Goal: Task Accomplishment & Management: Use online tool/utility

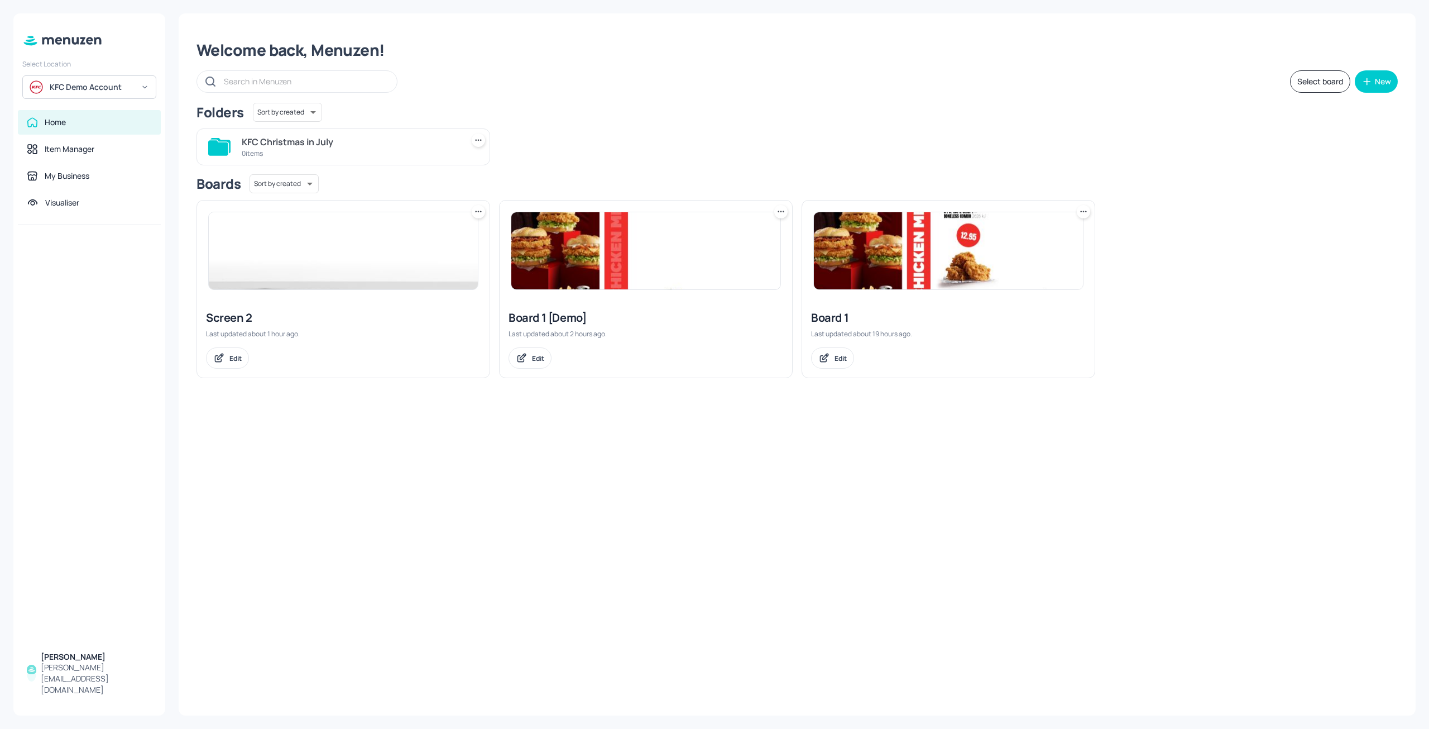
click at [1065, 504] on div "Welcome back, Menuzen! Select board New Folders Sort by created id ​ KFC Christ…" at bounding box center [797, 364] width 1237 height 702
click at [1077, 503] on div "Welcome back, Menuzen! Select board New Folders Sort by created id ​ KFC Christ…" at bounding box center [797, 364] width 1237 height 702
click at [1076, 503] on div "Welcome back, Menuzen! Select board New Folders Sort by created id ​ KFC Christ…" at bounding box center [797, 364] width 1237 height 702
click at [1268, 566] on div "Welcome back, Menuzen! Select board New Folders Sort by created id ​ KFC Christ…" at bounding box center [797, 364] width 1237 height 702
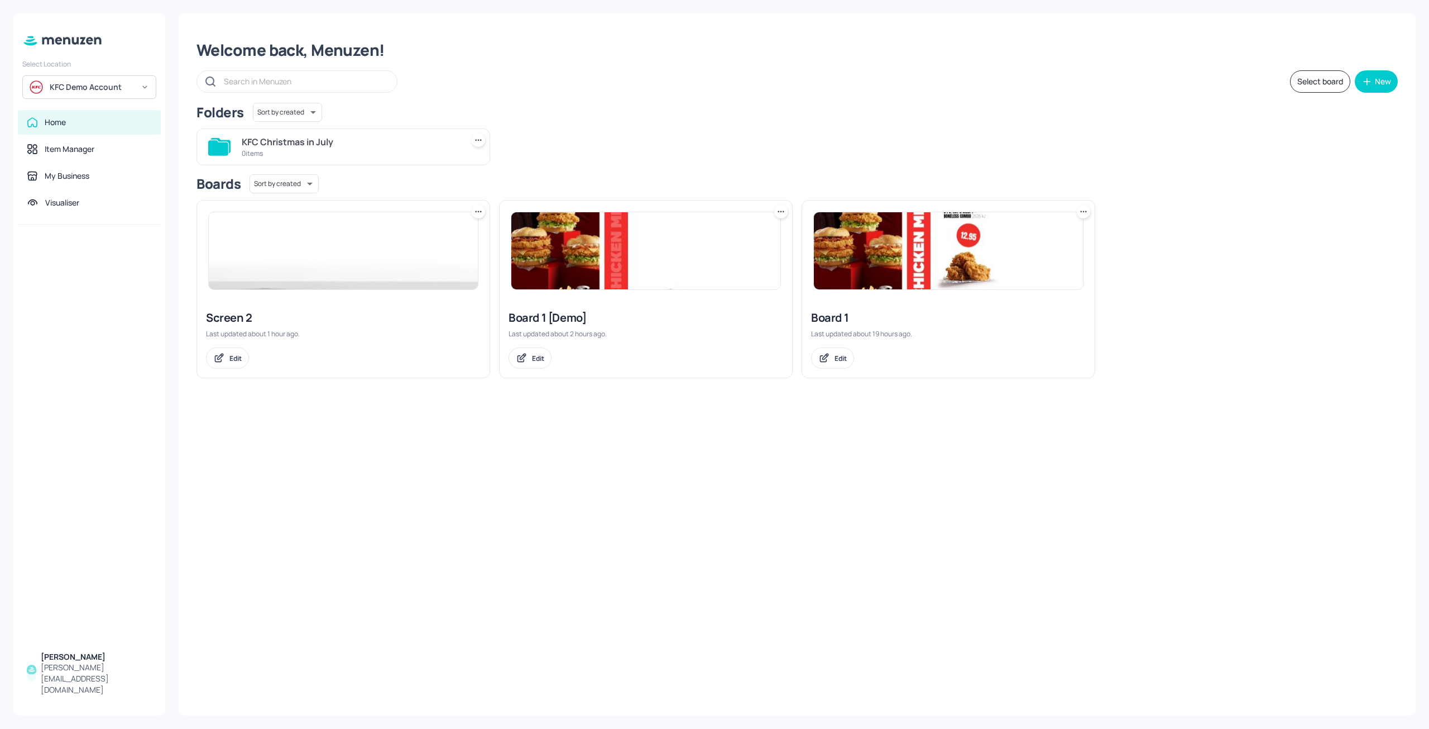
click at [1268, 566] on div "Welcome back, Menuzen! Select board New Folders Sort by created id ​ KFC Christ…" at bounding box center [797, 364] width 1237 height 702
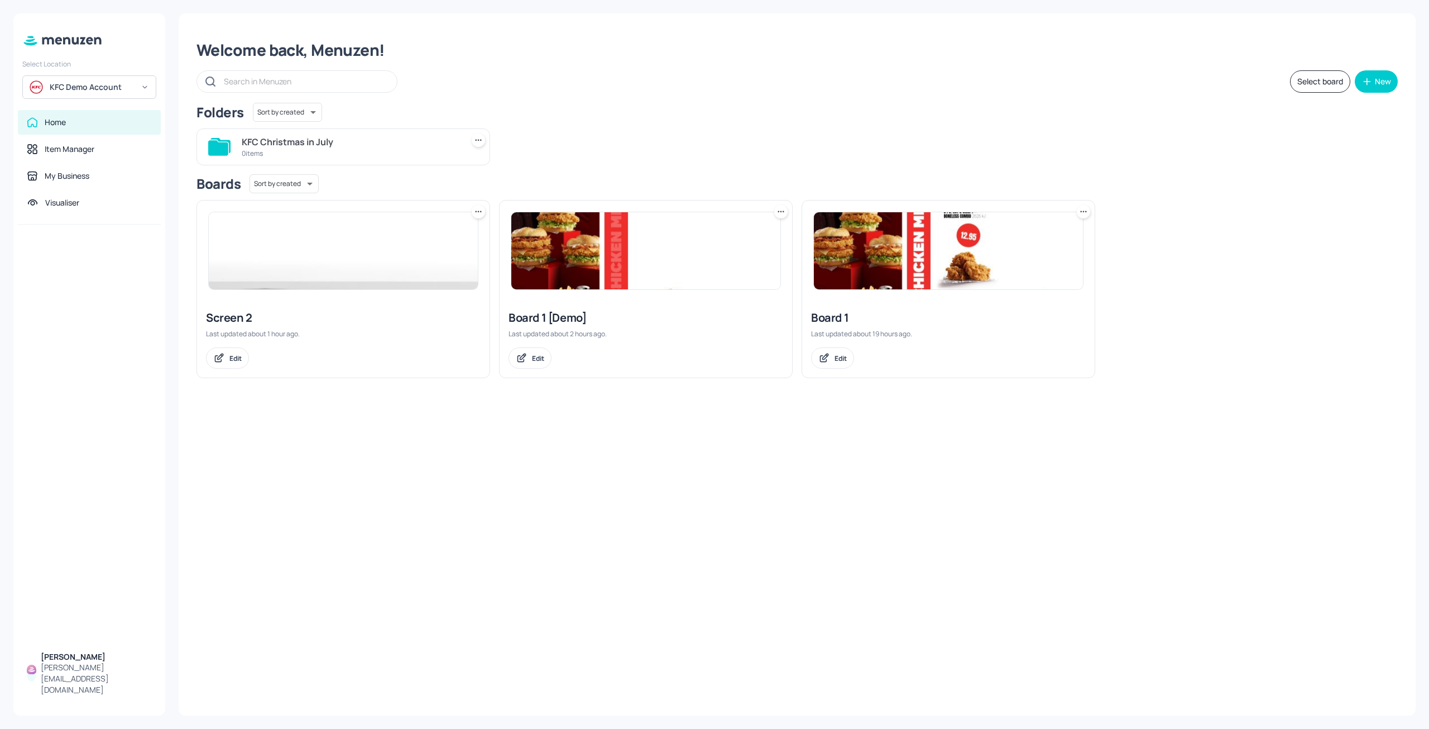
click at [1268, 566] on div "Welcome back, Menuzen! Select board New Folders Sort by created id ​ KFC Christ…" at bounding box center [797, 364] width 1237 height 702
click at [1203, 520] on div "Welcome back, Menuzen! Select board New Folders Sort by created id ​ KFC Christ…" at bounding box center [797, 364] width 1237 height 702
click at [622, 462] on div "Welcome back, Menuzen! Select board New Folders Sort by created id ​ KFC Christ…" at bounding box center [797, 364] width 1237 height 702
click at [782, 480] on div "Welcome back, Menuzen! Select board New Folders Sort by created id ​ KFC Christ…" at bounding box center [797, 364] width 1237 height 702
click at [828, 463] on div "Welcome back, Menuzen! Select board New Folders Sort by created id ​ KFC Christ…" at bounding box center [797, 364] width 1237 height 702
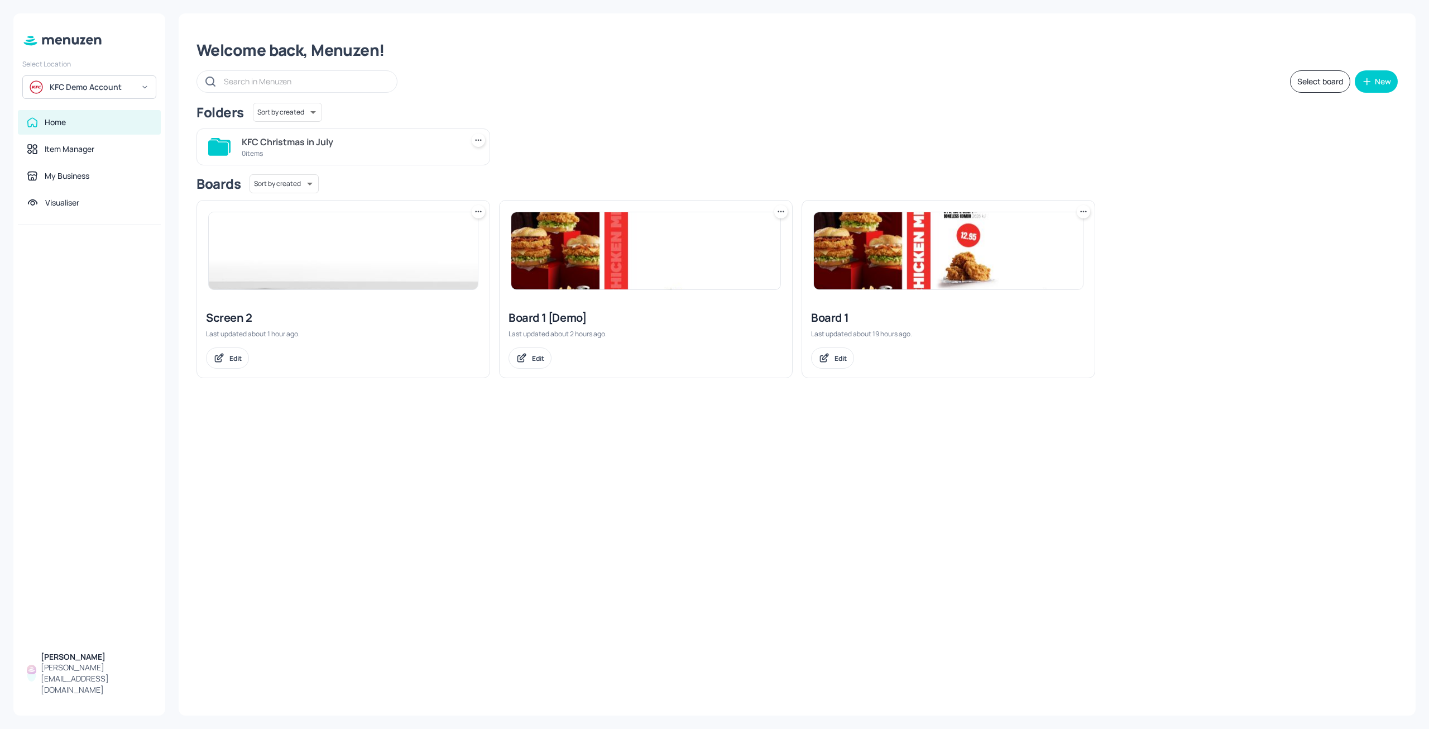
click at [816, 459] on div "Welcome back, Menuzen! Select board New Folders Sort by created id ​ KFC Christ…" at bounding box center [797, 364] width 1237 height 702
click at [1043, 510] on div "Welcome back, Menuzen! Select board New Folders Sort by created id ​ KFC Christ…" at bounding box center [797, 364] width 1237 height 702
click at [1141, 373] on div "Screen 2 Last updated about 1 hour ago. Edit Board 1 [Demo] Last updated about …" at bounding box center [793, 284] width 1210 height 187
click at [352, 143] on div "KFC Christmas in July" at bounding box center [350, 141] width 217 height 13
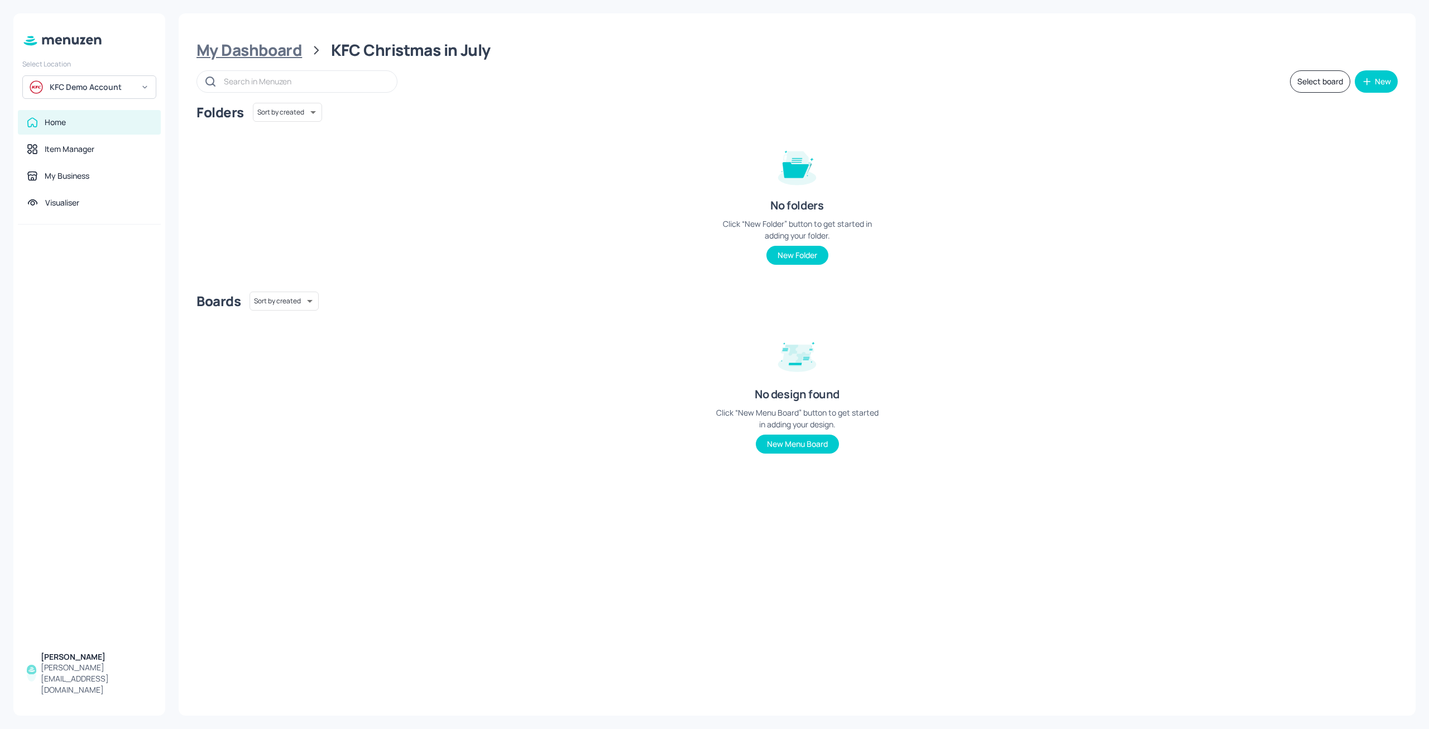
click at [282, 50] on div "My Dashboard" at bounding box center [250, 50] width 106 height 20
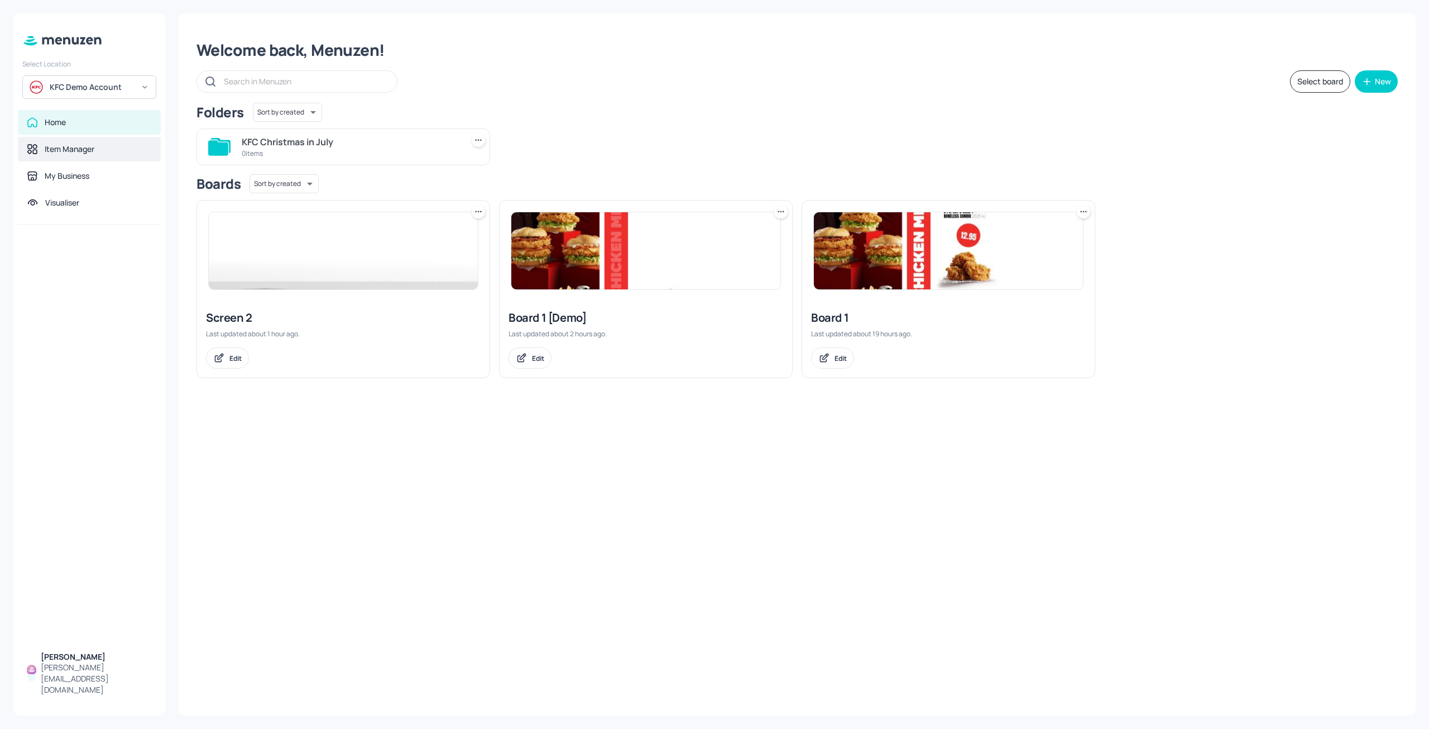
click at [101, 152] on div "Item Manager" at bounding box center [89, 148] width 125 height 11
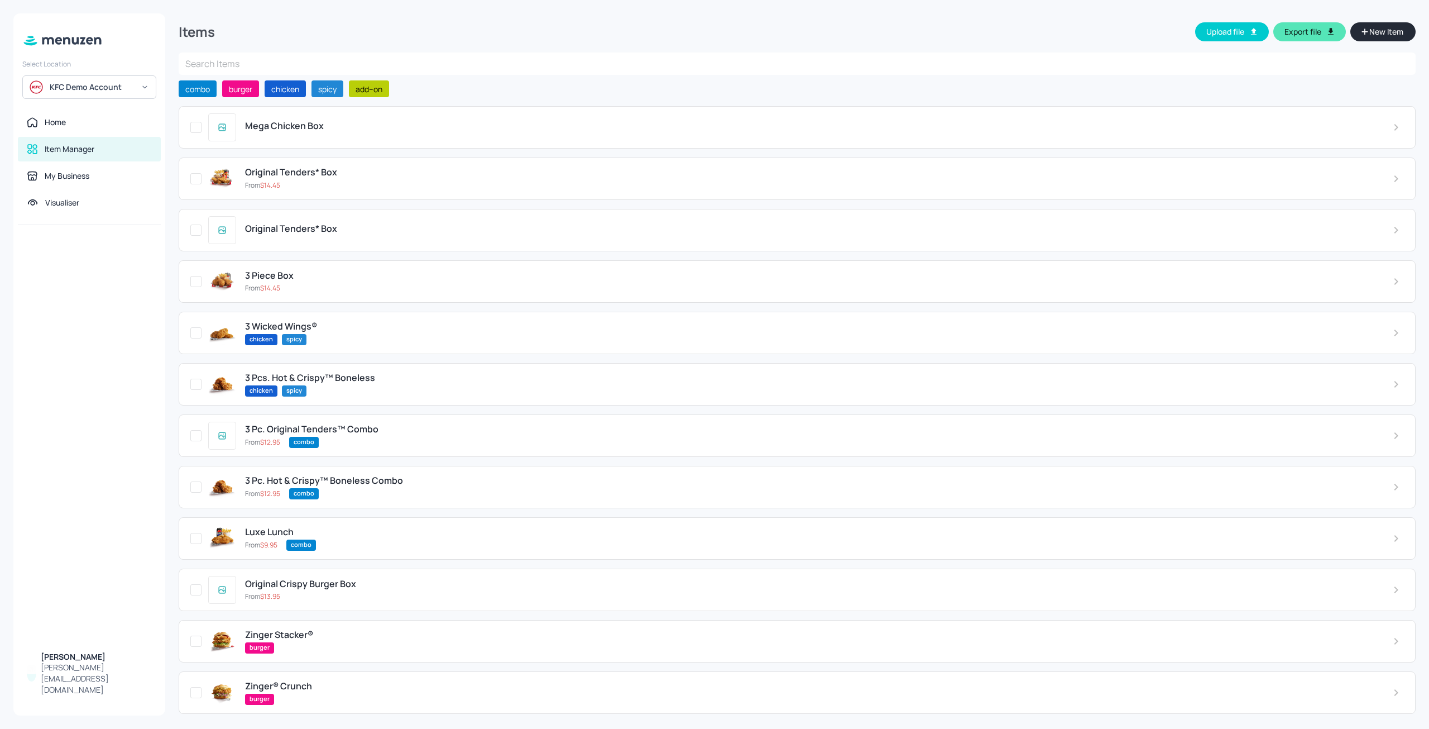
click at [1387, 35] on span "New Item" at bounding box center [1386, 32] width 36 height 12
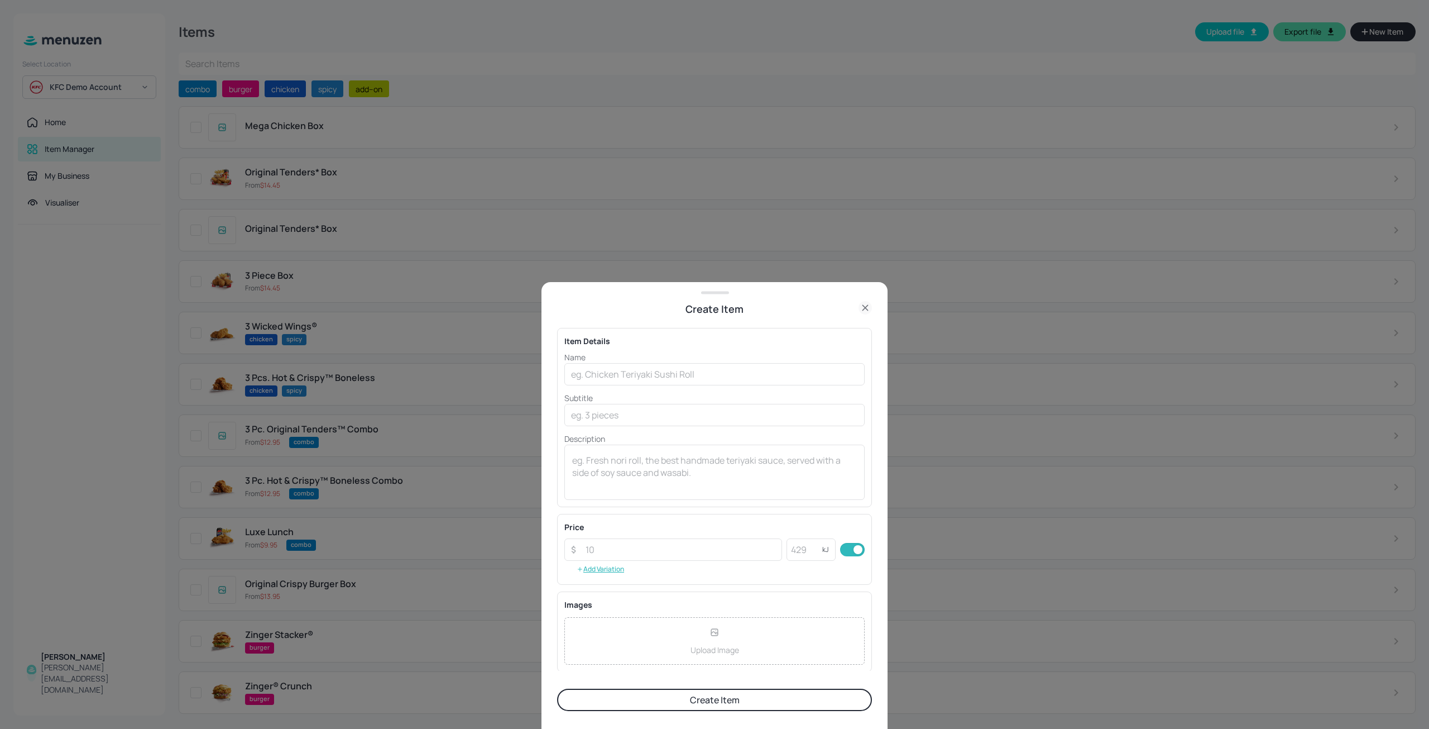
click at [864, 308] on icon at bounding box center [865, 307] width 13 height 13
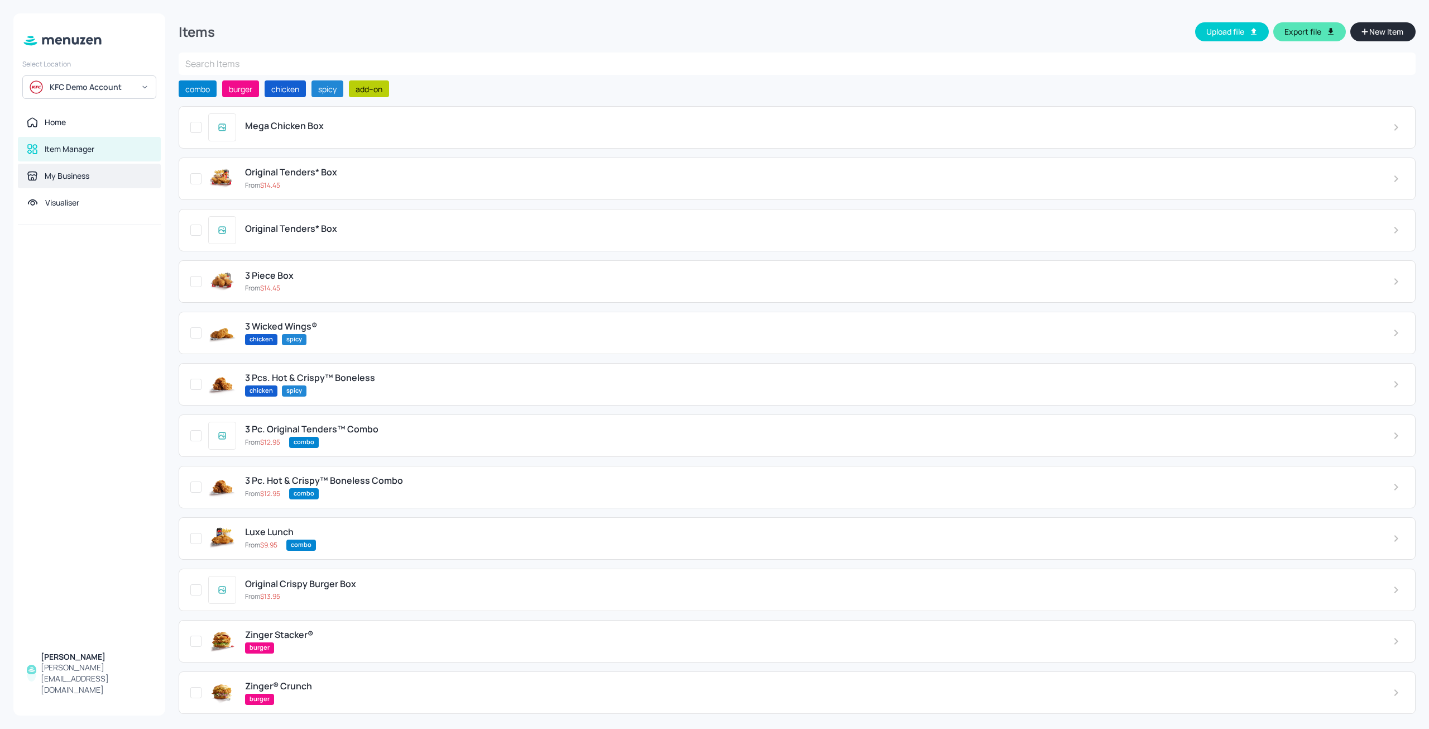
click at [100, 176] on div "My Business" at bounding box center [89, 175] width 125 height 11
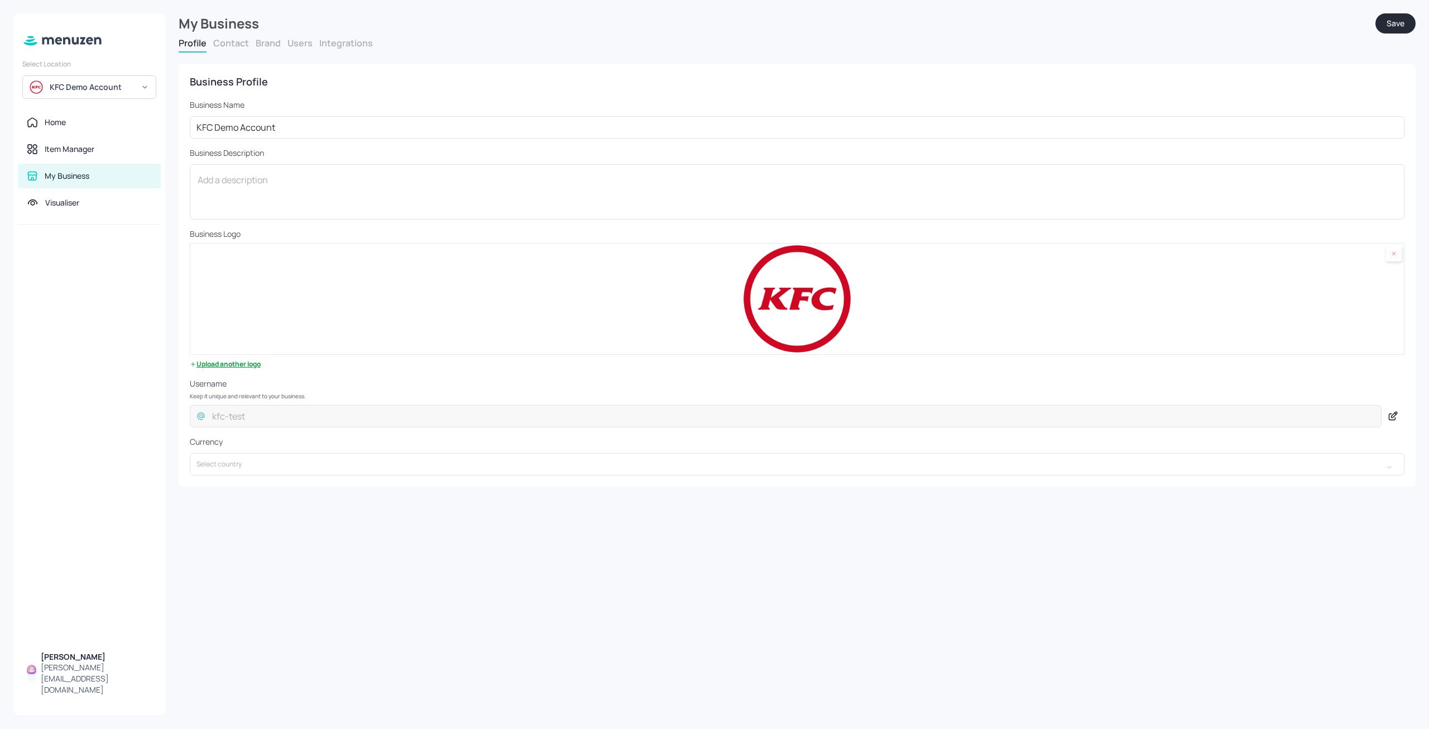
click at [221, 39] on button "Contact" at bounding box center [231, 43] width 36 height 12
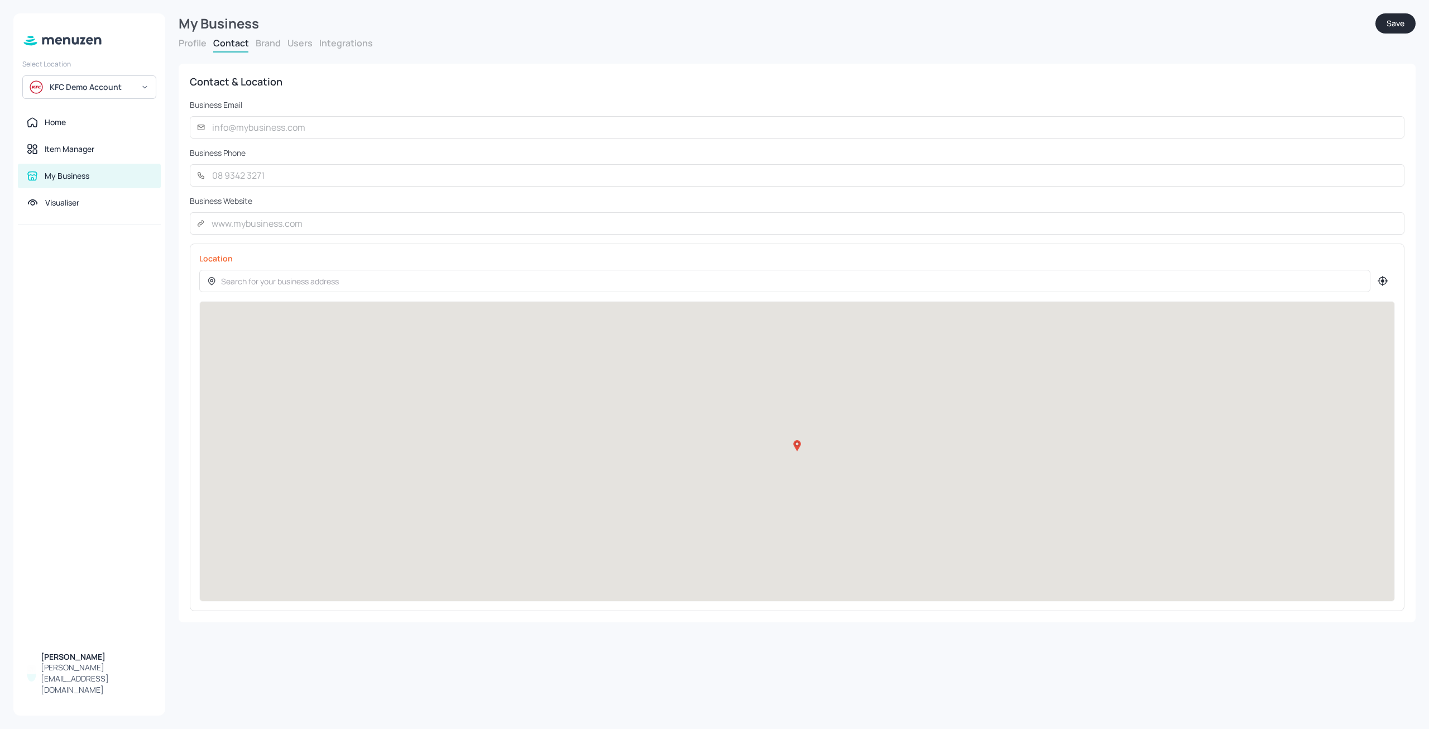
click at [271, 44] on button "Brand" at bounding box center [268, 43] width 25 height 12
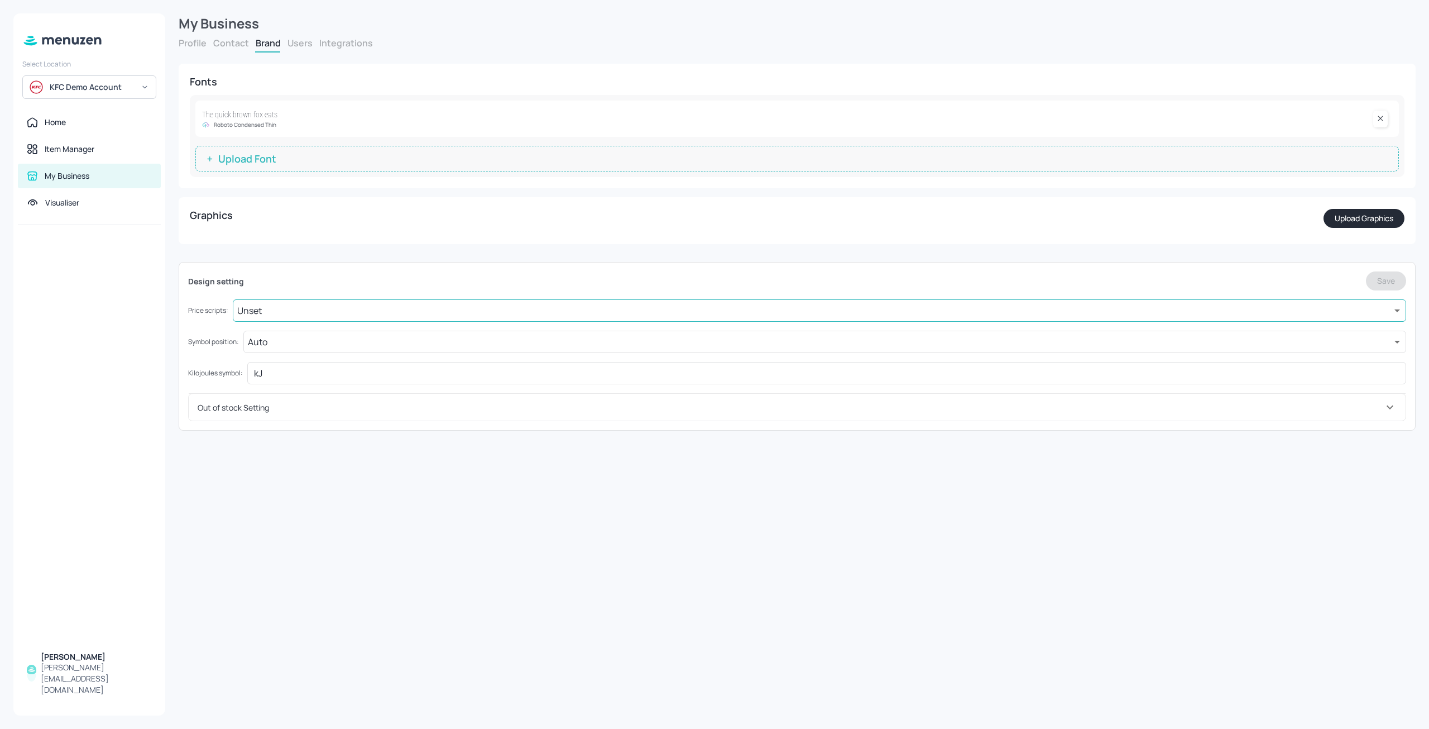
click at [275, 314] on body "Select Location KFC Demo Account Home Item Manager My Business Visualiser Dylan…" at bounding box center [714, 364] width 1429 height 729
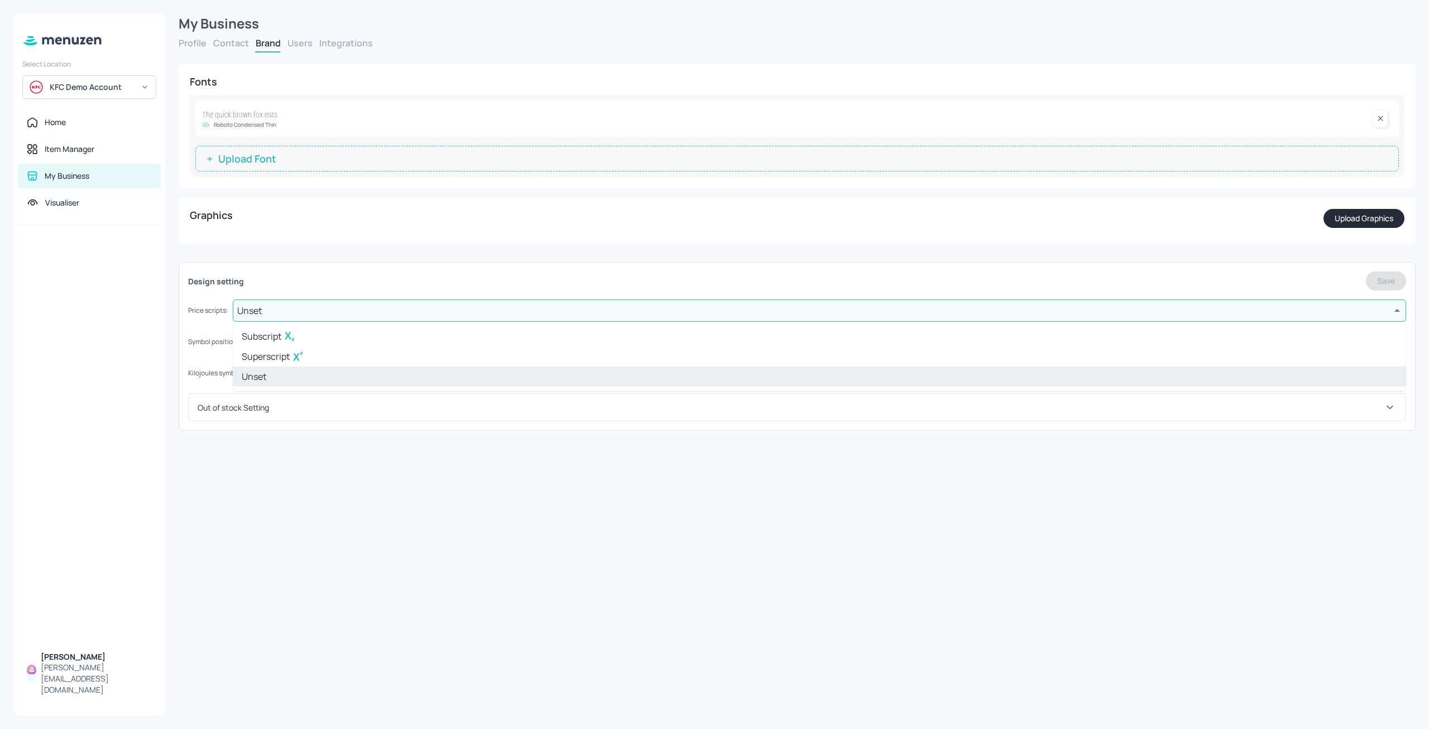
click at [200, 308] on div at bounding box center [714, 364] width 1429 height 729
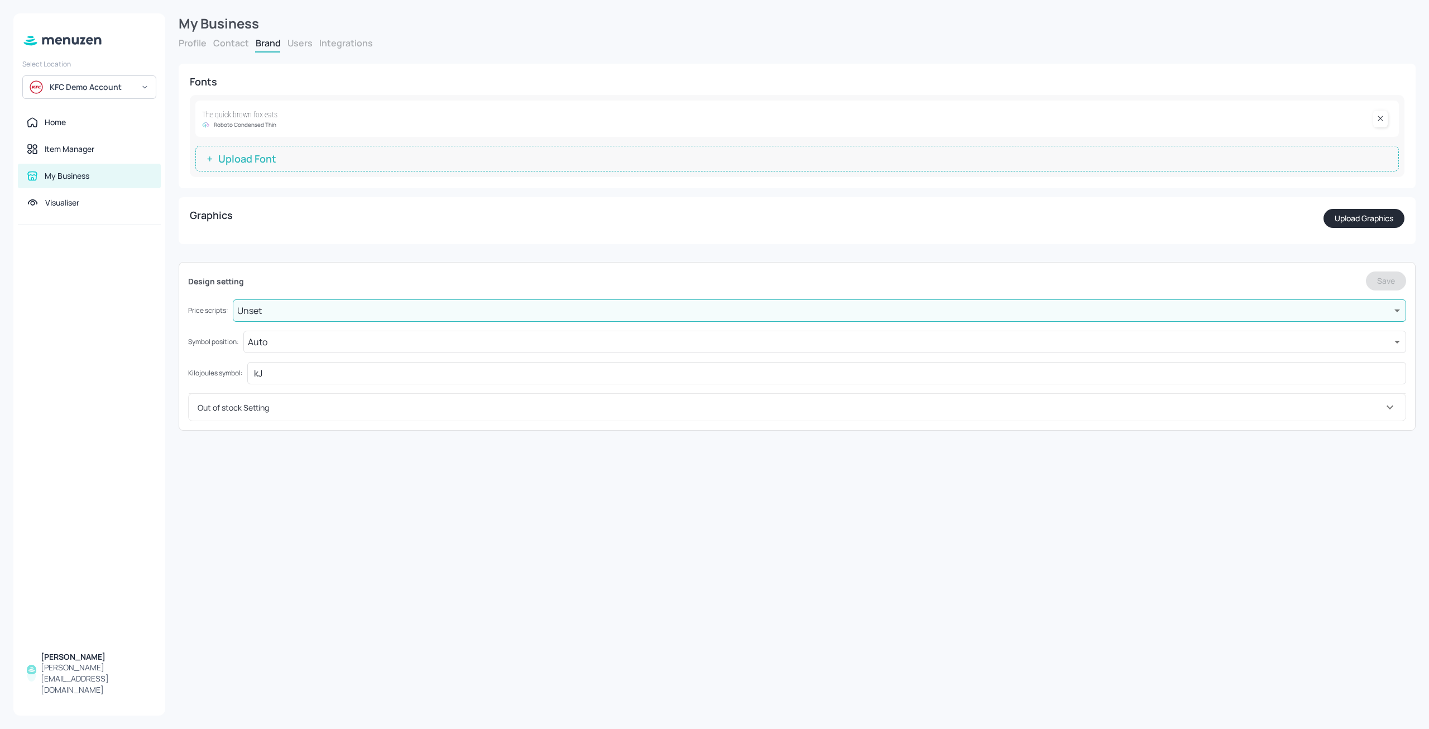
click at [296, 43] on button "Users" at bounding box center [300, 43] width 25 height 12
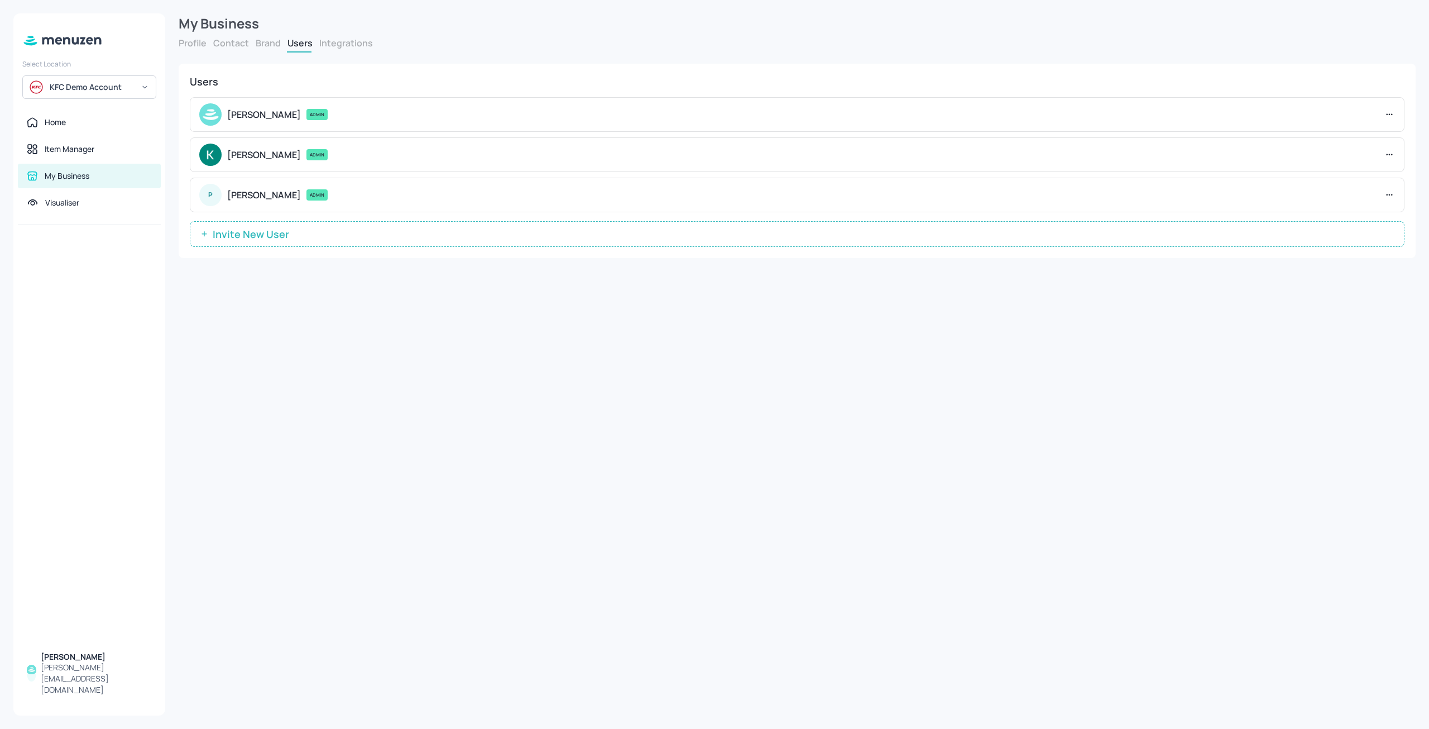
click at [302, 227] on button "Invite New User" at bounding box center [797, 234] width 1215 height 26
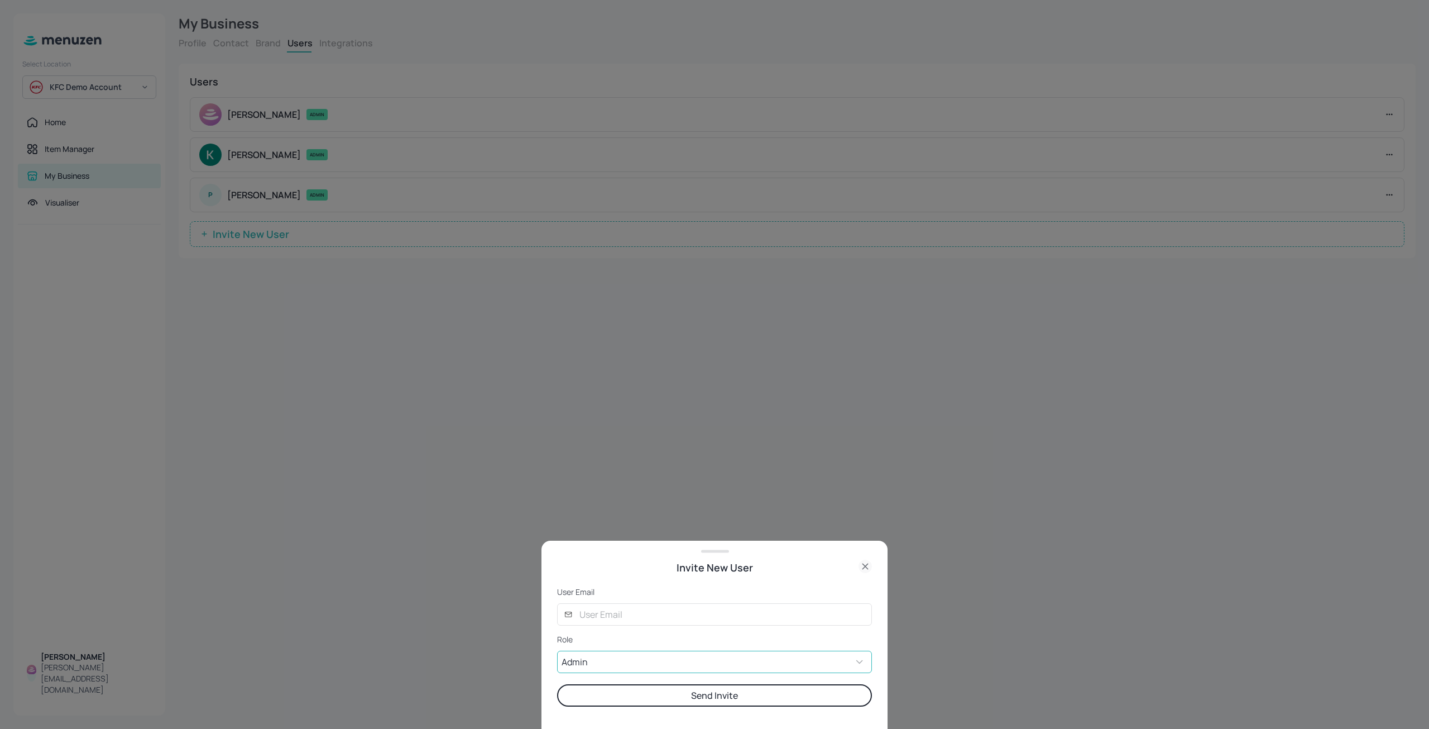
click at [593, 661] on body "Select Location KFC Demo Account Home Item Manager My Business Visualiser Dylan…" at bounding box center [714, 364] width 1429 height 729
click at [612, 706] on li "Custom" at bounding box center [714, 705] width 315 height 20
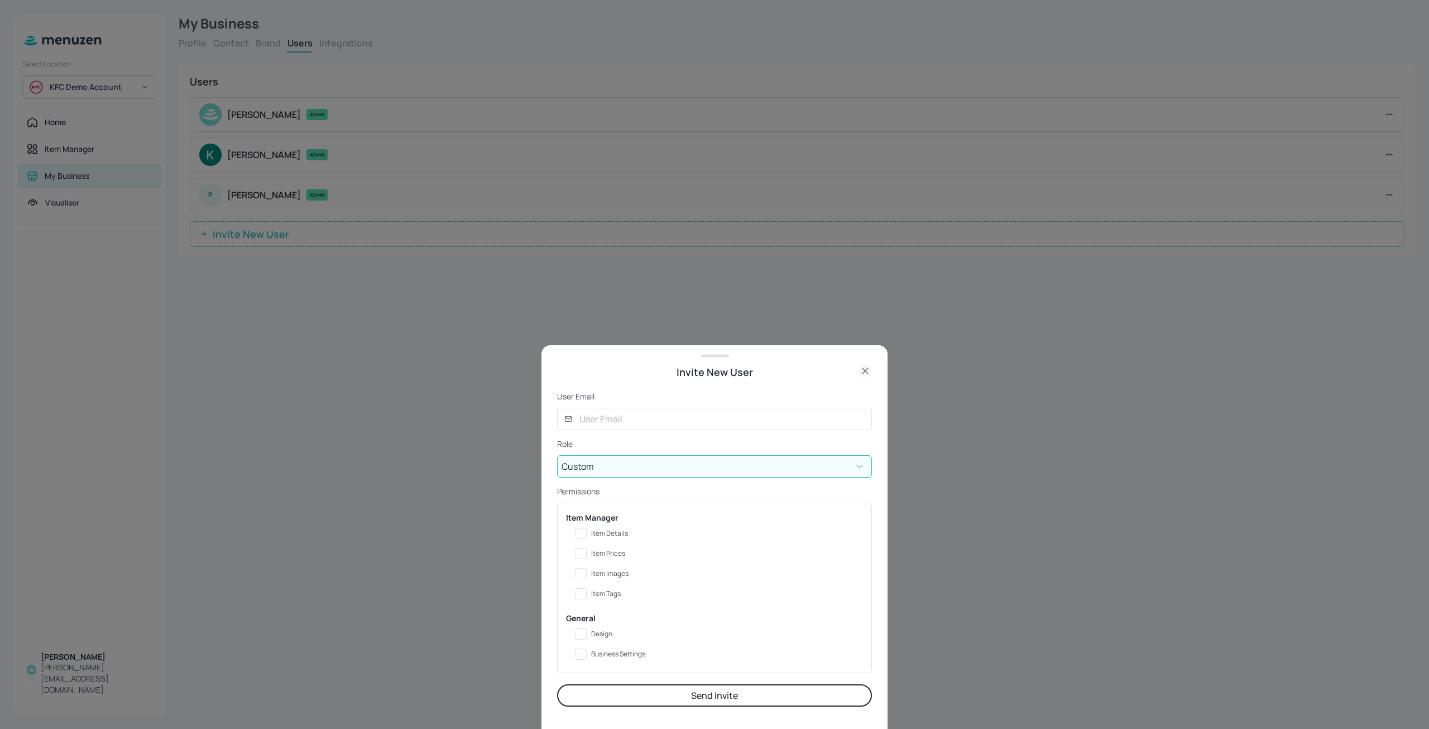
click at [869, 366] on icon at bounding box center [865, 370] width 13 height 13
type input "ADMIN"
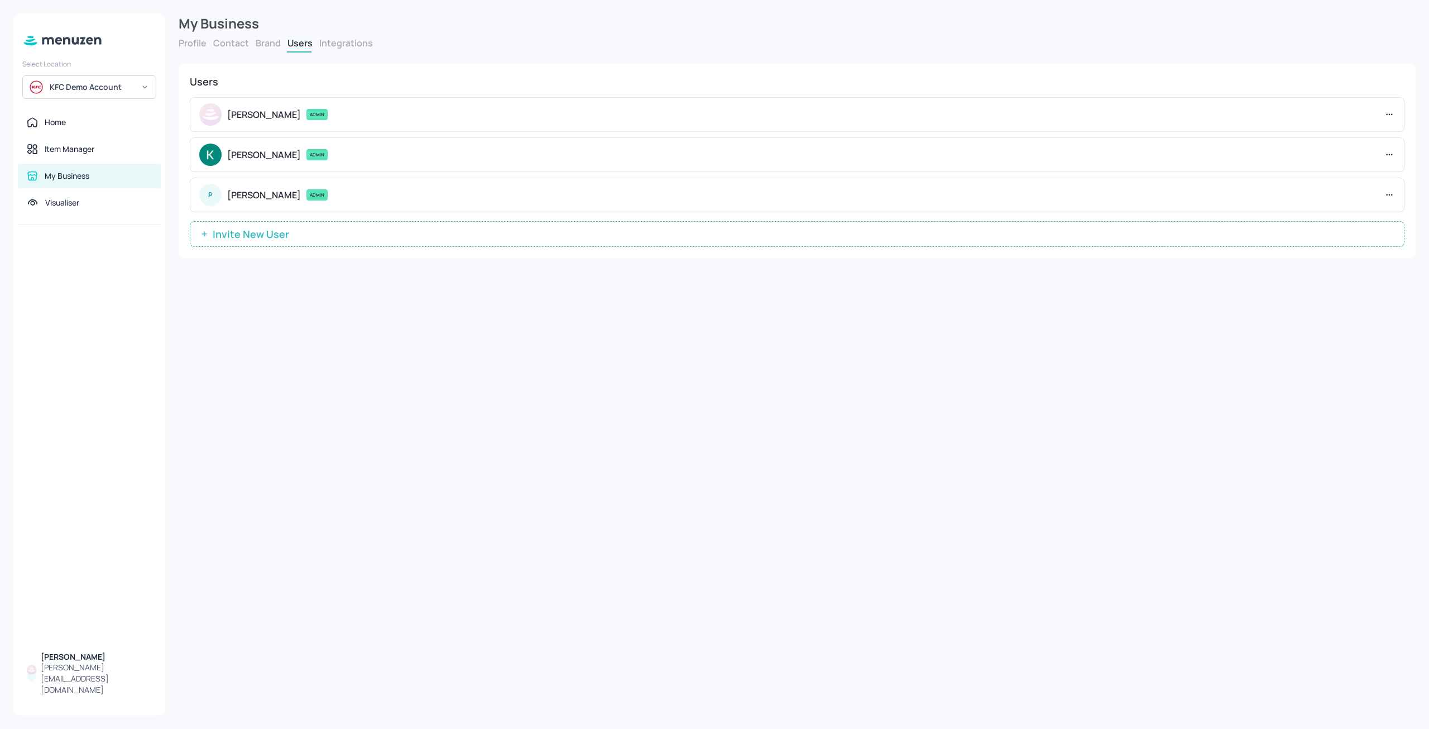
drag, startPoint x: 348, startPoint y: 44, endPoint x: 356, endPoint y: 58, distance: 16.0
click at [349, 78] on form "My Business Profile Contact Brand Users Integrations Business Profile Business …" at bounding box center [797, 141] width 1237 height 256
click at [355, 41] on button "Integrations" at bounding box center [346, 43] width 54 height 12
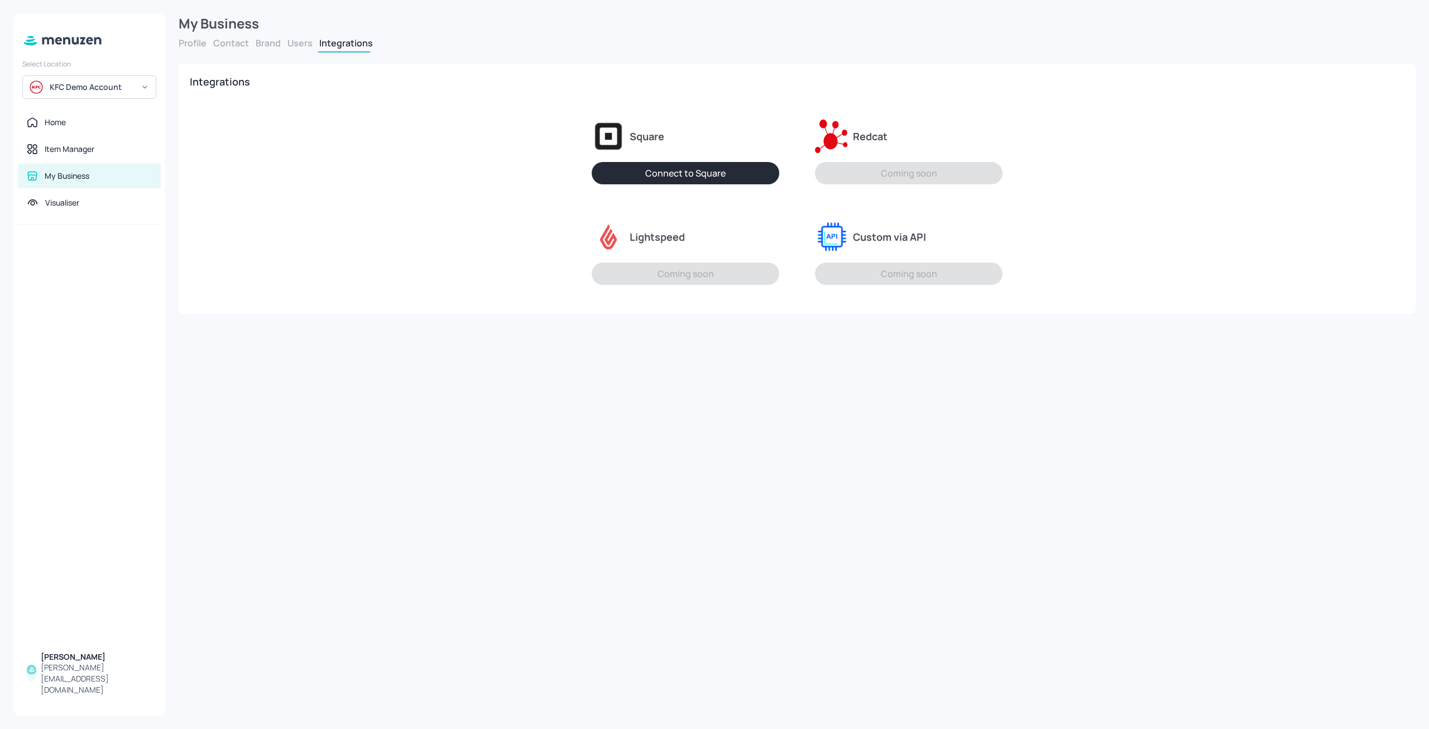
click at [291, 41] on button "Users" at bounding box center [300, 43] width 25 height 12
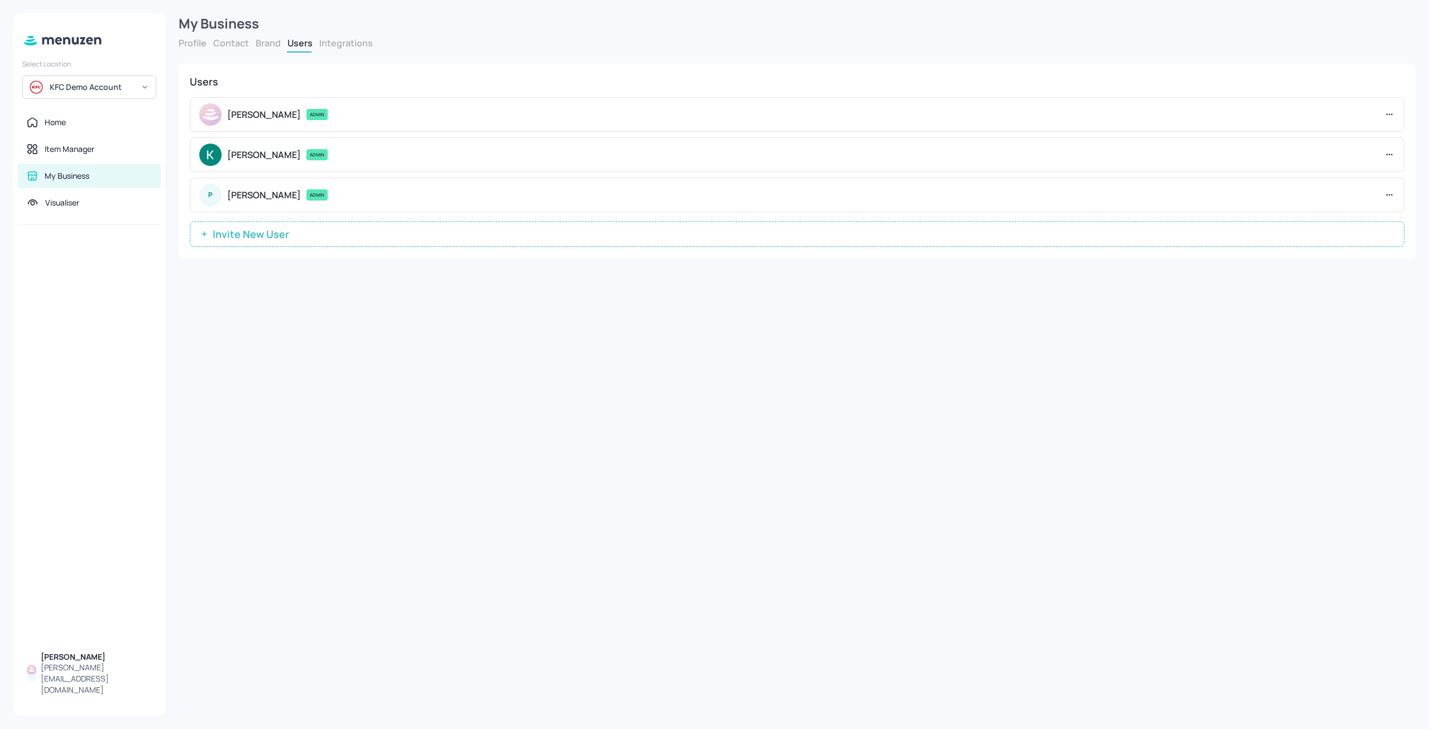
click at [342, 52] on div "Profile Contact Brand Users Integrations" at bounding box center [797, 45] width 1237 height 16
click at [343, 46] on button "Integrations" at bounding box center [346, 43] width 54 height 12
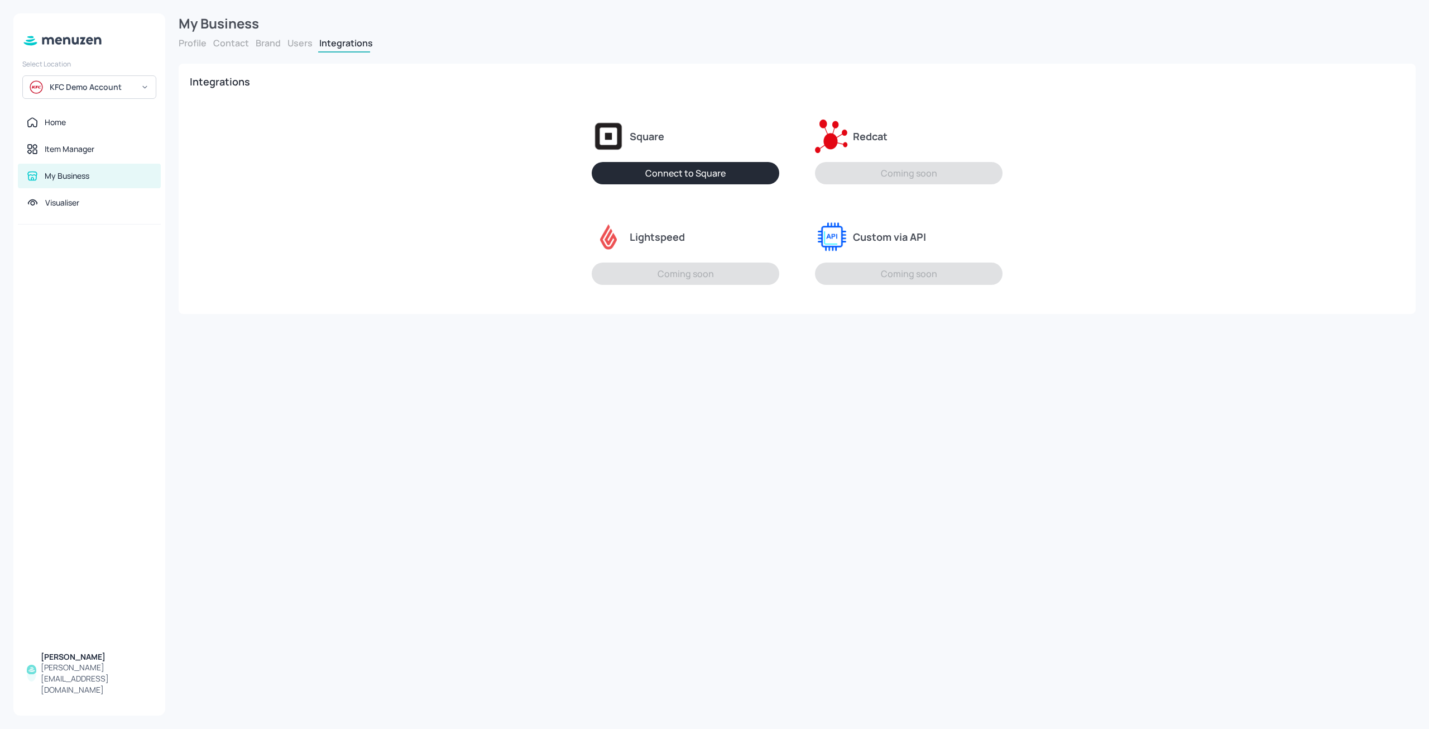
click at [290, 40] on button "Users" at bounding box center [300, 43] width 25 height 12
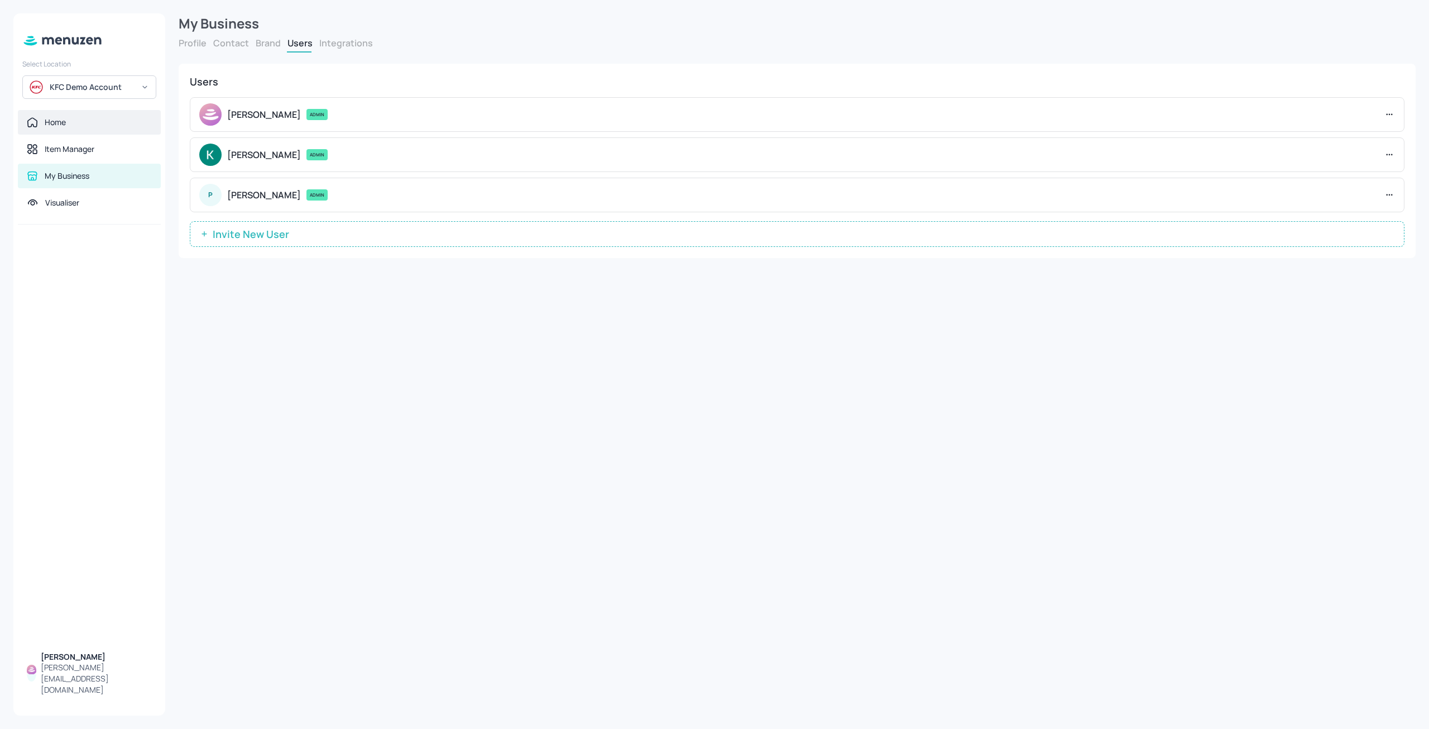
click at [88, 131] on div "Home" at bounding box center [89, 122] width 143 height 25
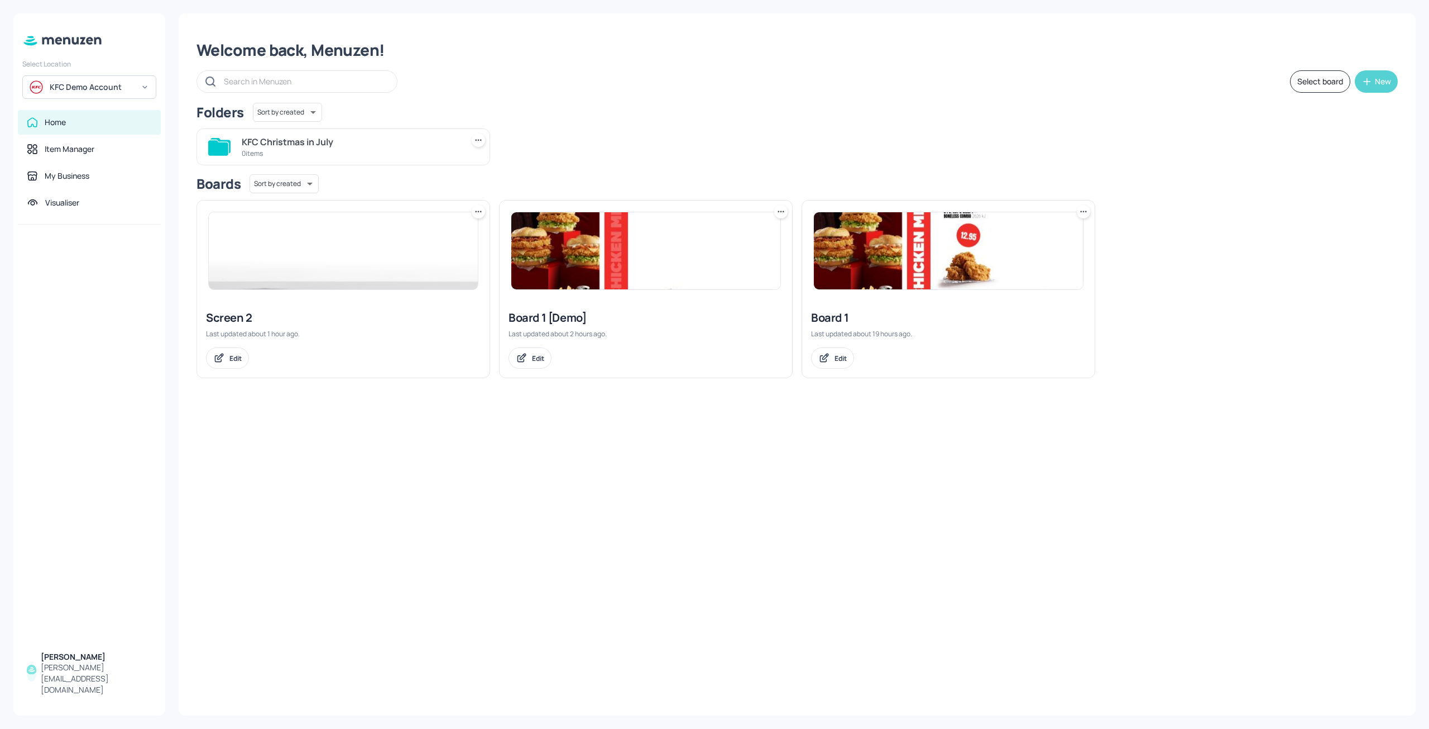
click at [1375, 75] on button "New" at bounding box center [1376, 81] width 43 height 22
click at [1333, 137] on div "Add new board" at bounding box center [1342, 134] width 112 height 25
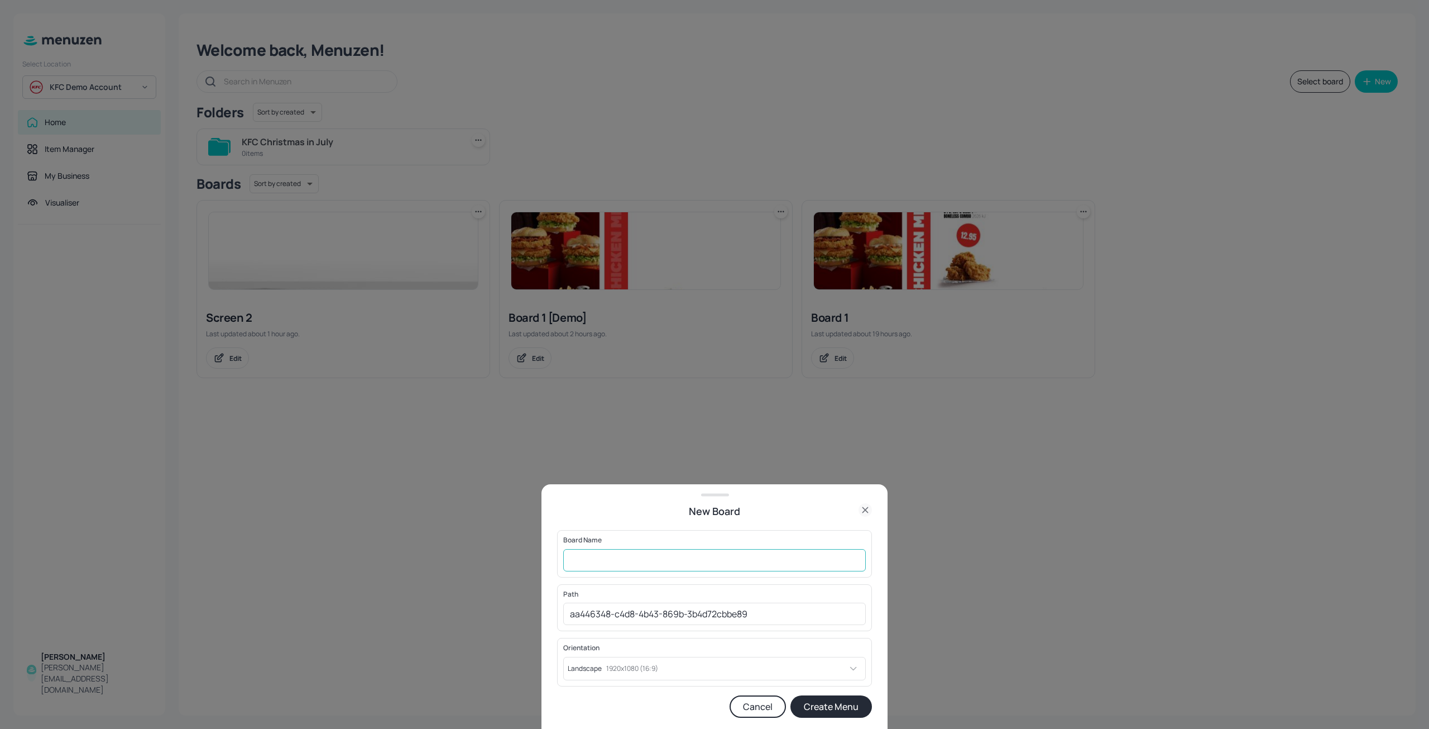
click at [584, 564] on input "text" at bounding box center [714, 560] width 303 height 22
type input "Test KFC"
click at [627, 662] on body "Select Location KFC Demo Account Home Item Manager My Business Visualiser Dylan…" at bounding box center [714, 364] width 1429 height 729
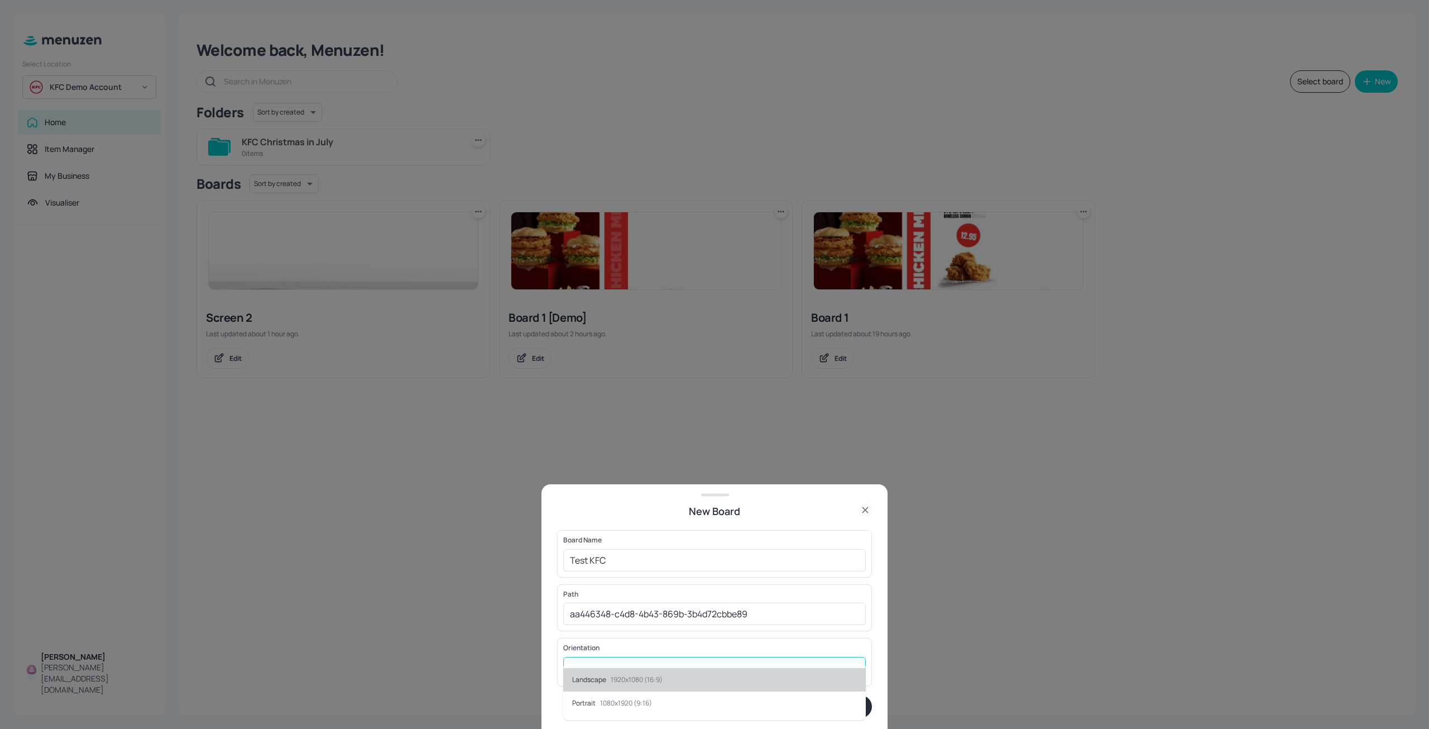
click at [552, 662] on div at bounding box center [714, 364] width 1429 height 729
click at [855, 705] on button "Create Menu" at bounding box center [832, 706] width 82 height 22
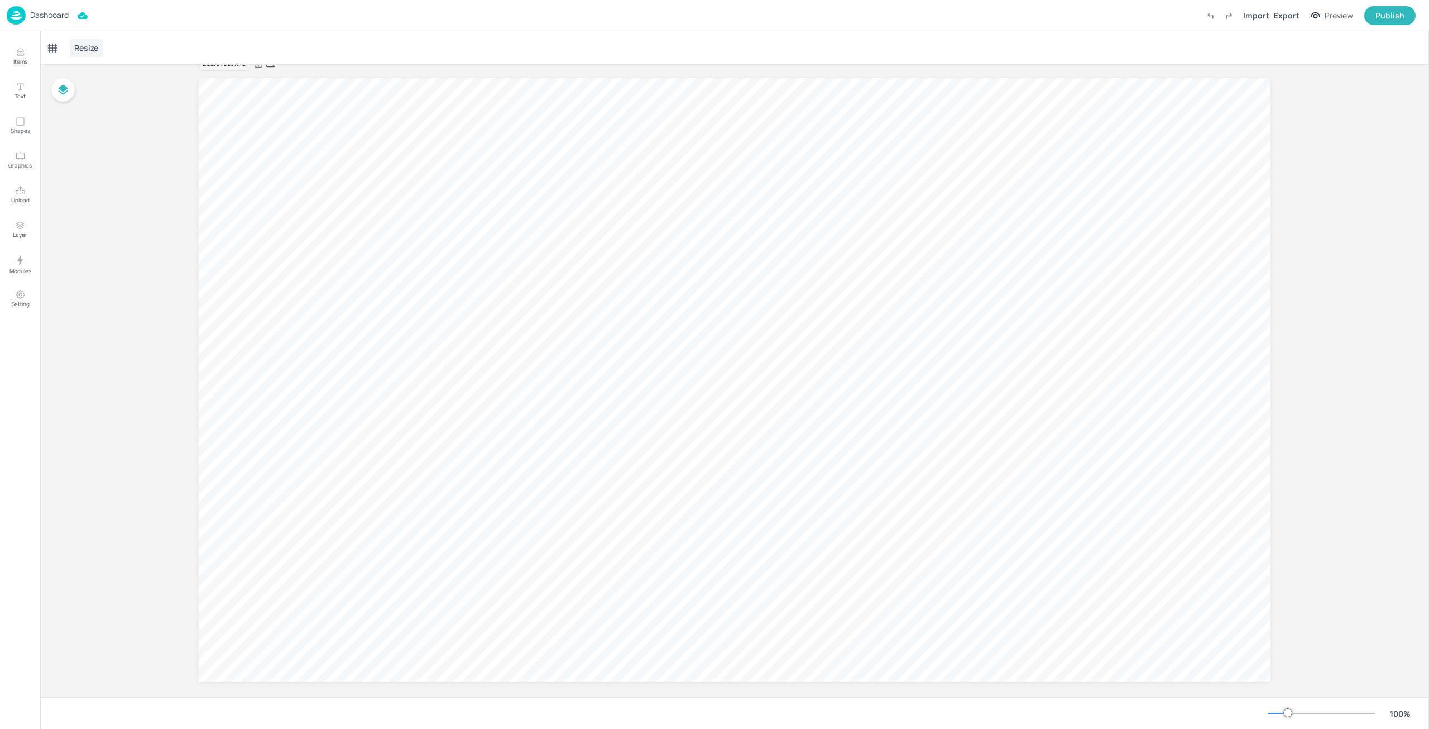
scroll to position [35, 0]
click at [83, 48] on span "Resize" at bounding box center [86, 48] width 28 height 12
click at [346, 175] on div at bounding box center [714, 364] width 1429 height 729
click at [1284, 712] on div at bounding box center [1283, 712] width 9 height 9
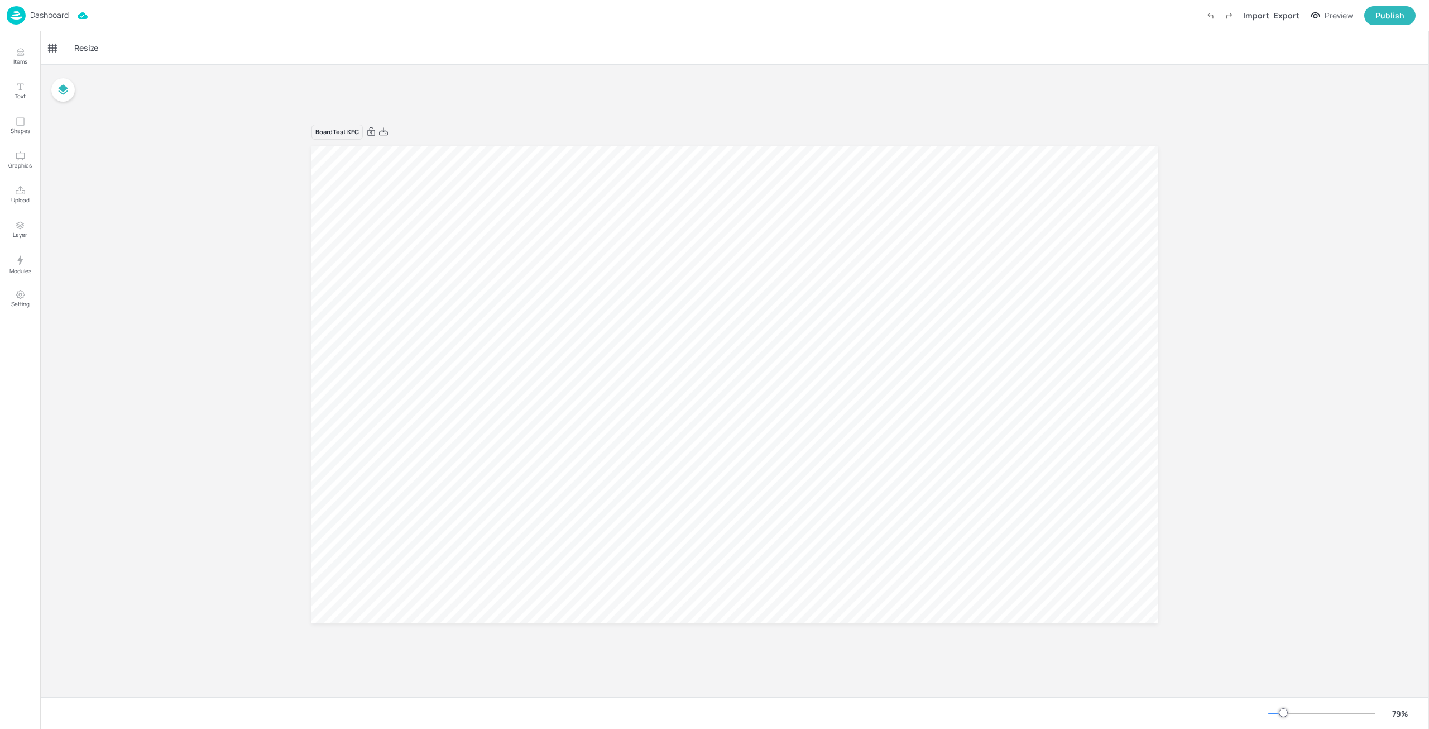
click at [244, 314] on div "Board Test KFC" at bounding box center [734, 381] width 1389 height 632
click at [190, 203] on div "Board Test KFC" at bounding box center [734, 381] width 1389 height 632
click at [30, 60] on button "Items" at bounding box center [20, 56] width 32 height 32
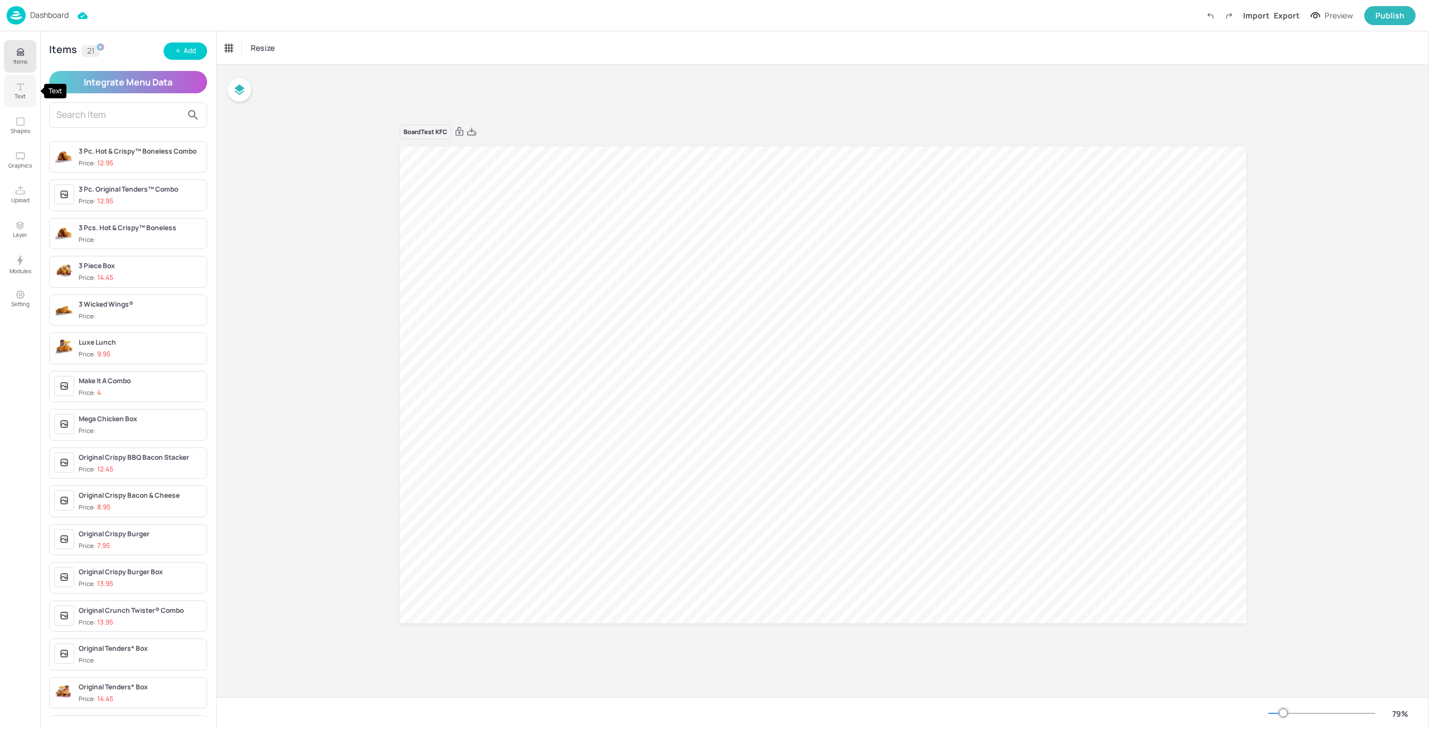
click at [28, 89] on button "Text" at bounding box center [20, 91] width 32 height 32
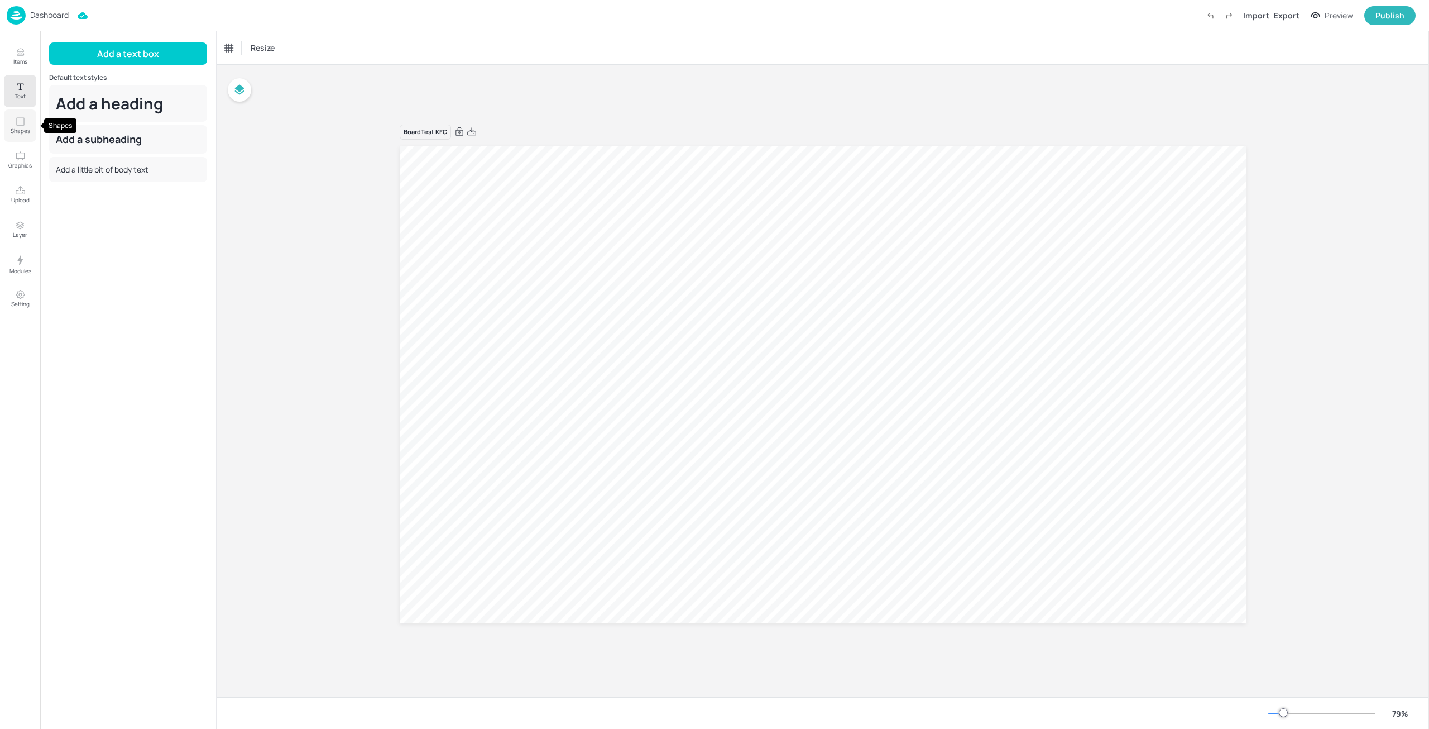
click at [22, 135] on button "Shapes" at bounding box center [20, 125] width 32 height 32
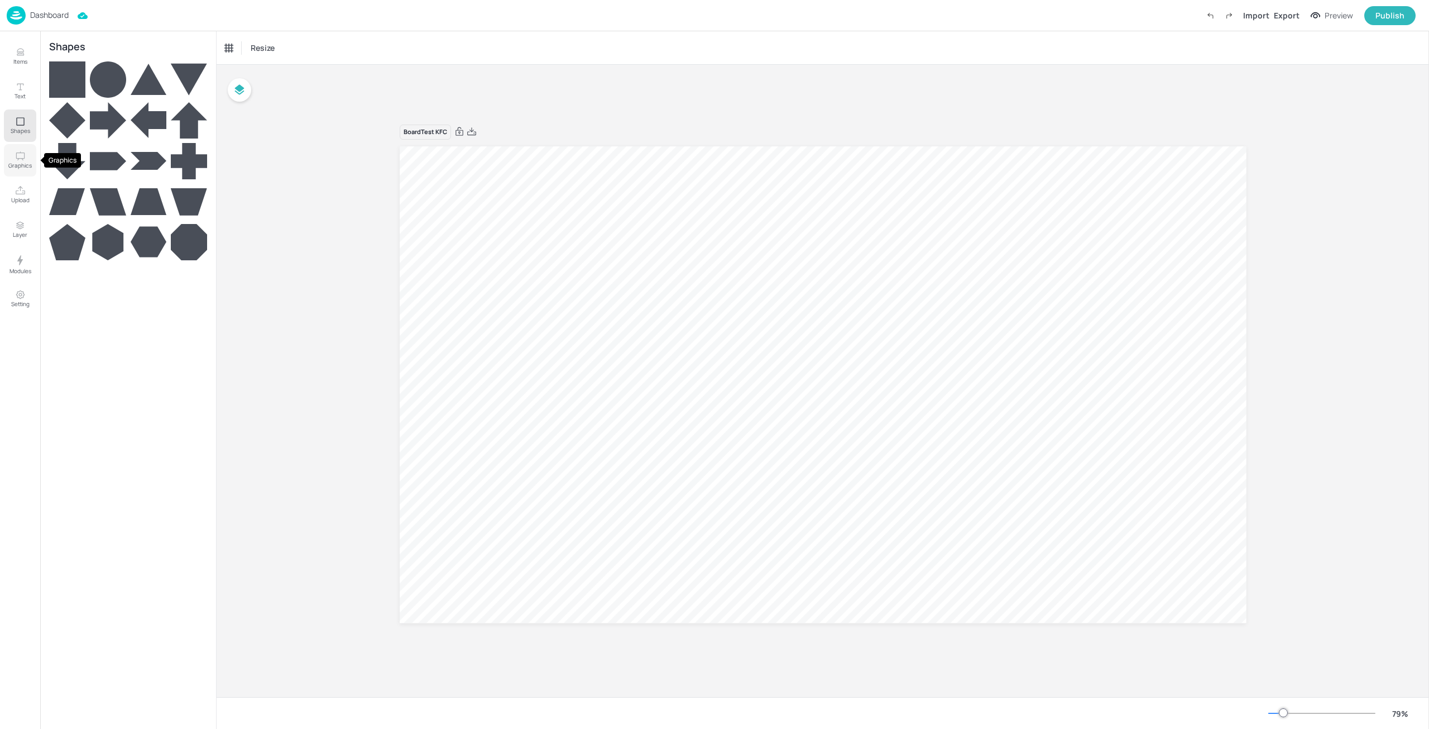
click at [30, 160] on button "Graphics" at bounding box center [20, 160] width 32 height 32
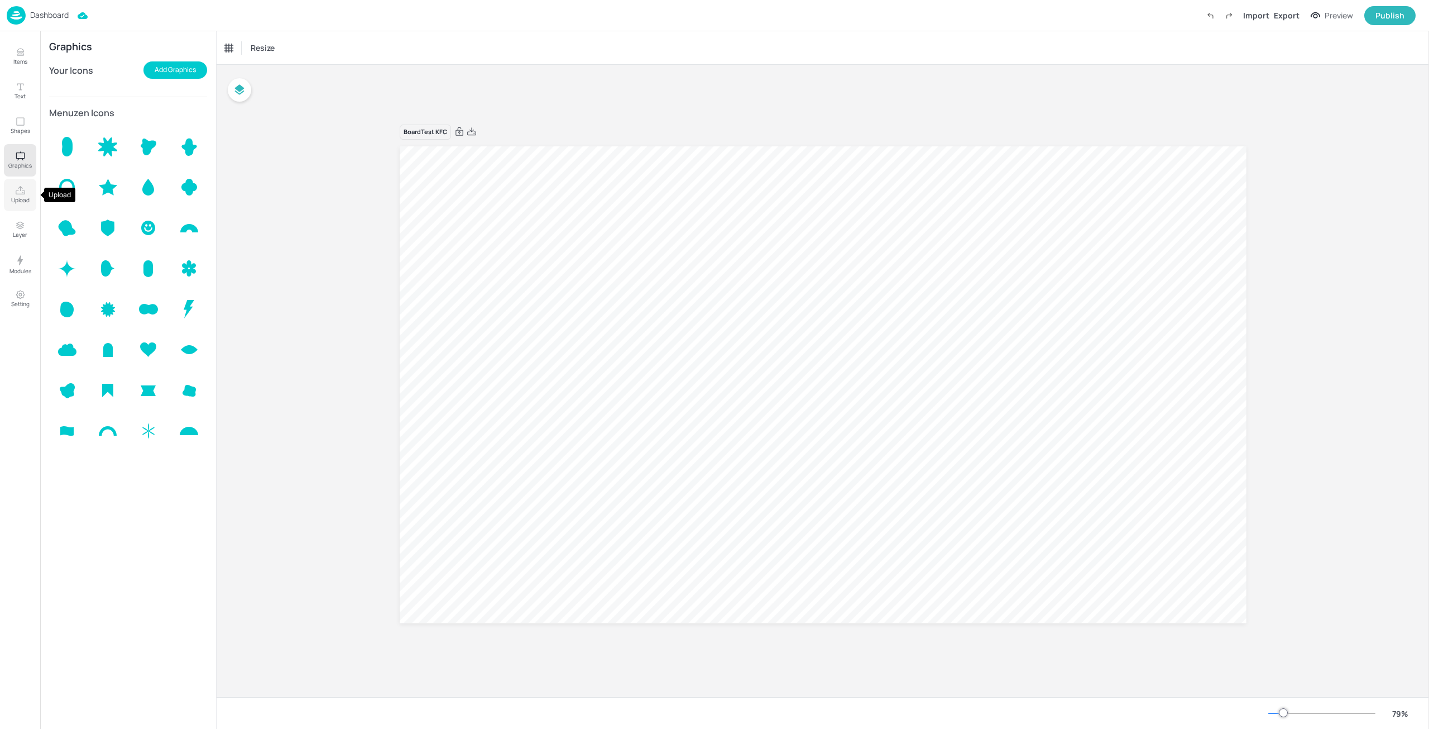
click at [26, 194] on button "Upload" at bounding box center [20, 195] width 32 height 32
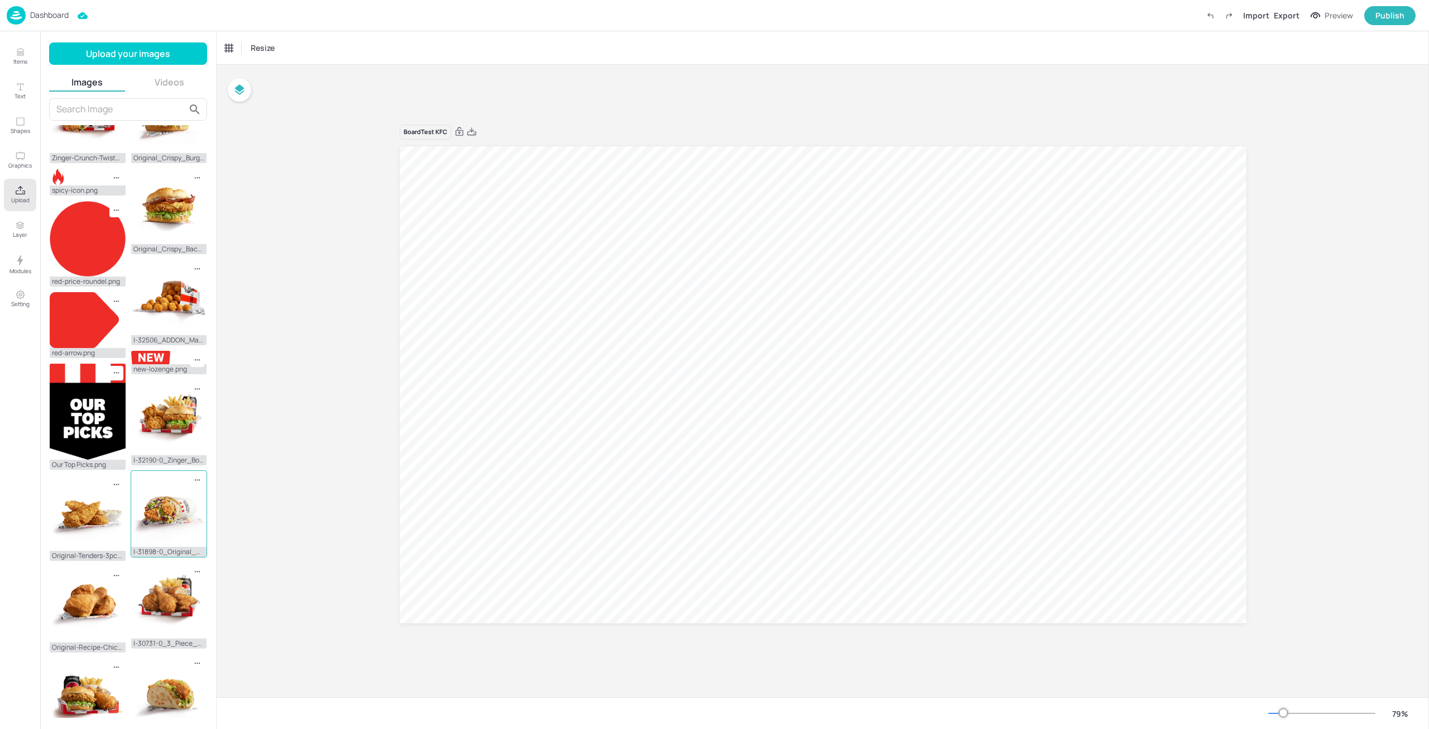
scroll to position [274, 0]
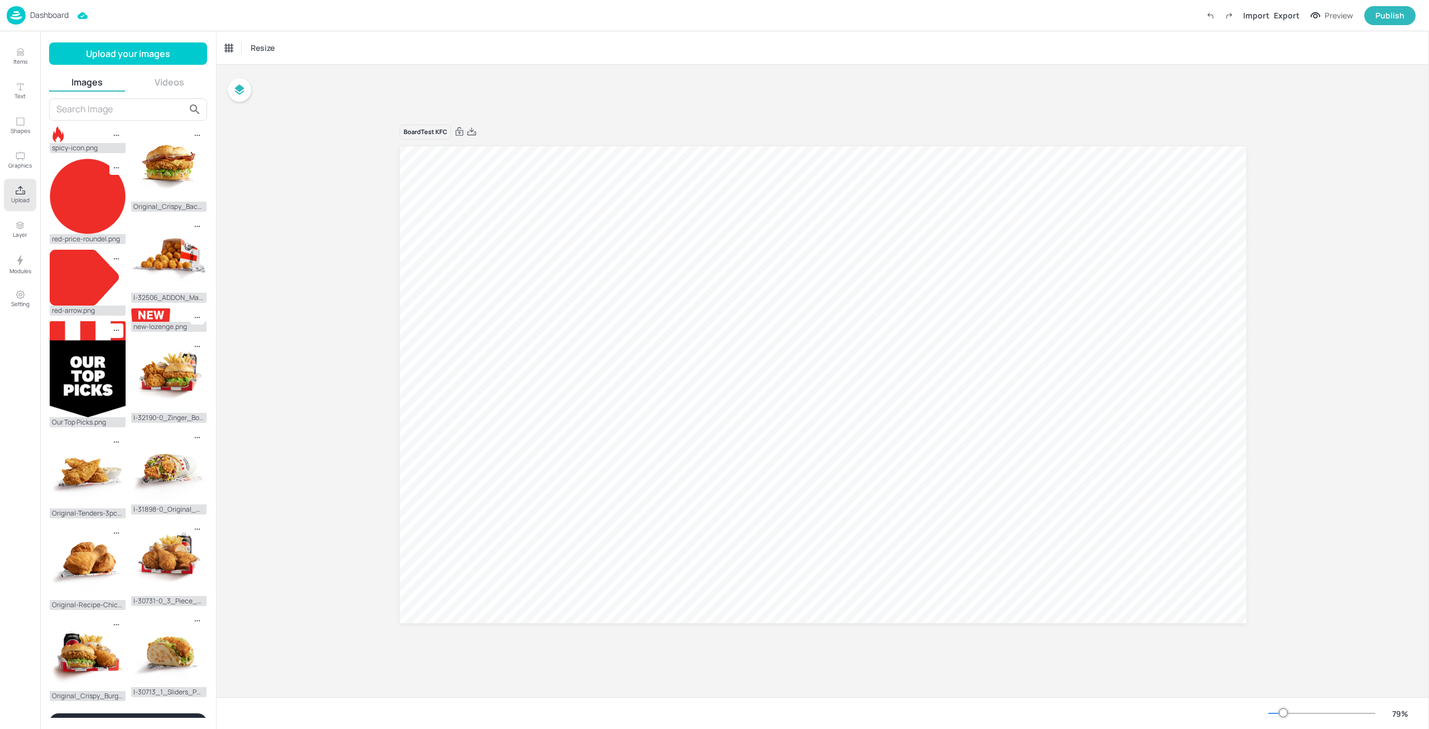
click at [108, 713] on button "Show more" at bounding box center [128, 722] width 158 height 19
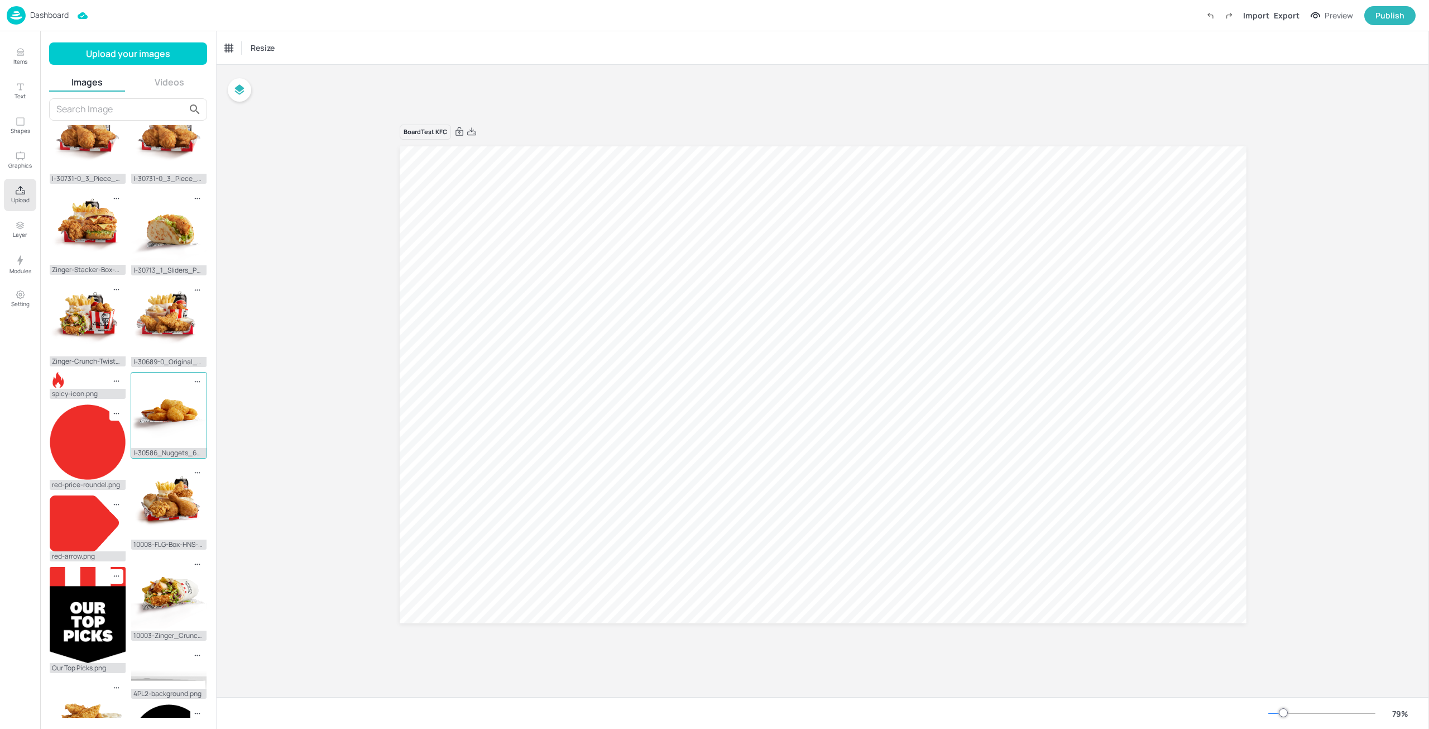
scroll to position [0, 0]
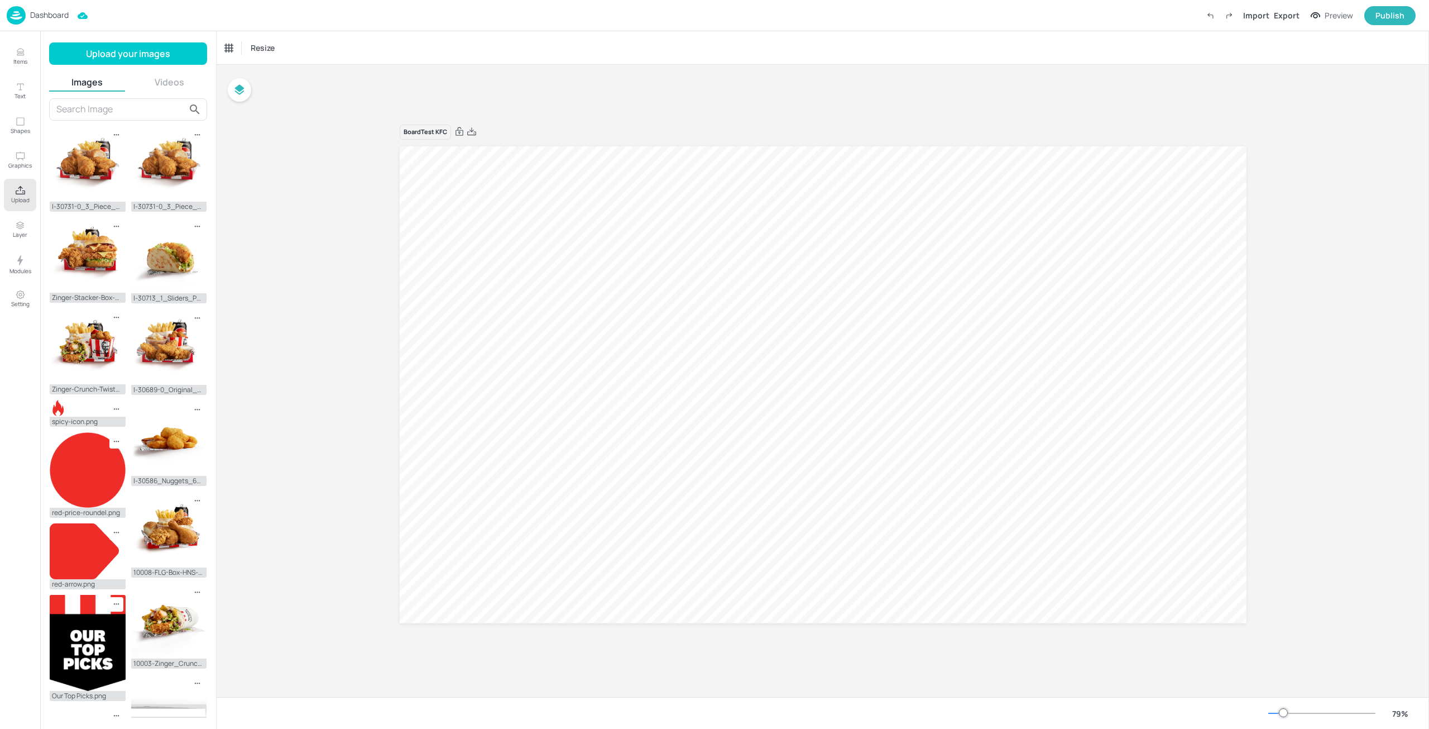
click at [122, 107] on input "text" at bounding box center [120, 109] width 129 height 18
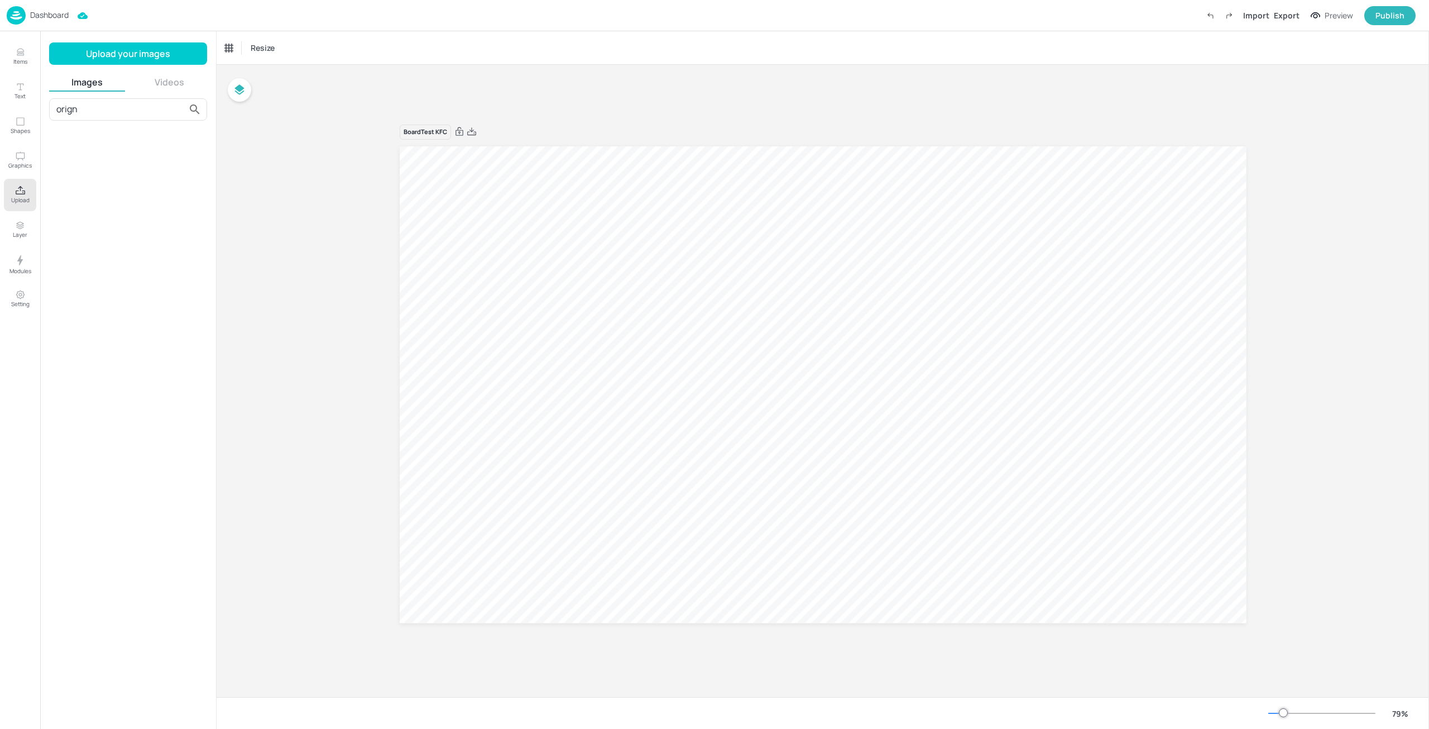
type input "orig"
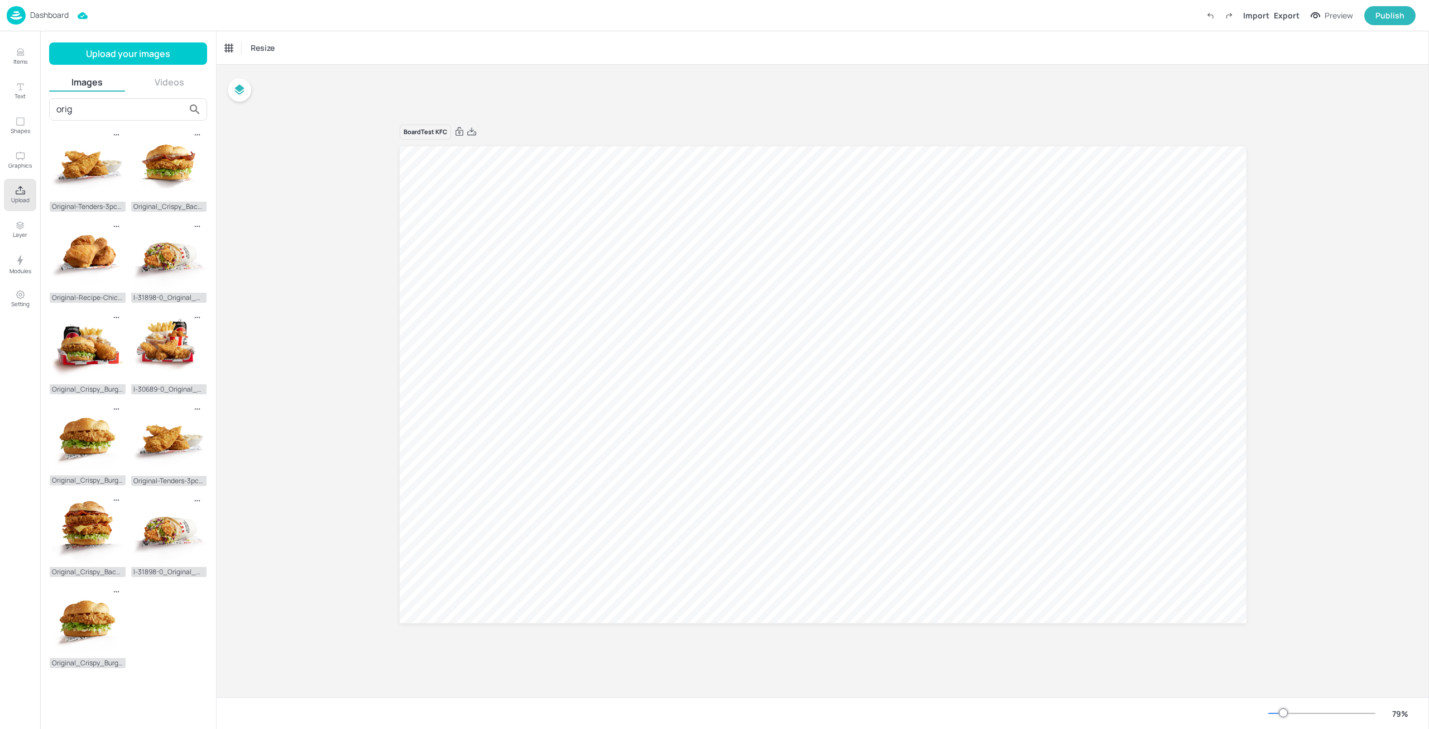
drag, startPoint x: 146, startPoint y: 111, endPoint x: 0, endPoint y: 95, distance: 147.1
click at [0, 95] on div "Items Text Shapes Graphics Upload Layer Modules Setting Items 21 Add Integrate …" at bounding box center [108, 379] width 217 height 697
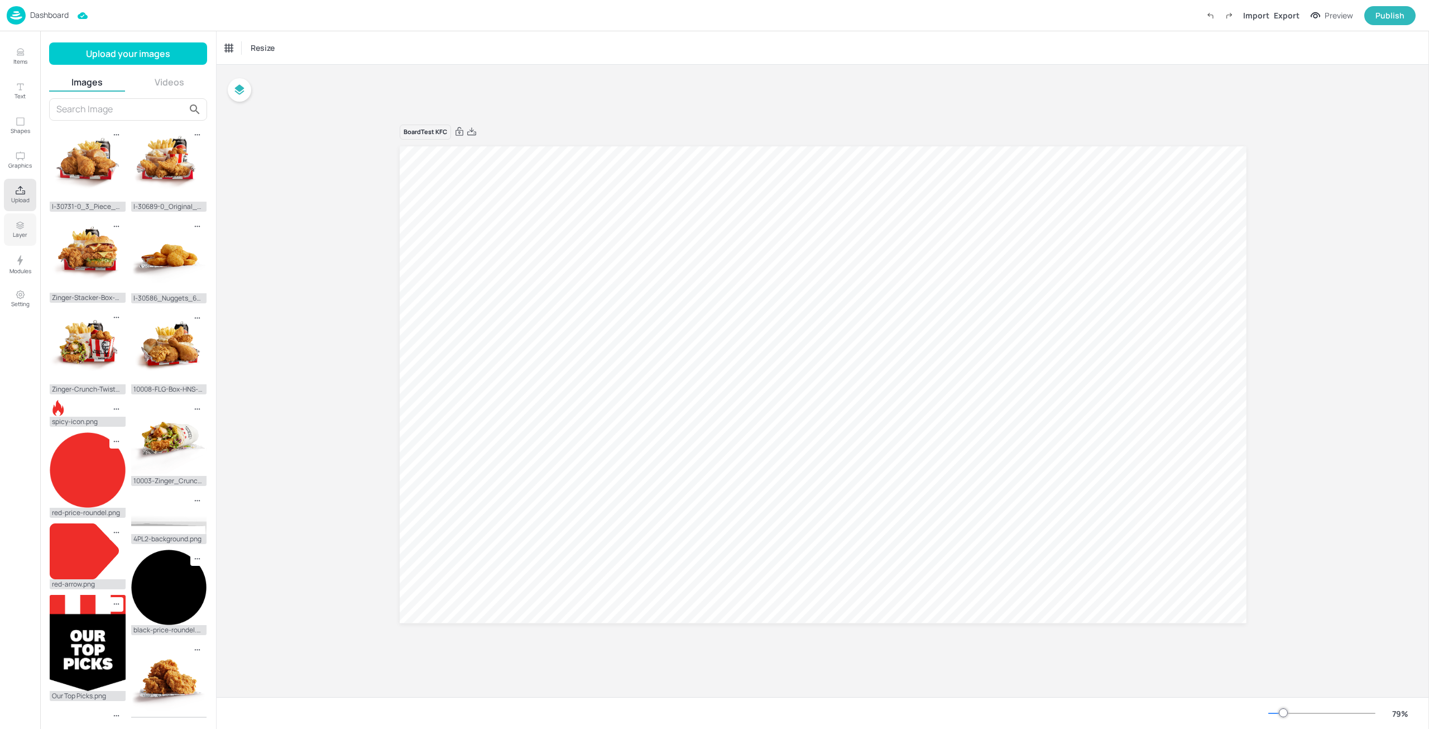
click at [15, 231] on p "Layer" at bounding box center [20, 235] width 15 height 8
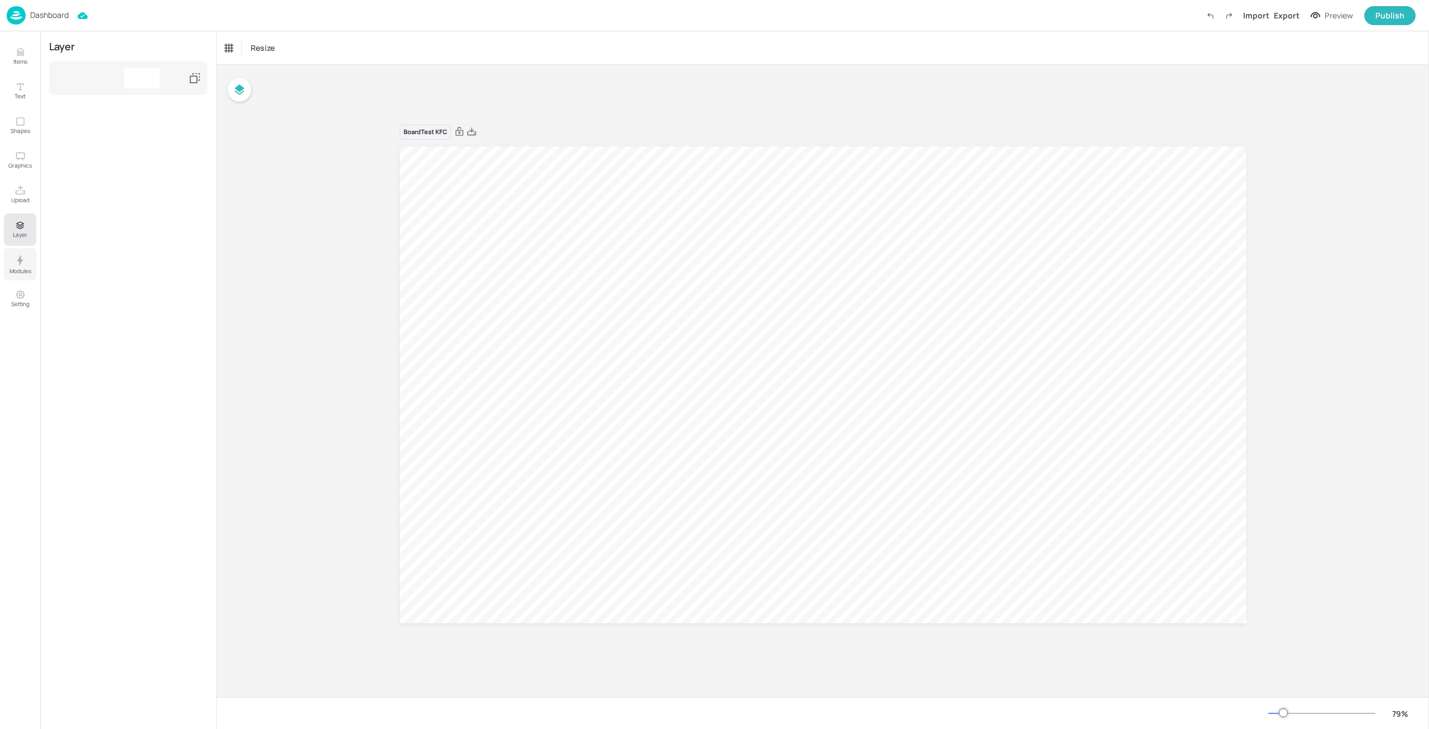
click at [19, 267] on p "Modules" at bounding box center [20, 271] width 22 height 8
click at [106, 162] on div "Order Confirmation" at bounding box center [88, 161] width 74 height 67
click at [52, 61] on icon at bounding box center [53, 59] width 8 height 8
click at [10, 301] on button "Setting" at bounding box center [20, 298] width 32 height 32
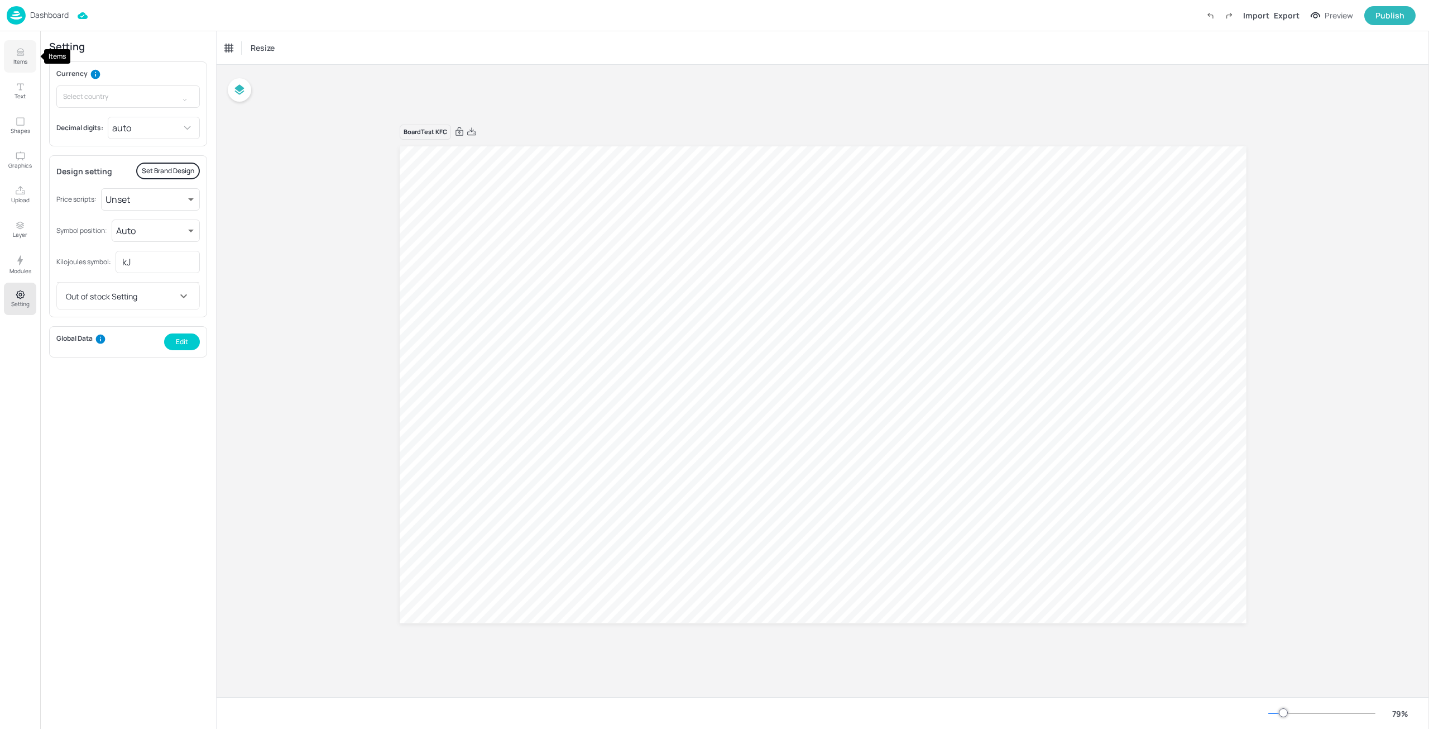
click at [26, 61] on p "Items" at bounding box center [20, 62] width 14 height 8
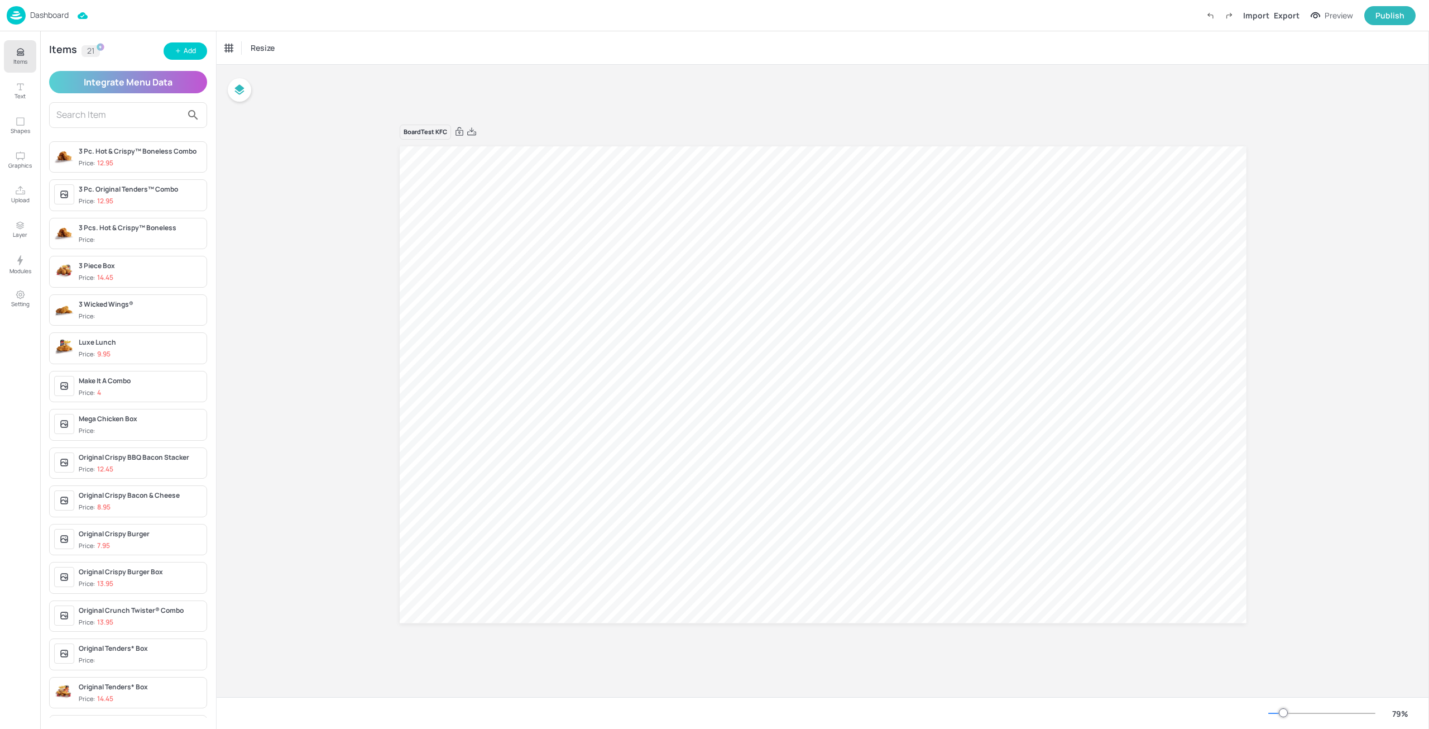
click at [97, 350] on p "9.95" at bounding box center [103, 354] width 13 height 8
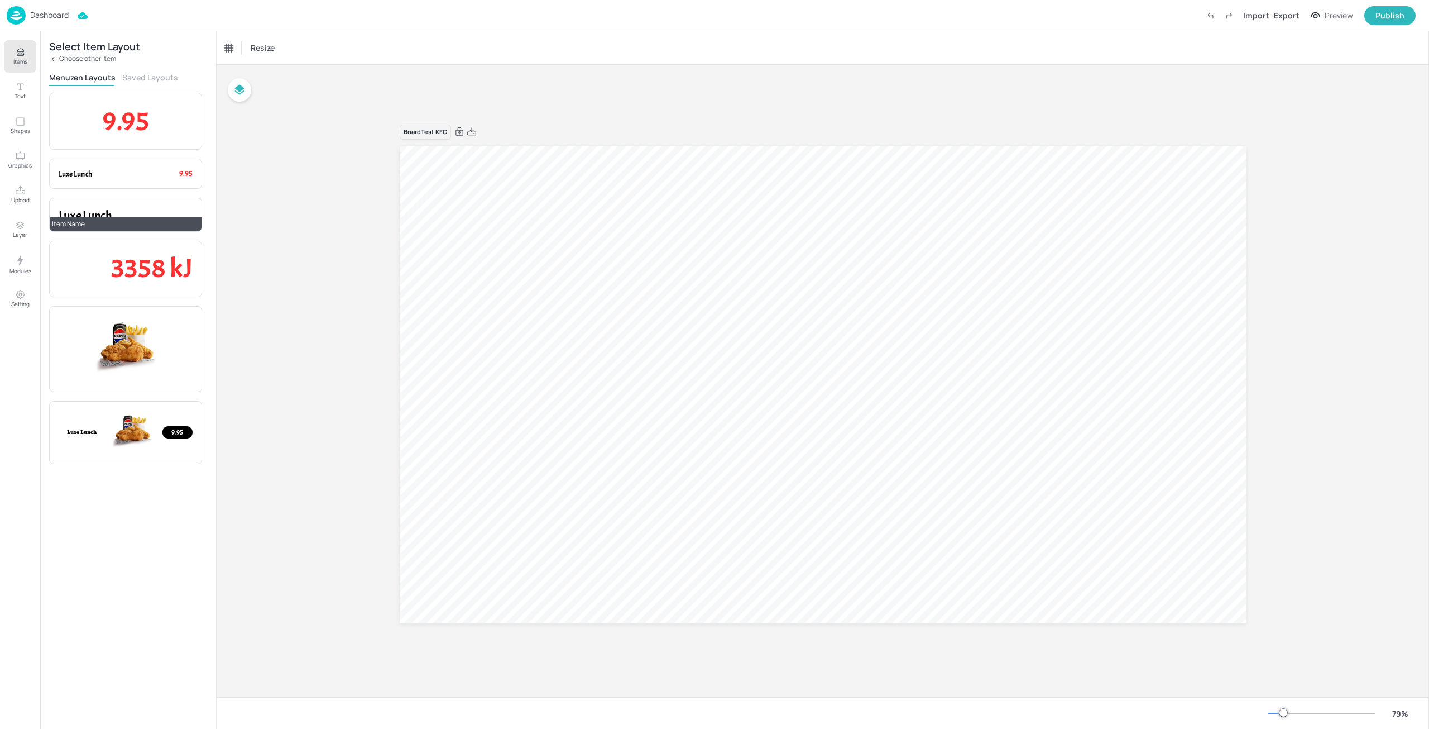
click at [105, 213] on span "Luxe Lunch" at bounding box center [86, 215] width 54 height 16
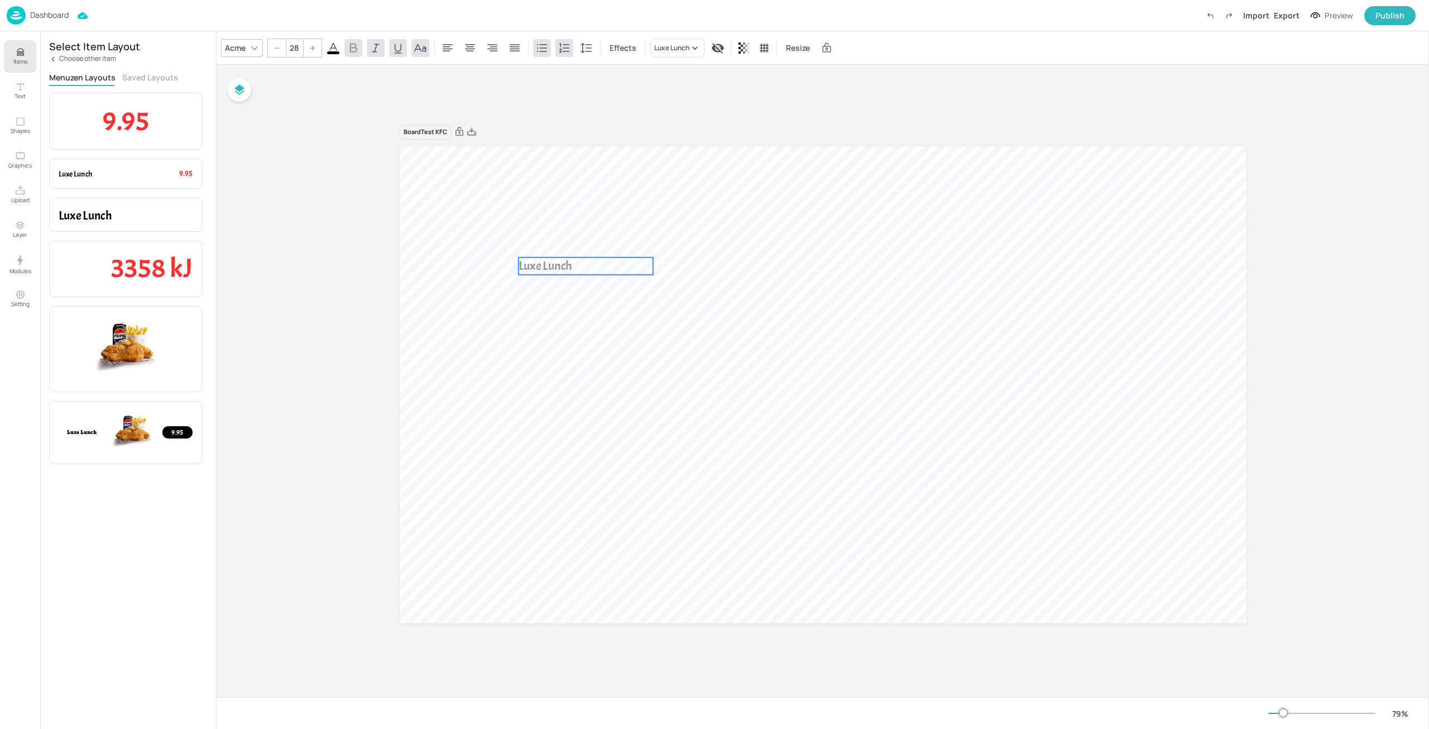
drag, startPoint x: 479, startPoint y: 165, endPoint x: 620, endPoint y: 284, distance: 184.6
click at [620, 275] on p "Luxe Lunch" at bounding box center [585, 265] width 135 height 17
click at [146, 274] on span "3358 kJ" at bounding box center [152, 267] width 82 height 33
drag, startPoint x: 486, startPoint y: 214, endPoint x: 586, endPoint y: 311, distance: 139.4
click at [586, 311] on p "3358 kJ" at bounding box center [595, 307] width 44 height 12
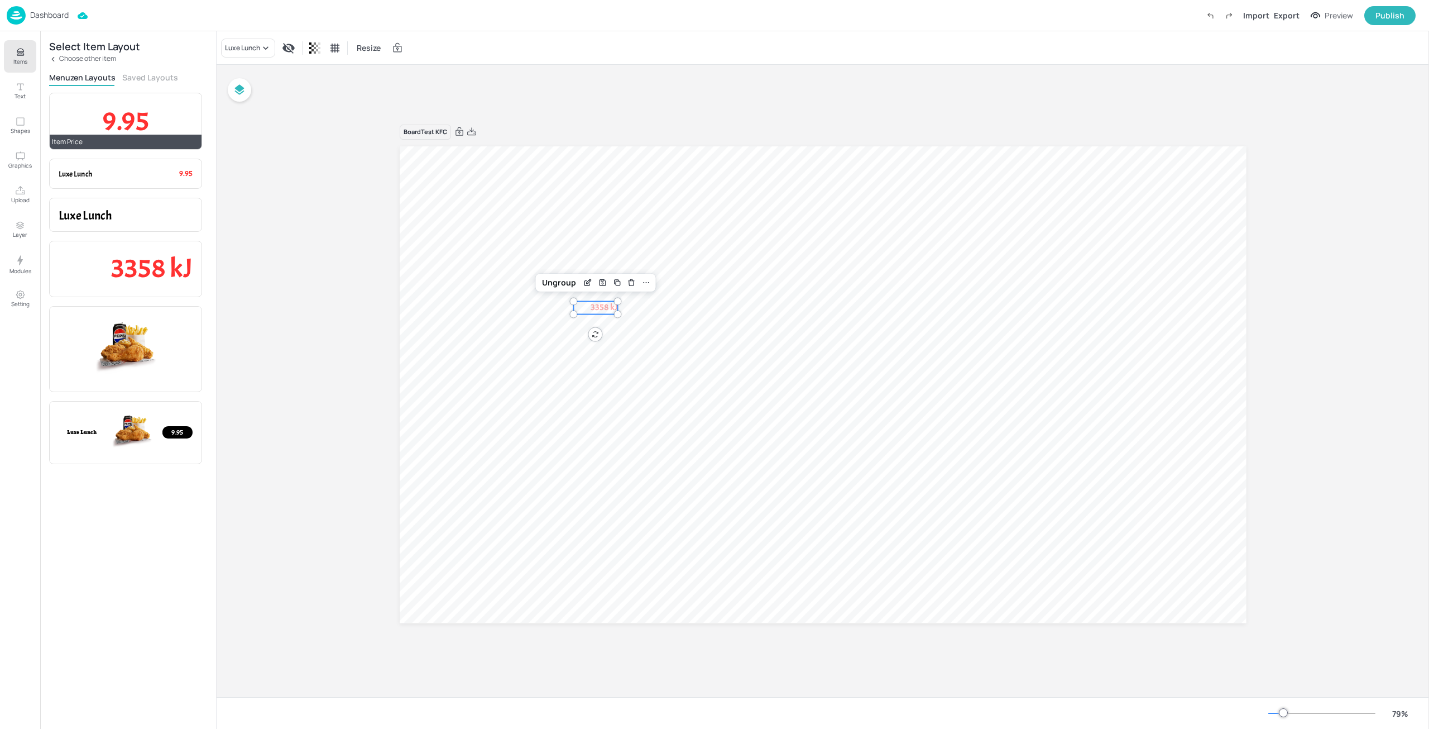
click at [166, 128] on p "9.95" at bounding box center [126, 121] width 134 height 38
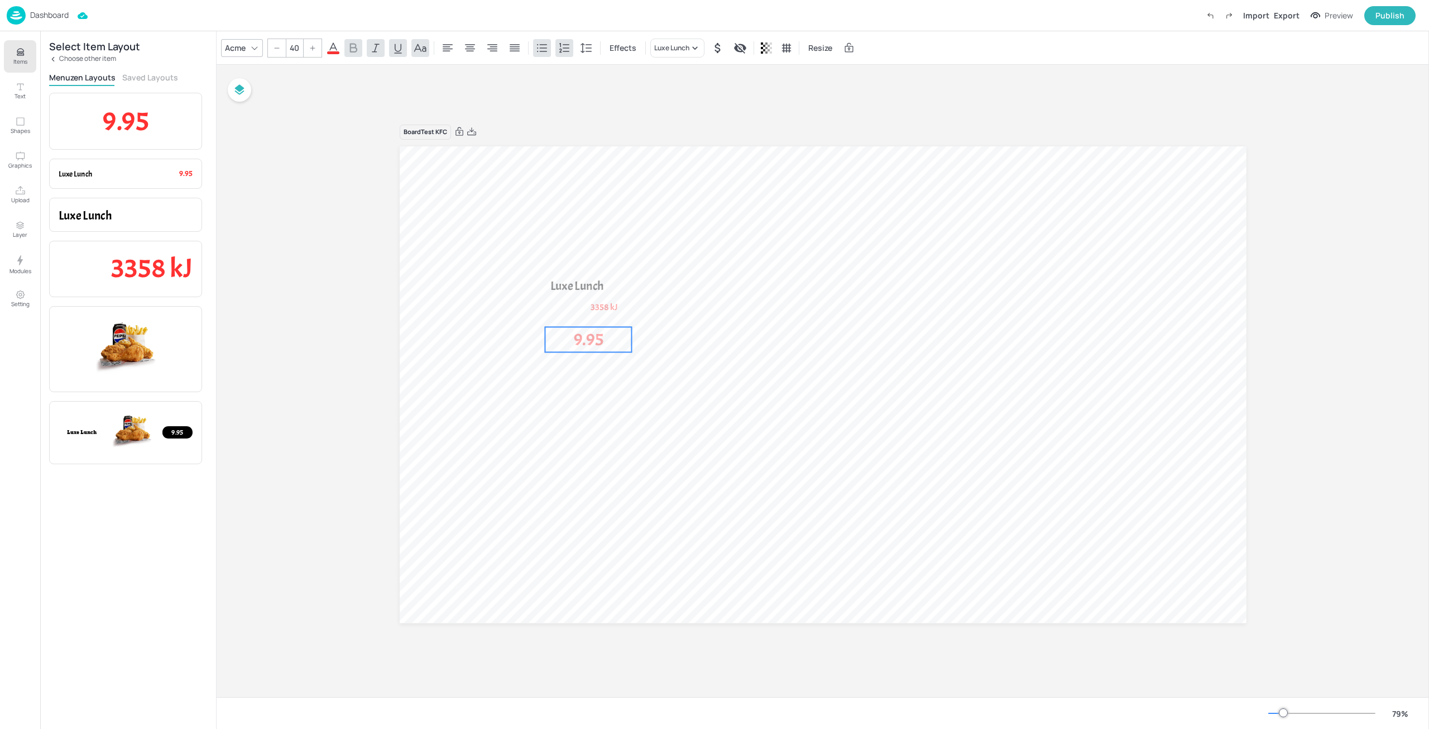
drag, startPoint x: 460, startPoint y: 178, endPoint x: 584, endPoint y: 339, distance: 203.9
click at [584, 339] on span "9.95" at bounding box center [588, 339] width 30 height 22
click at [147, 340] on img at bounding box center [126, 348] width 68 height 67
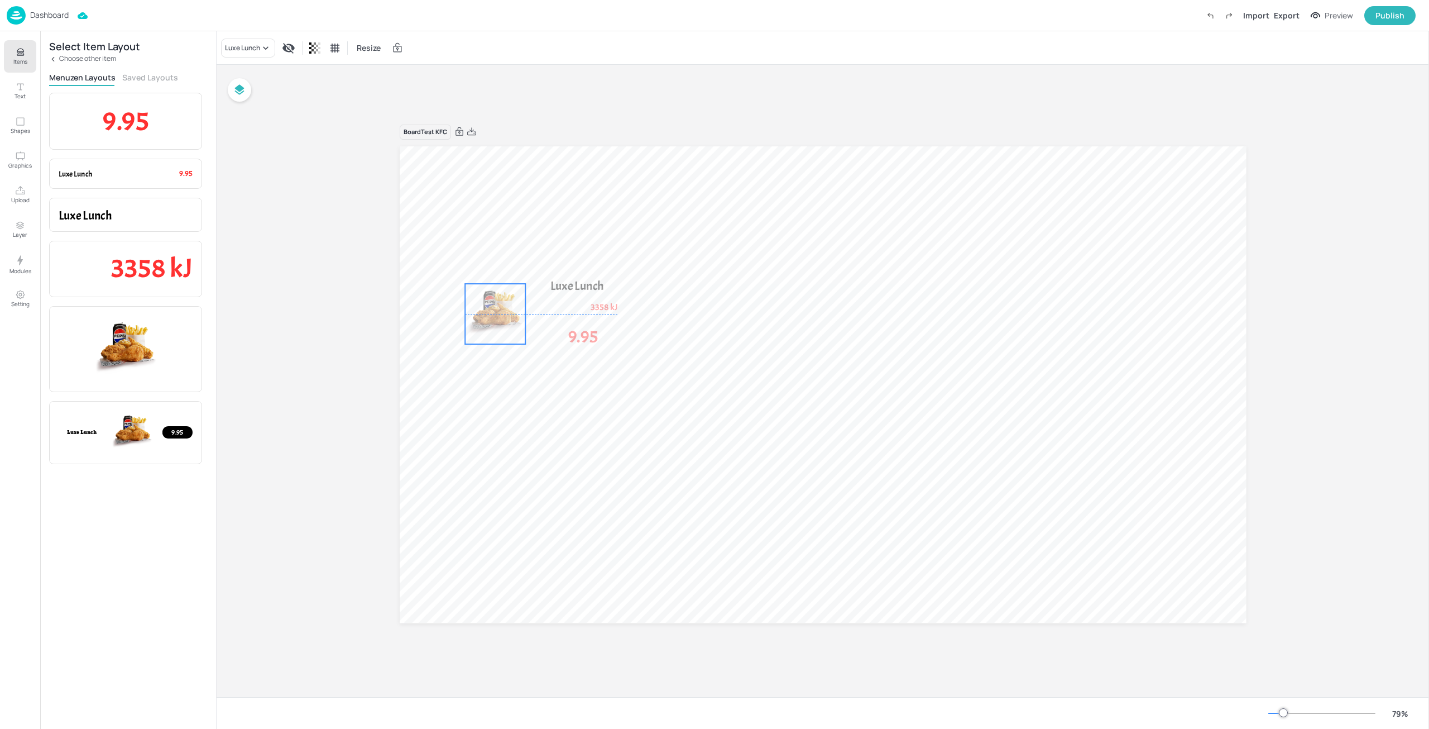
drag, startPoint x: 523, startPoint y: 193, endPoint x: 504, endPoint y: 298, distance: 106.1
click at [478, 328] on img at bounding box center [495, 314] width 60 height 60
drag, startPoint x: 528, startPoint y: 285, endPoint x: 560, endPoint y: 267, distance: 36.8
click at [560, 267] on div at bounding box center [559, 265] width 9 height 9
drag, startPoint x: 604, startPoint y: 284, endPoint x: 625, endPoint y: 284, distance: 21.2
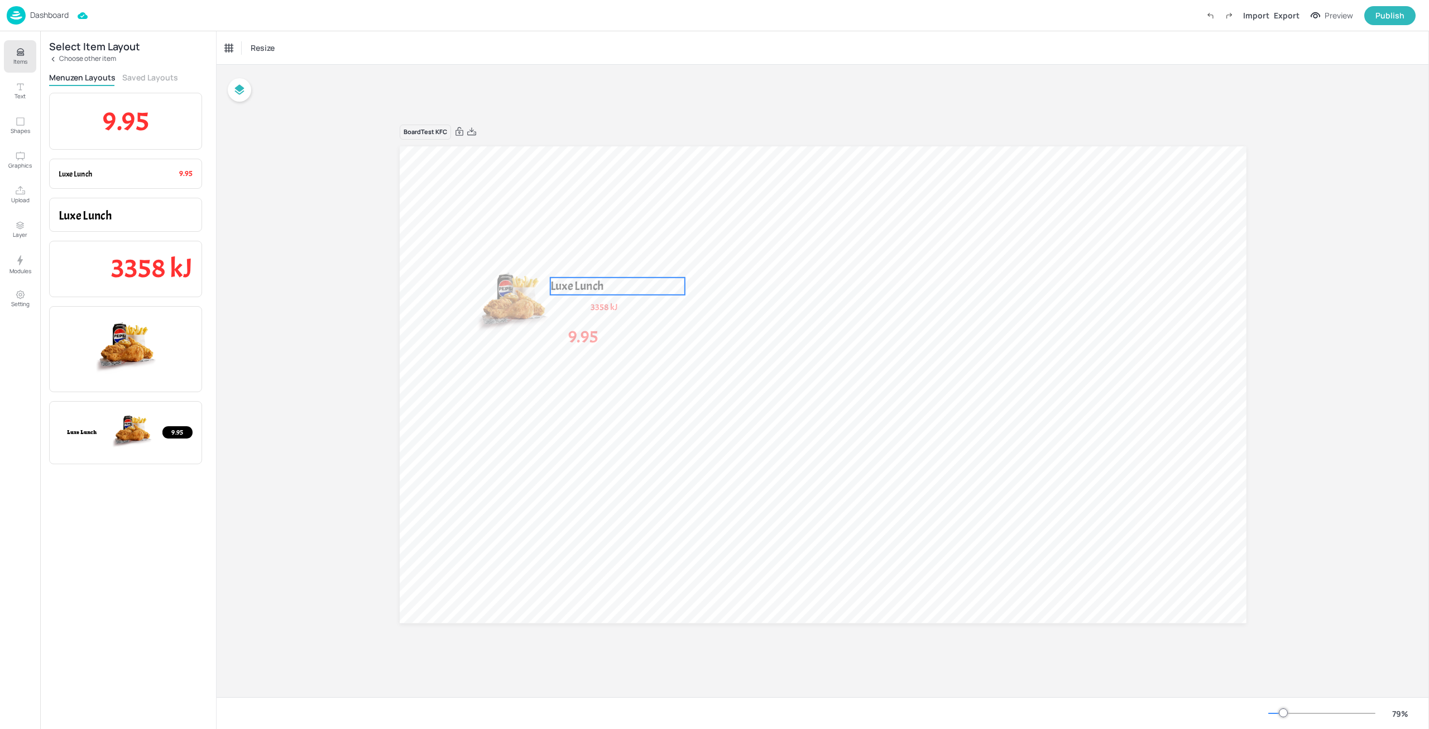
click at [604, 284] on span "Luxe Lunch" at bounding box center [577, 286] width 54 height 16
click at [243, 48] on div "Acme" at bounding box center [235, 48] width 25 height 16
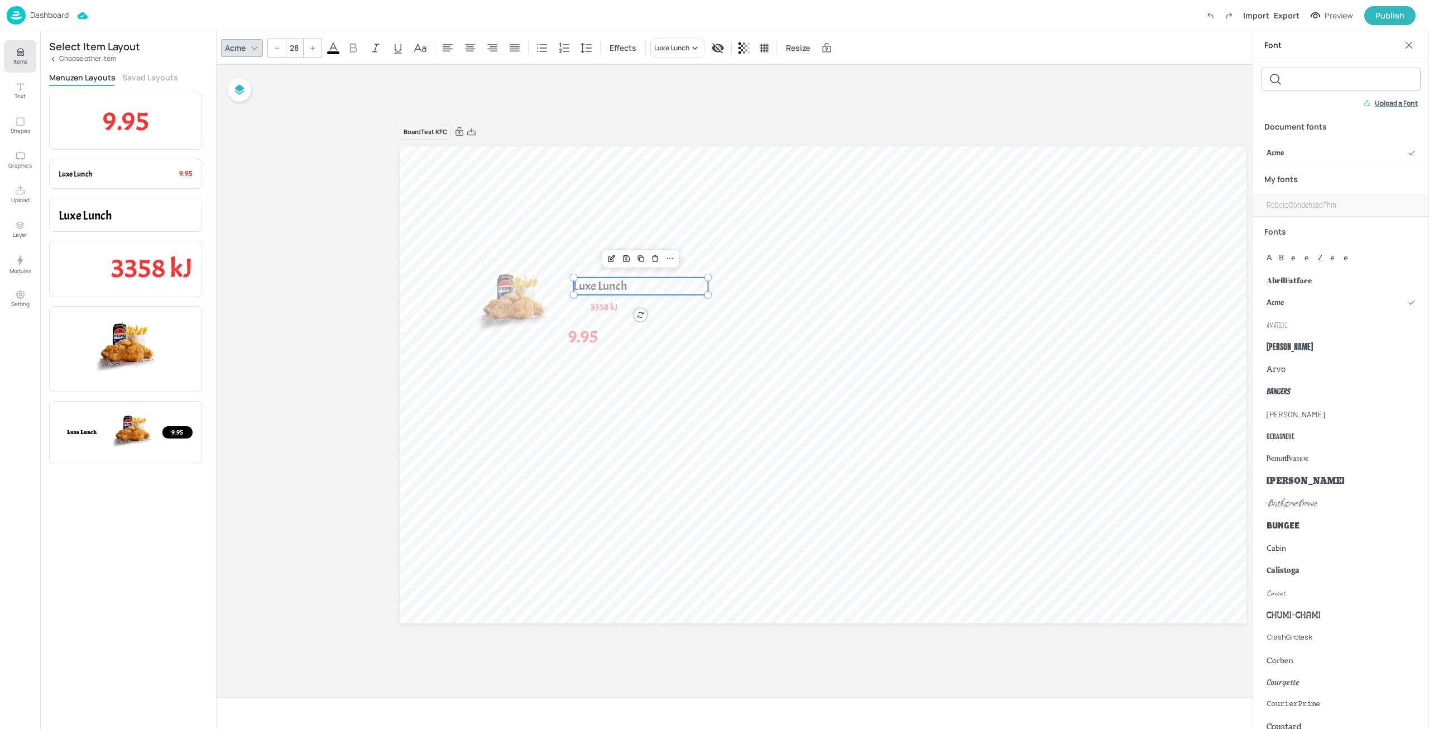
click at [1321, 202] on span "RobotoCondensedThin" at bounding box center [1302, 205] width 70 height 12
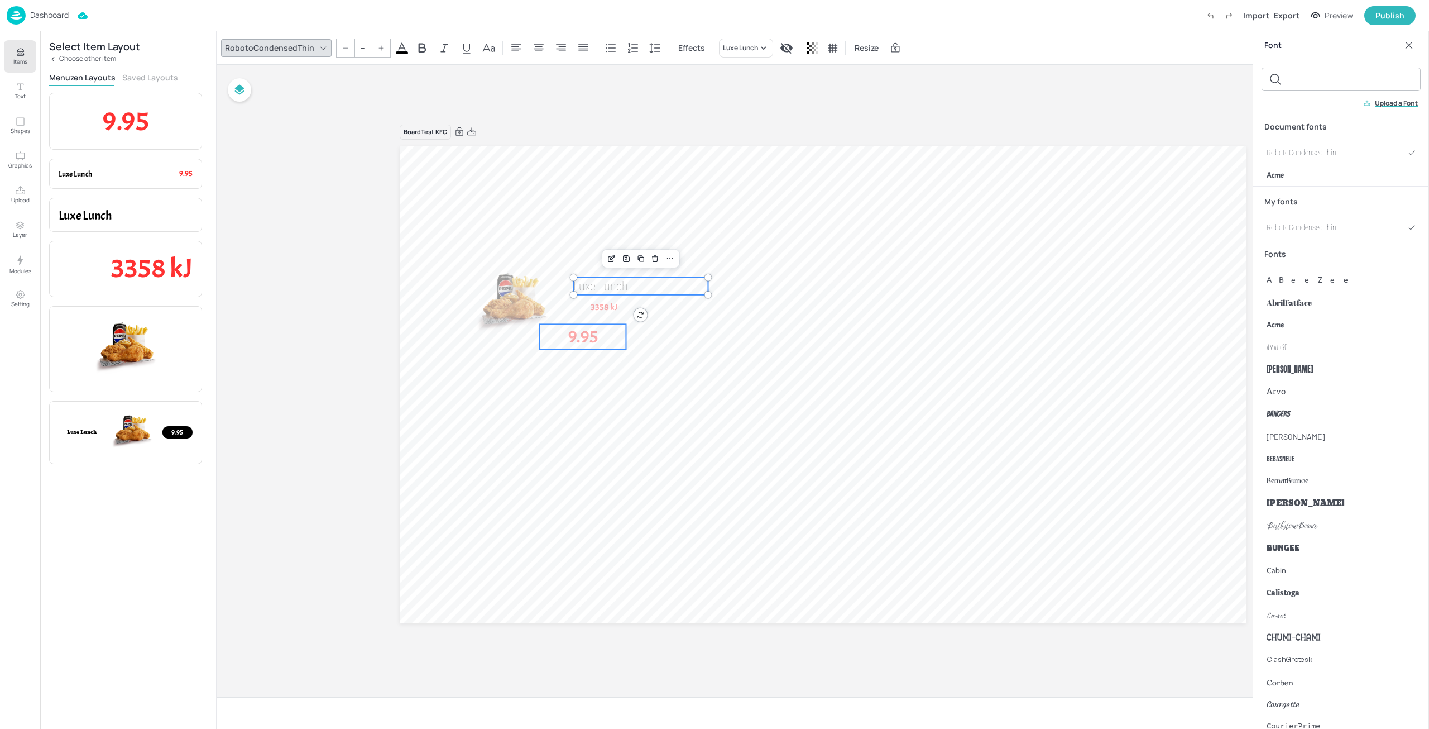
type input "40"
click at [617, 346] on p "9.95" at bounding box center [582, 336] width 87 height 25
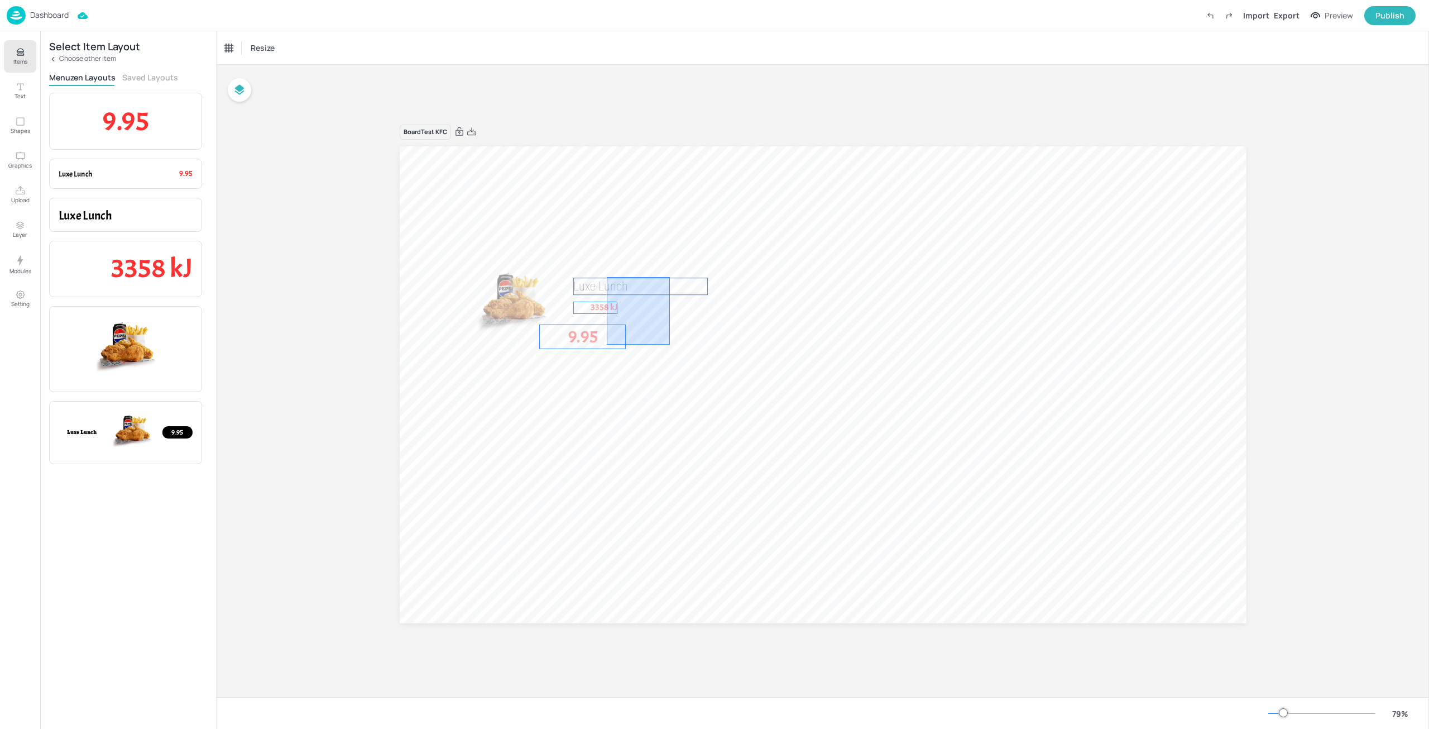
drag, startPoint x: 664, startPoint y: 335, endPoint x: 604, endPoint y: 276, distance: 83.7
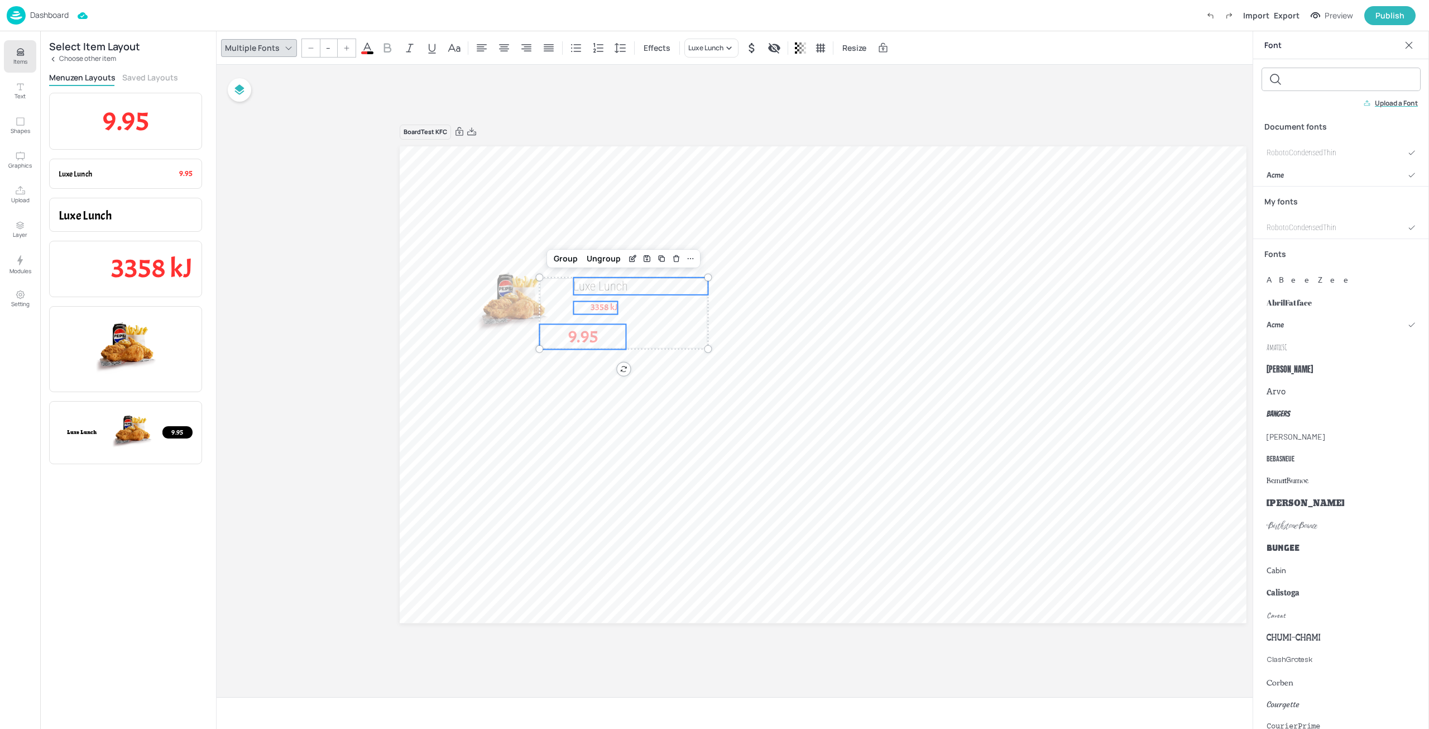
click at [289, 47] on icon at bounding box center [288, 47] width 6 height 3
click at [1345, 224] on div "RobotoCondensedThin" at bounding box center [1341, 227] width 176 height 22
click at [395, 39] on div "RobotoCondensedThin -- Effects Luxe Lunch Resize" at bounding box center [579, 48] width 716 height 19
click at [398, 46] on icon at bounding box center [401, 47] width 13 height 13
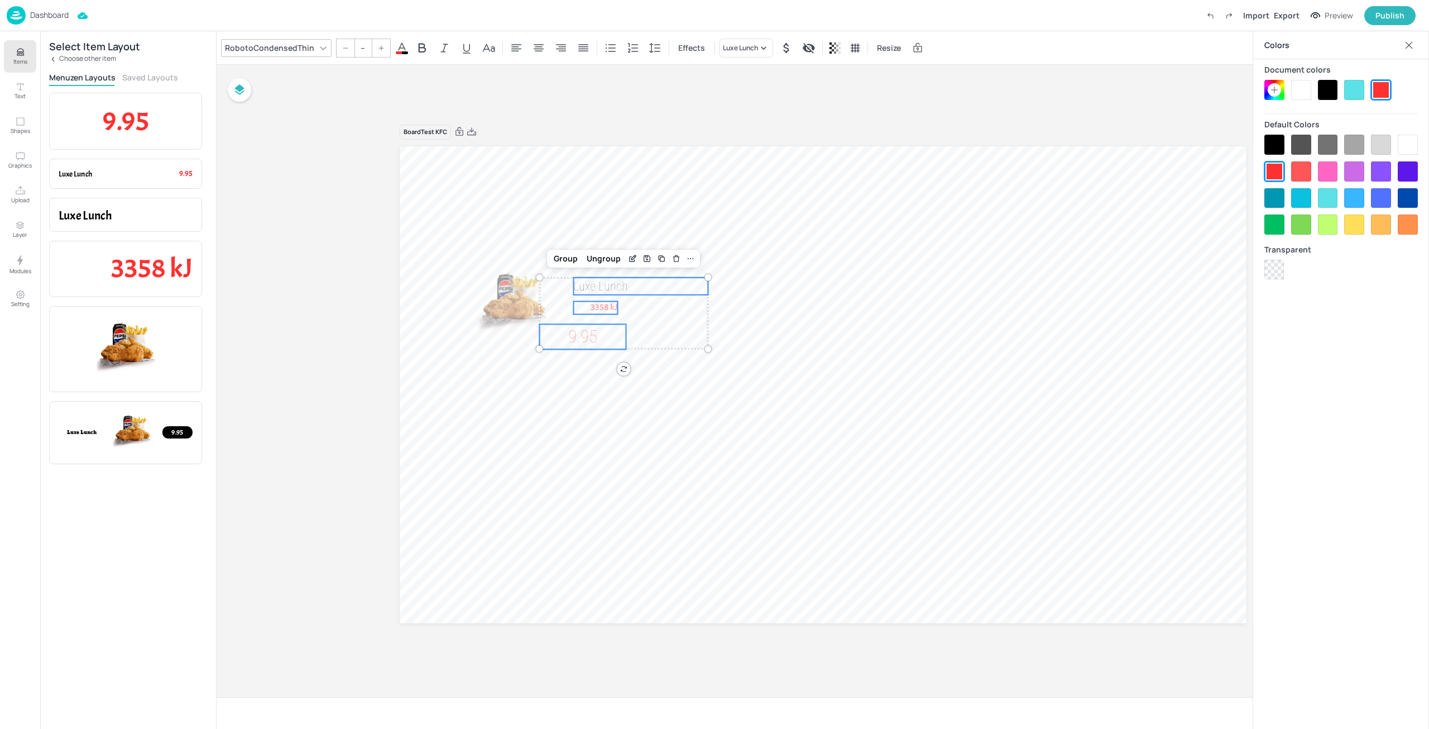
click at [1328, 90] on div at bounding box center [1328, 90] width 20 height 20
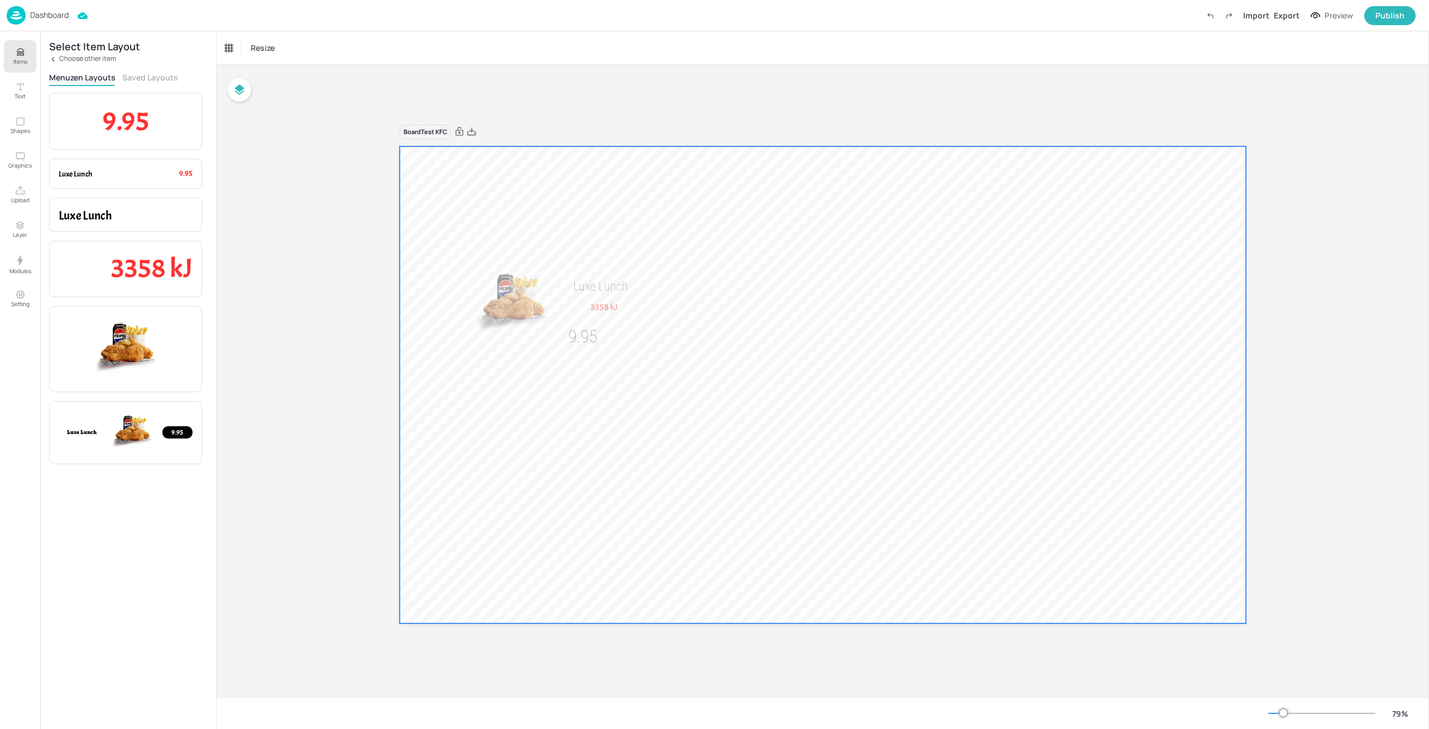
click at [605, 309] on span "3358 kJ" at bounding box center [604, 307] width 27 height 11
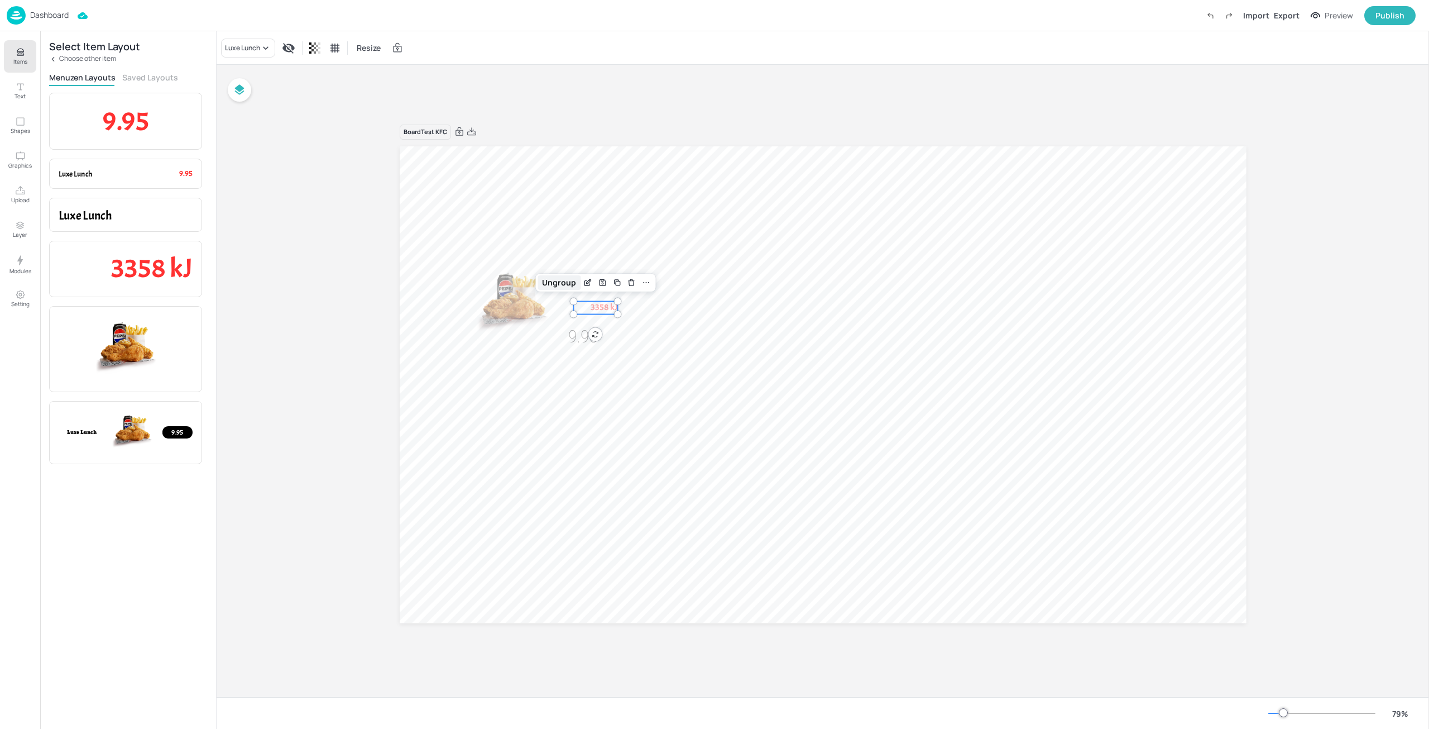
click at [557, 287] on div "Ungroup" at bounding box center [559, 282] width 43 height 15
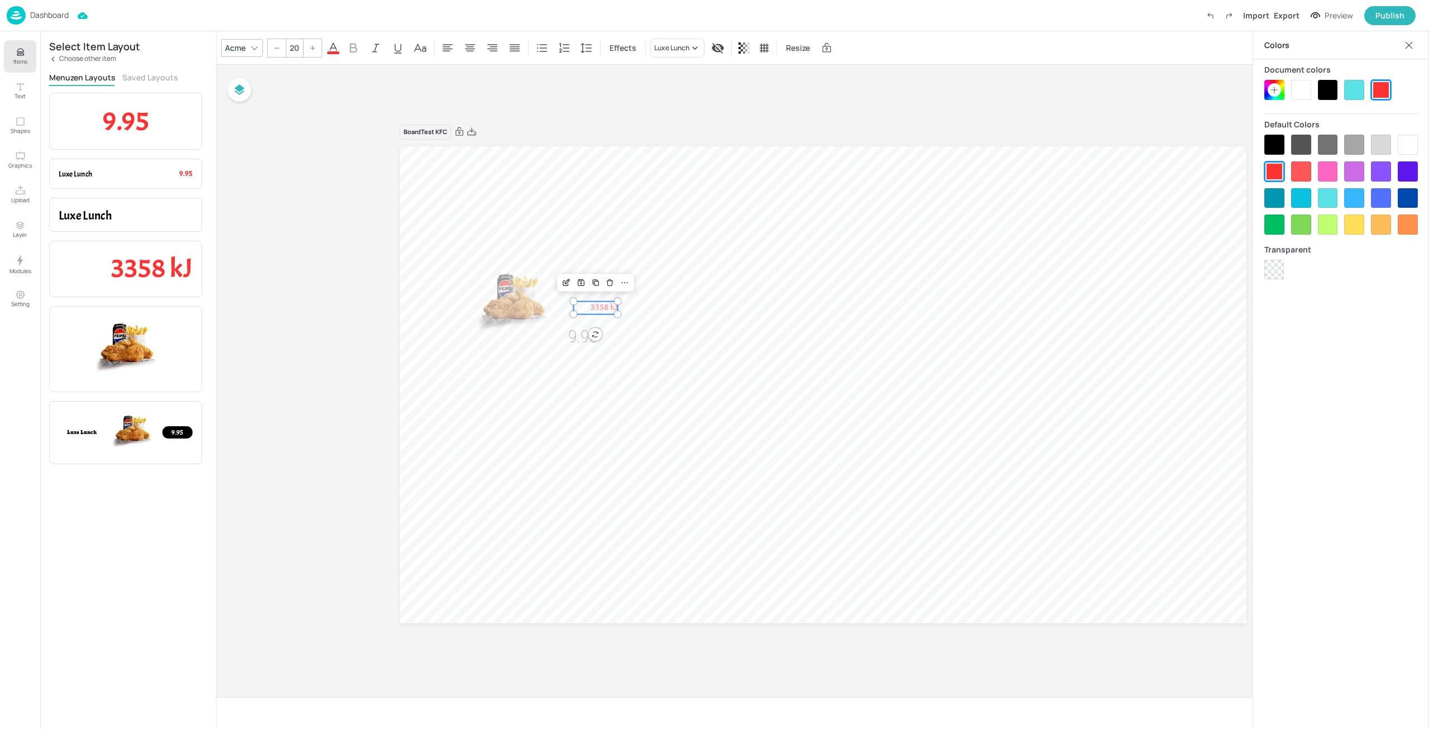
click at [1274, 146] on div at bounding box center [1275, 145] width 20 height 20
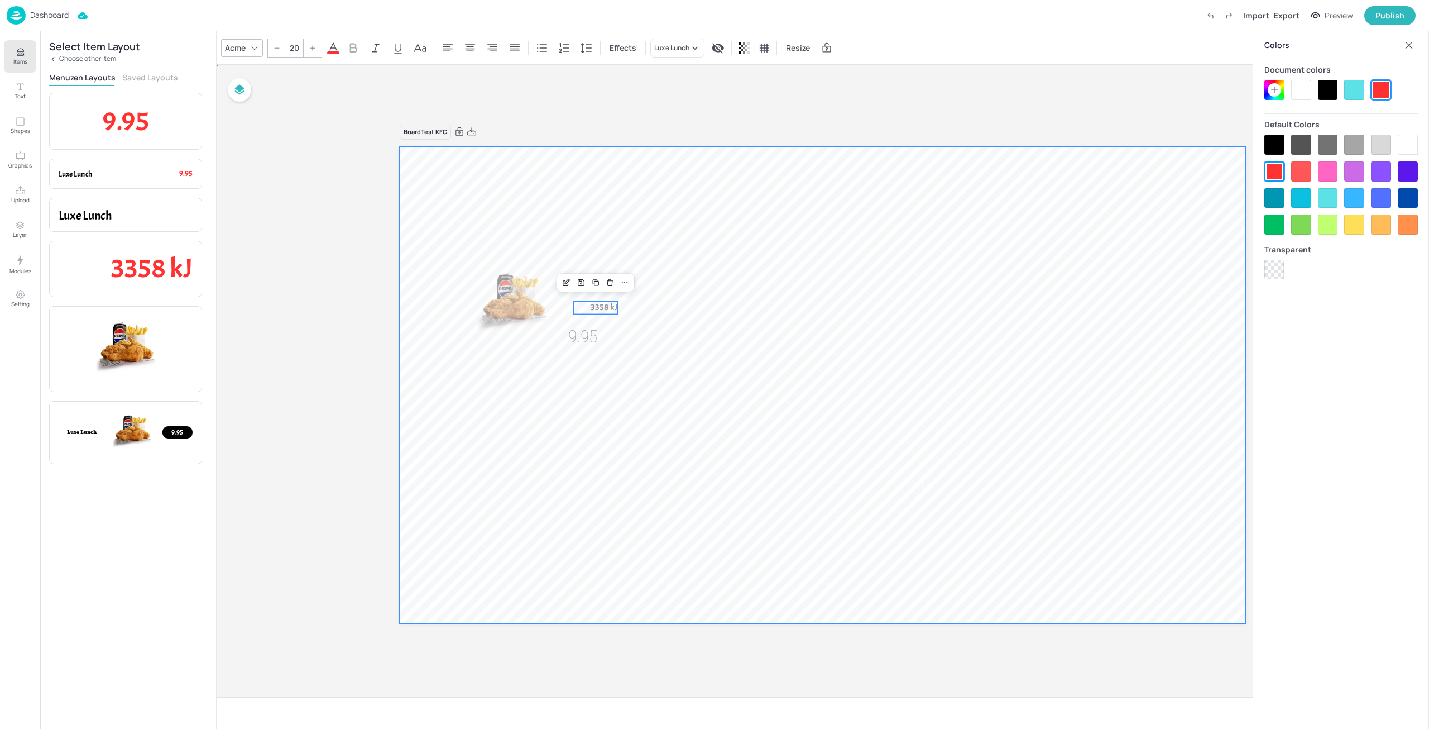
click at [769, 333] on div at bounding box center [823, 384] width 847 height 476
click at [724, 348] on div at bounding box center [823, 384] width 847 height 476
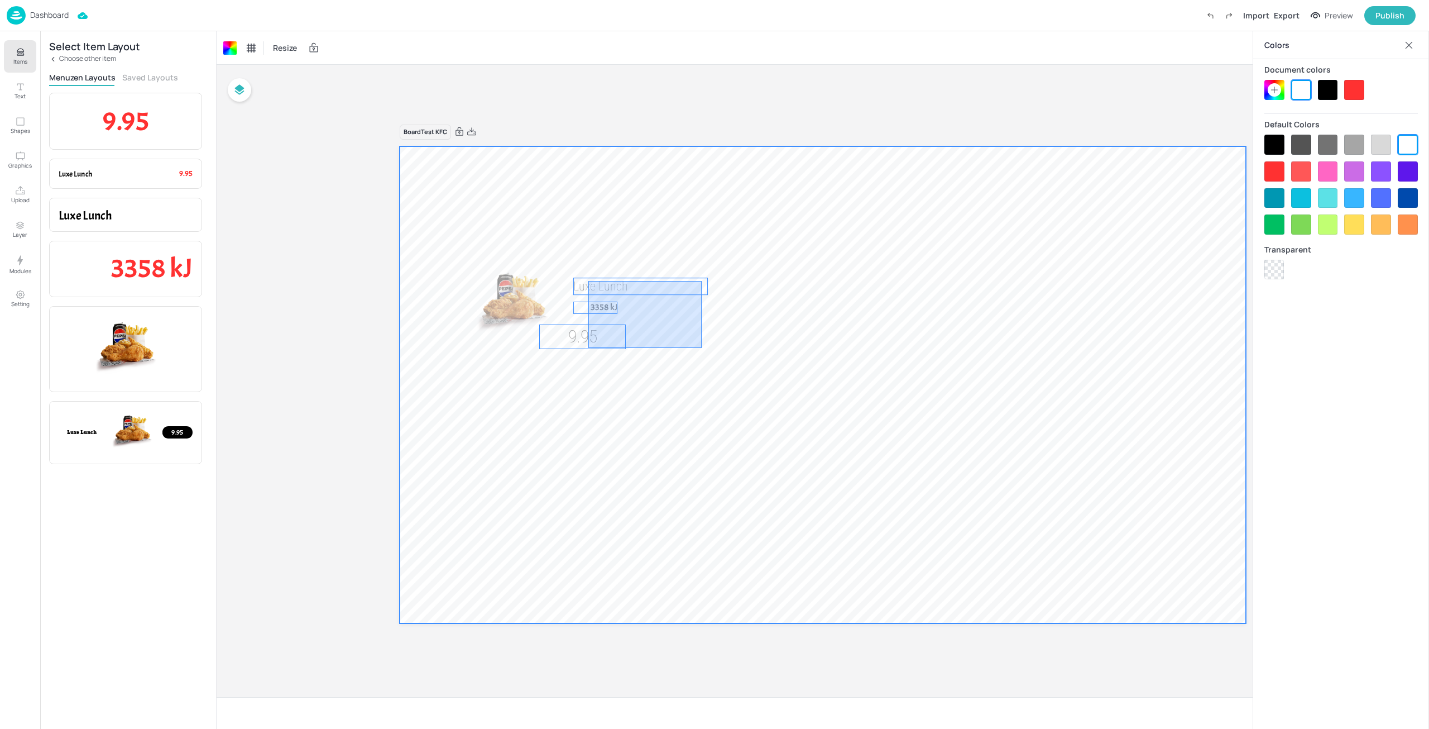
drag, startPoint x: 693, startPoint y: 346, endPoint x: 588, endPoint y: 281, distance: 122.9
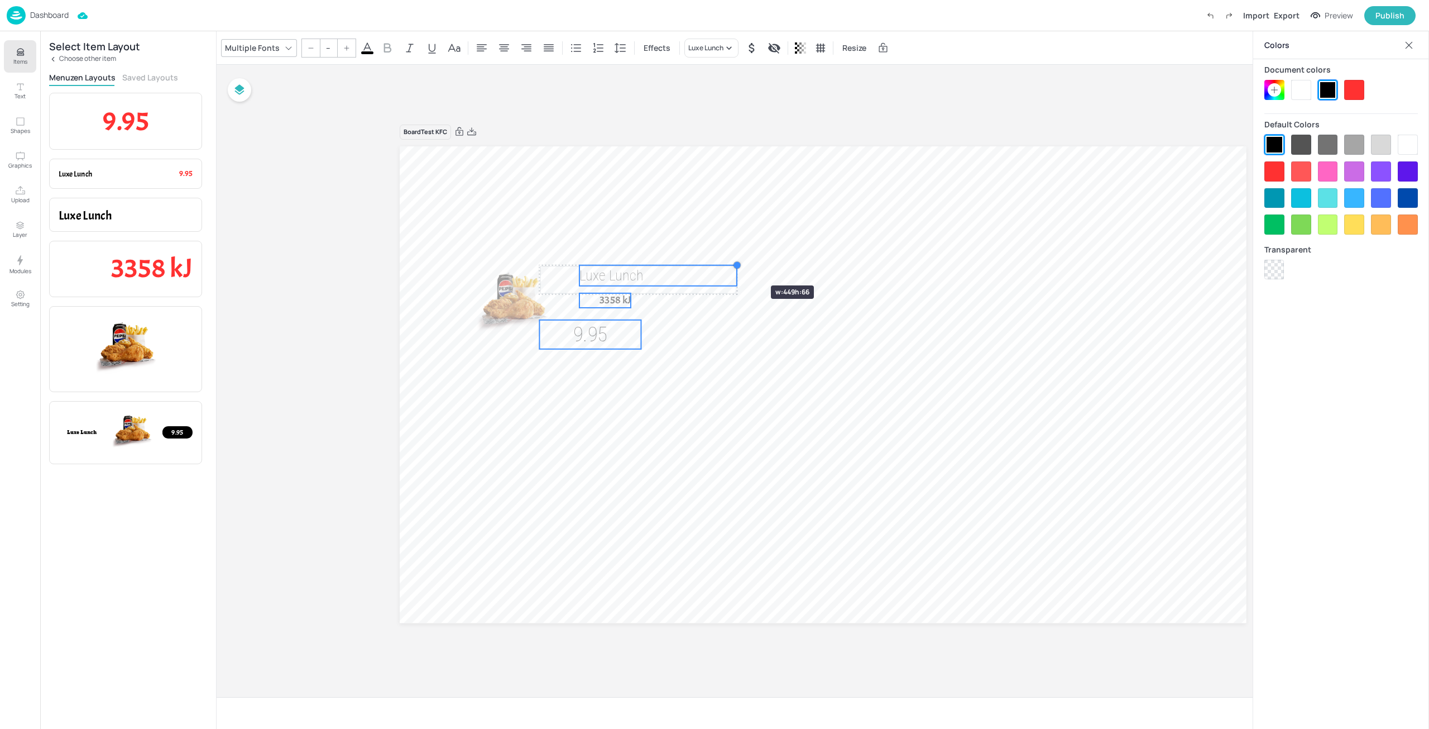
drag, startPoint x: 709, startPoint y: 277, endPoint x: 737, endPoint y: 265, distance: 31.0
click at [737, 265] on div at bounding box center [736, 265] width 9 height 9
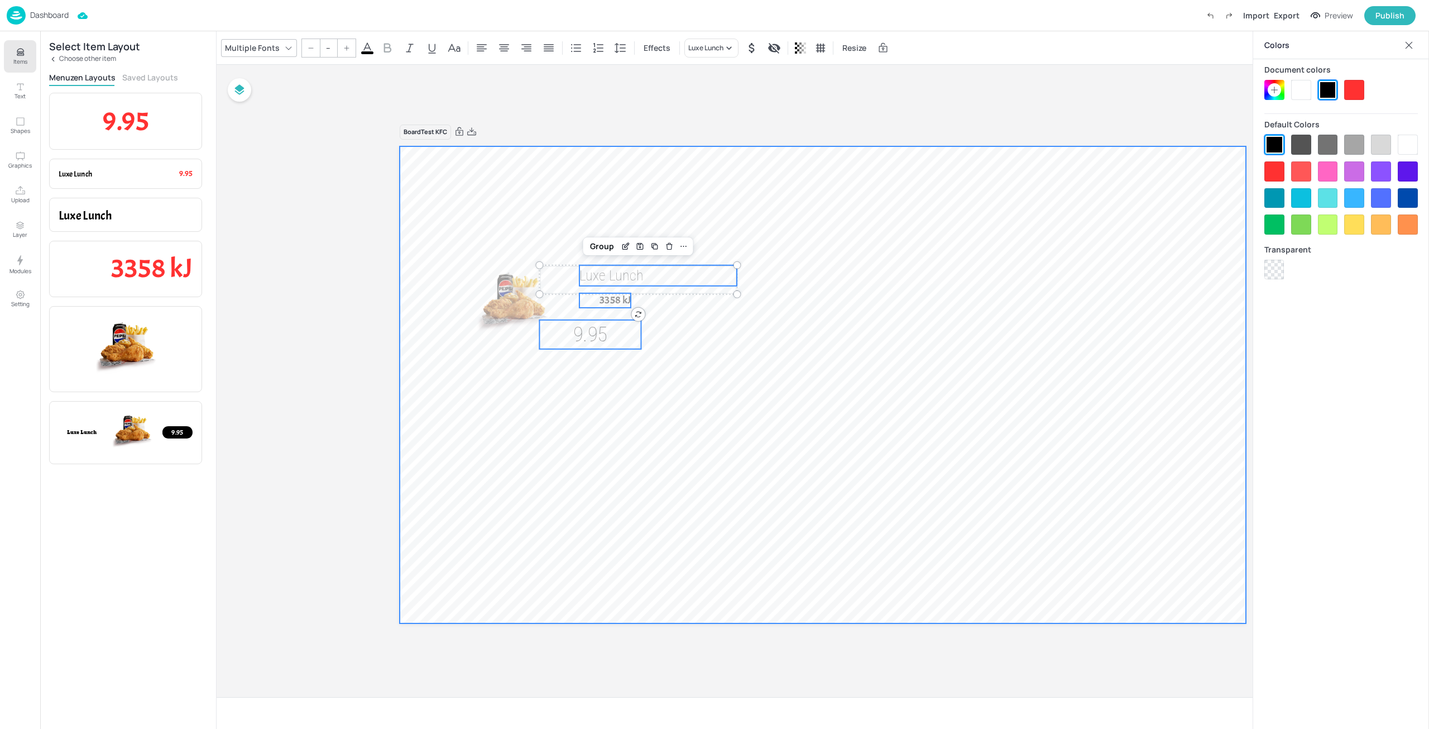
click at [715, 333] on div at bounding box center [823, 384] width 847 height 476
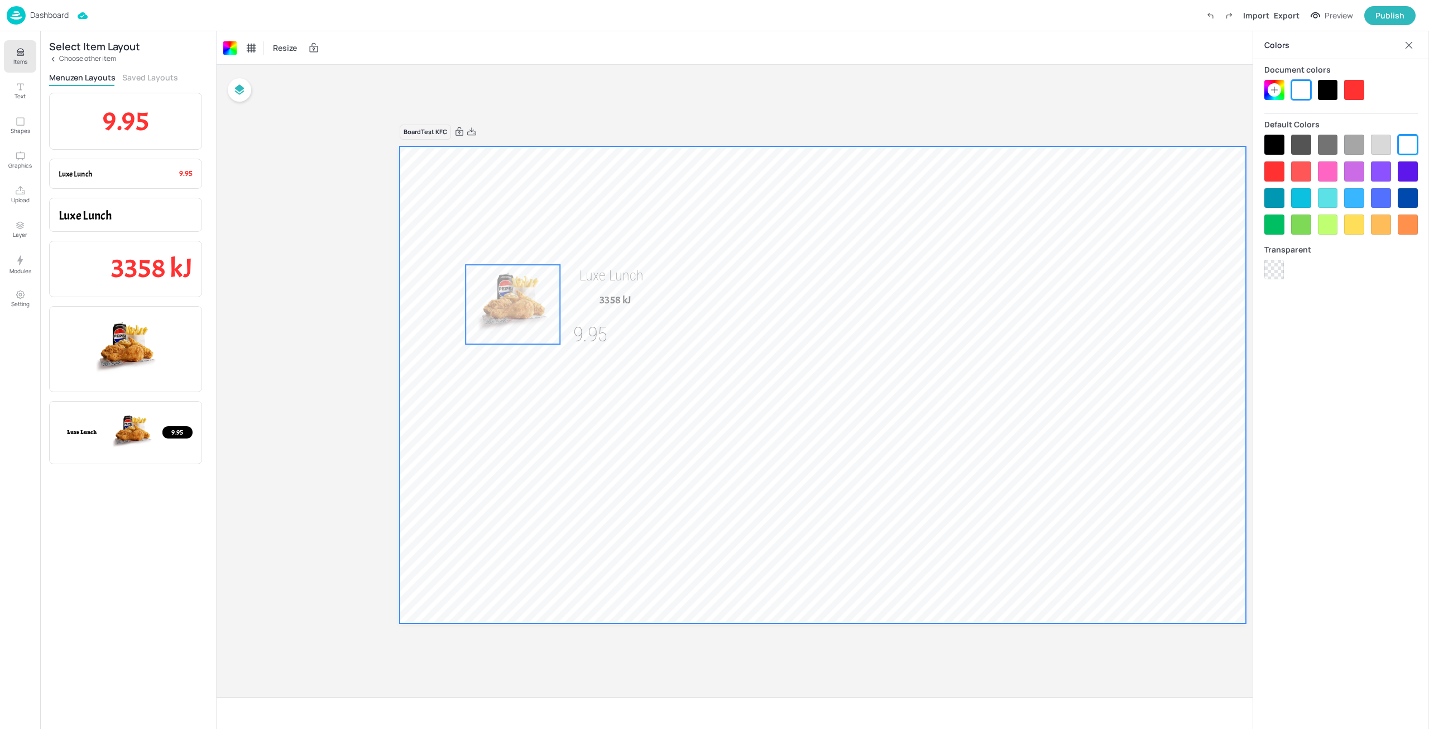
click at [522, 300] on img at bounding box center [513, 304] width 94 height 79
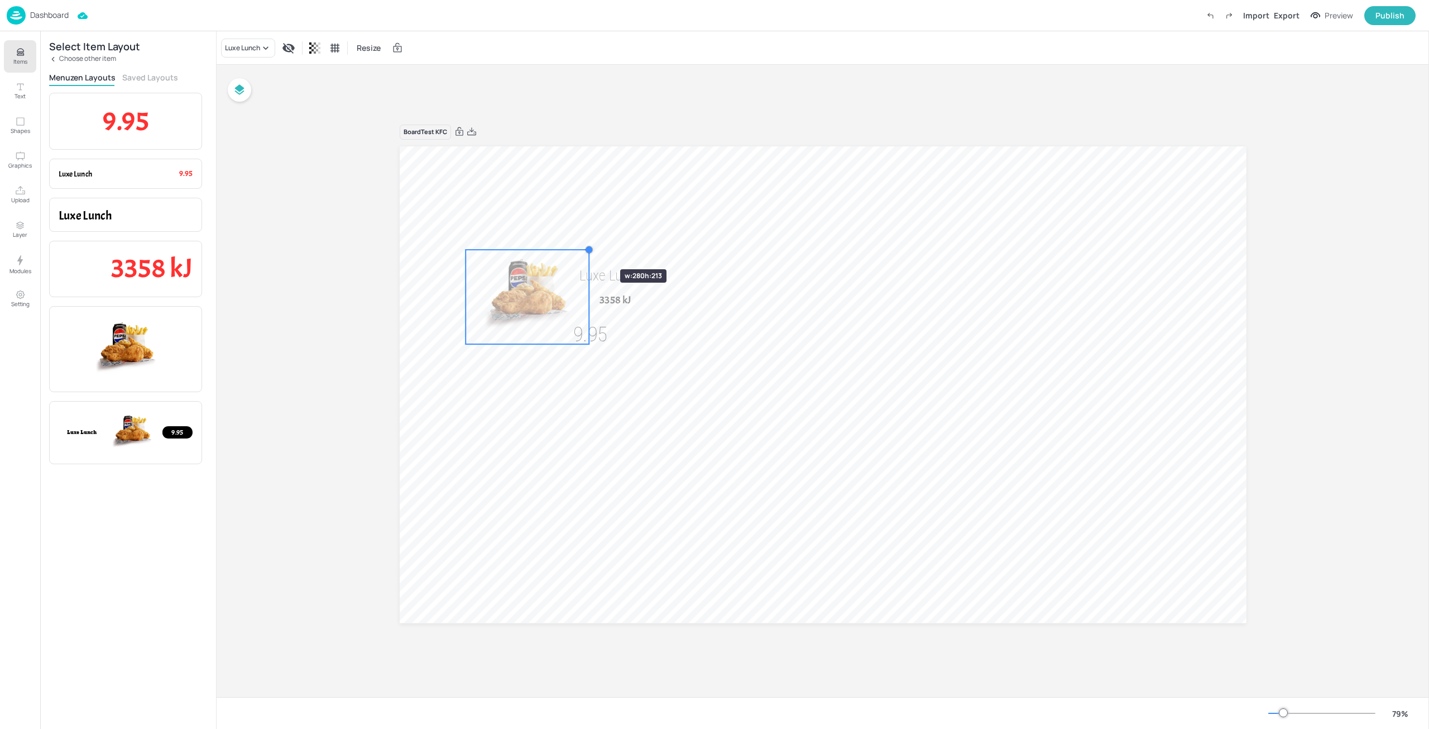
drag, startPoint x: 563, startPoint y: 263, endPoint x: 590, endPoint y: 247, distance: 31.5
click at [590, 247] on div at bounding box center [589, 250] width 9 height 9
drag, startPoint x: 549, startPoint y: 281, endPoint x: 554, endPoint y: 280, distance: 5.7
click at [554, 280] on img at bounding box center [539, 293] width 127 height 95
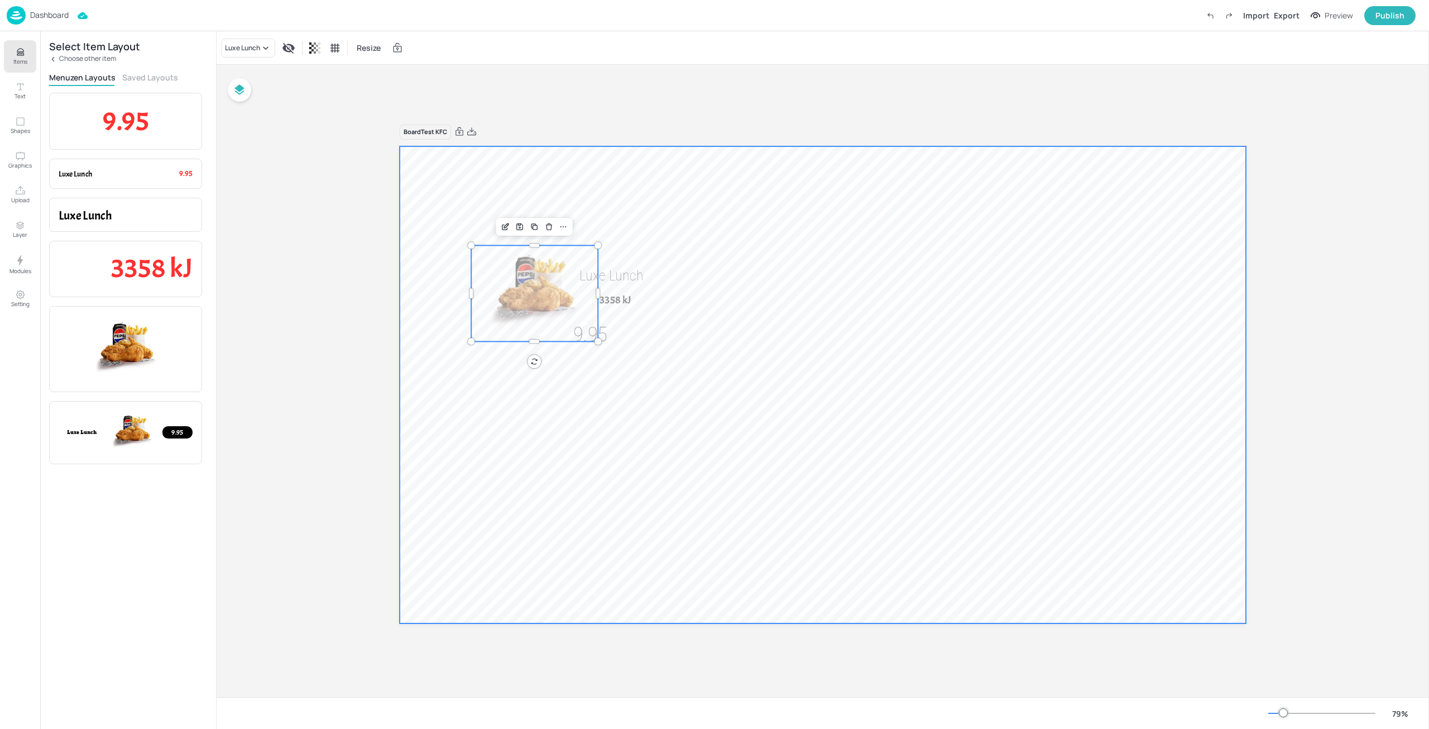
click at [807, 365] on div at bounding box center [823, 384] width 847 height 476
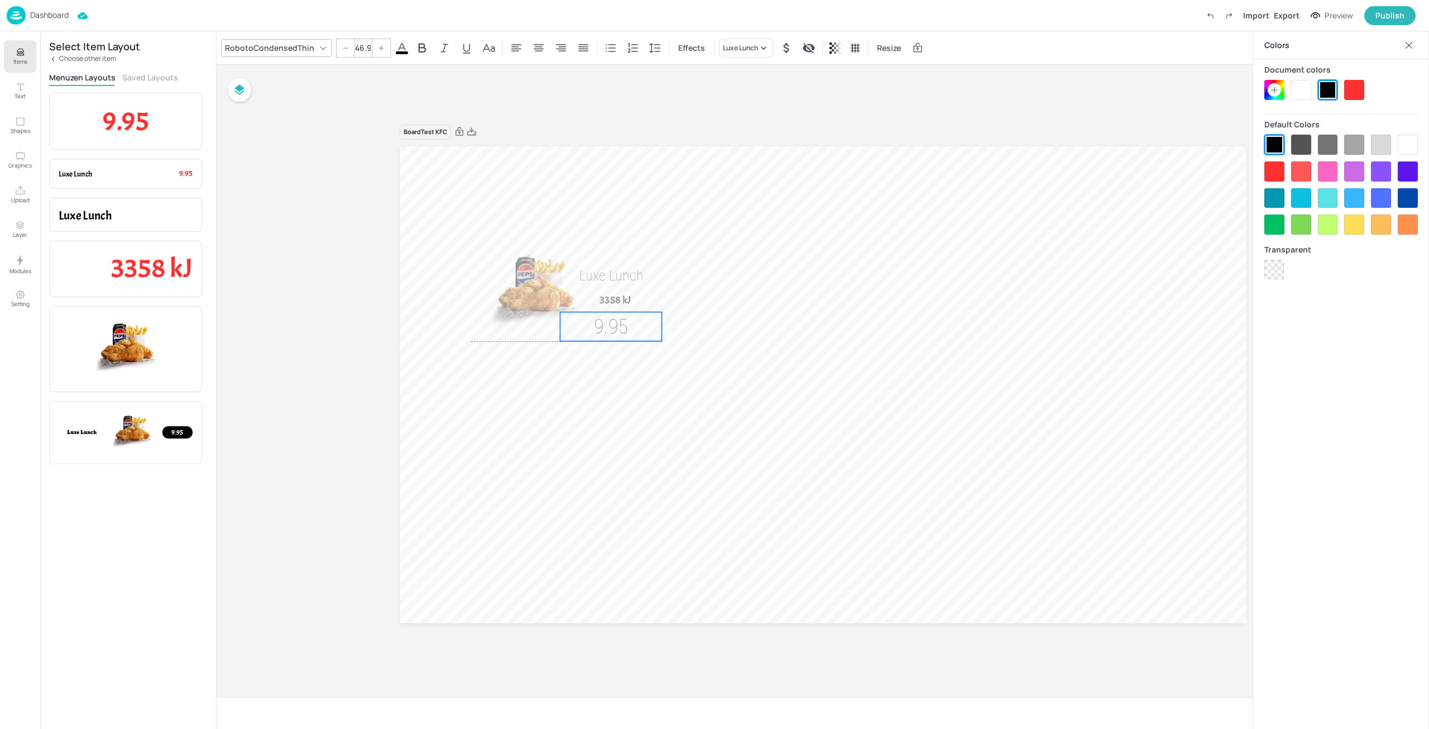
drag, startPoint x: 614, startPoint y: 337, endPoint x: 628, endPoint y: 332, distance: 15.4
click at [628, 332] on span "9.95" at bounding box center [610, 326] width 34 height 25
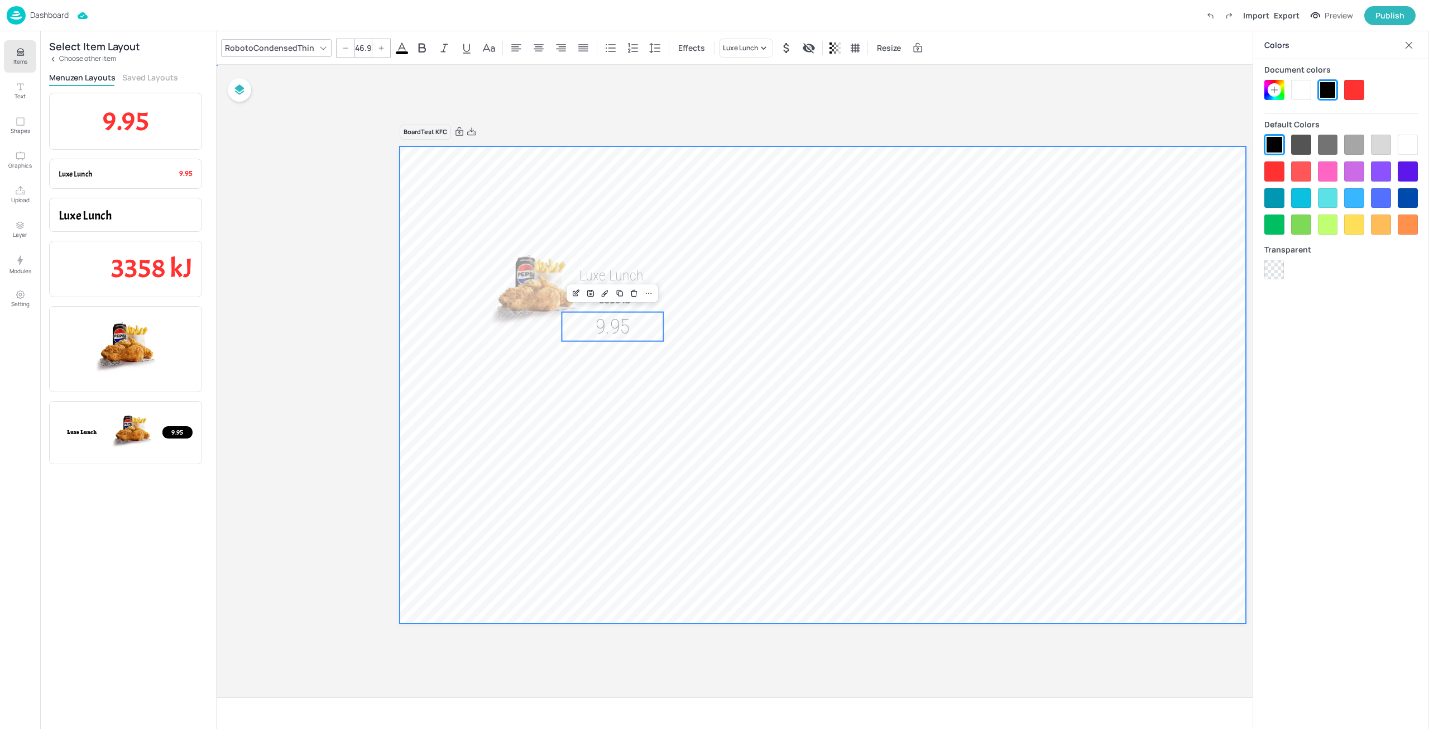
click at [797, 323] on div at bounding box center [823, 384] width 847 height 476
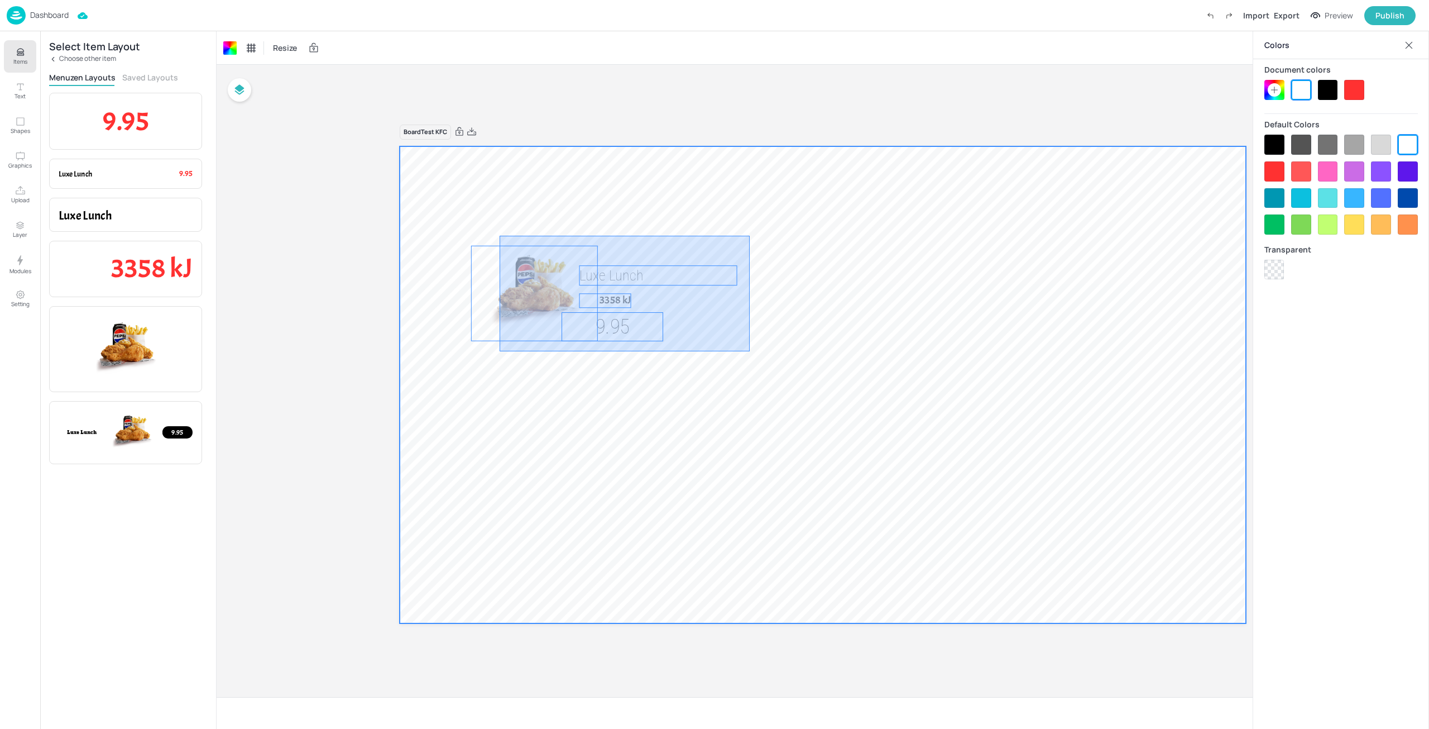
drag, startPoint x: 750, startPoint y: 351, endPoint x: 495, endPoint y: 233, distance: 281.3
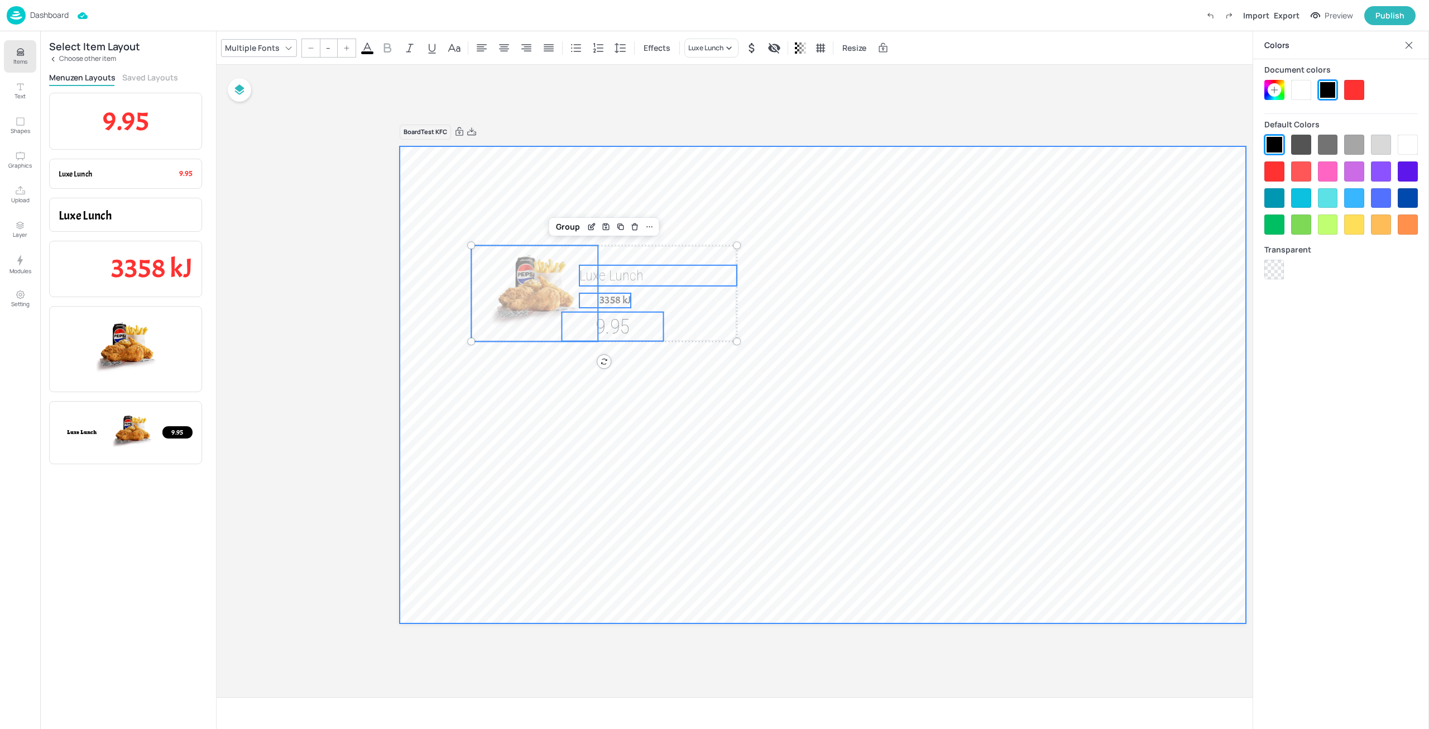
drag, startPoint x: 805, startPoint y: 296, endPoint x: 779, endPoint y: 297, distance: 25.7
click at [806, 296] on div at bounding box center [823, 384] width 847 height 476
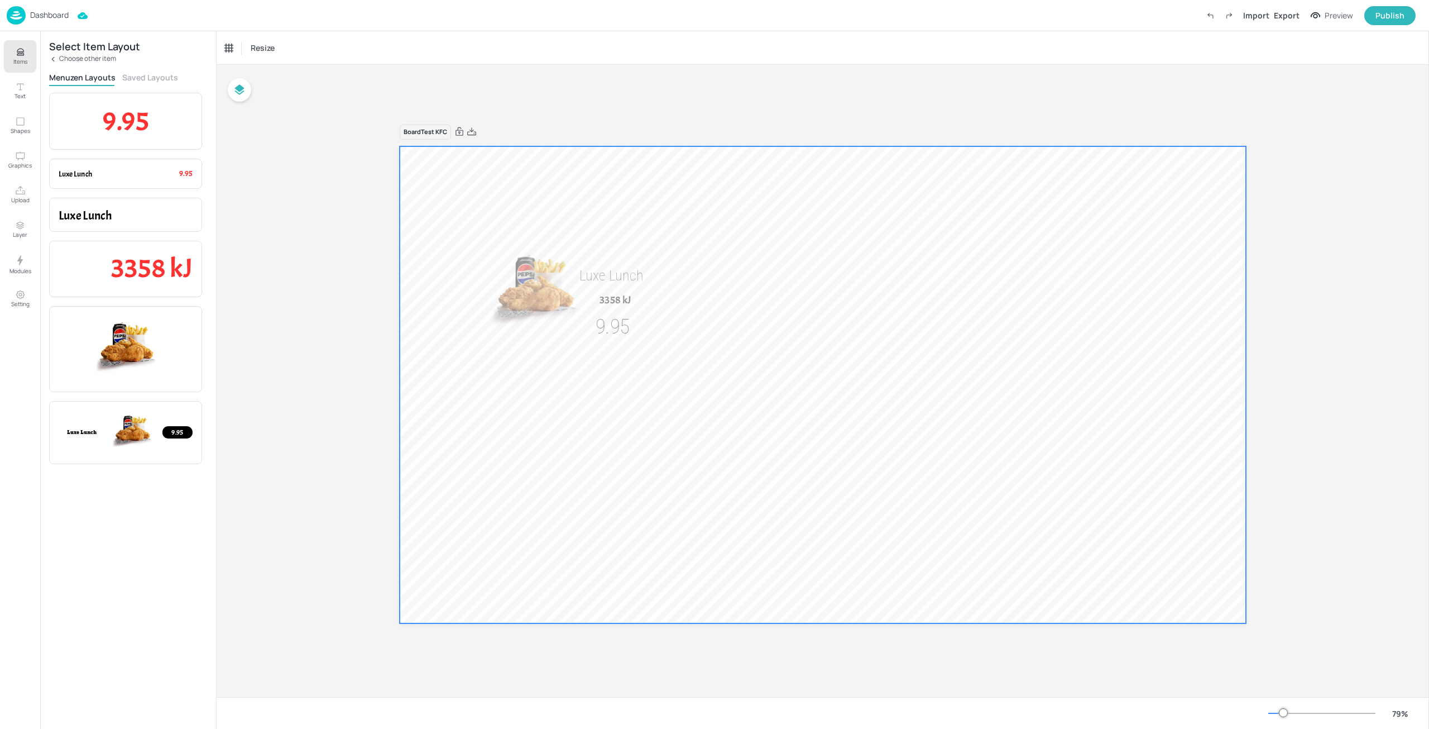
click at [626, 298] on span "3358 kJ" at bounding box center [615, 300] width 31 height 13
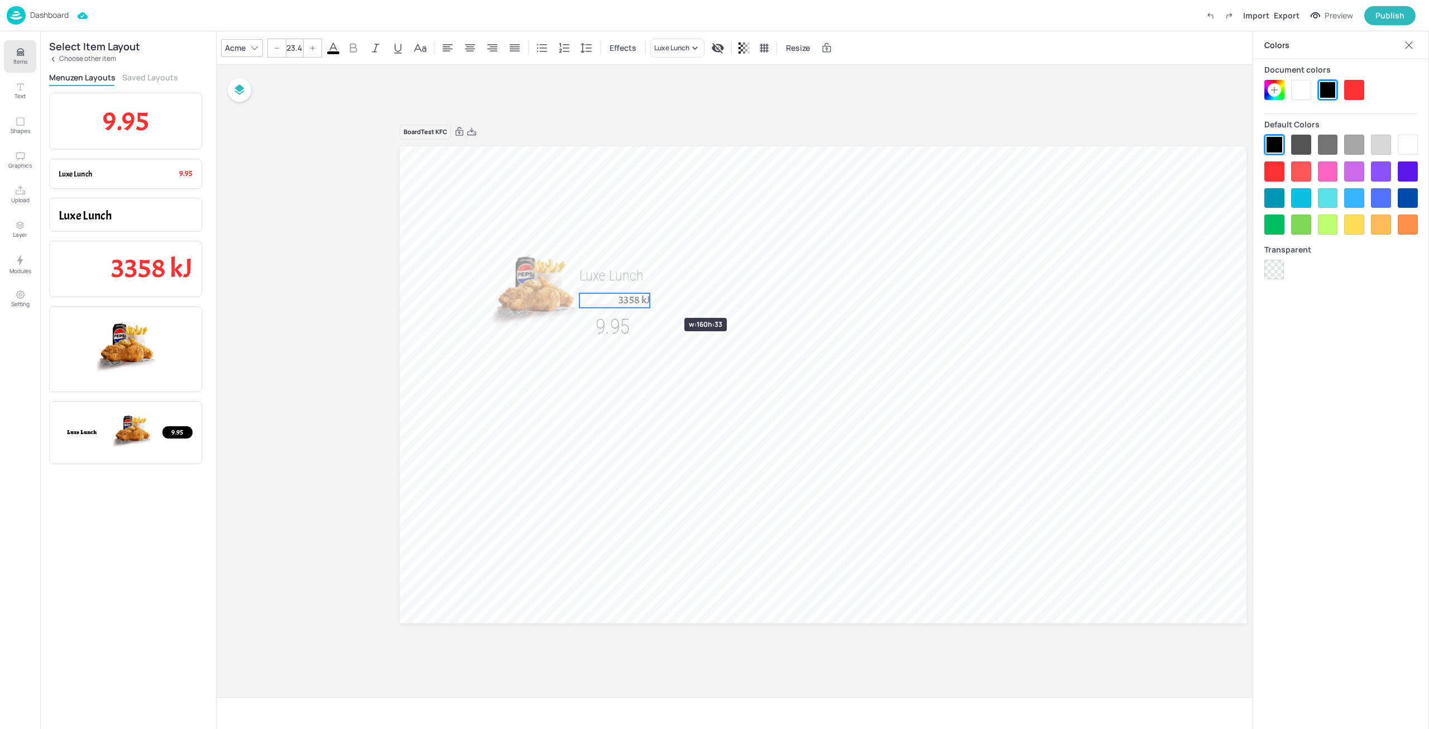
drag, startPoint x: 632, startPoint y: 300, endPoint x: 651, endPoint y: 298, distance: 19.1
click at [651, 298] on div "Luxe Lunch 3358 kJ 9.95" at bounding box center [823, 384] width 847 height 476
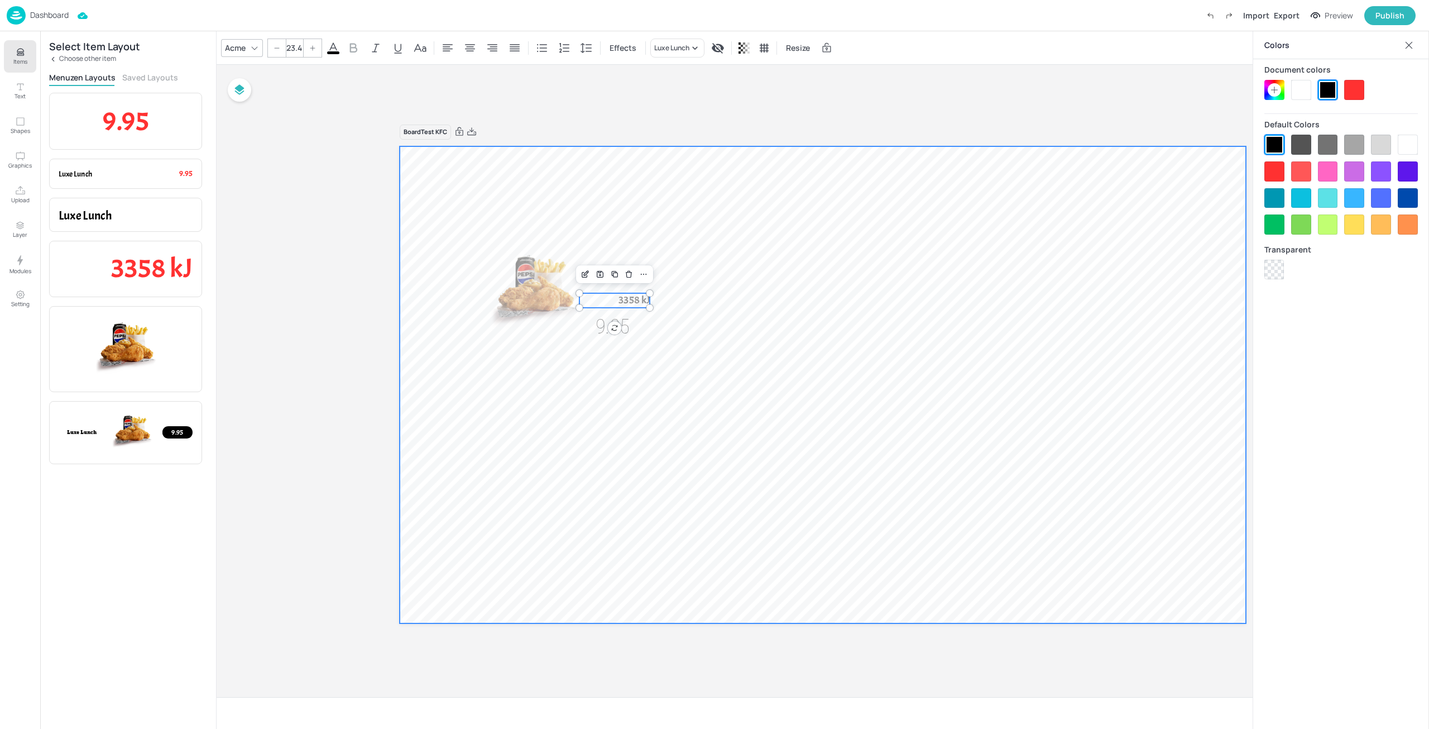
click at [724, 302] on div at bounding box center [823, 384] width 847 height 476
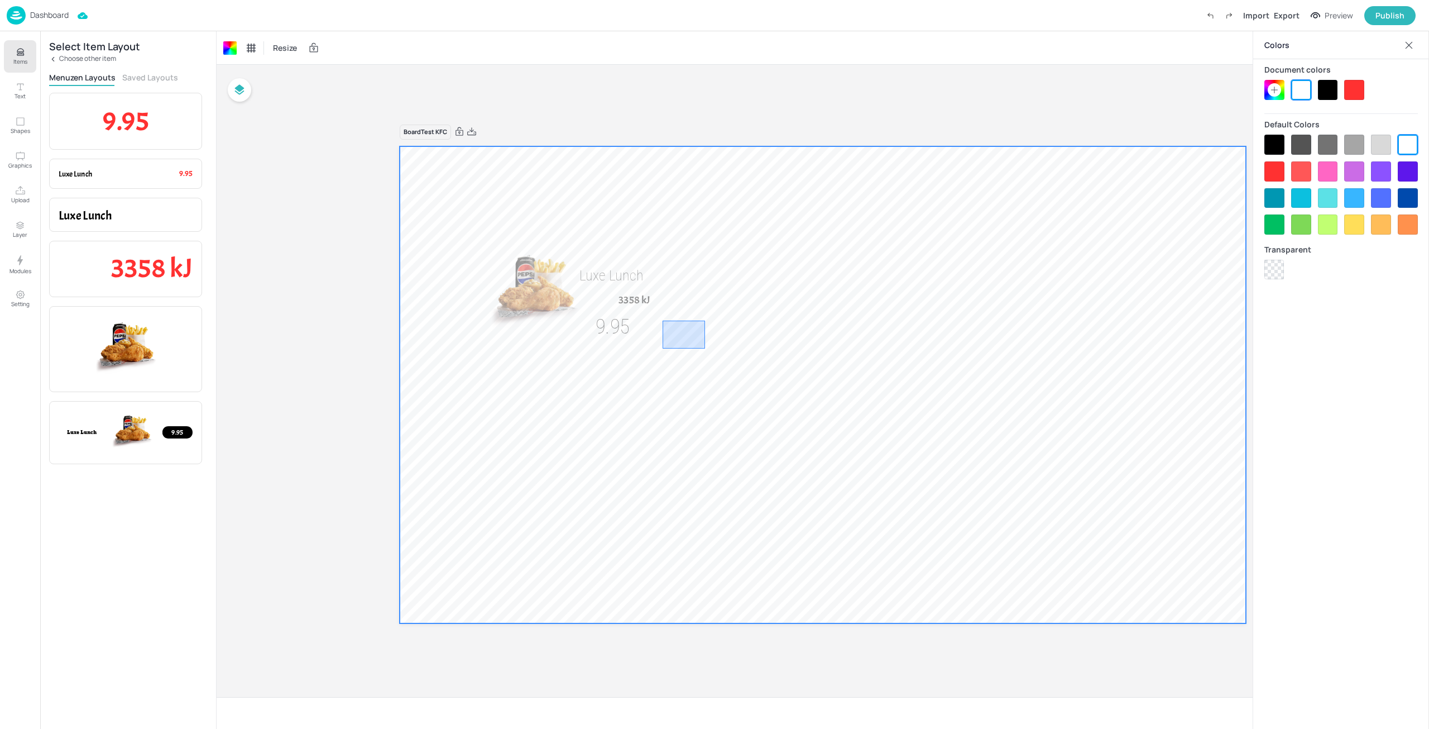
drag, startPoint x: 705, startPoint y: 348, endPoint x: 465, endPoint y: 232, distance: 266.9
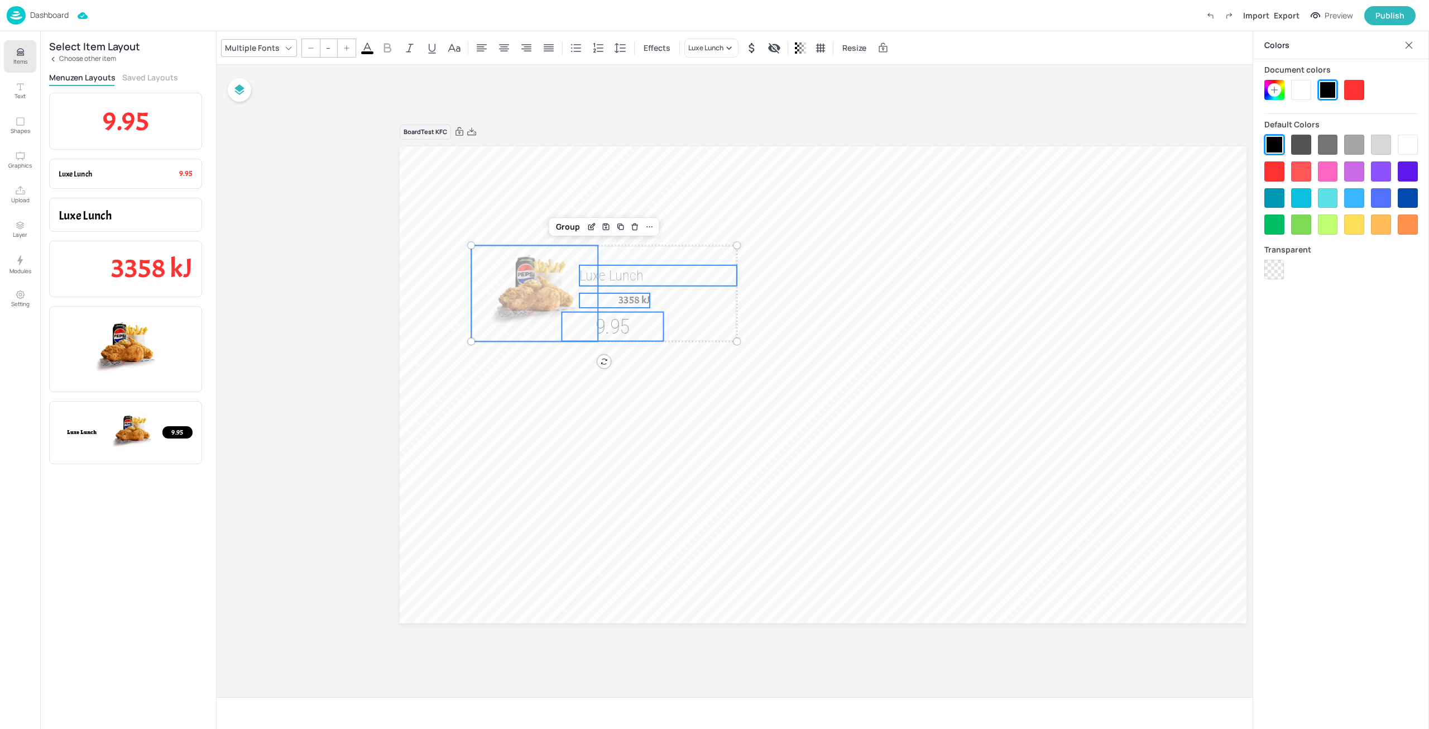
click at [524, 268] on img at bounding box center [534, 293] width 127 height 95
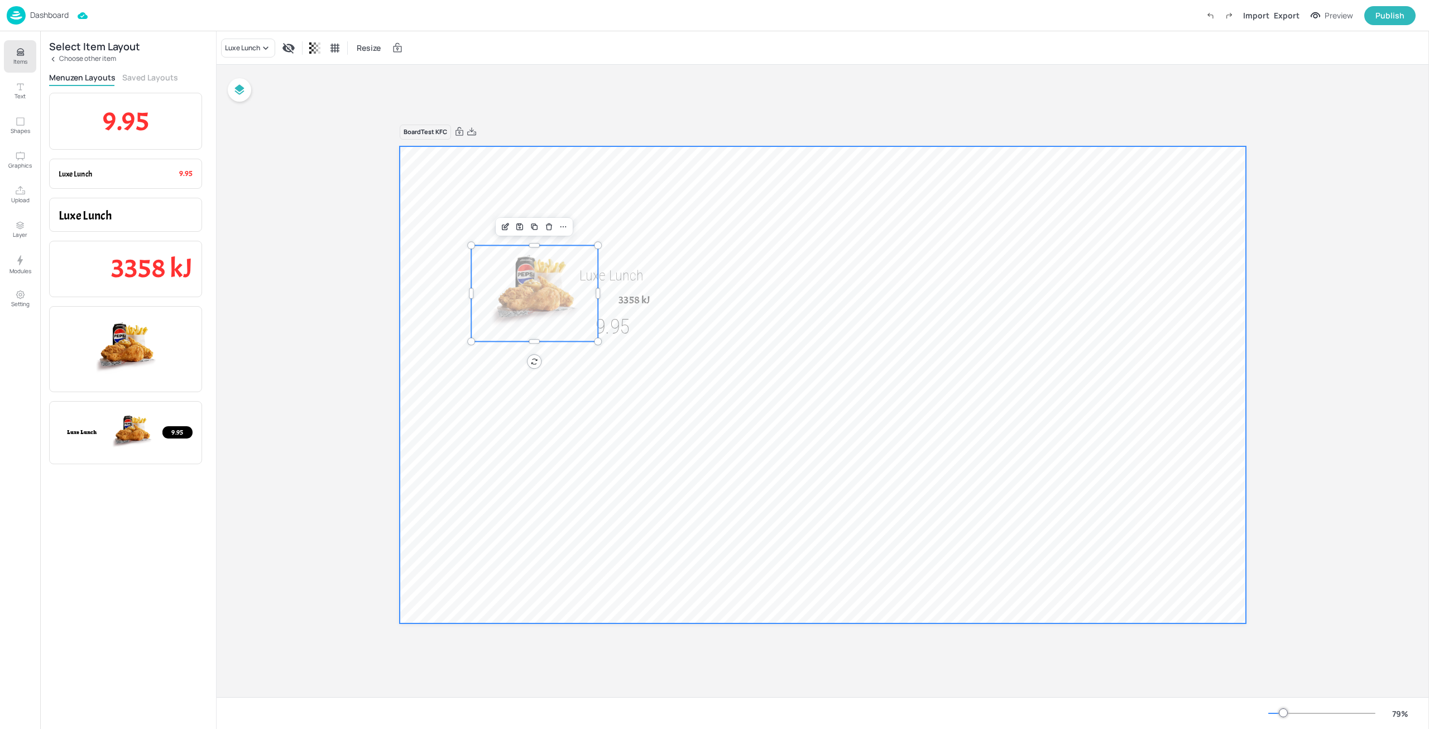
click at [726, 322] on div at bounding box center [823, 384] width 847 height 476
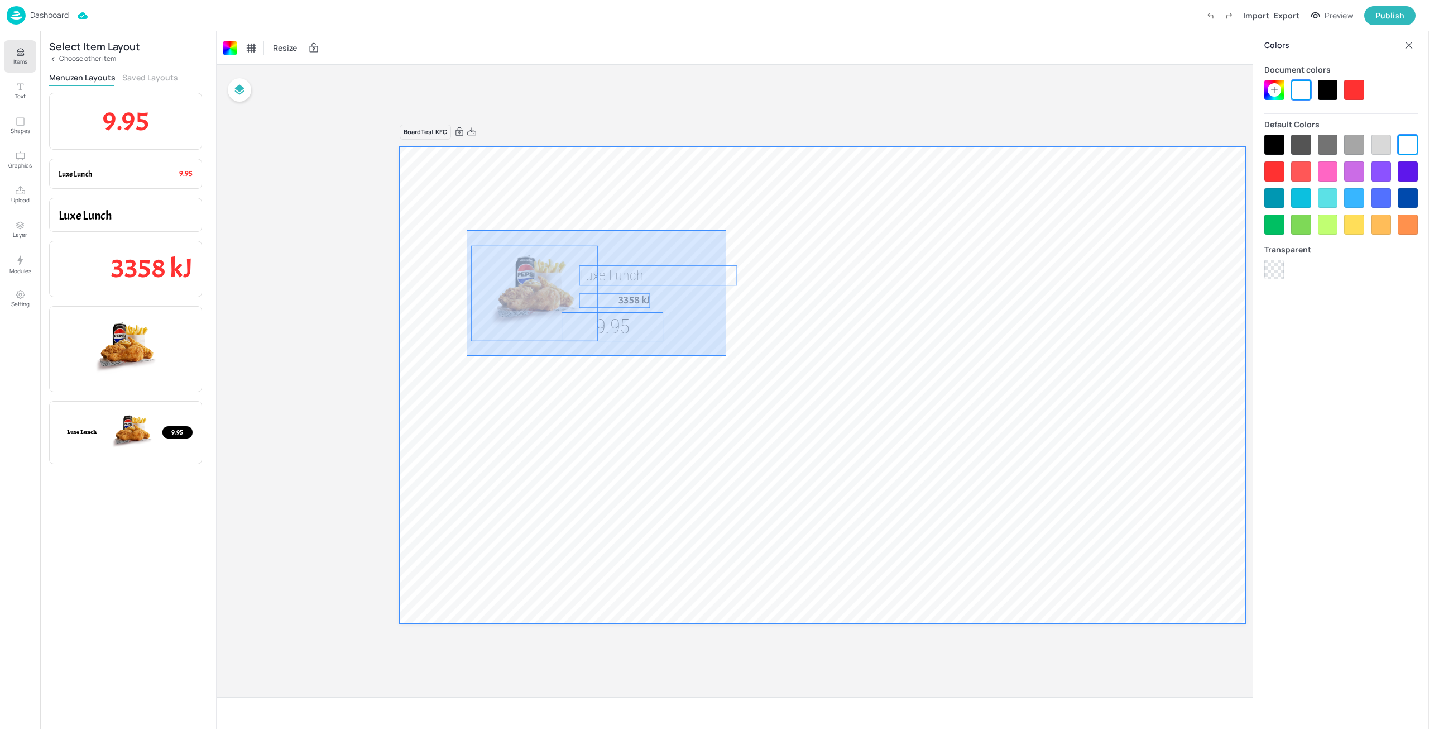
drag, startPoint x: 667, startPoint y: 326, endPoint x: 467, endPoint y: 230, distance: 222.2
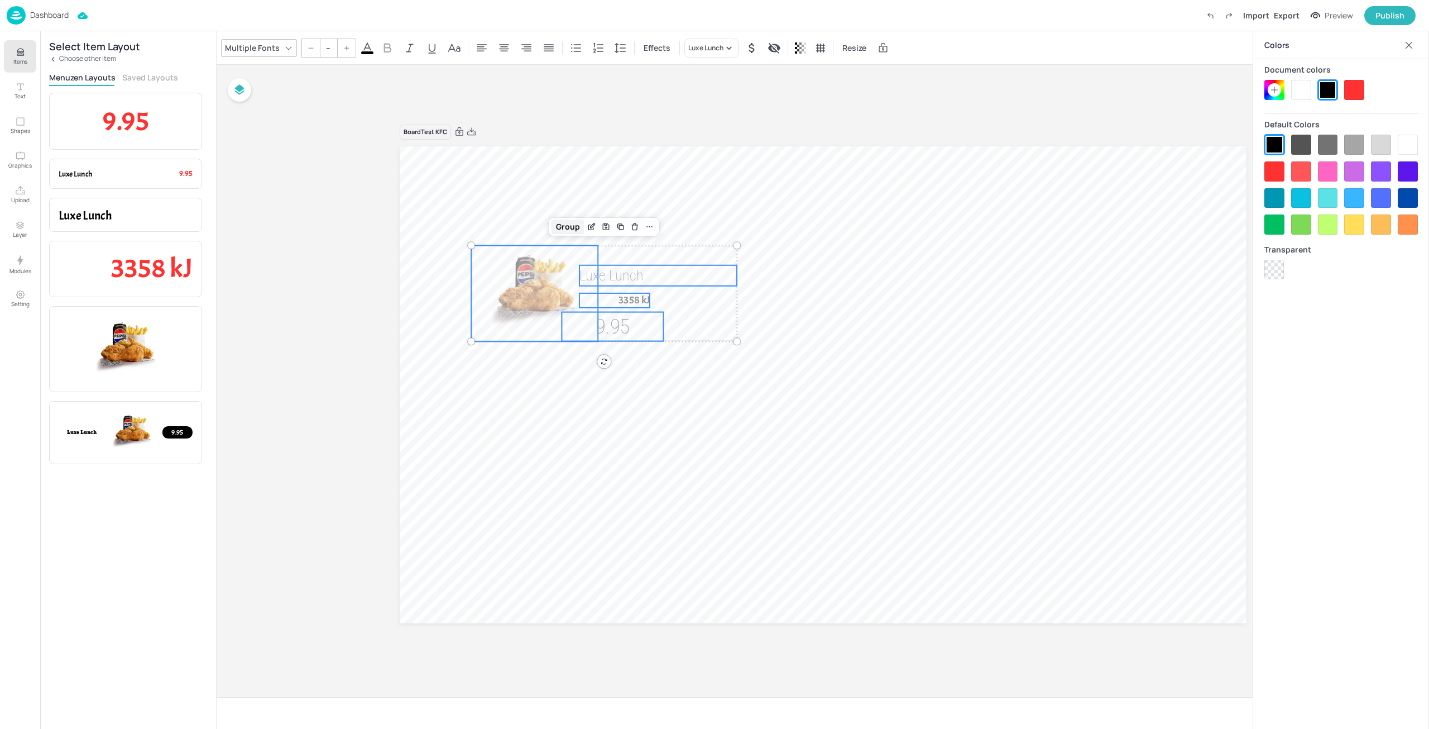
click at [573, 230] on div "Group" at bounding box center [568, 226] width 33 height 15
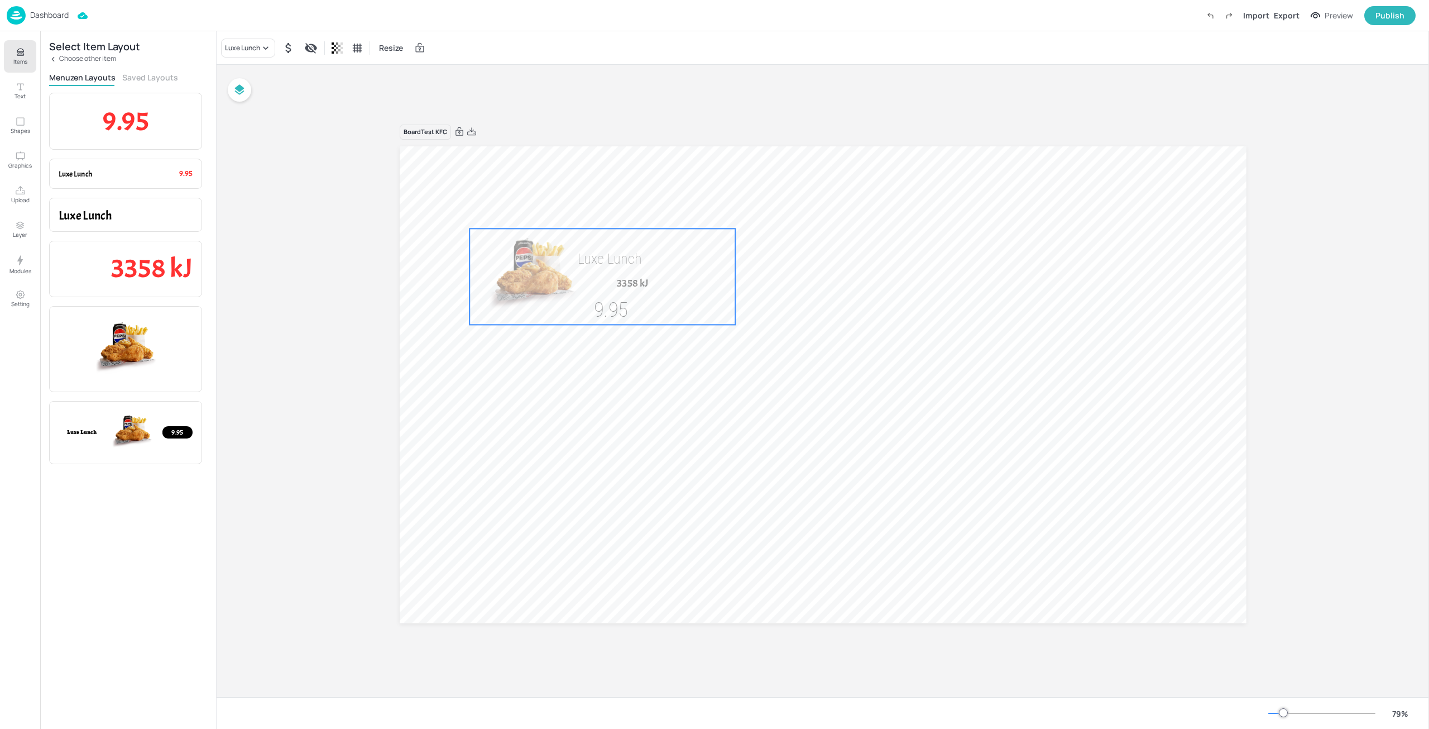
drag, startPoint x: 583, startPoint y: 305, endPoint x: 601, endPoint y: 272, distance: 37.0
click at [603, 272] on div "Luxe Lunch 3358 kJ 9.95" at bounding box center [603, 276] width 266 height 95
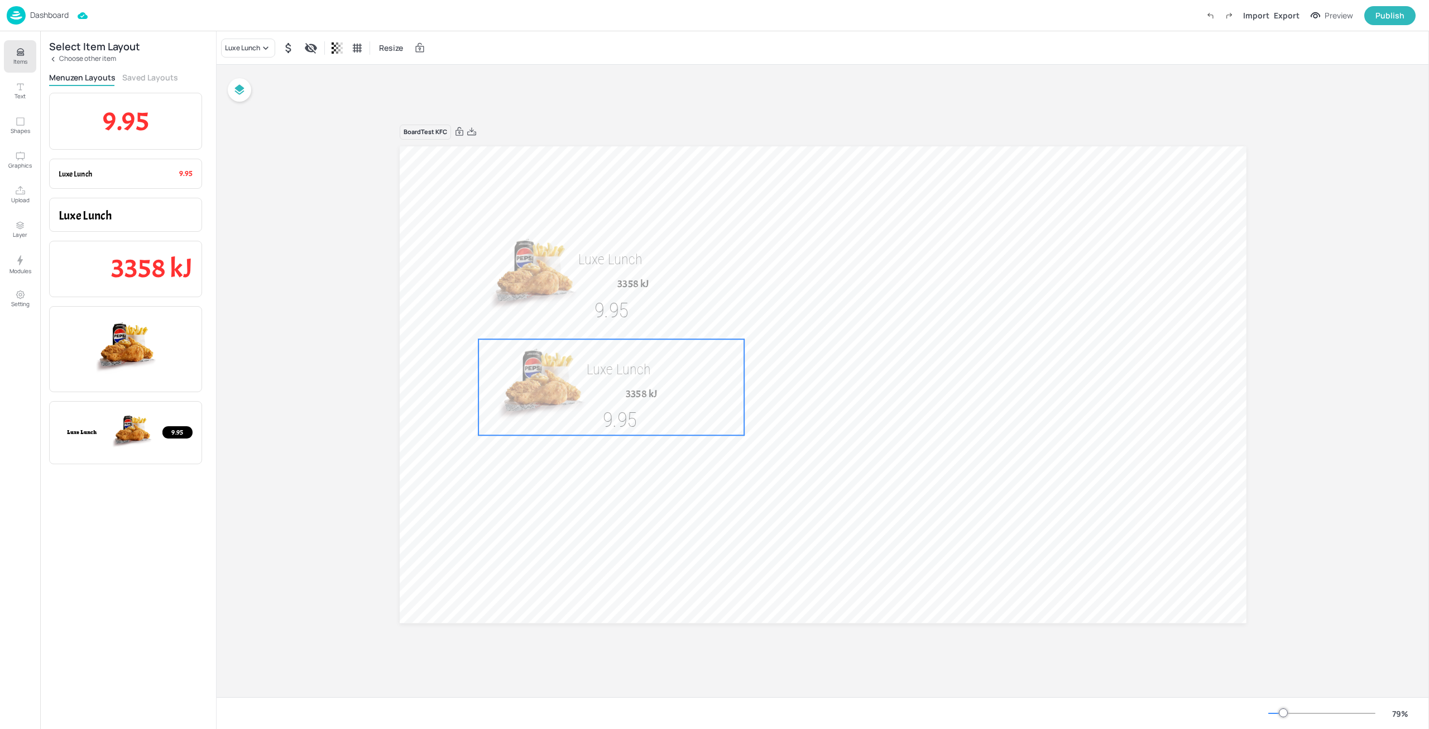
drag, startPoint x: 598, startPoint y: 347, endPoint x: 595, endPoint y: 399, distance: 52.6
click at [595, 399] on img at bounding box center [541, 386] width 127 height 95
click at [262, 46] on icon at bounding box center [265, 47] width 11 height 11
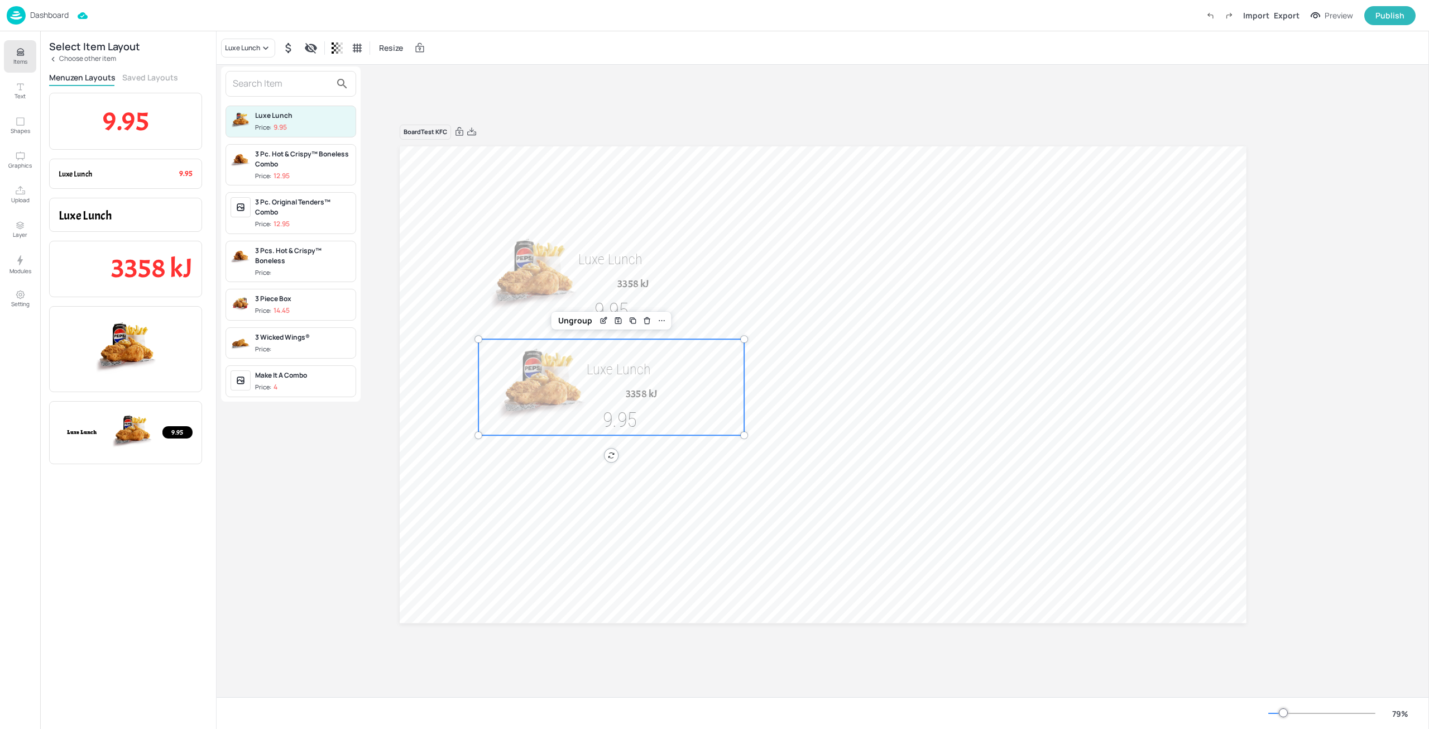
click at [300, 298] on div "3 Piece Box" at bounding box center [303, 299] width 96 height 10
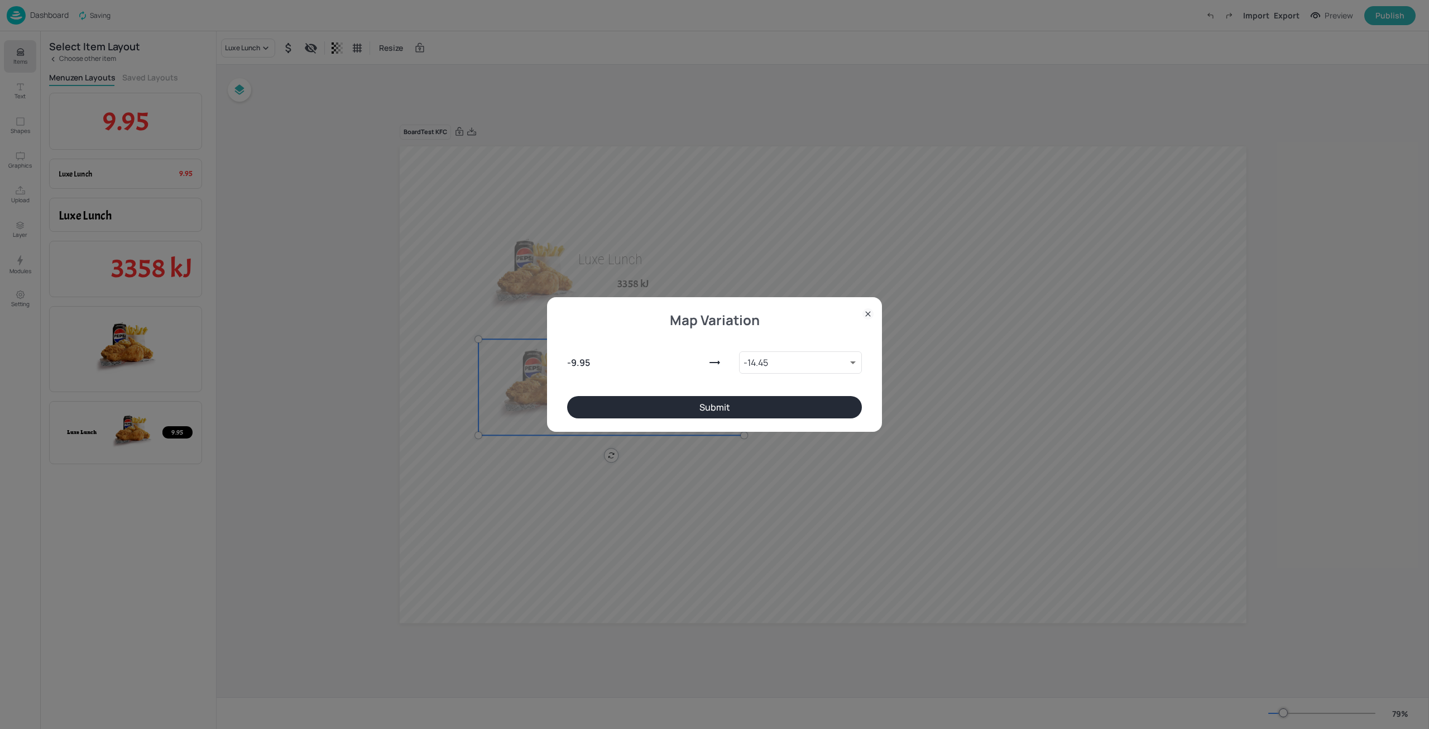
click at [744, 407] on button "Submit" at bounding box center [714, 407] width 295 height 22
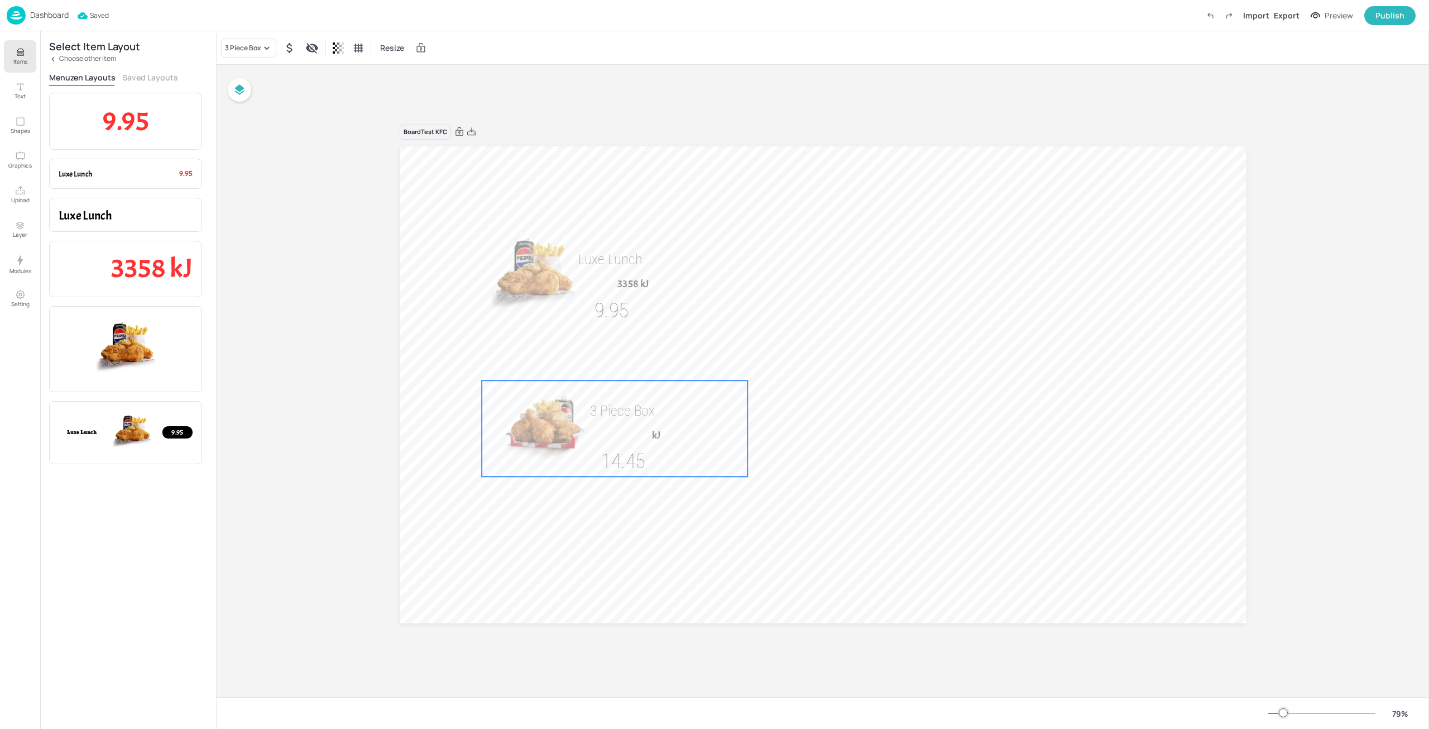
drag, startPoint x: 600, startPoint y: 411, endPoint x: 604, endPoint y: 457, distance: 45.4
click at [604, 457] on img at bounding box center [545, 428] width 127 height 95
click at [838, 442] on div at bounding box center [823, 384] width 847 height 476
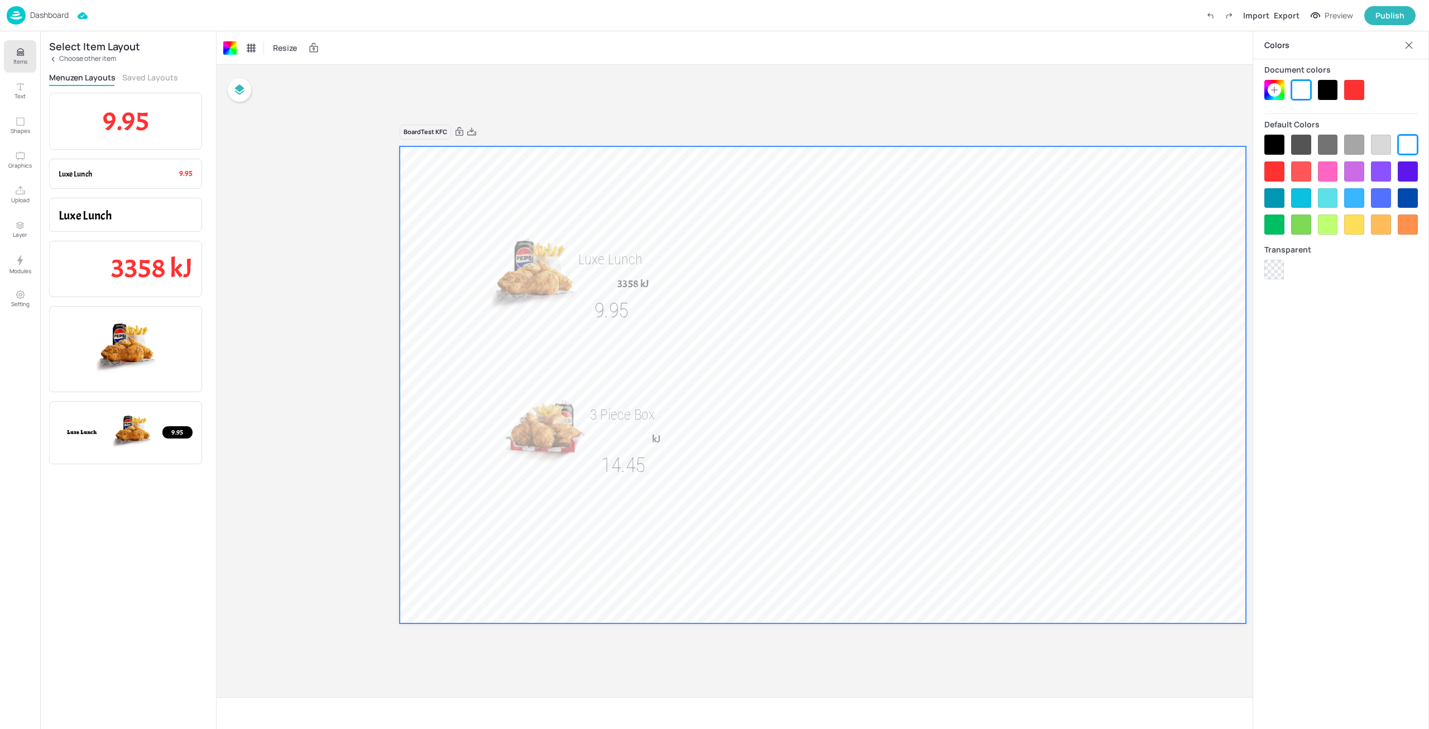
click at [591, 425] on img at bounding box center [545, 432] width 127 height 95
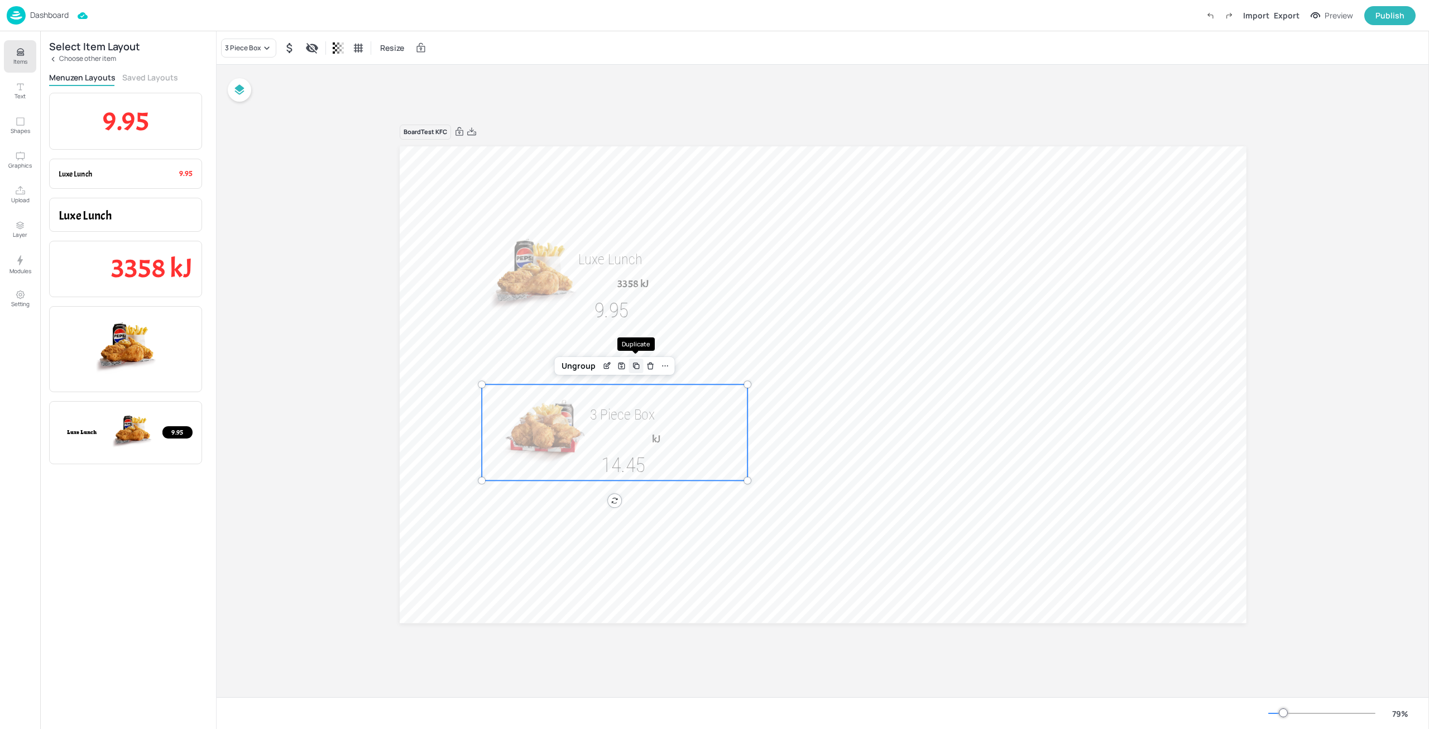
click at [632, 364] on icon "Duplicate" at bounding box center [636, 365] width 9 height 9
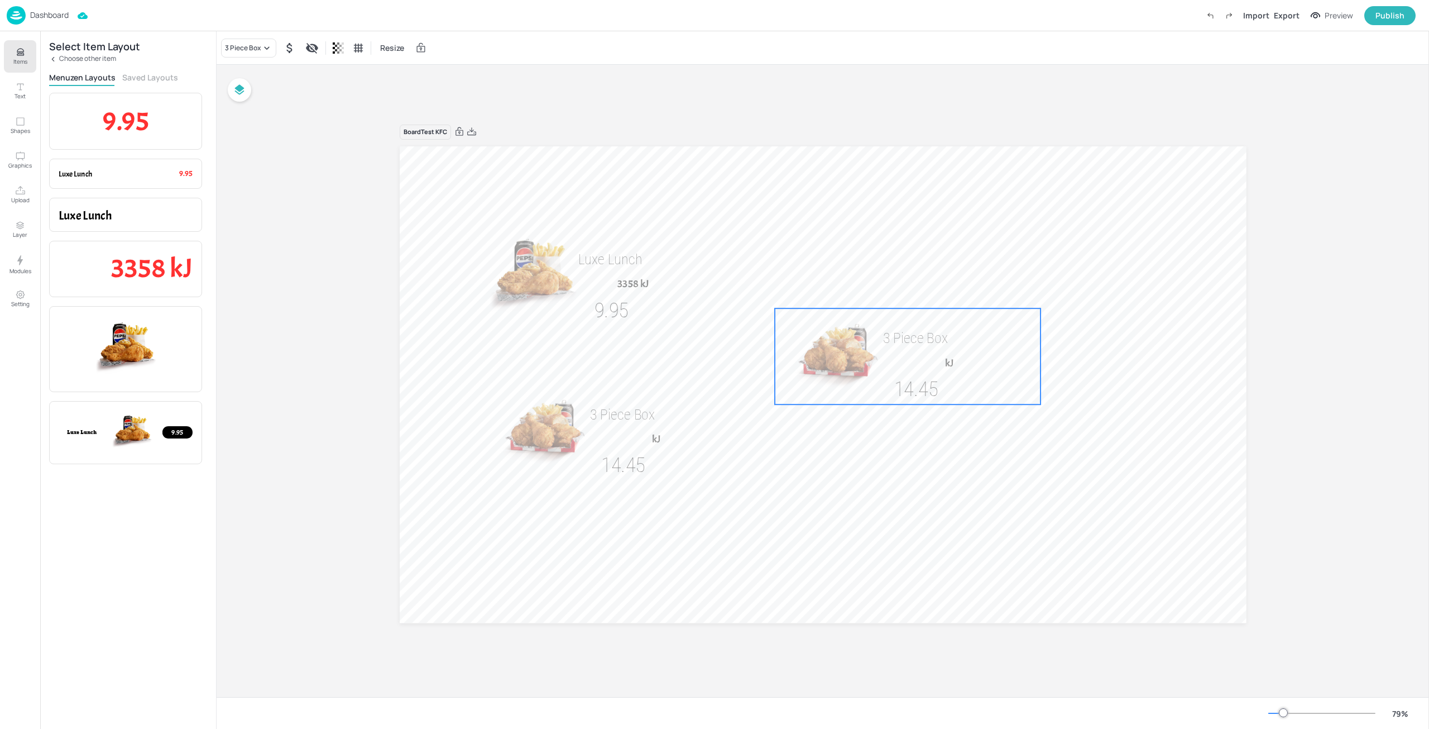
drag, startPoint x: 650, startPoint y: 451, endPoint x: 907, endPoint y: 360, distance: 272.3
click at [907, 360] on p "kJ" at bounding box center [918, 363] width 71 height 15
click at [245, 51] on div "3 Piece Box" at bounding box center [243, 48] width 36 height 10
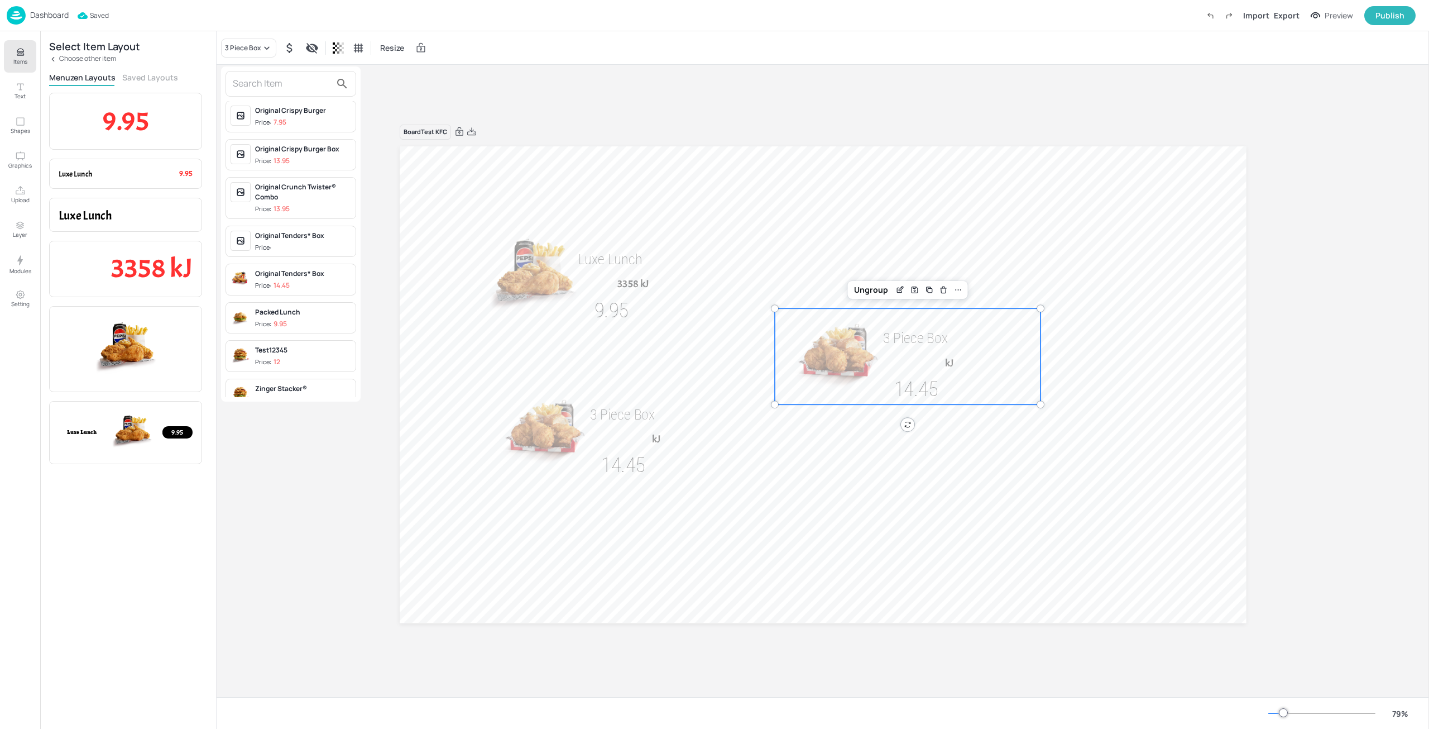
scroll to position [447, 0]
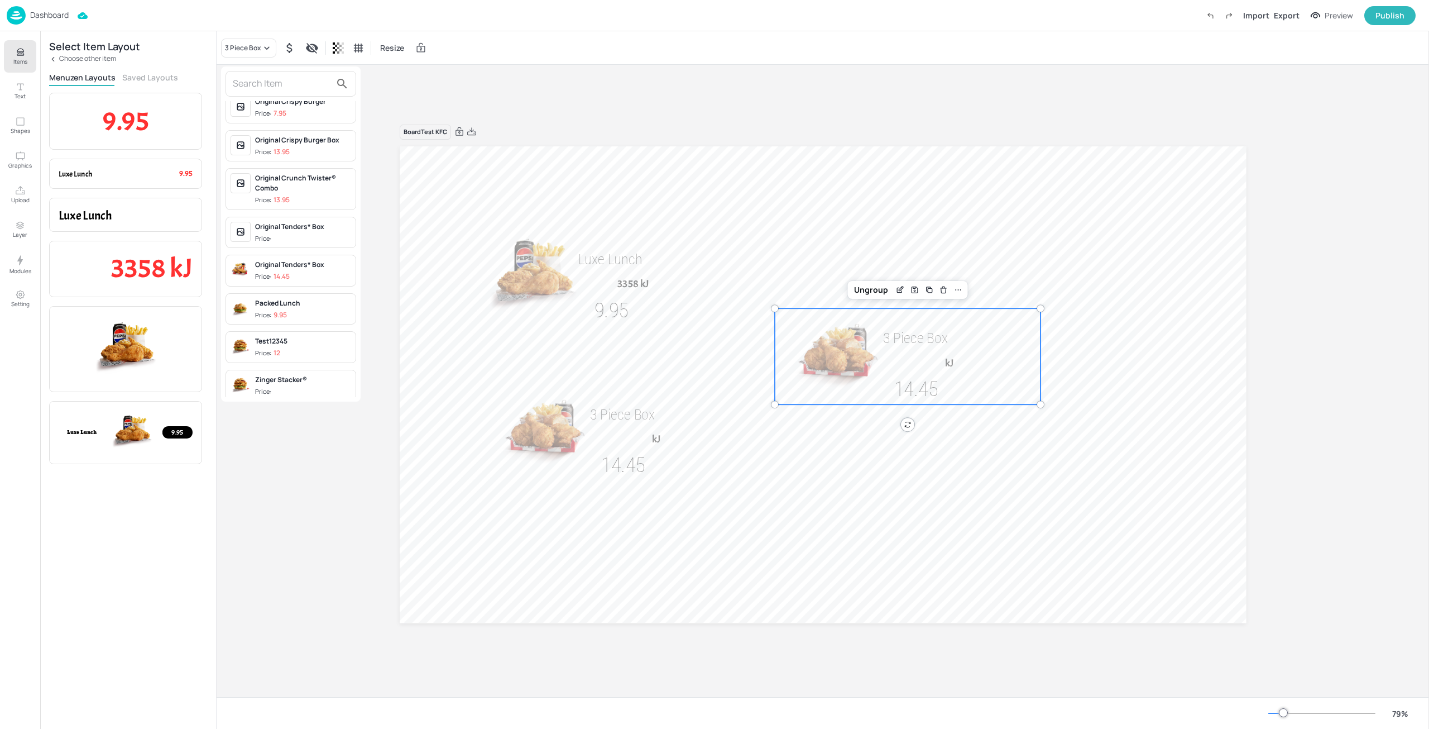
click at [294, 309] on div "Packed Lunch Price: 9.95" at bounding box center [303, 309] width 96 height 22
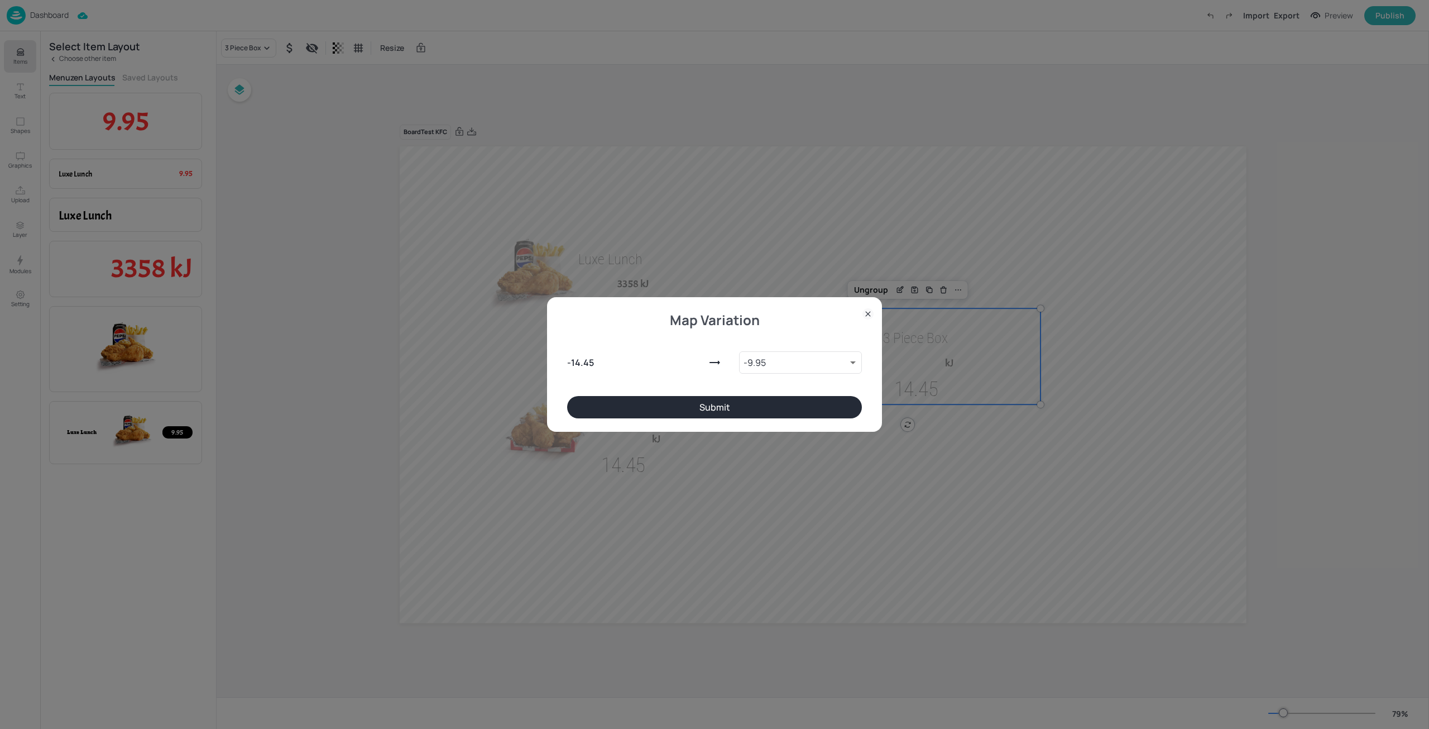
click at [759, 406] on button "Submit" at bounding box center [714, 407] width 295 height 22
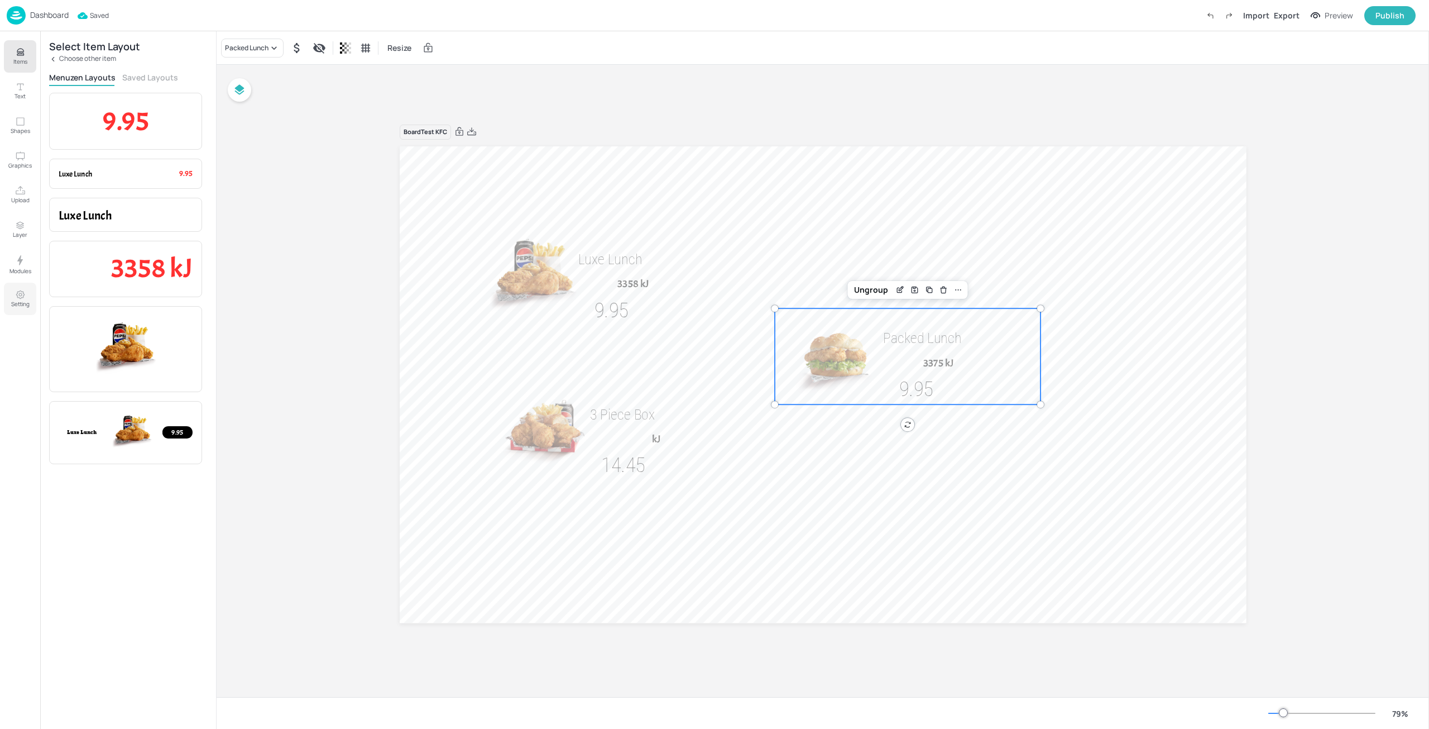
click at [13, 300] on p "Setting" at bounding box center [20, 304] width 18 height 8
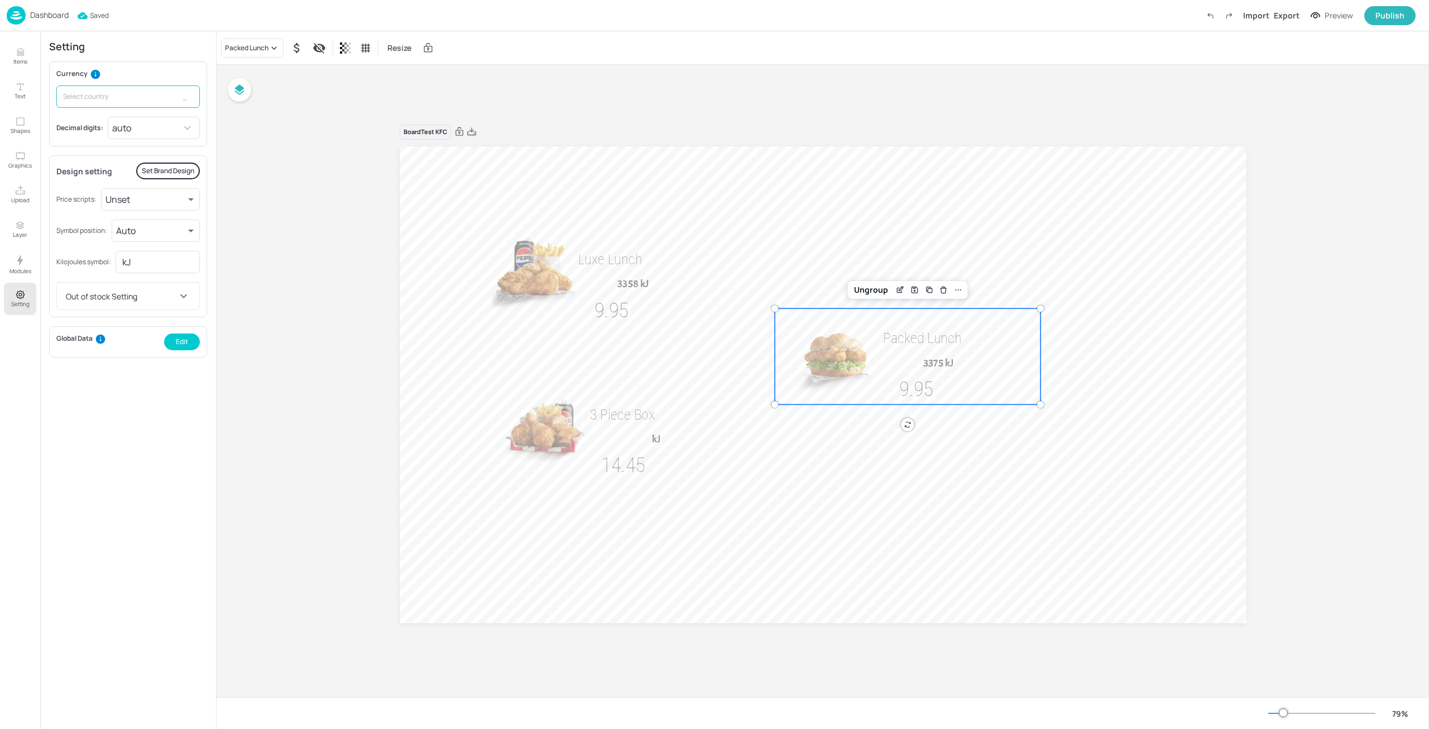
click at [138, 89] on input "text" at bounding box center [117, 96] width 122 height 22
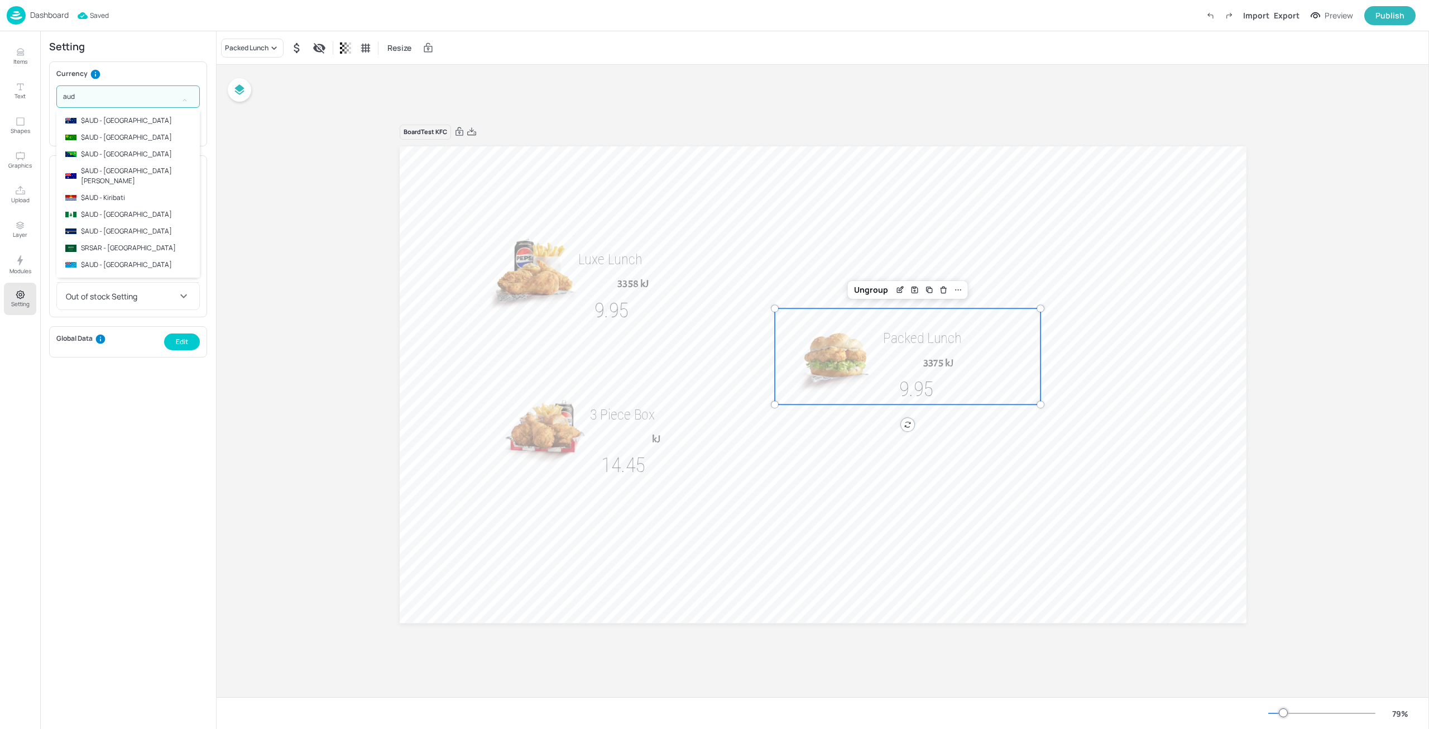
click at [147, 122] on li "$AUD - [GEOGRAPHIC_DATA]" at bounding box center [127, 120] width 143 height 17
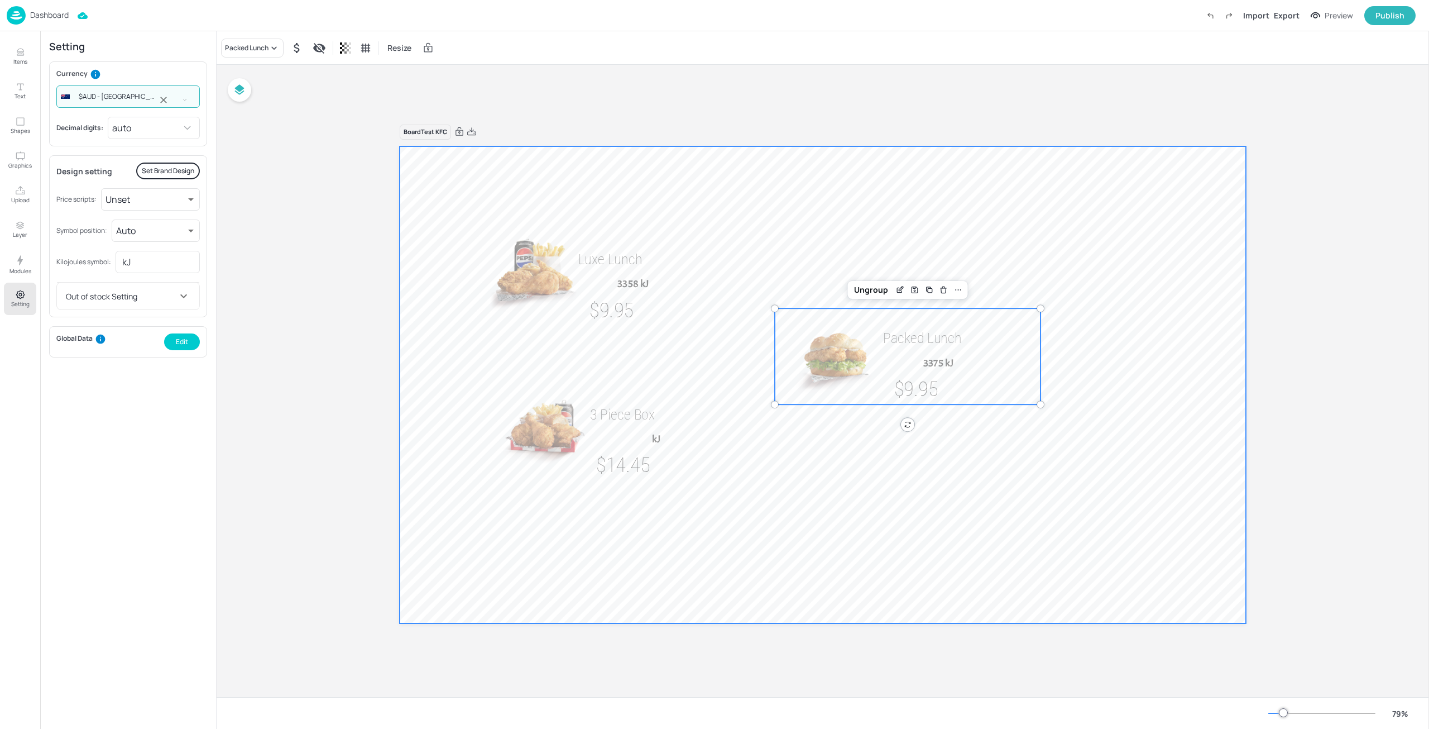
type input "$AUD - [GEOGRAPHIC_DATA]"
click at [1002, 461] on div at bounding box center [823, 384] width 847 height 476
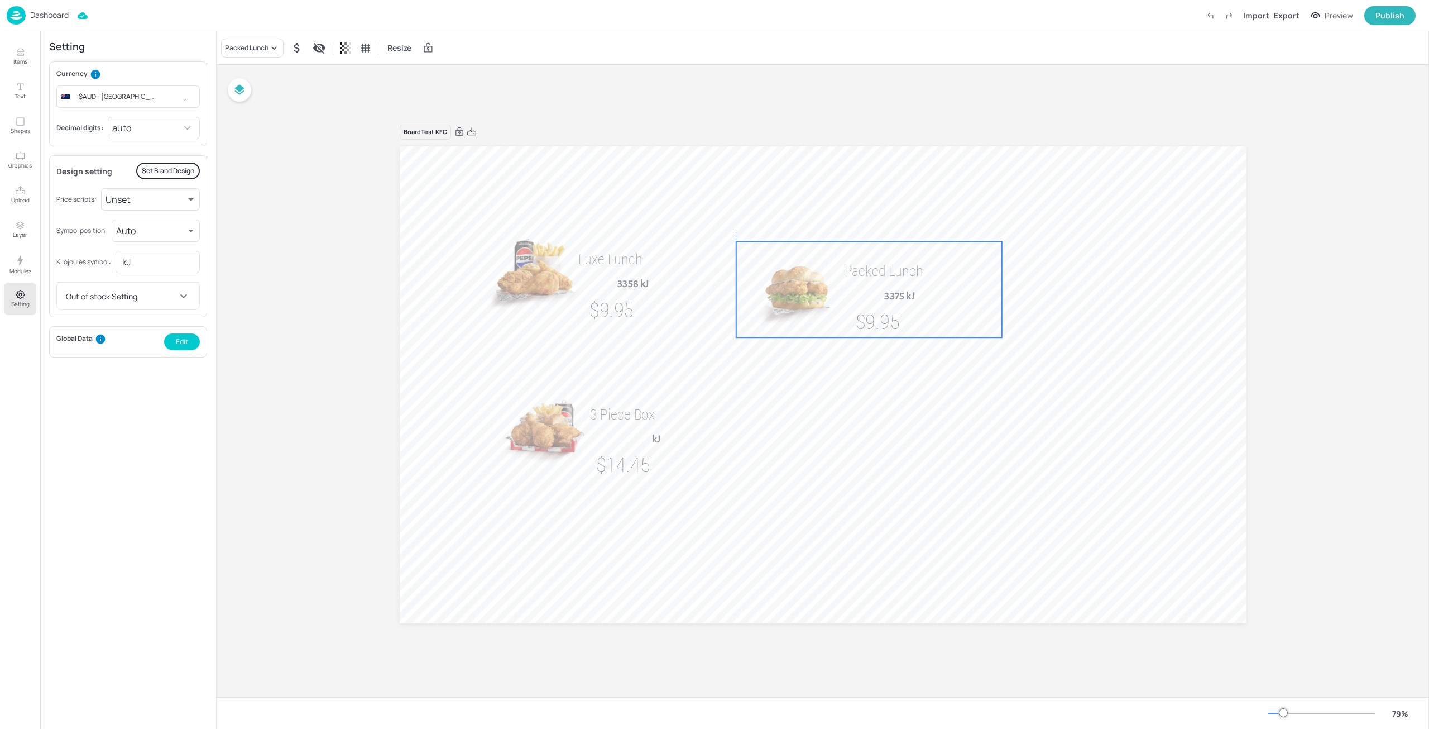
drag, startPoint x: 937, startPoint y: 382, endPoint x: 895, endPoint y: 316, distance: 78.1
click at [895, 316] on span "$9.95" at bounding box center [877, 322] width 44 height 25
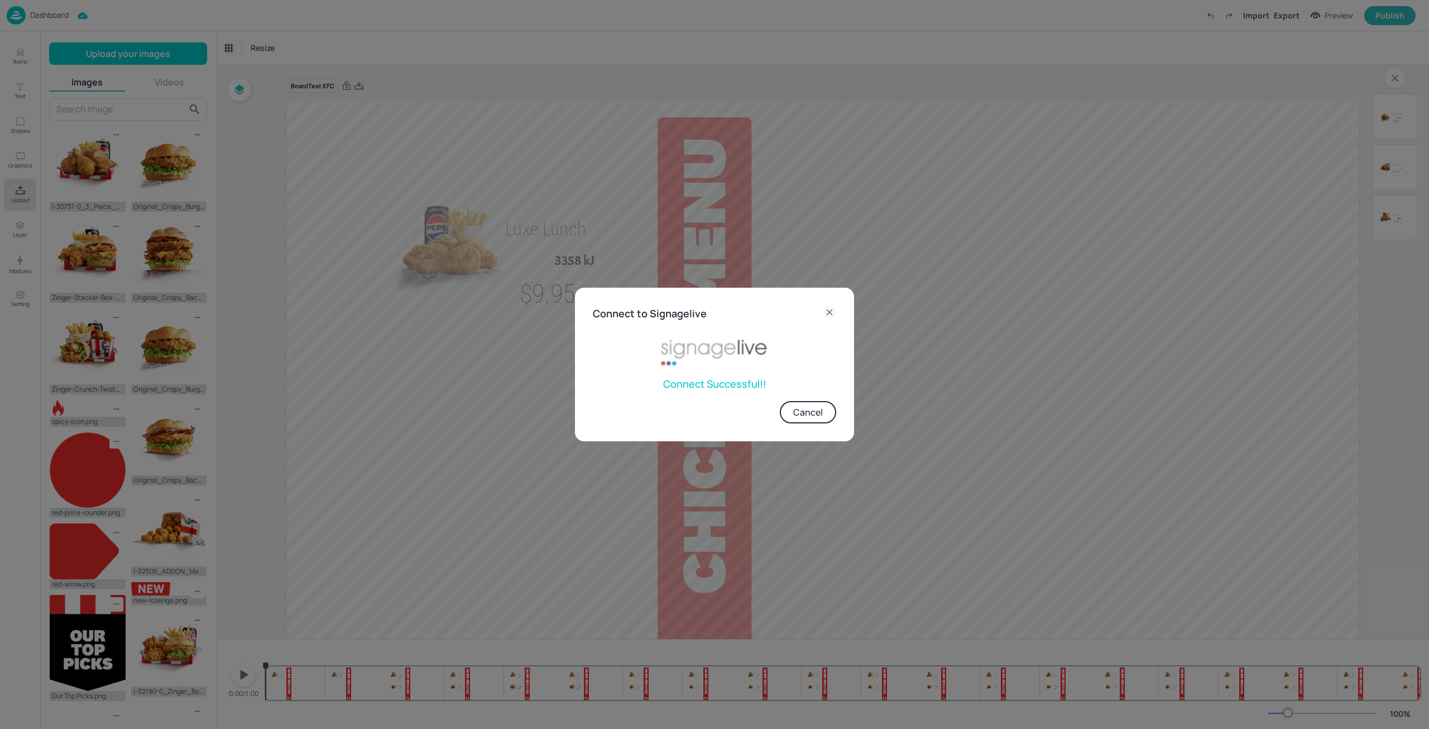
click at [829, 312] on icon at bounding box center [829, 311] width 5 height 5
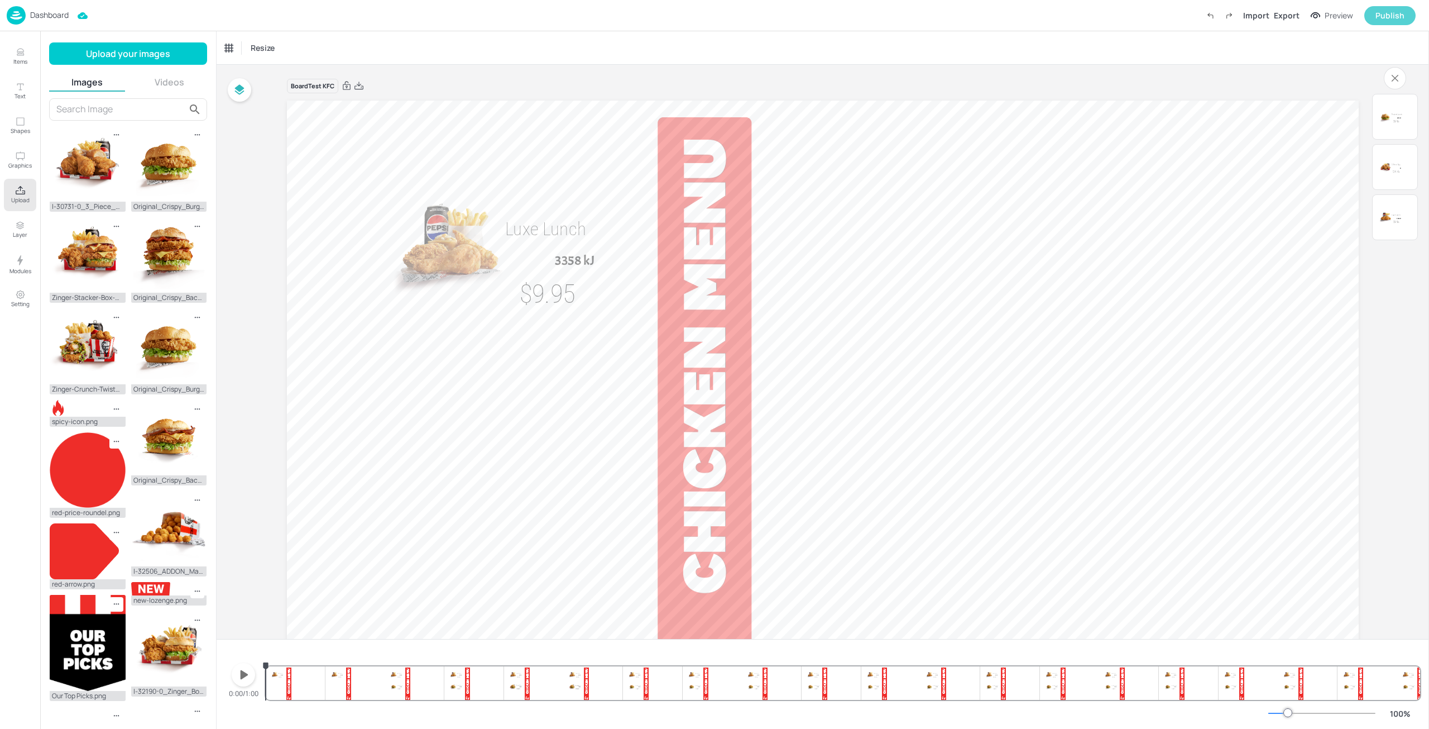
click at [1391, 18] on div "Publish" at bounding box center [1390, 15] width 29 height 12
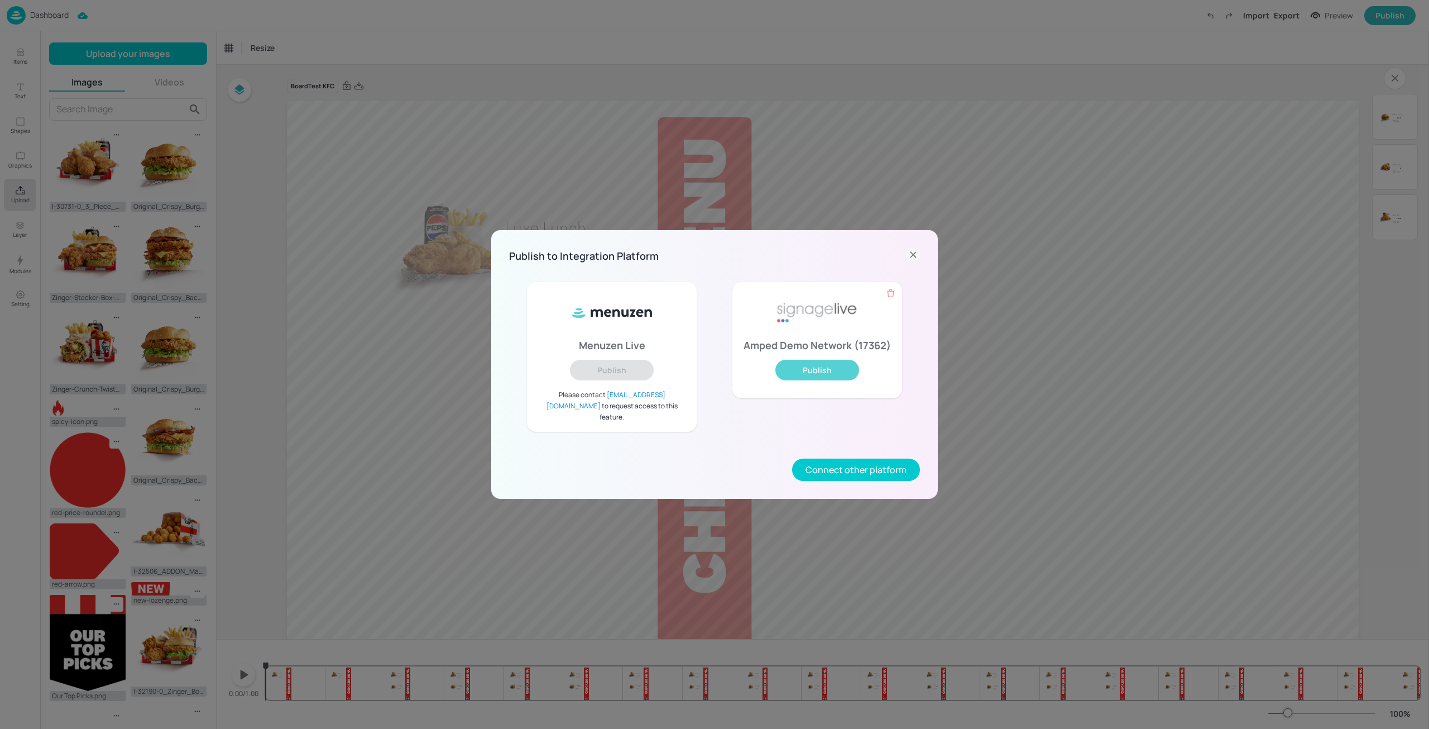
click at [838, 380] on button "Publish" at bounding box center [817, 370] width 84 height 21
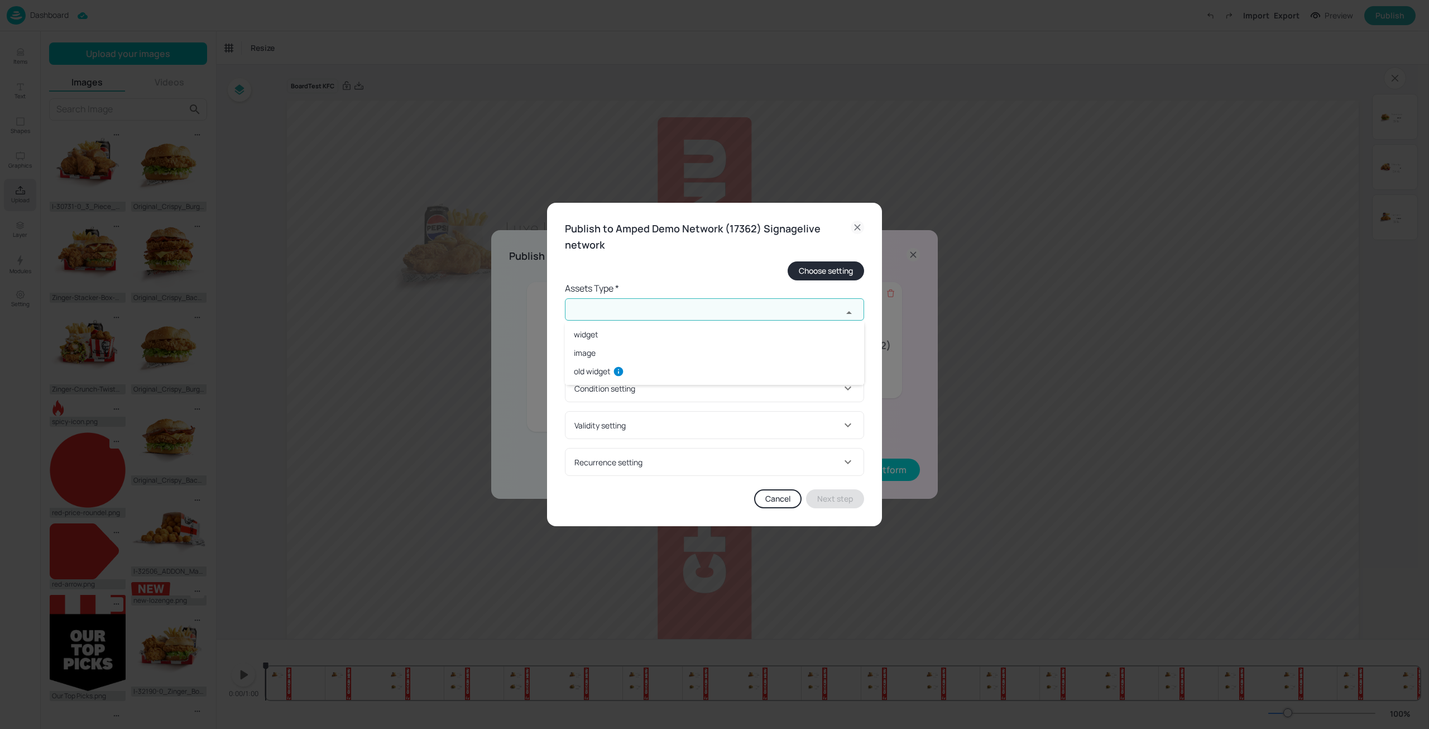
click at [683, 310] on input "text" at bounding box center [703, 309] width 277 height 22
click at [646, 339] on li "widget" at bounding box center [714, 334] width 299 height 18
type input "widget"
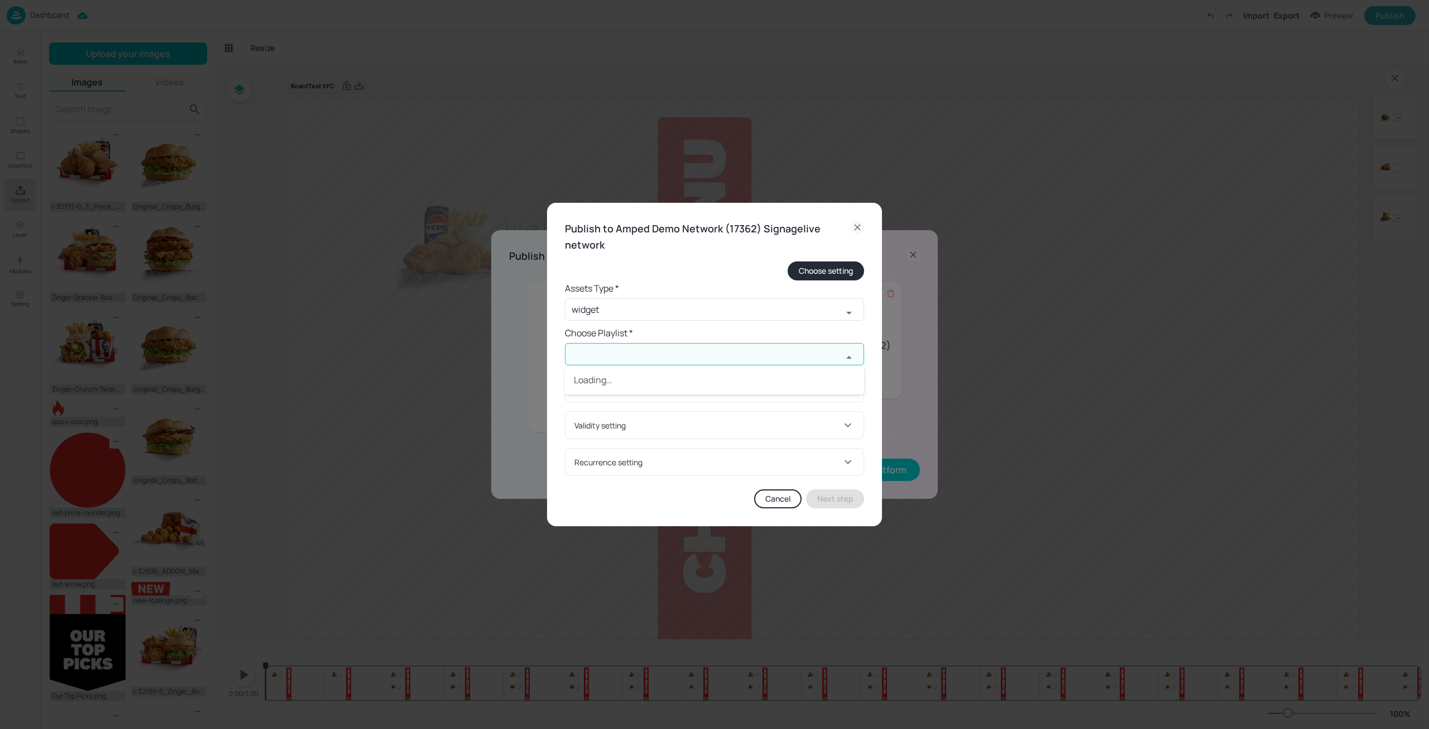
click at [646, 361] on input "text" at bounding box center [703, 354] width 277 height 22
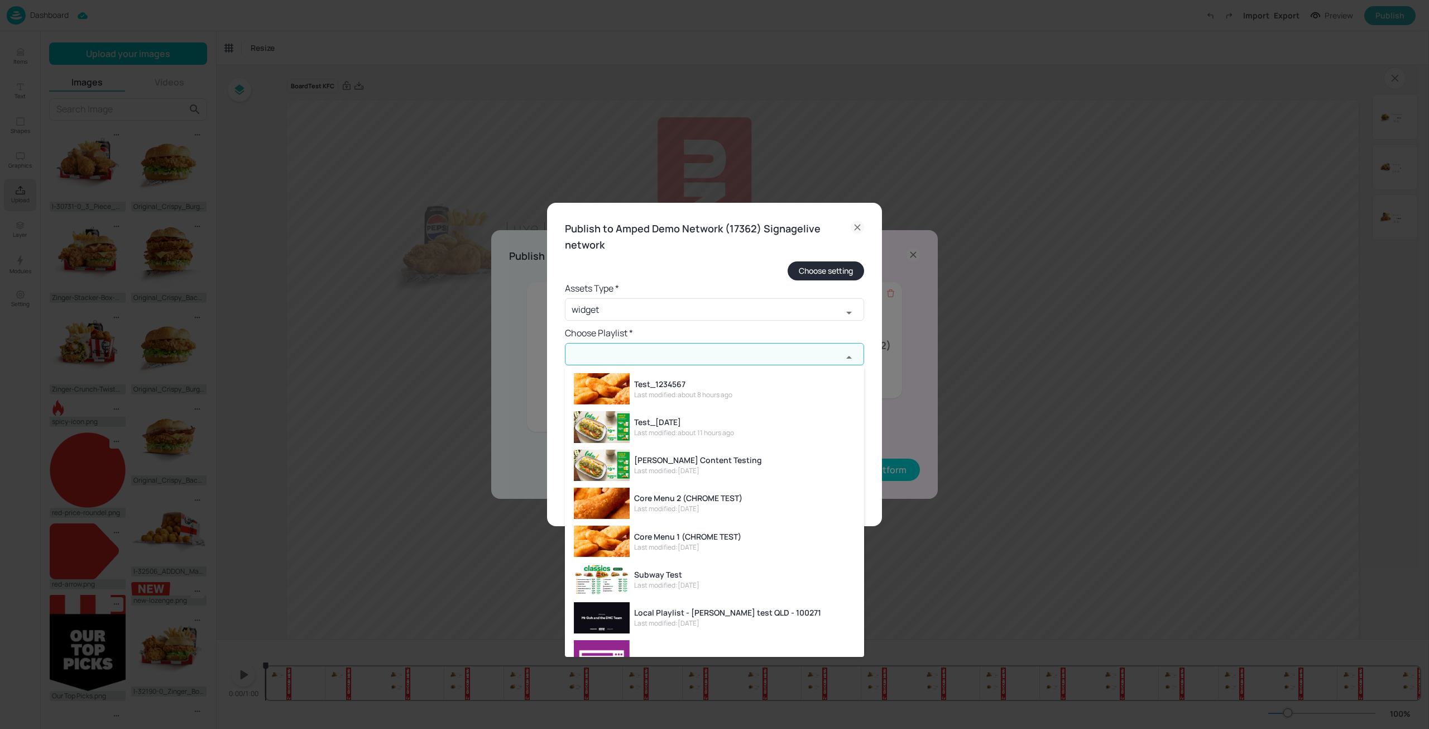
click at [689, 399] on div "Last modified: about 8 hours ago" at bounding box center [683, 395] width 98 height 10
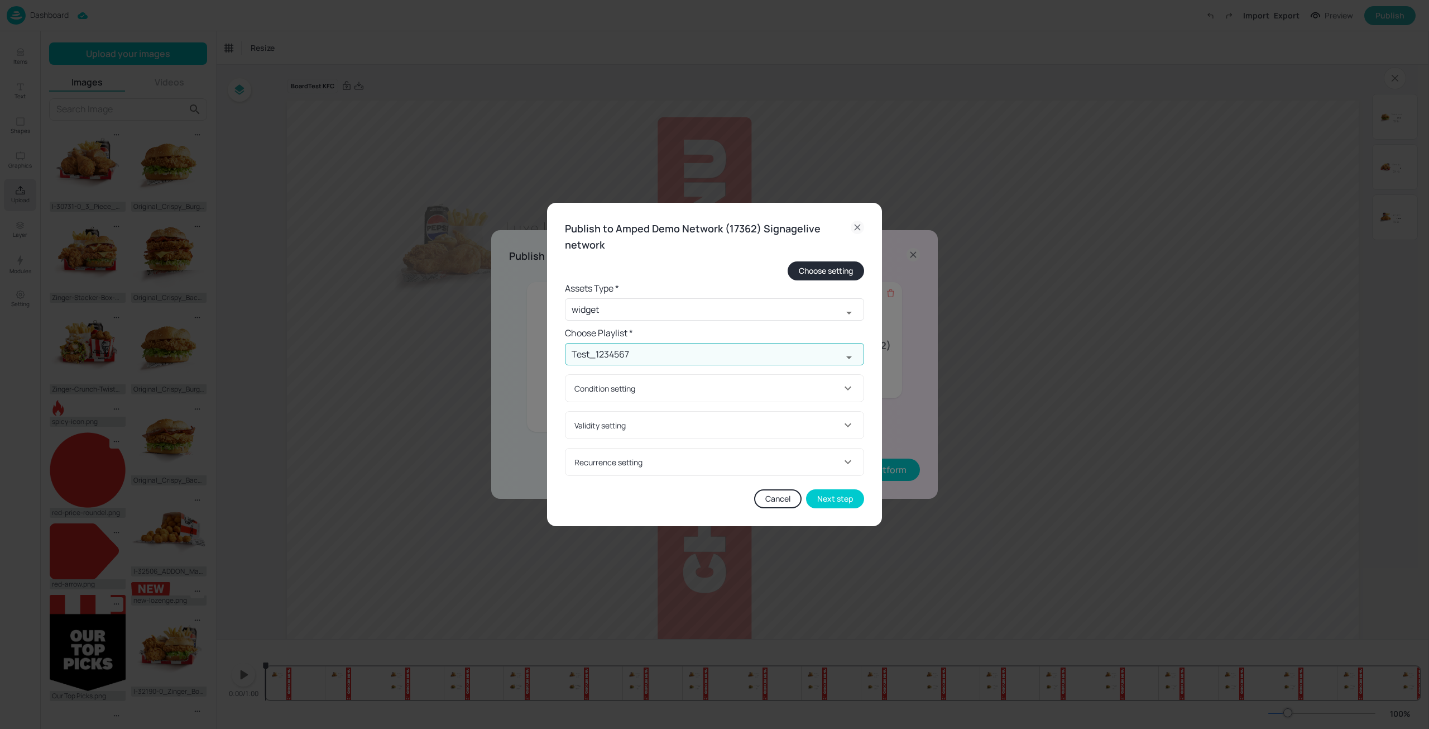
type input "Test_1234567"
click at [716, 389] on div "Condition setting" at bounding box center [707, 388] width 267 height 12
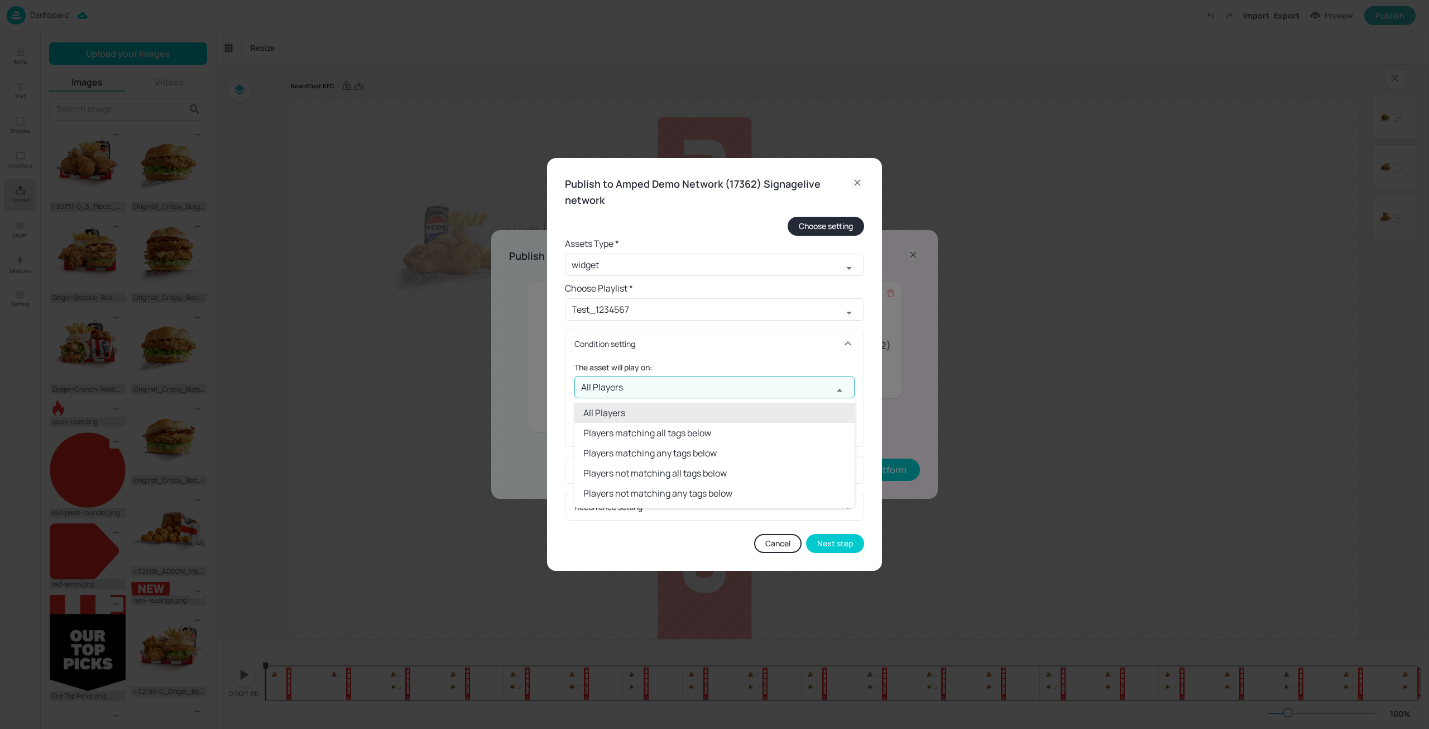
click at [677, 396] on input "All Players" at bounding box center [703, 387] width 258 height 22
click at [672, 429] on li "Players matching all tags below" at bounding box center [714, 433] width 280 height 20
type input "Players matching all tags below"
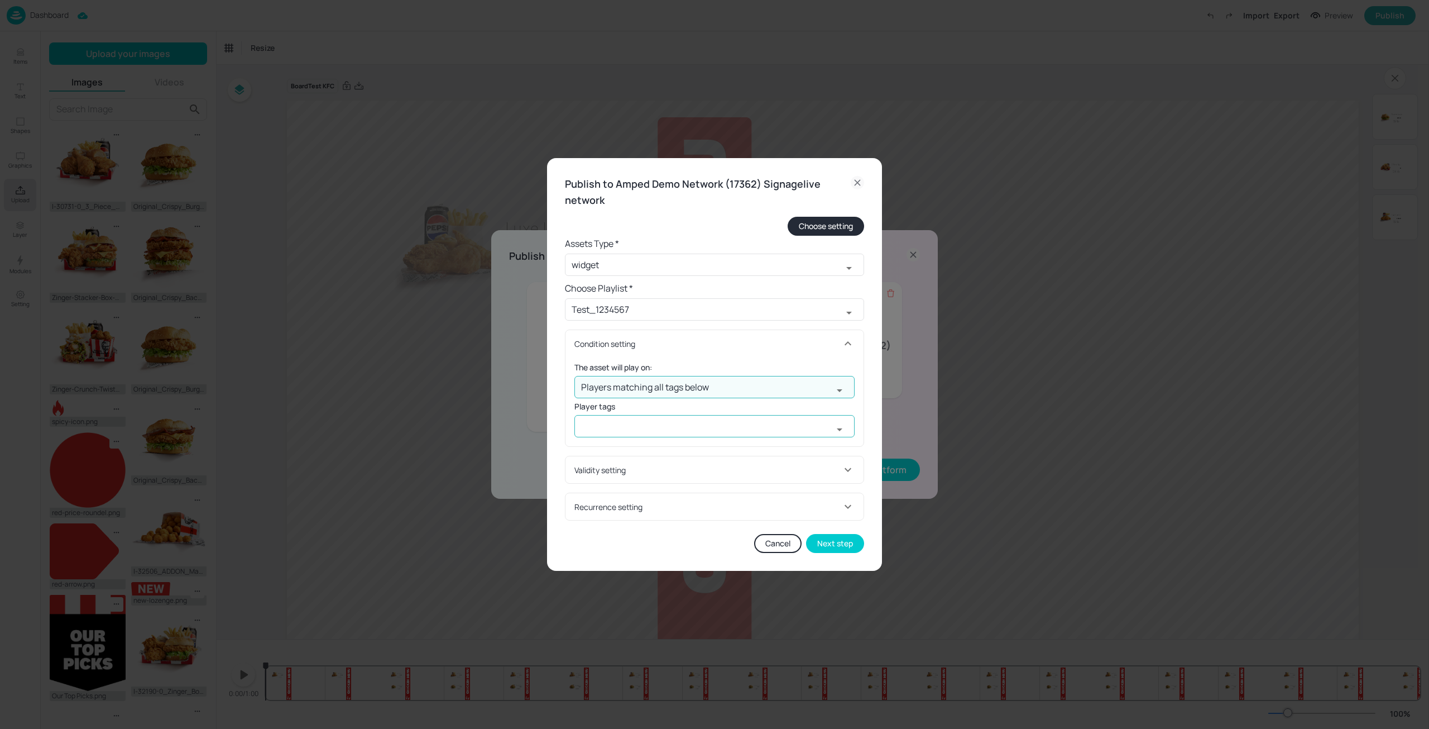
click at [684, 426] on input "text" at bounding box center [703, 426] width 258 height 22
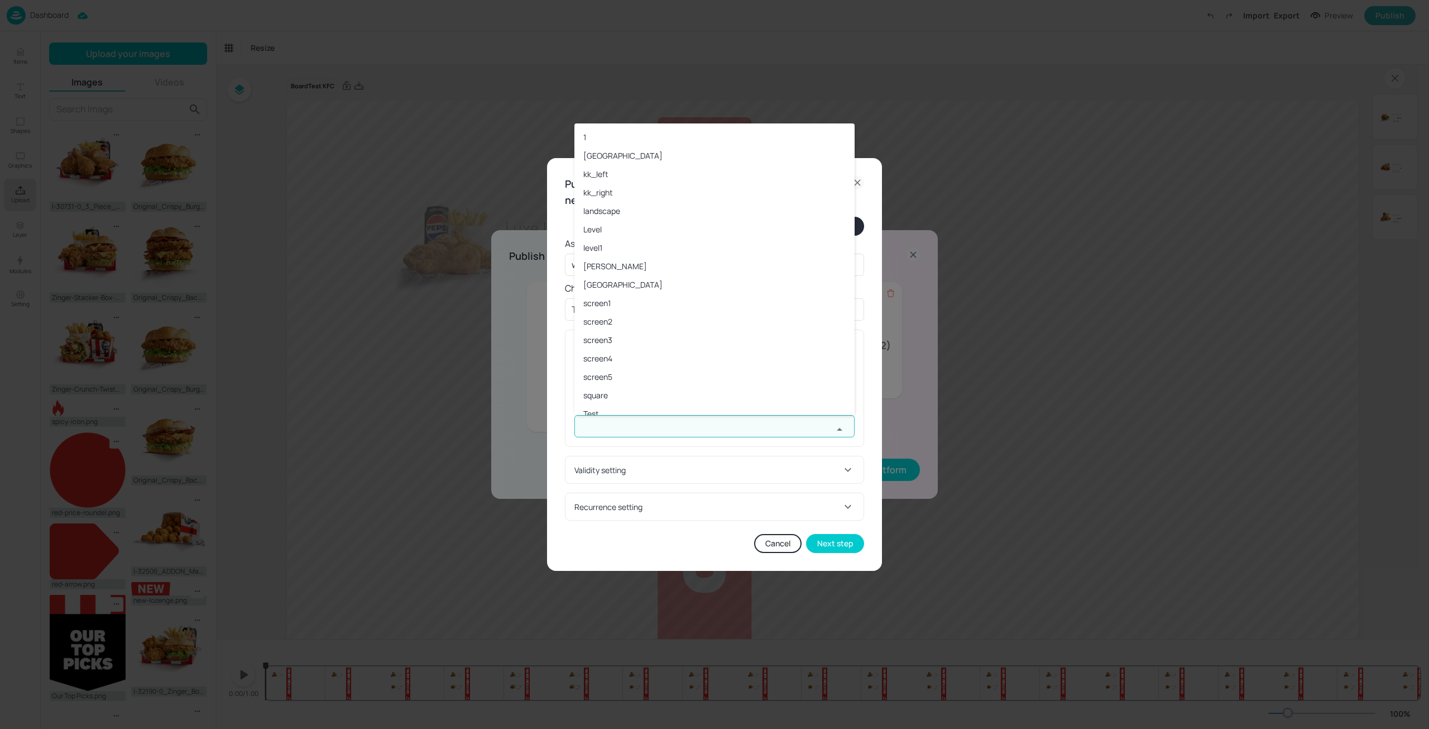
click at [633, 265] on li "Matt" at bounding box center [714, 266] width 280 height 18
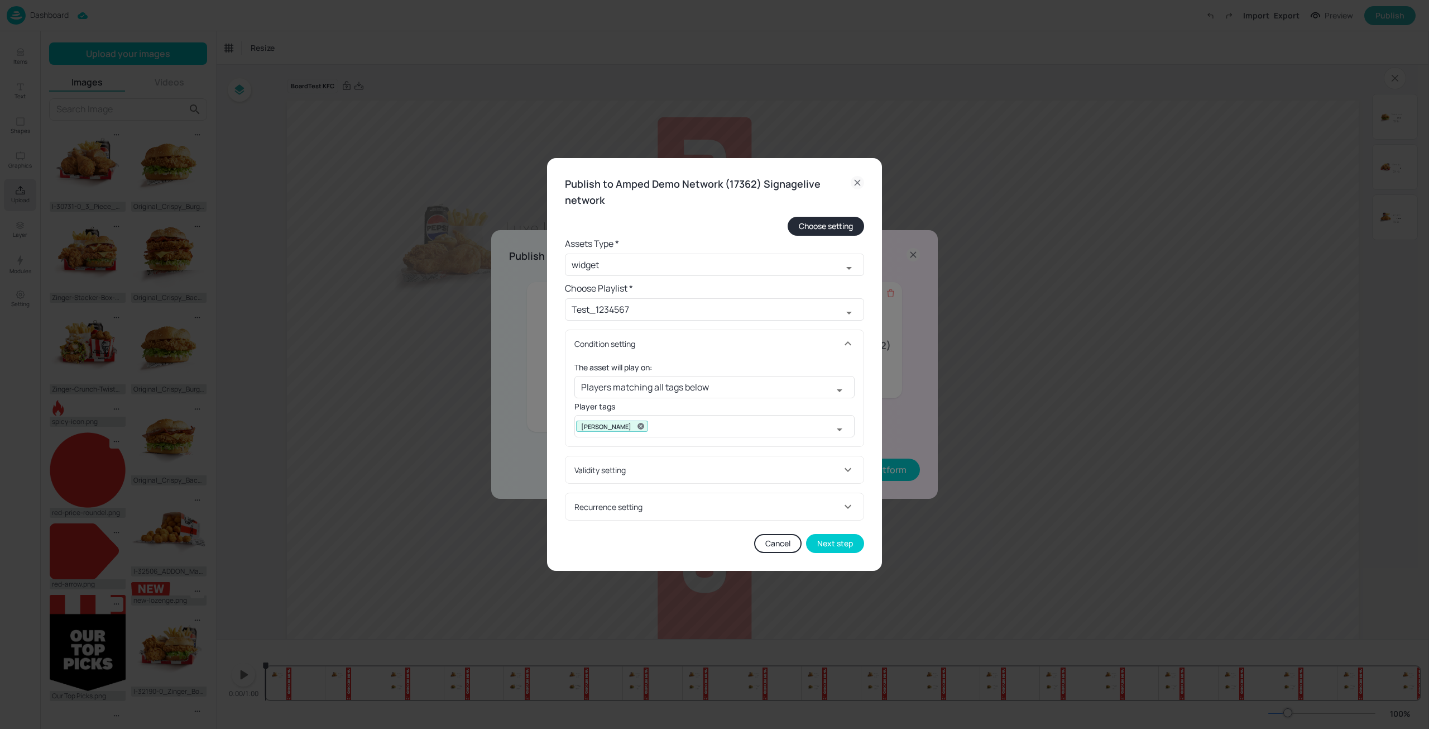
click at [695, 469] on div "Validity setting" at bounding box center [707, 470] width 267 height 12
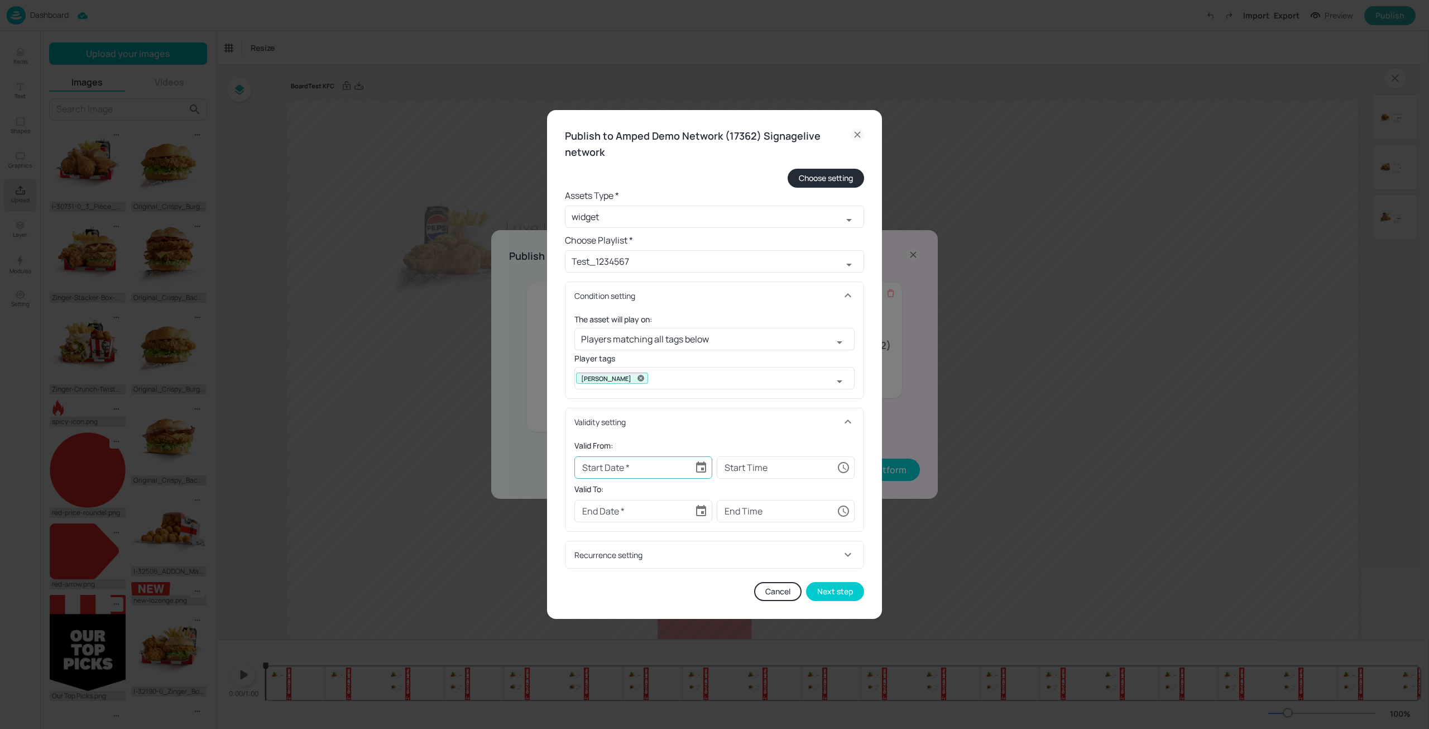
type input "YYYY-MM-DD"
click at [644, 468] on input "YYYY-MM-DD" at bounding box center [632, 467] width 116 height 22
click at [698, 467] on icon "Choose date" at bounding box center [701, 467] width 13 height 13
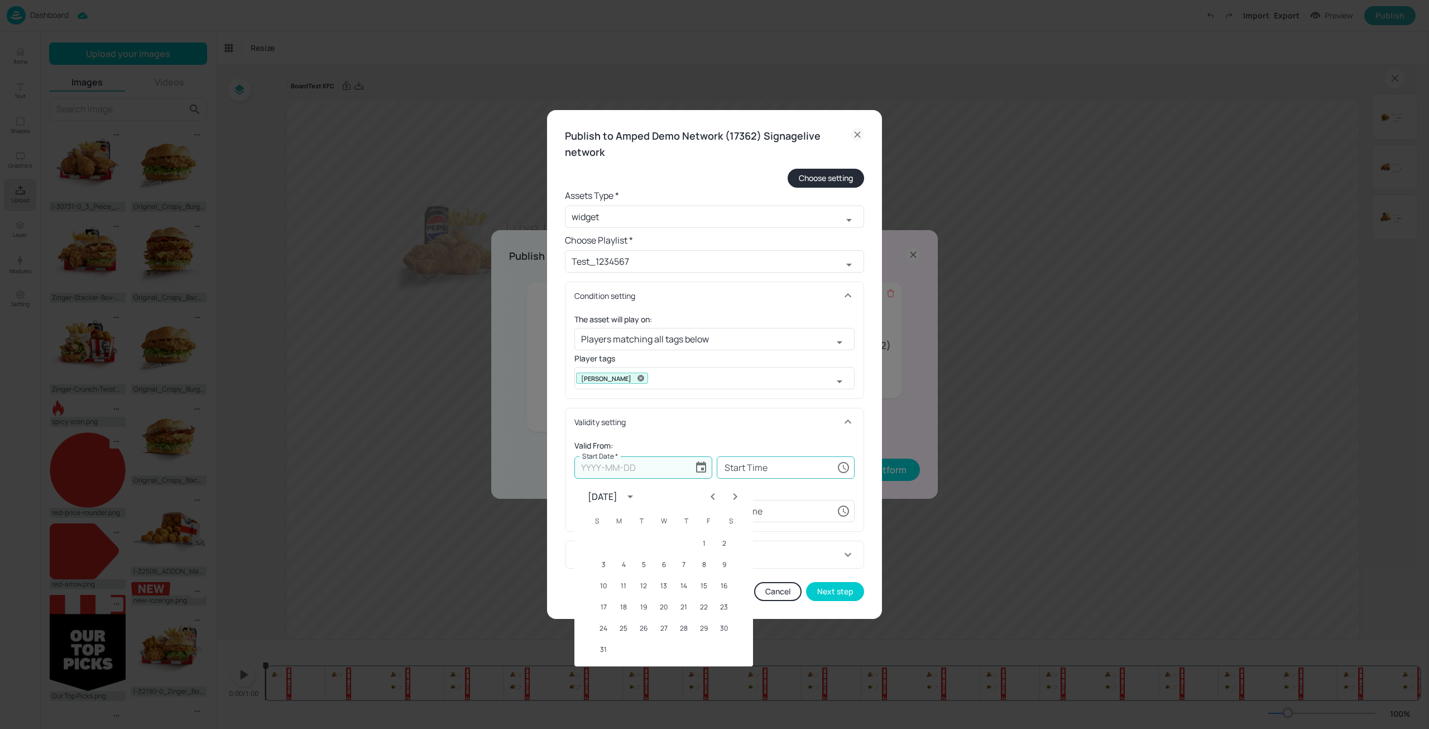
click at [841, 472] on icon "Choose time" at bounding box center [843, 467] width 11 height 11
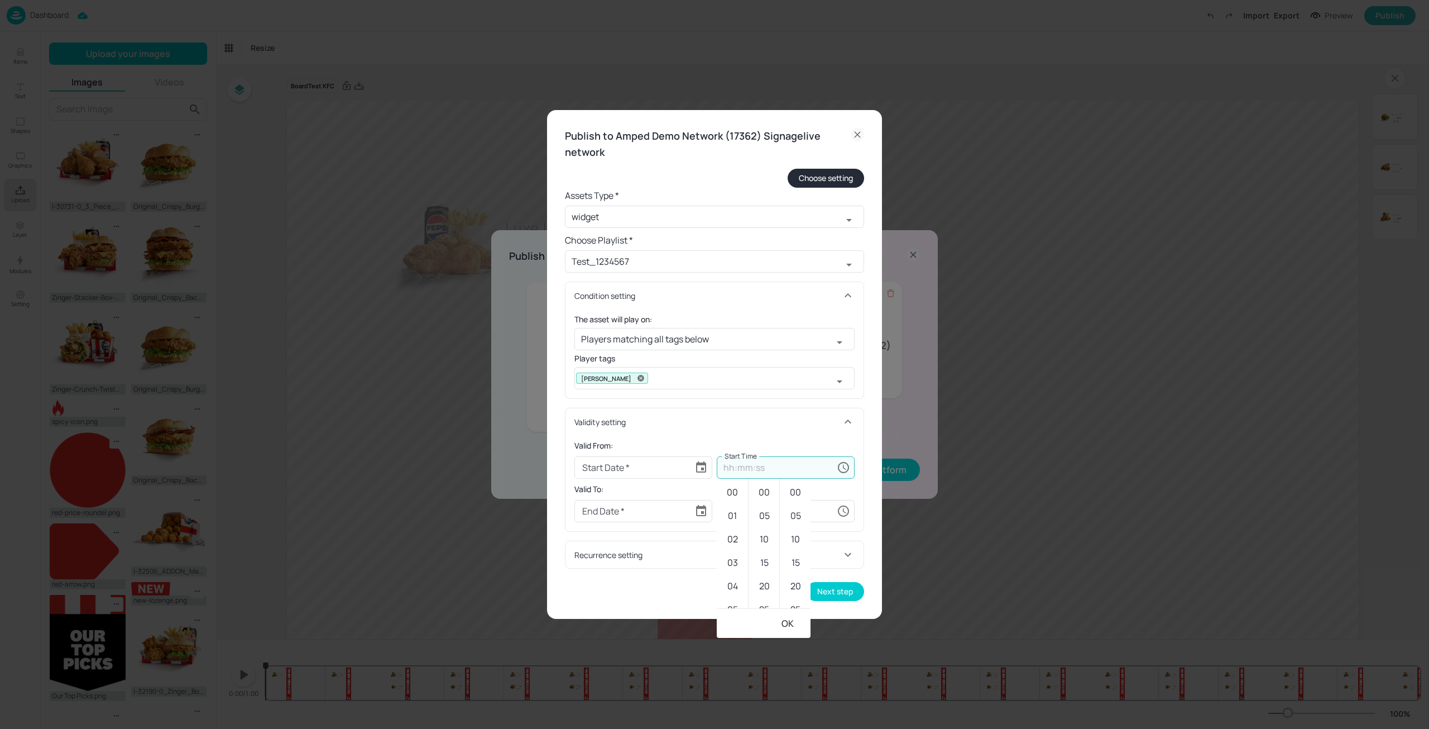
click at [815, 434] on div "Validity setting" at bounding box center [715, 421] width 298 height 27
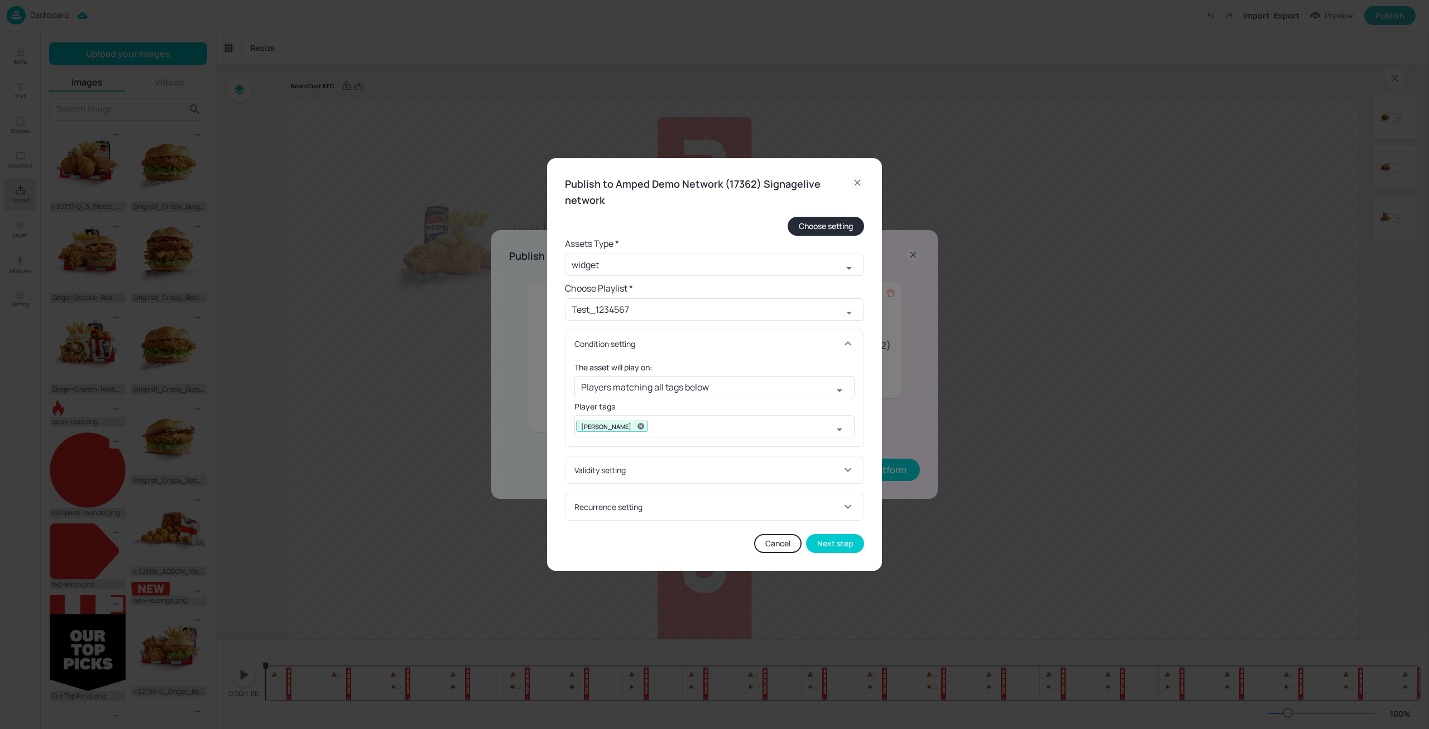
click at [836, 470] on div "Validity setting" at bounding box center [707, 470] width 267 height 12
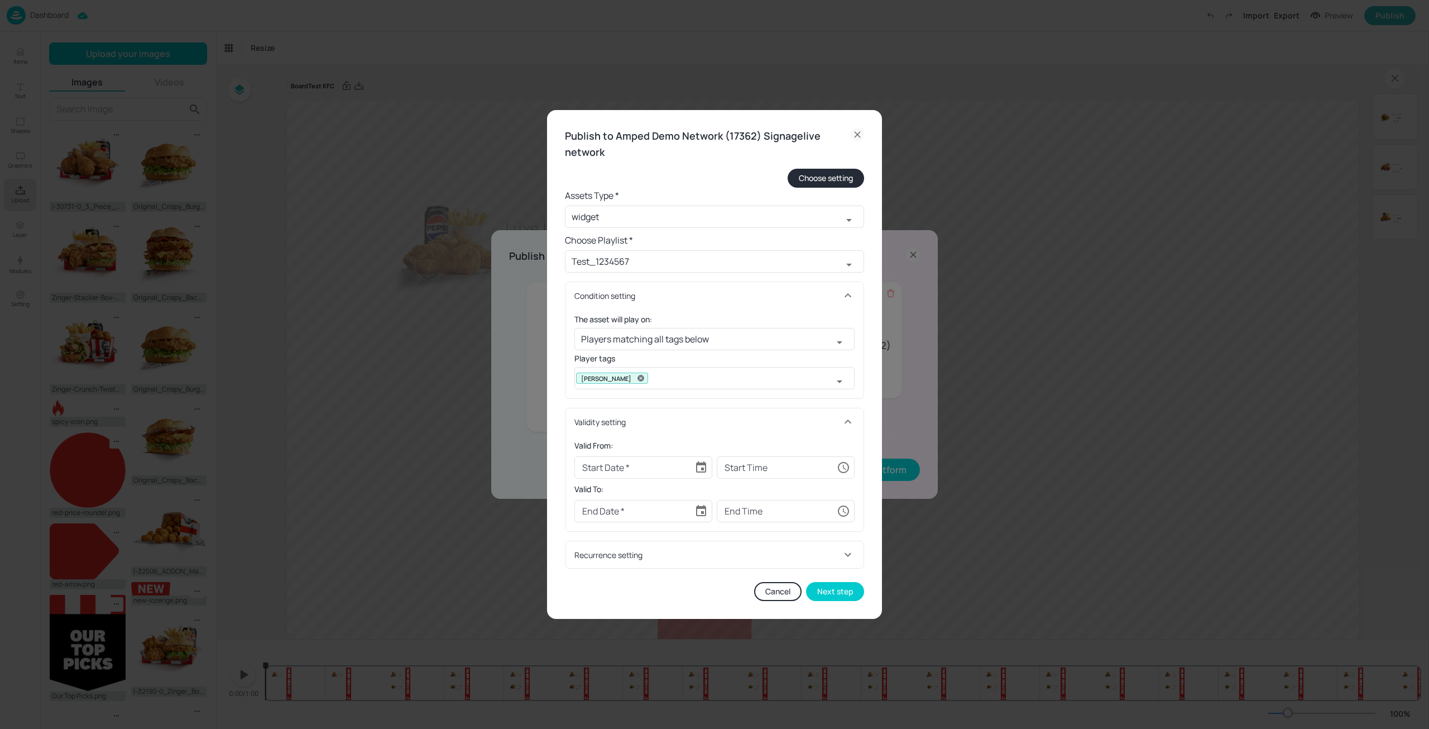
click at [779, 554] on div "Recurrence setting" at bounding box center [707, 555] width 267 height 12
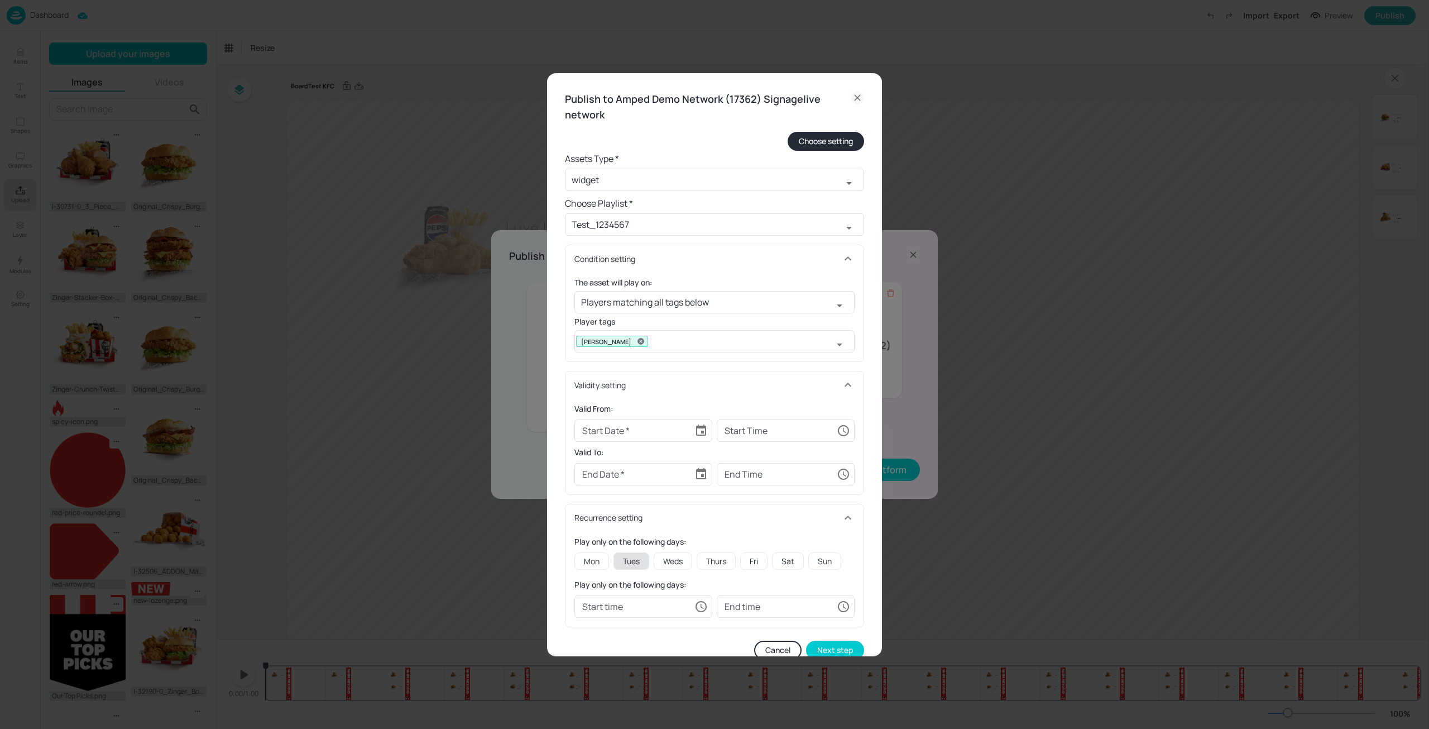
click at [617, 563] on div "Tues" at bounding box center [632, 560] width 36 height 17
type input "00:00:00"
type input "23:59:00"
click at [715, 564] on div "Thurs" at bounding box center [716, 560] width 39 height 17
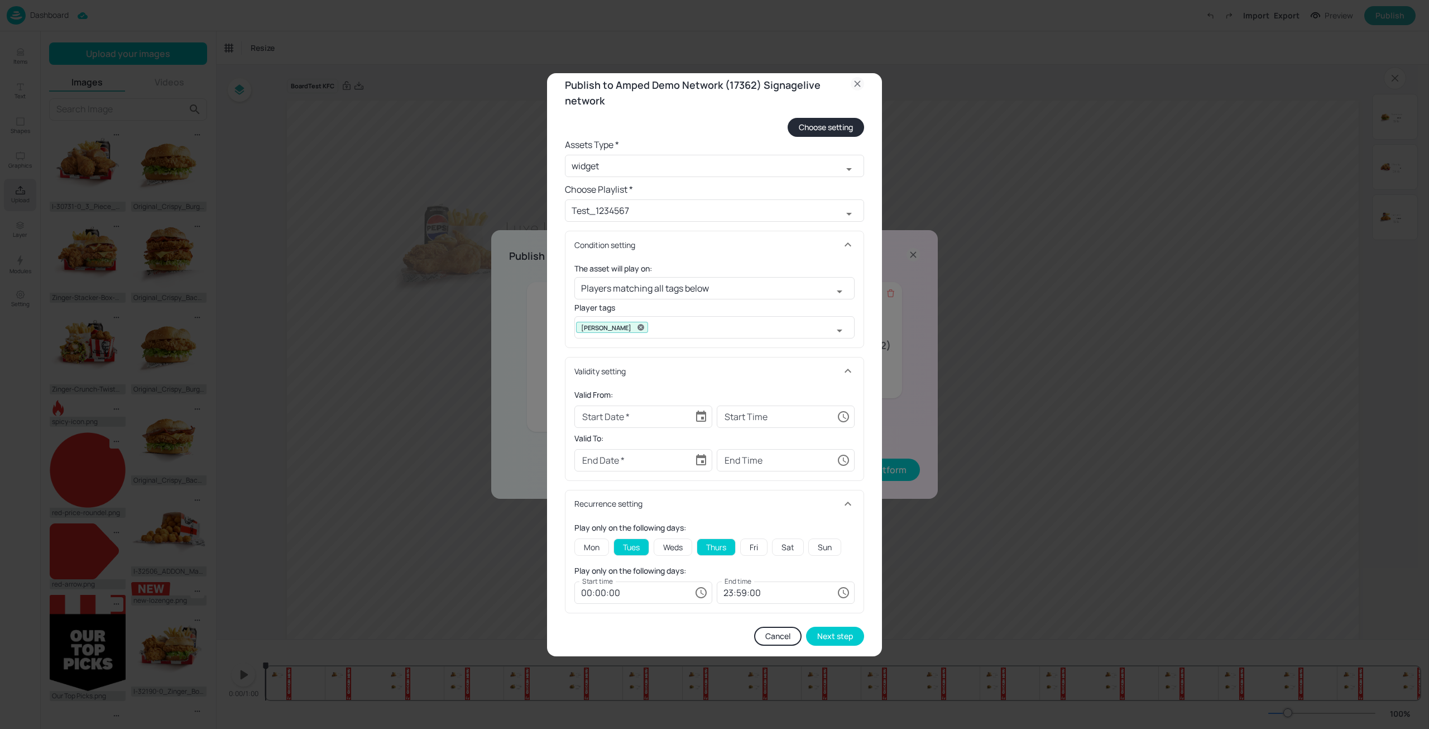
scroll to position [21, 0]
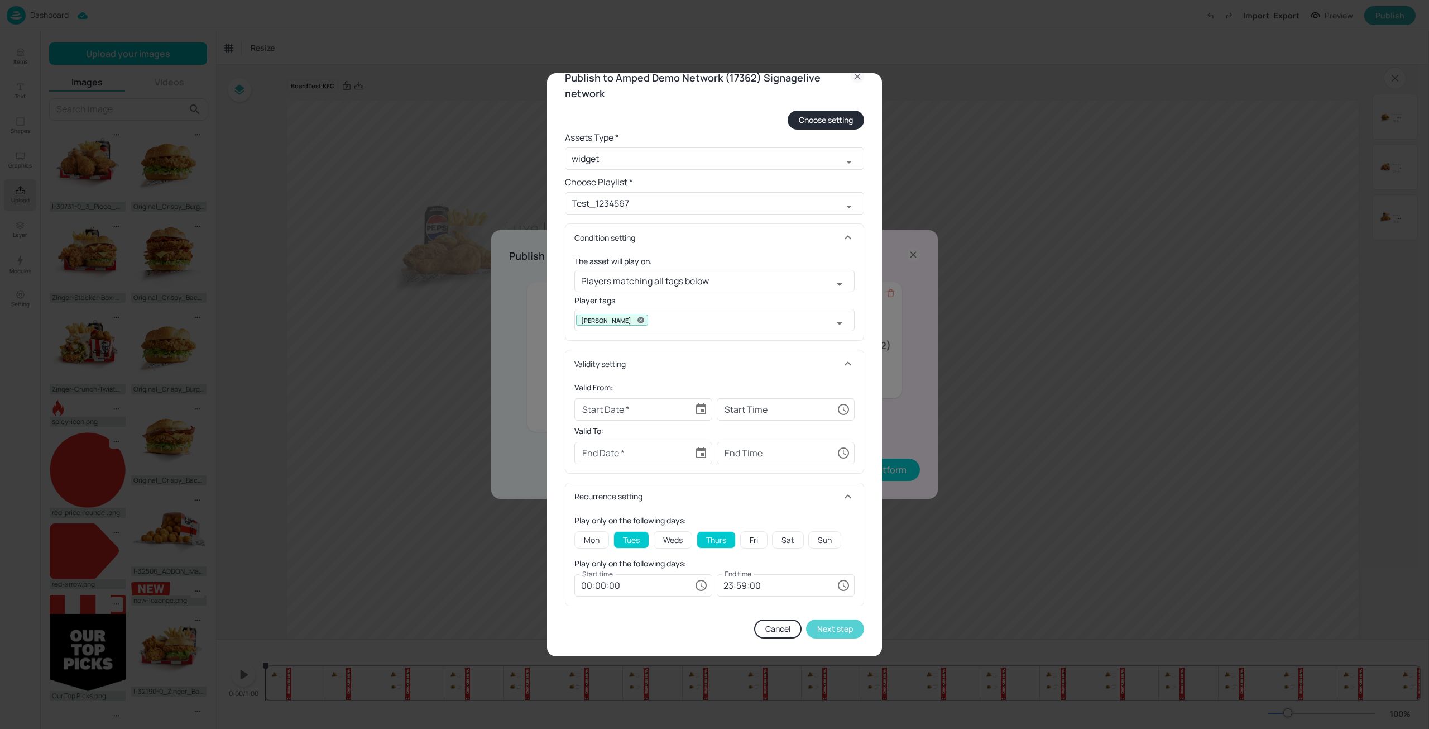
click at [820, 623] on button "Next step" at bounding box center [835, 628] width 58 height 19
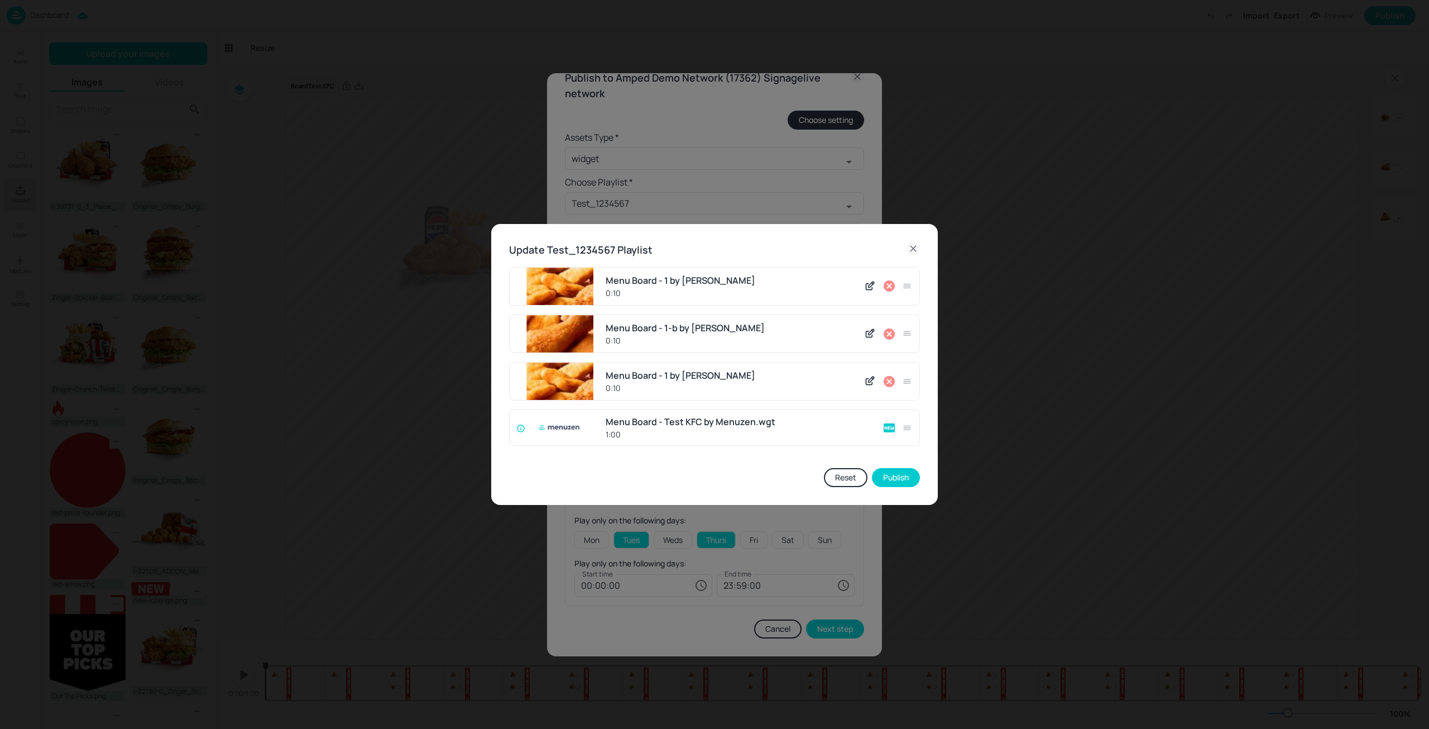
click at [891, 380] on icon at bounding box center [889, 381] width 13 height 13
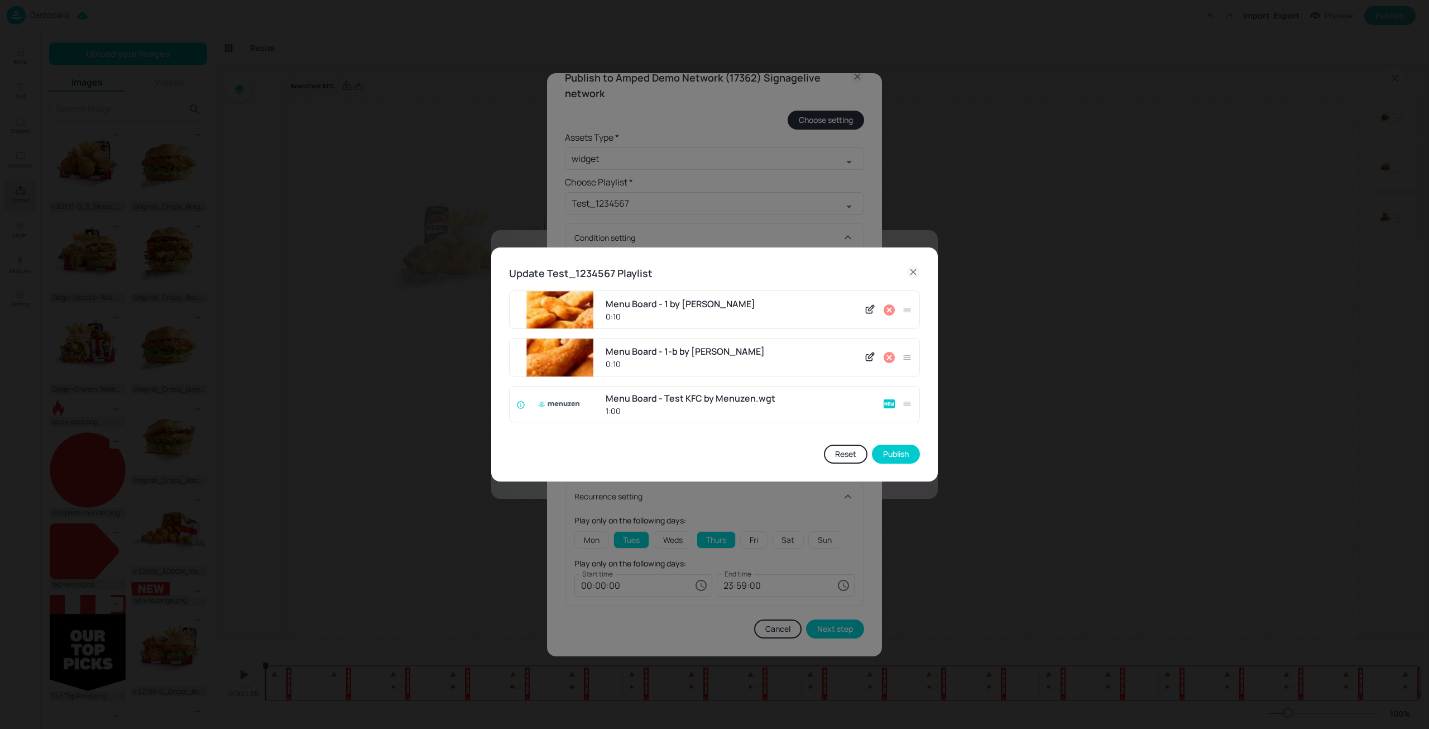
click at [870, 358] on icon at bounding box center [872, 356] width 6 height 6
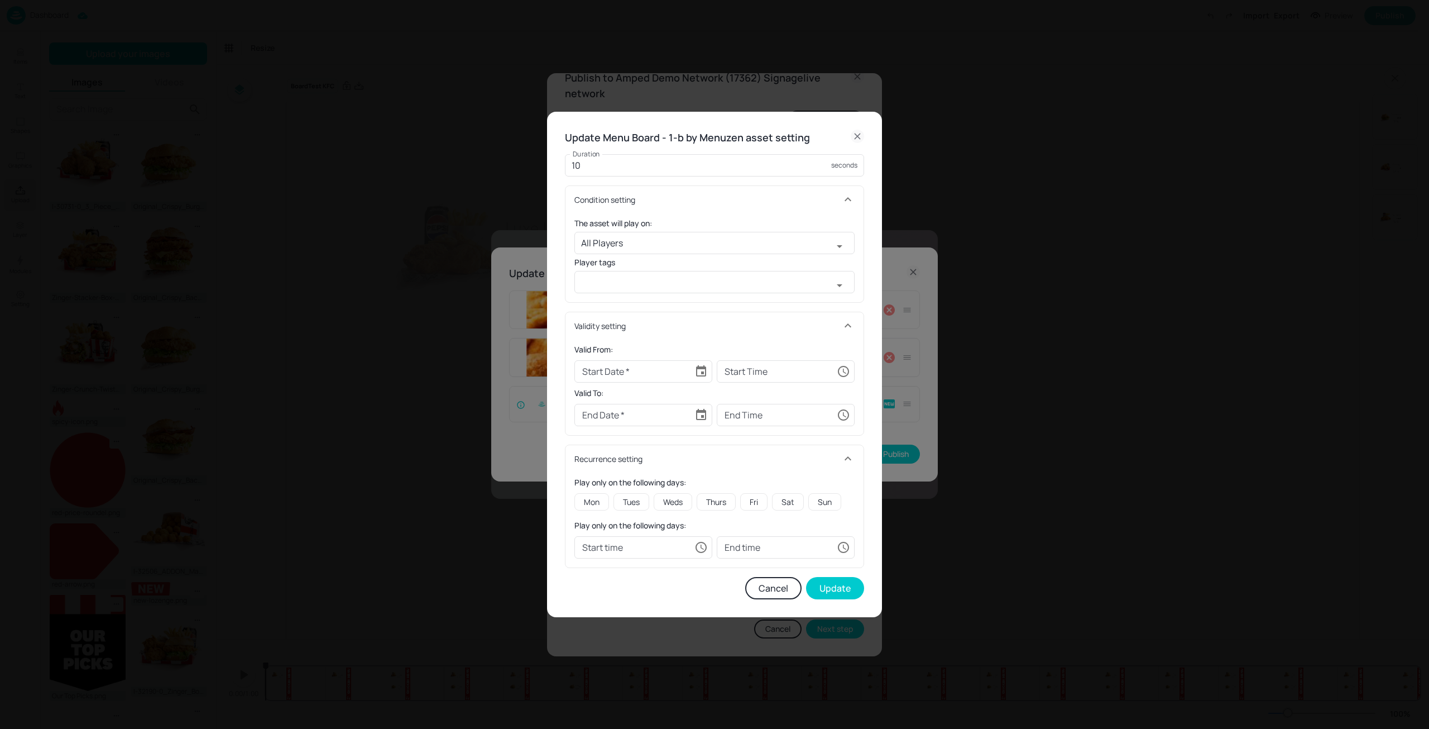
click at [856, 138] on icon at bounding box center [857, 135] width 5 height 5
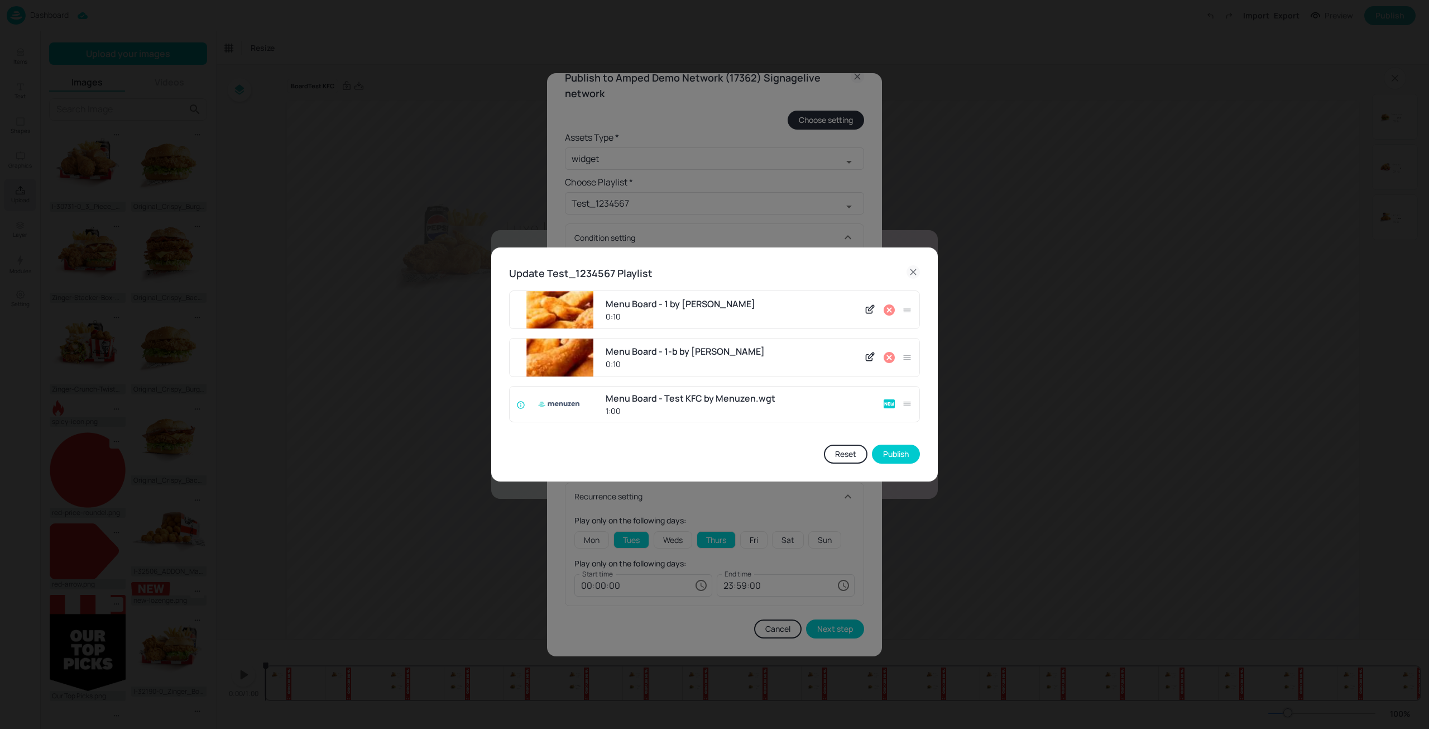
drag, startPoint x: 911, startPoint y: 398, endPoint x: 908, endPoint y: 383, distance: 15.3
click at [916, 346] on div "Menu Board - 1 by Menuzen 0:10 Menu Board - 1-b by Menuzen 0:10 Menu Board - Te…" at bounding box center [714, 360] width 411 height 140
drag, startPoint x: 908, startPoint y: 407, endPoint x: 913, endPoint y: 344, distance: 63.3
click at [913, 344] on div "Menu Board - 1 by Menuzen 0:10 Menu Board - 1-b by Menuzen 0:10 Menu Board - Te…" at bounding box center [714, 360] width 411 height 140
click at [914, 271] on icon at bounding box center [913, 272] width 5 height 5
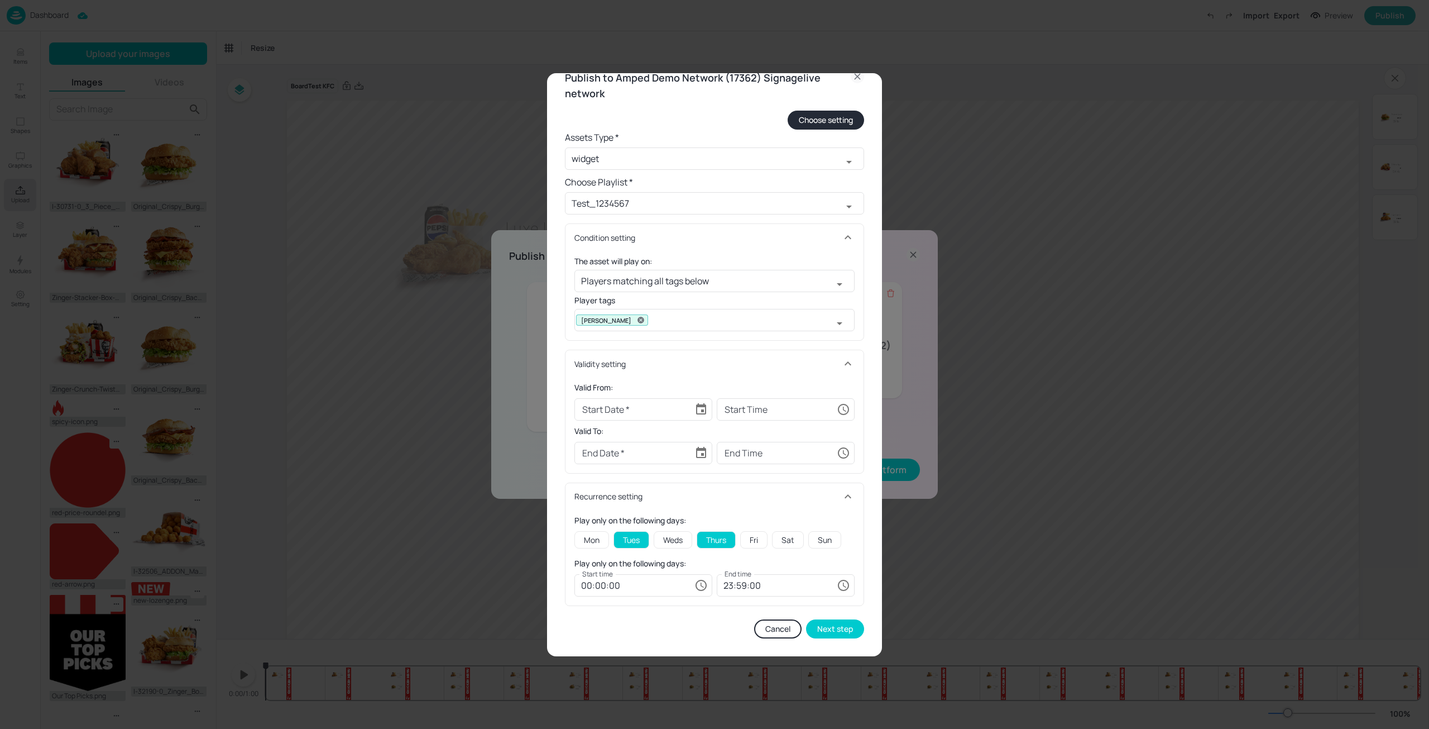
click at [855, 81] on icon at bounding box center [857, 76] width 13 height 13
type input "All Players"
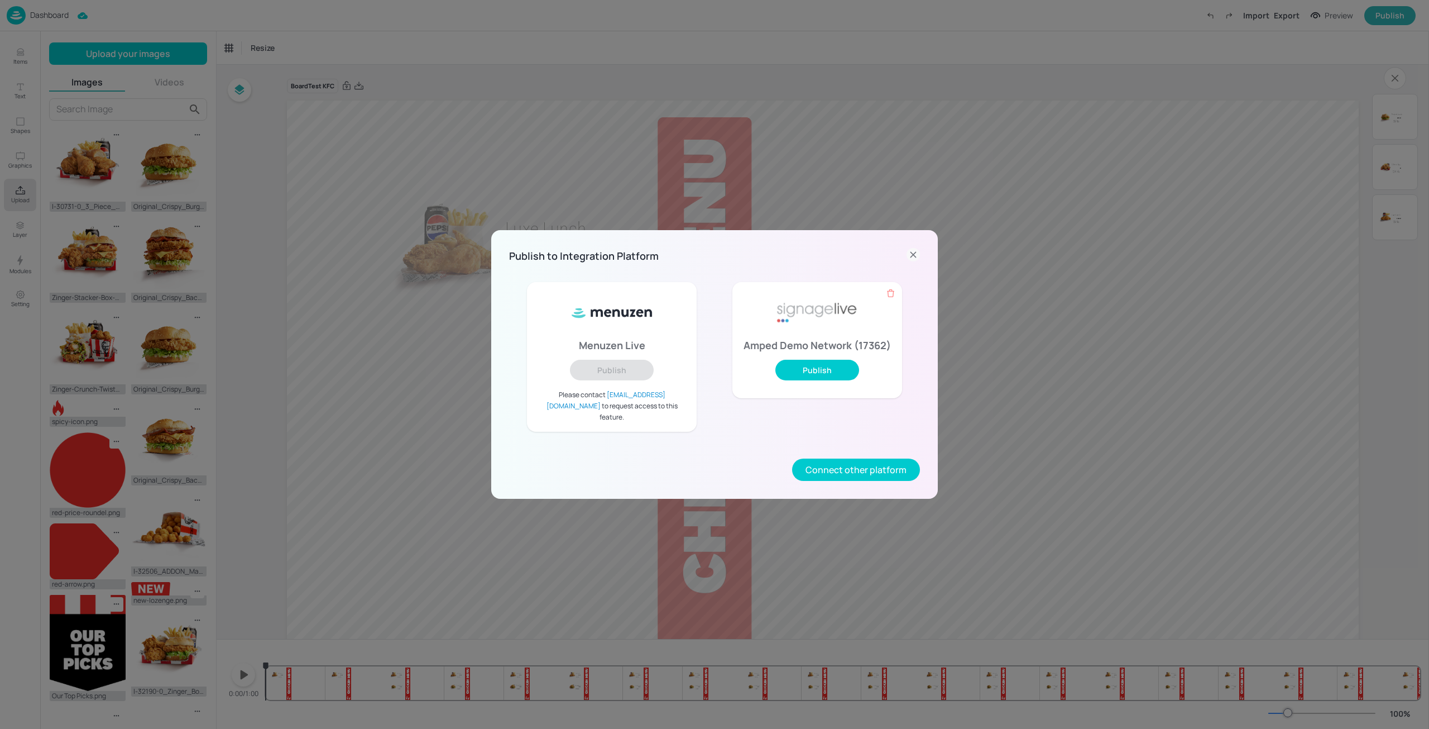
click at [914, 261] on icon at bounding box center [913, 254] width 13 height 13
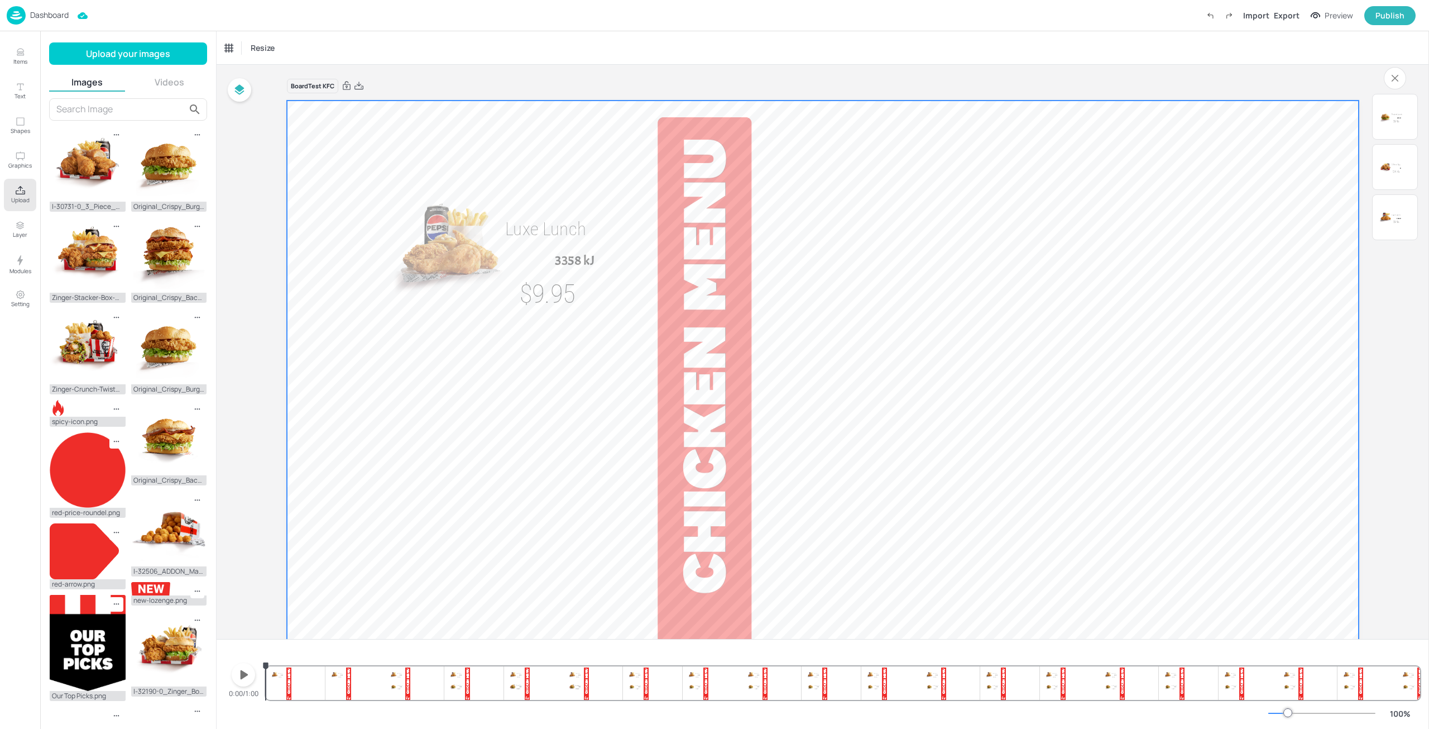
click at [1092, 324] on video at bounding box center [823, 401] width 1072 height 603
click at [989, 465] on video at bounding box center [823, 401] width 1072 height 603
click at [1042, 413] on video at bounding box center [823, 401] width 1072 height 603
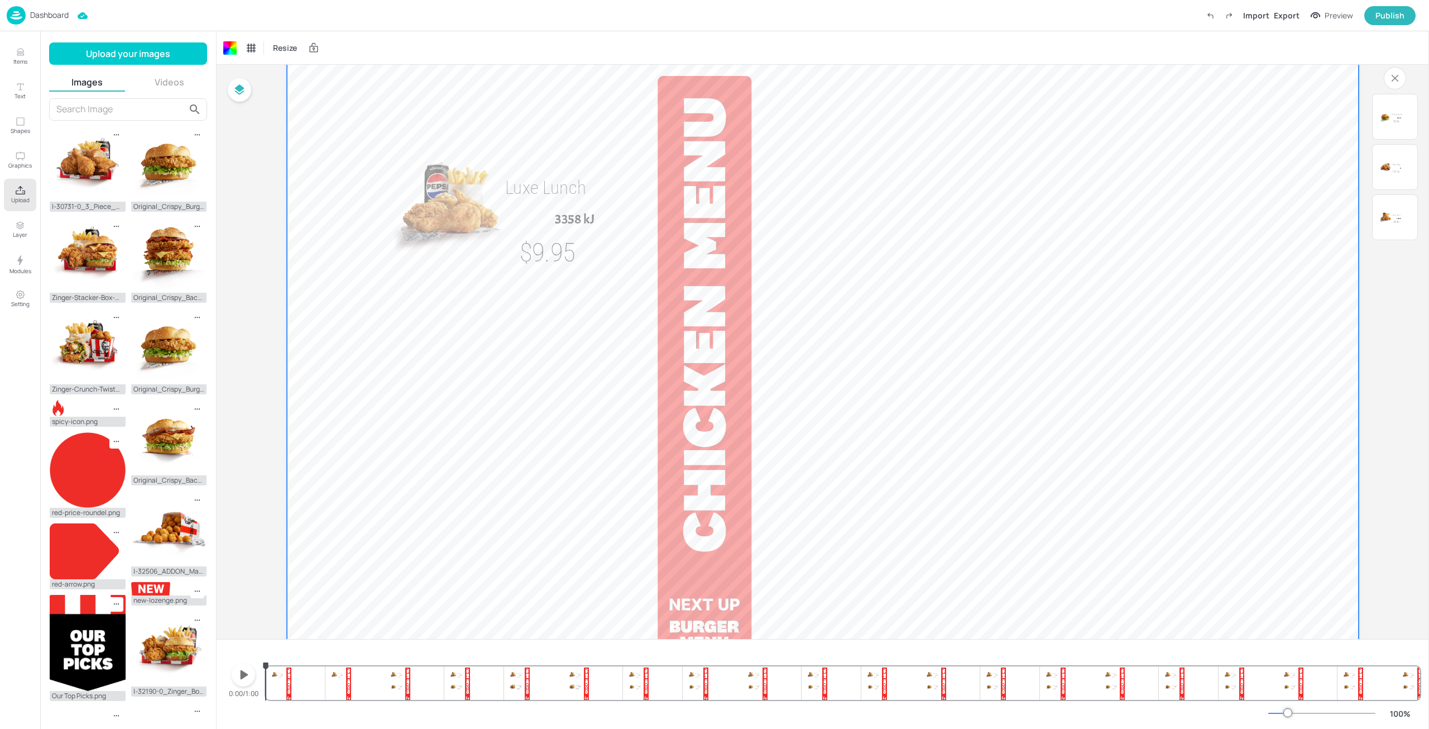
scroll to position [0, 0]
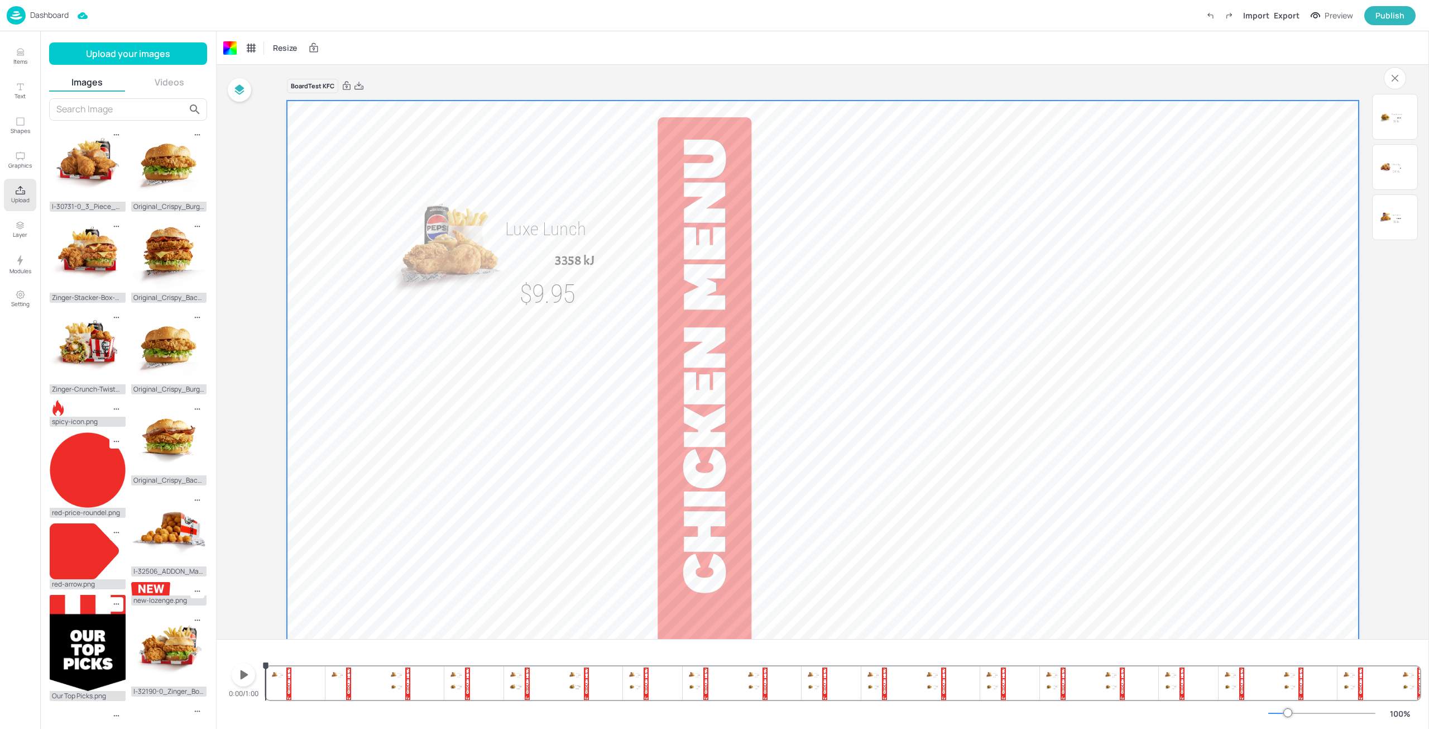
click at [52, 26] on div "Dashboard Import Export Preview Publish" at bounding box center [711, 15] width 1409 height 31
click at [234, 89] on icon "button" at bounding box center [239, 89] width 13 height 13
click at [241, 95] on icon "button" at bounding box center [239, 89] width 13 height 13
click at [241, 94] on icon "button" at bounding box center [239, 90] width 9 height 10
click at [332, 90] on icon at bounding box center [334, 90] width 4 height 0
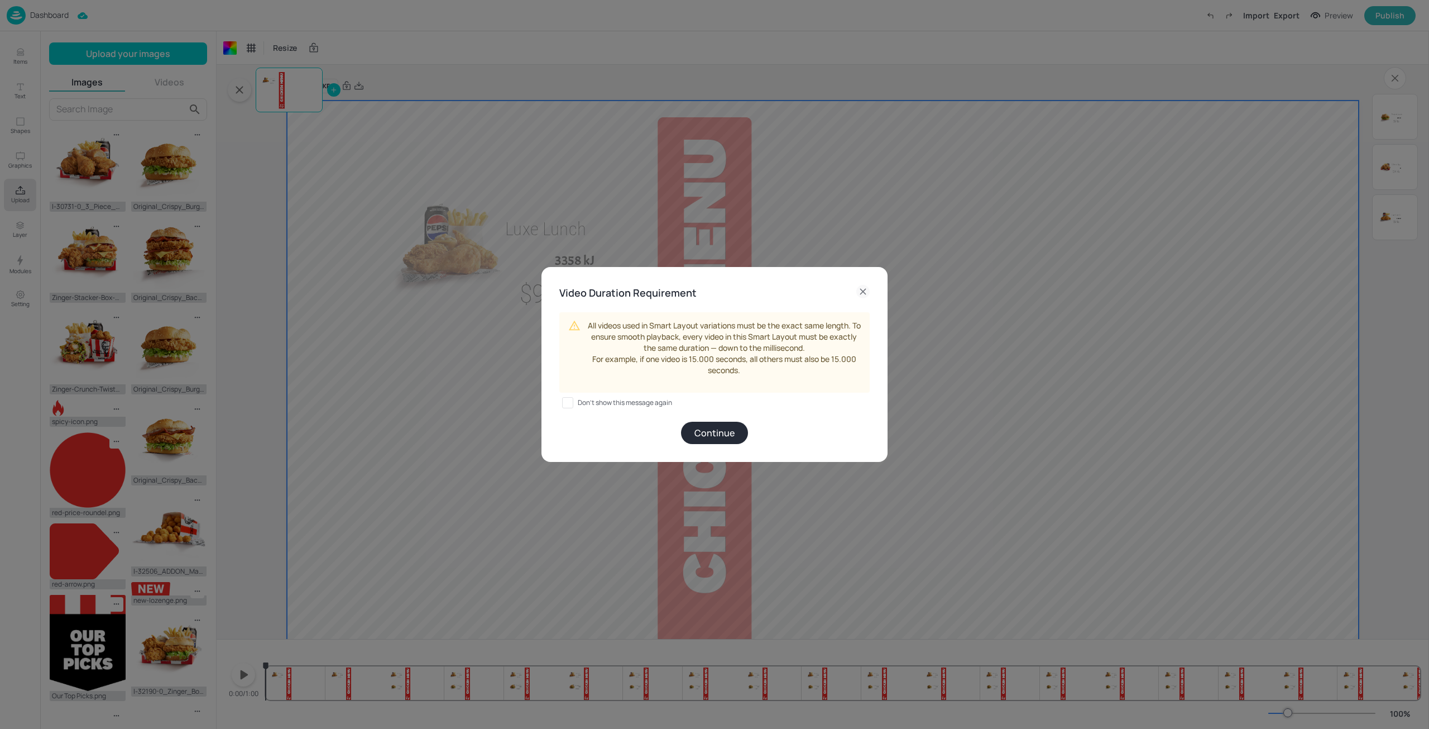
click at [716, 429] on button "Continue" at bounding box center [714, 433] width 67 height 22
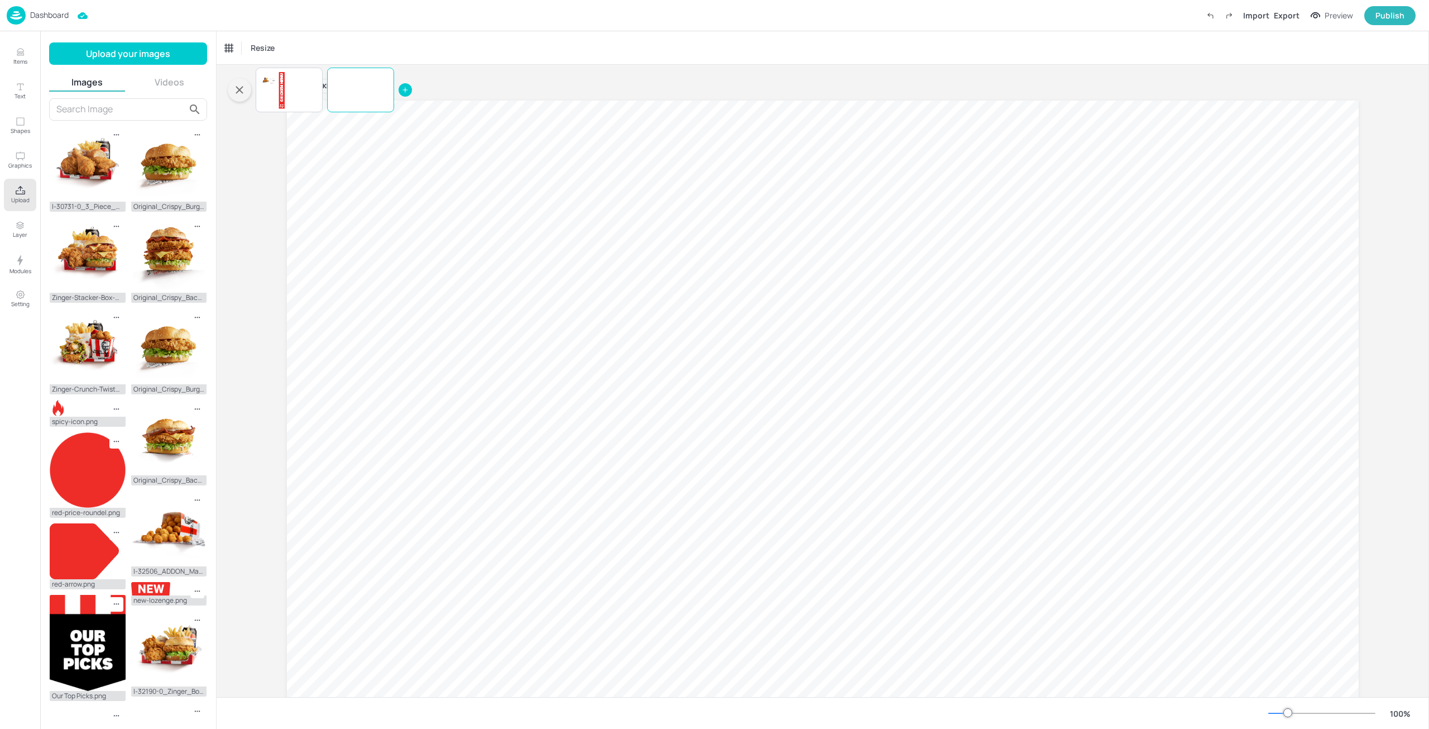
click at [405, 91] on icon at bounding box center [405, 90] width 8 height 8
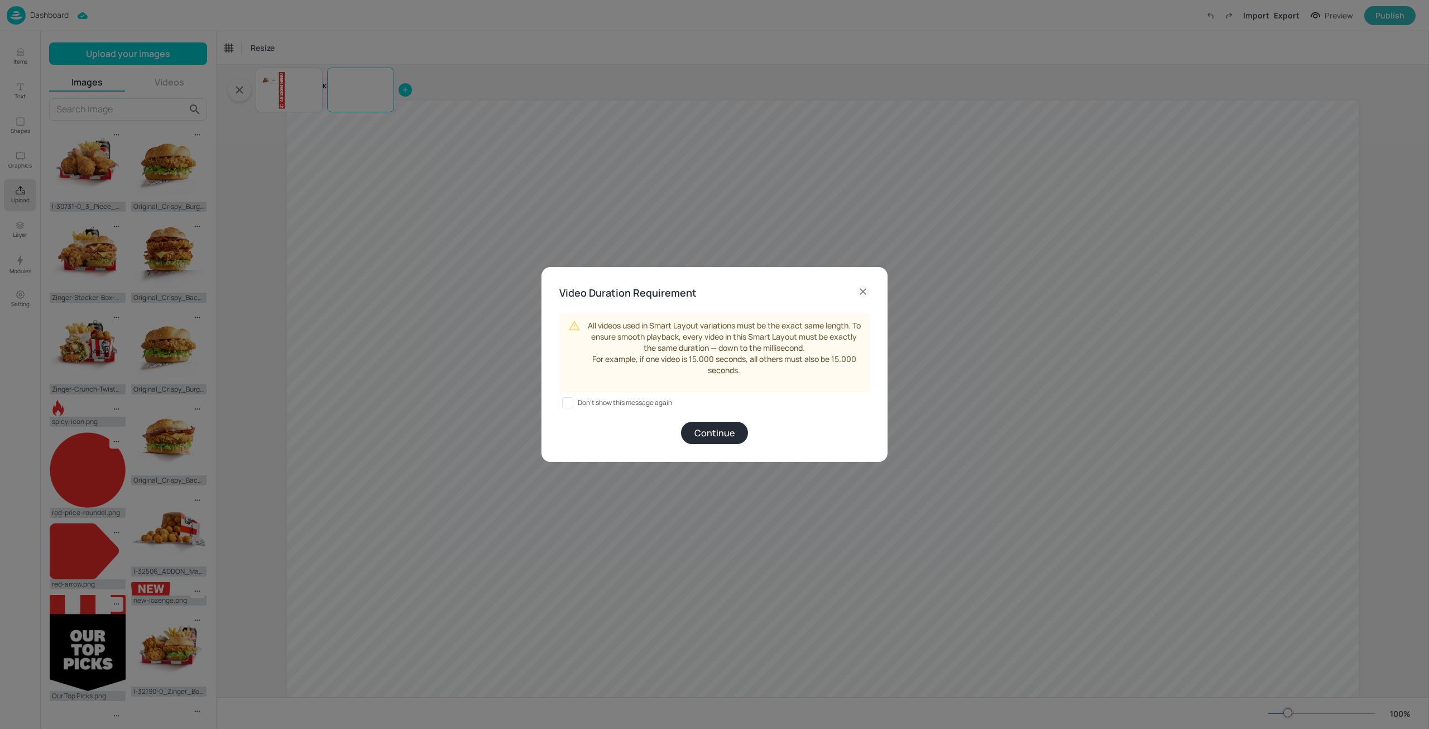
click at [707, 428] on button "Continue" at bounding box center [714, 433] width 67 height 22
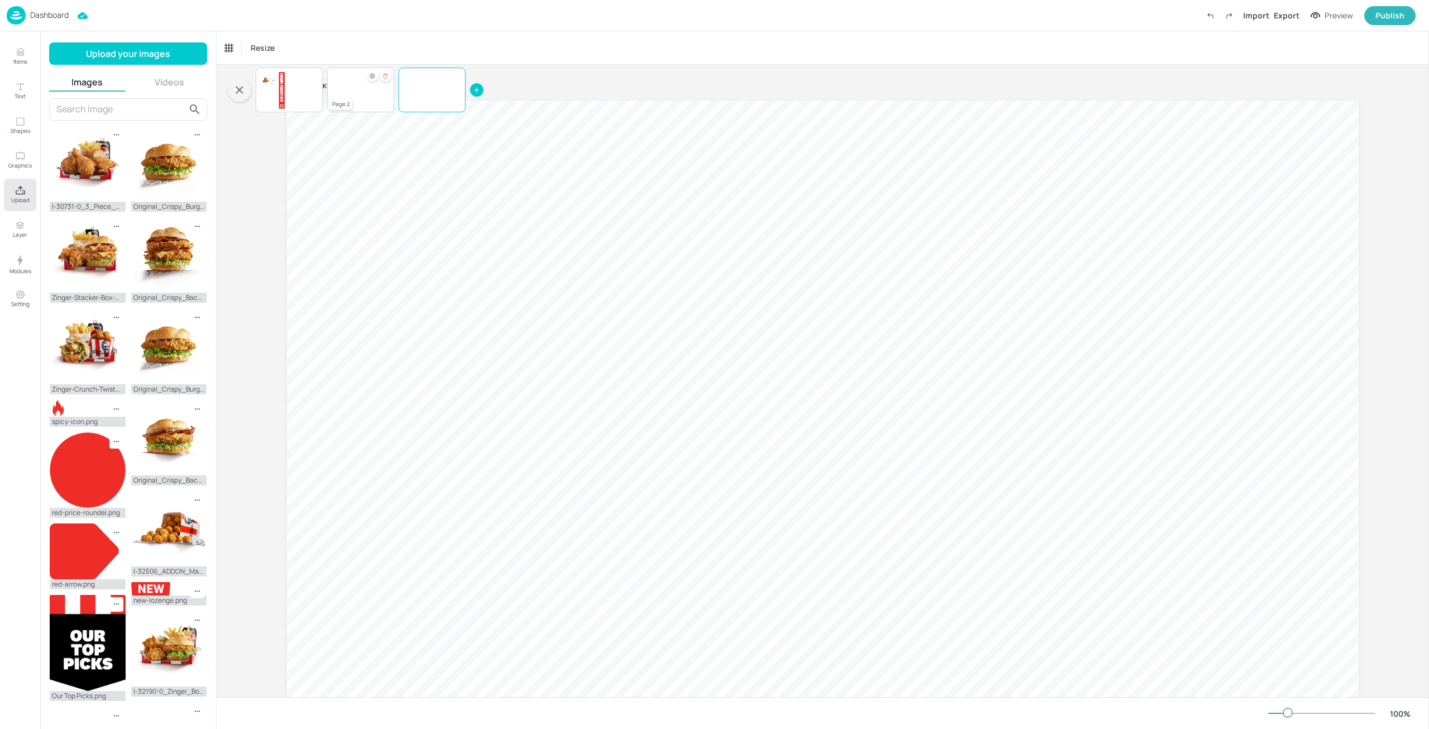
click at [352, 90] on div at bounding box center [360, 90] width 67 height 38
click at [96, 458] on img at bounding box center [88, 470] width 76 height 76
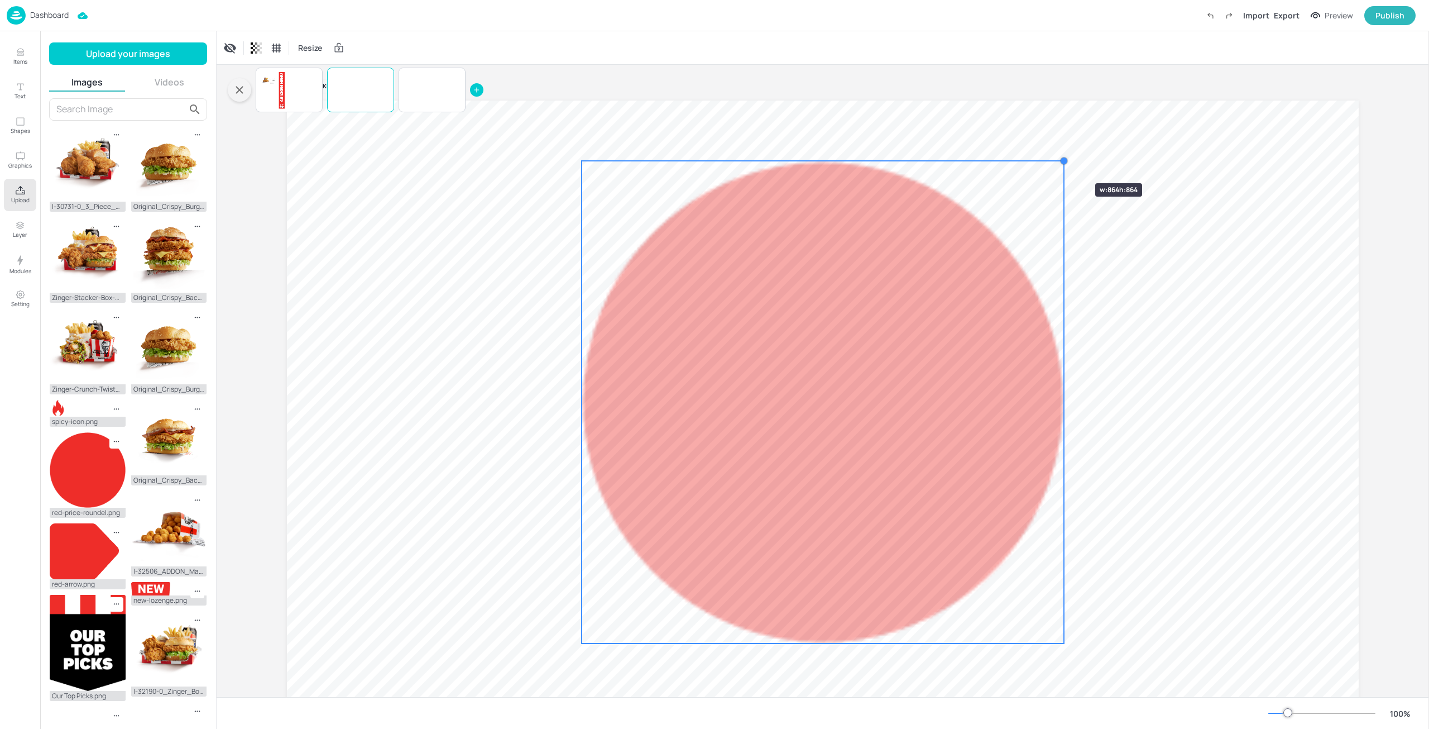
drag, startPoint x: 1062, startPoint y: 162, endPoint x: 1146, endPoint y: 135, distance: 88.3
click at [1146, 135] on div at bounding box center [823, 401] width 1072 height 603
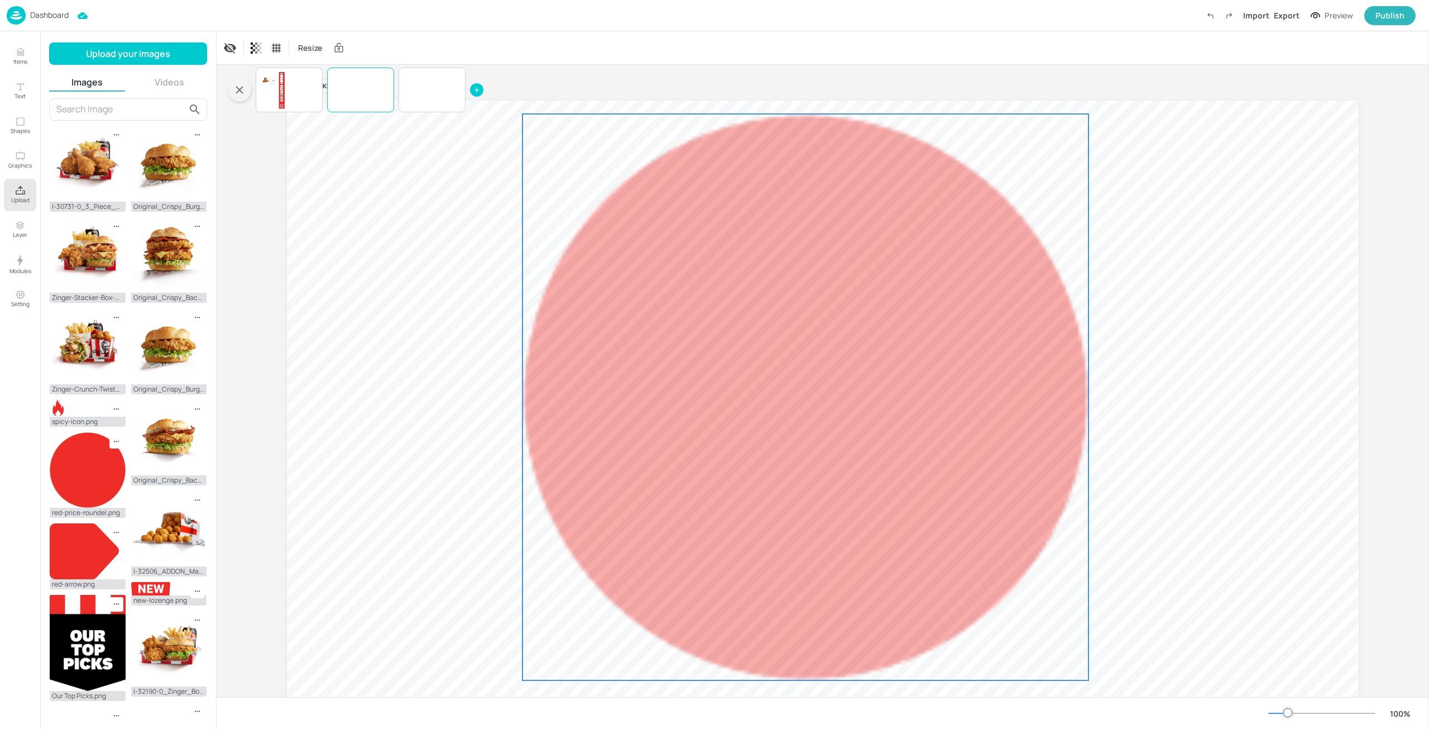
drag, startPoint x: 926, startPoint y: 284, endPoint x: 903, endPoint y: 296, distance: 26.0
click at [903, 296] on div at bounding box center [806, 397] width 566 height 566
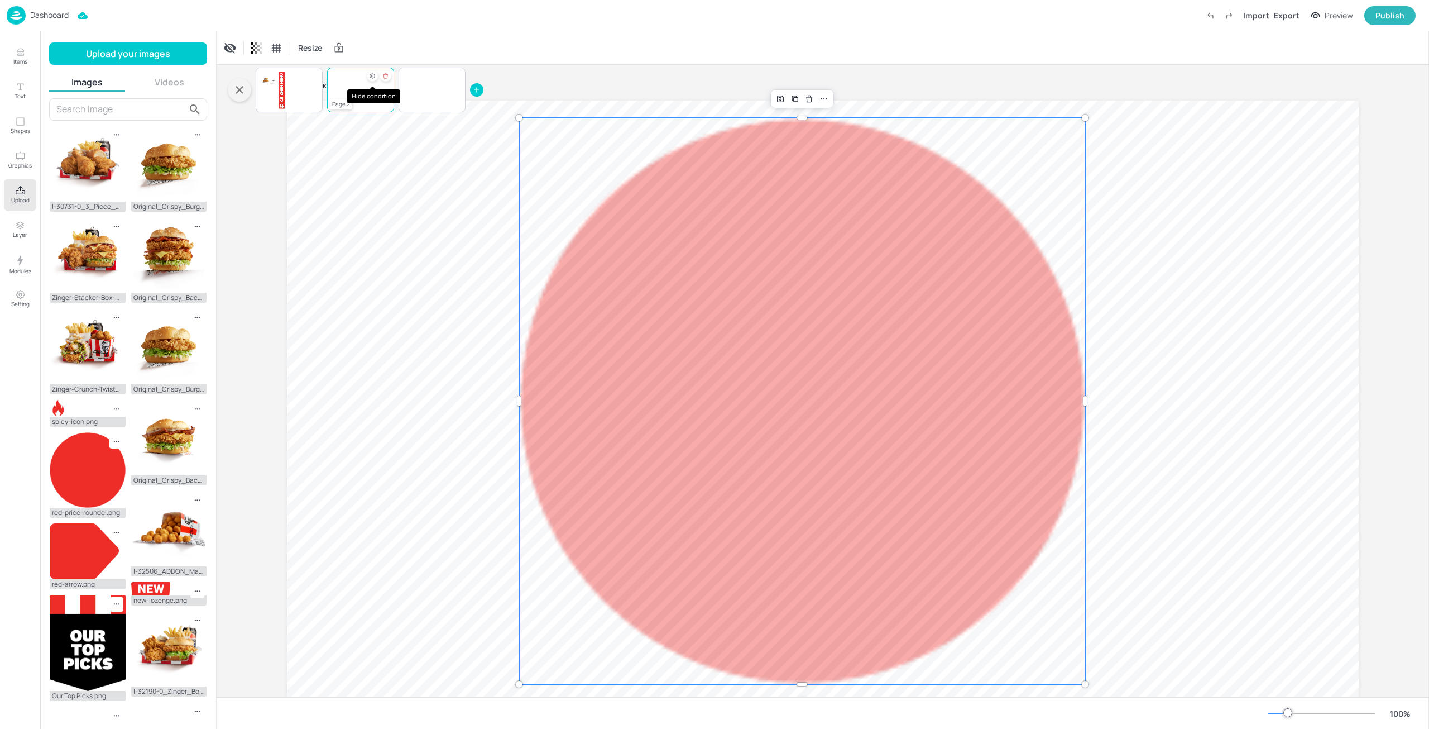
click at [372, 77] on icon "Hide condition" at bounding box center [372, 76] width 7 height 7
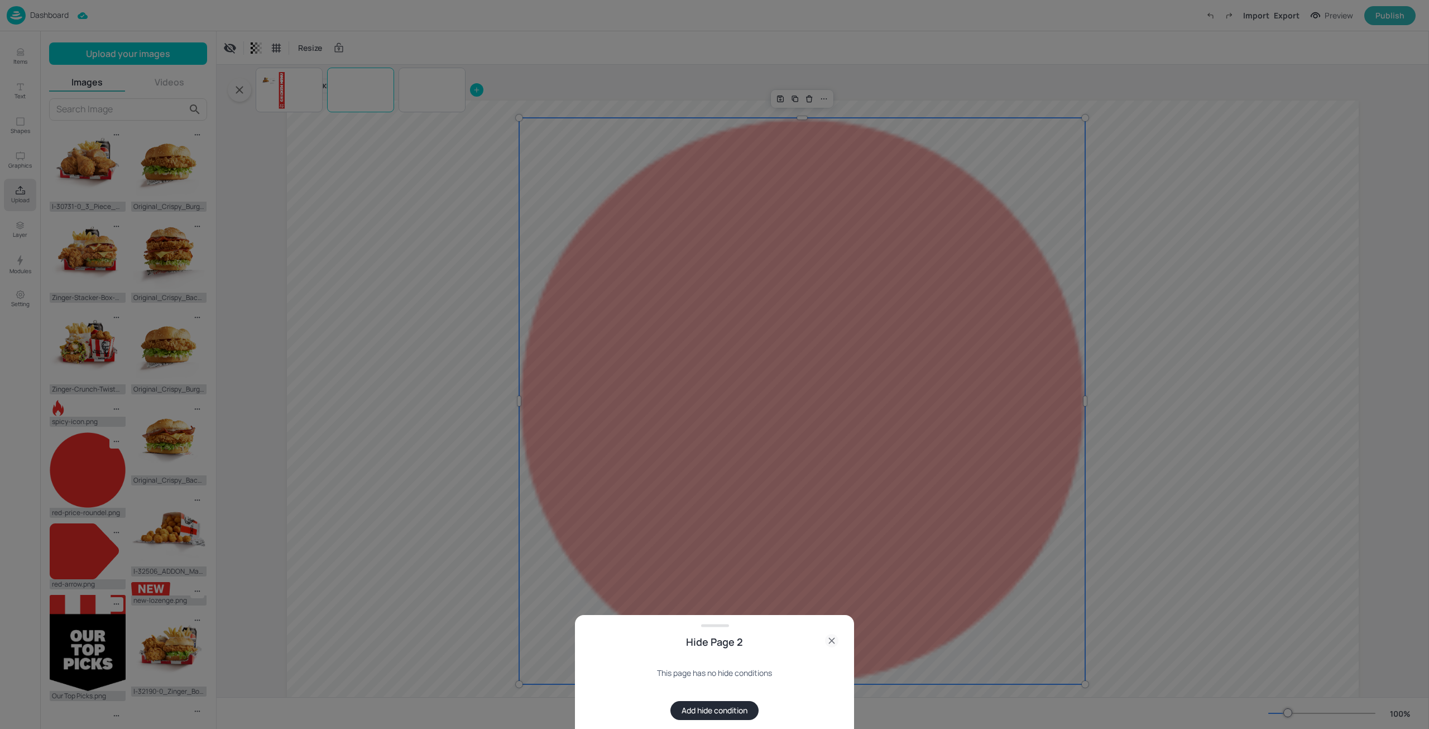
click at [707, 709] on button "Add hide condition" at bounding box center [715, 710] width 88 height 19
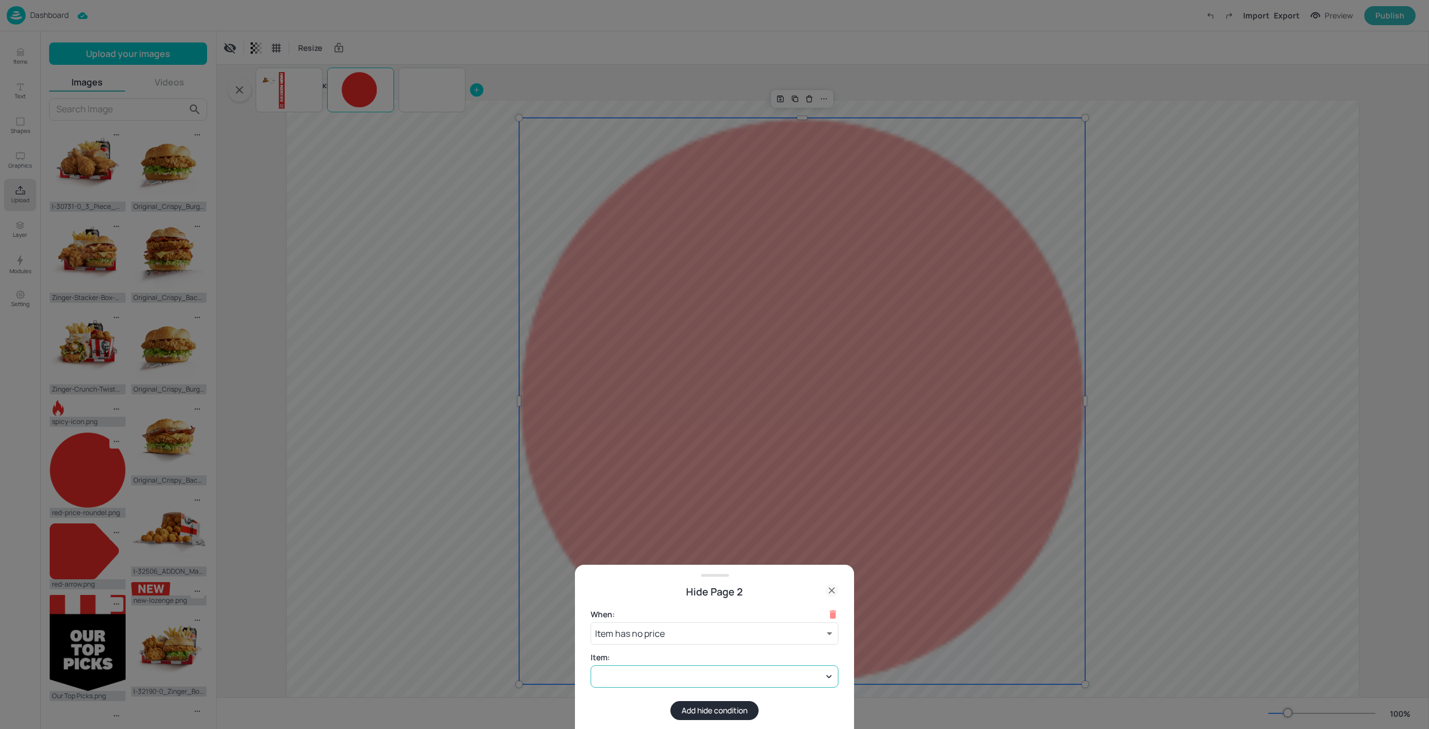
click at [726, 681] on div at bounding box center [715, 676] width 248 height 22
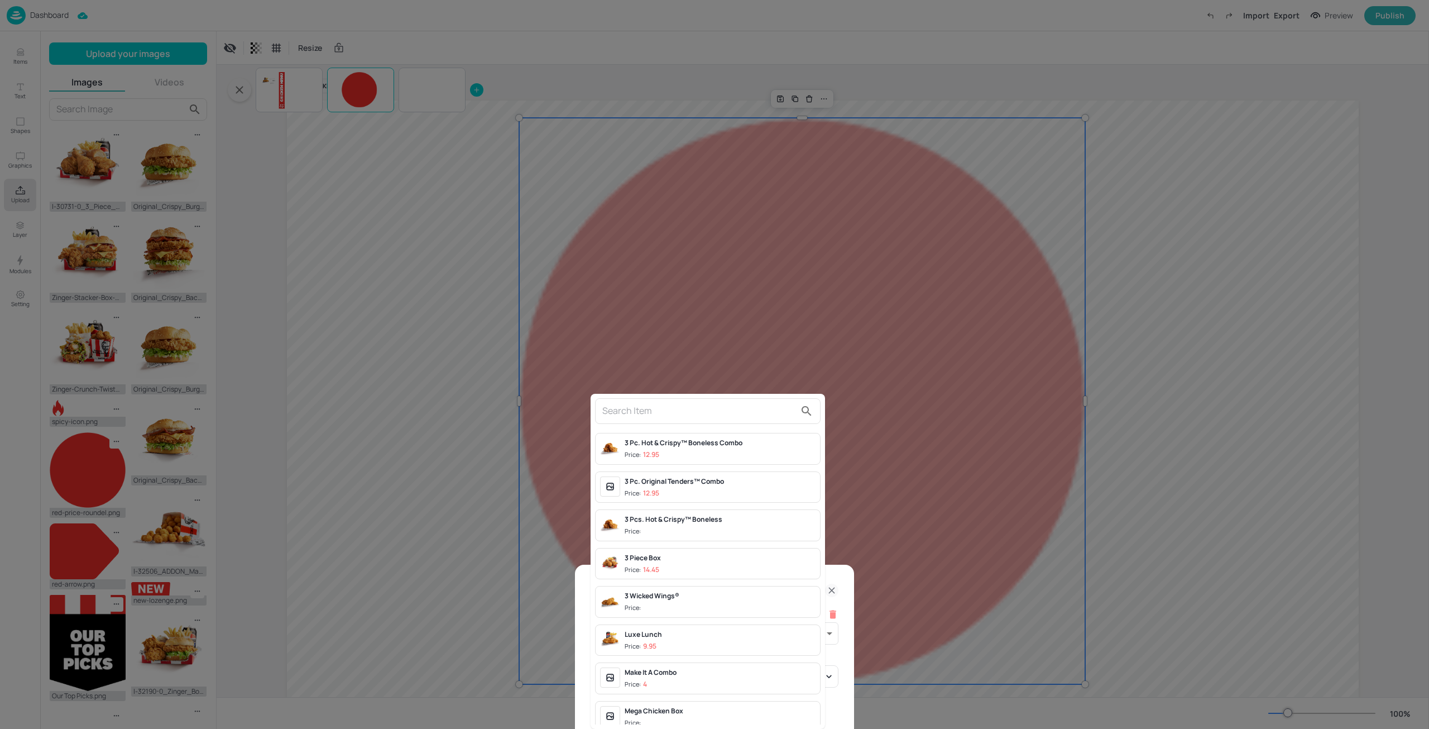
click at [663, 559] on div "3 Piece Box" at bounding box center [720, 558] width 191 height 10
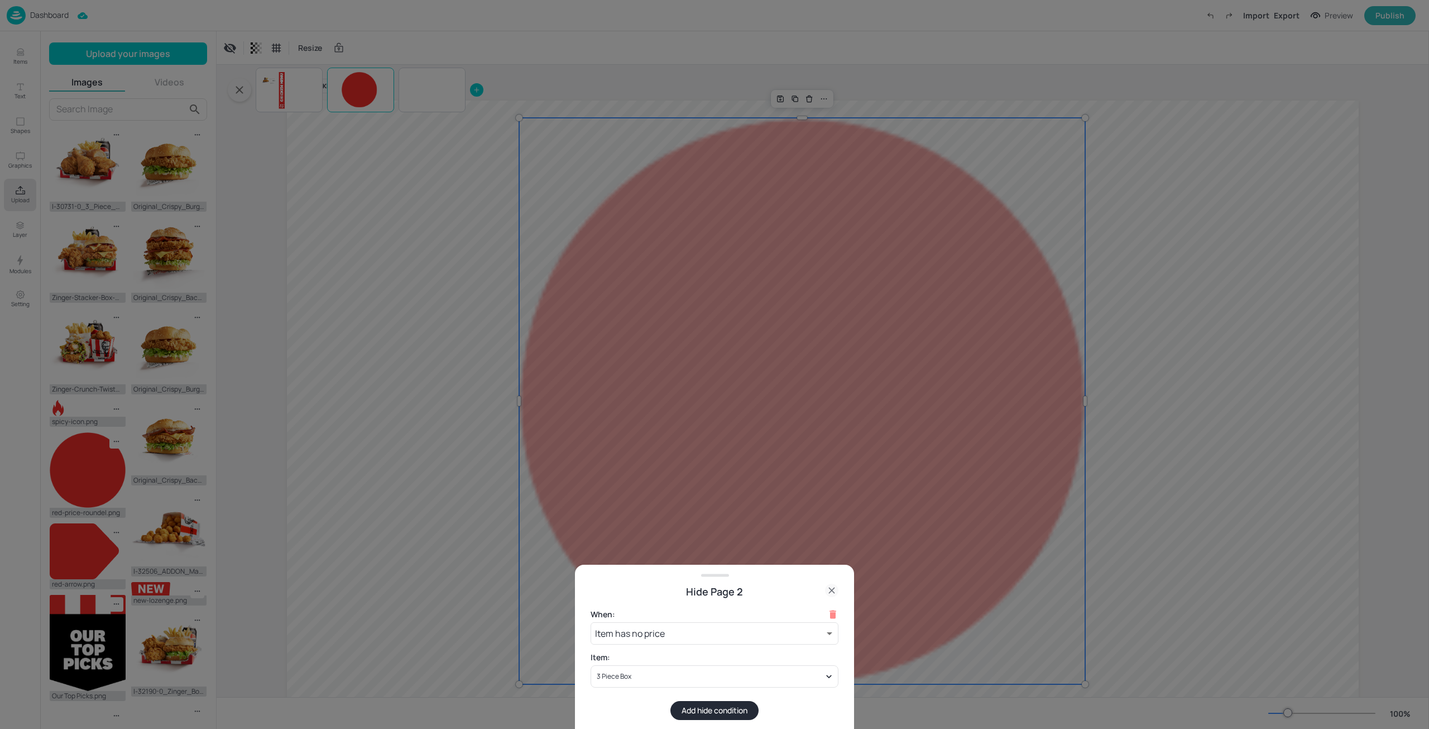
click at [596, 358] on div at bounding box center [714, 364] width 1429 height 729
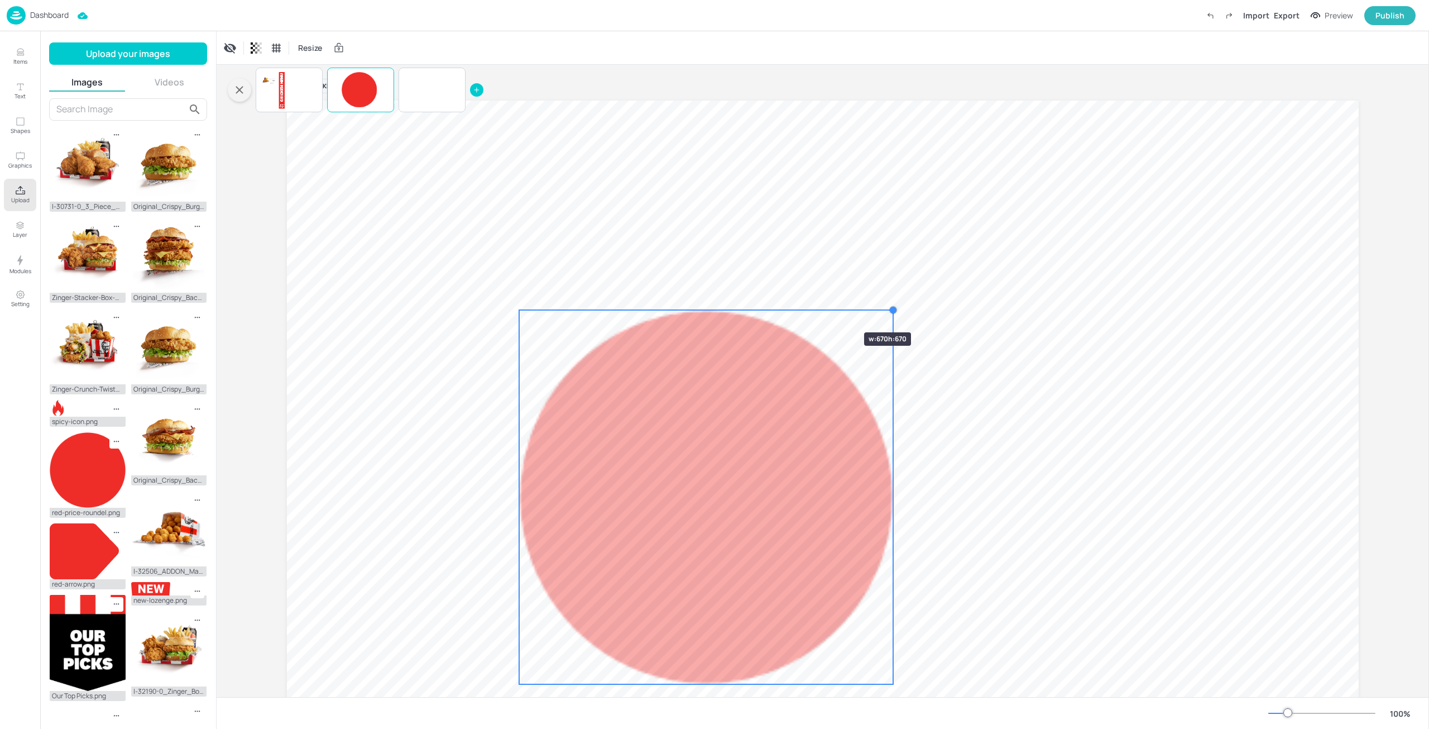
drag, startPoint x: 1087, startPoint y: 120, endPoint x: 805, endPoint y: 374, distance: 379.5
click at [830, 313] on div at bounding box center [823, 401] width 1072 height 603
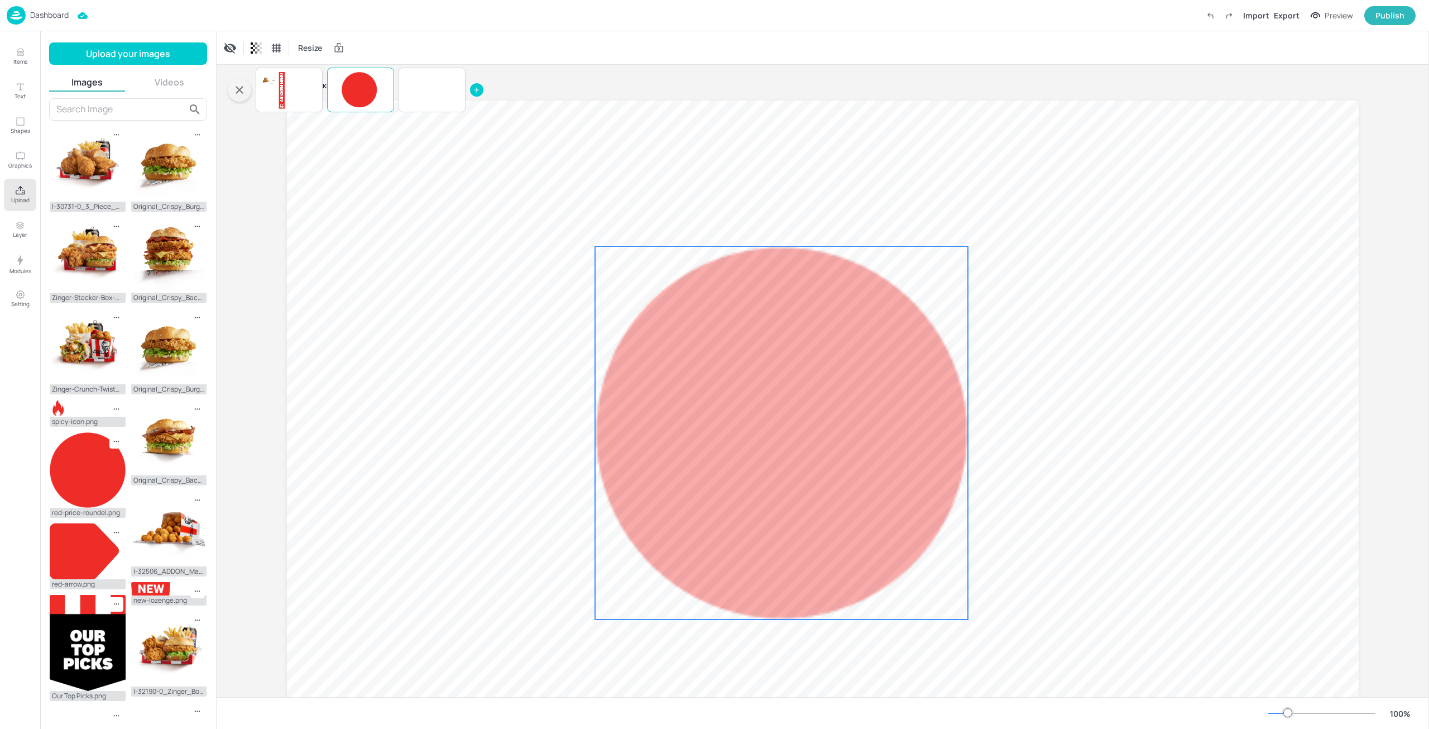
drag, startPoint x: 796, startPoint y: 397, endPoint x: 874, endPoint y: 331, distance: 101.8
click at [874, 331] on div at bounding box center [781, 432] width 373 height 373
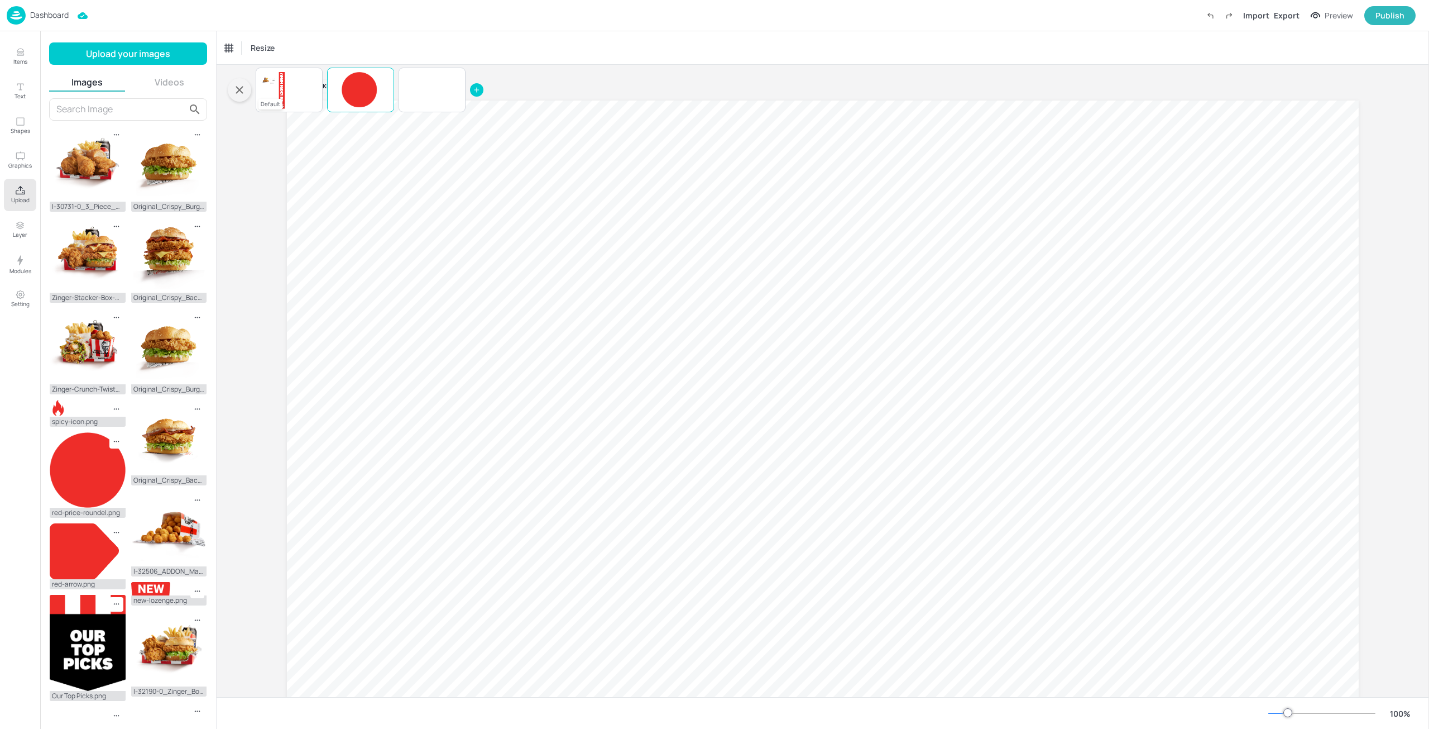
click at [299, 92] on video at bounding box center [289, 90] width 67 height 38
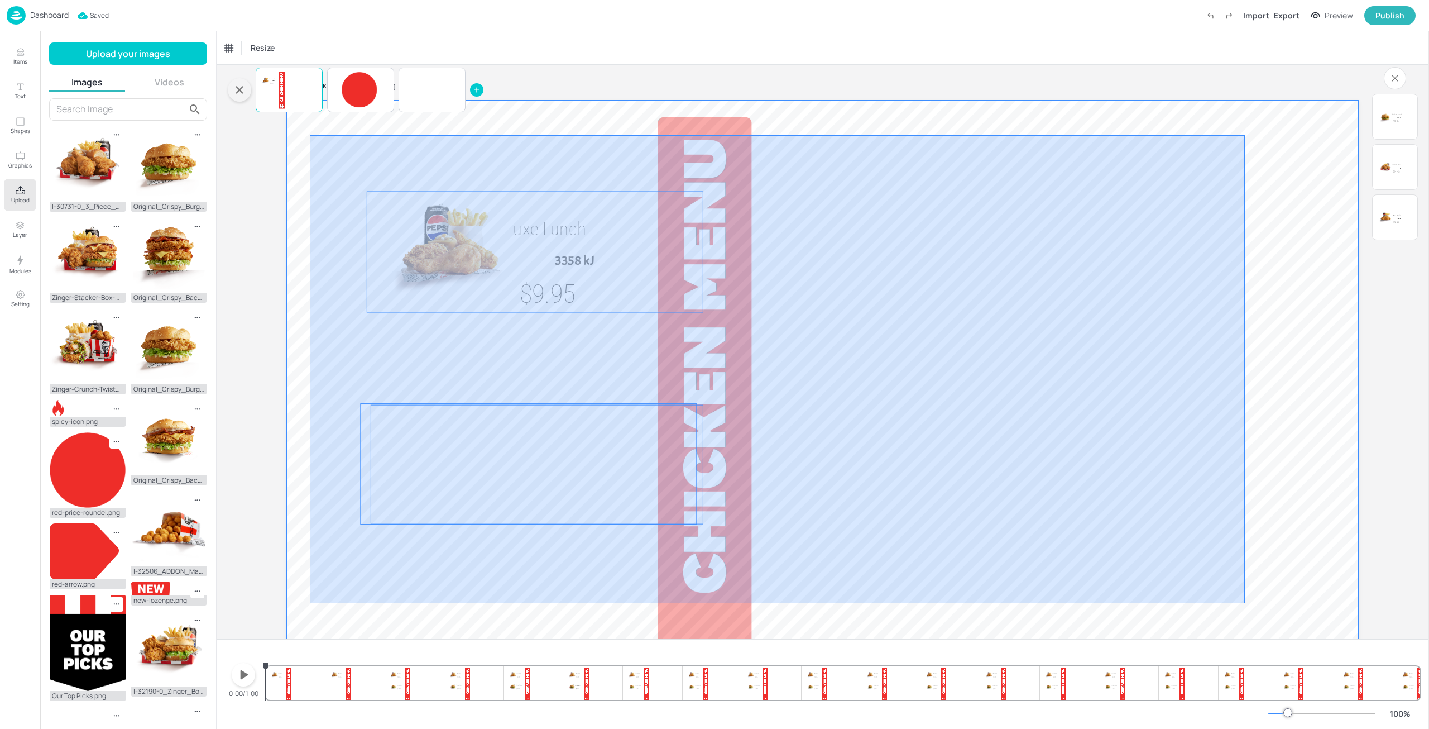
drag, startPoint x: 310, startPoint y: 135, endPoint x: 1245, endPoint y: 603, distance: 1045.6
click at [1245, 603] on video at bounding box center [823, 401] width 1072 height 603
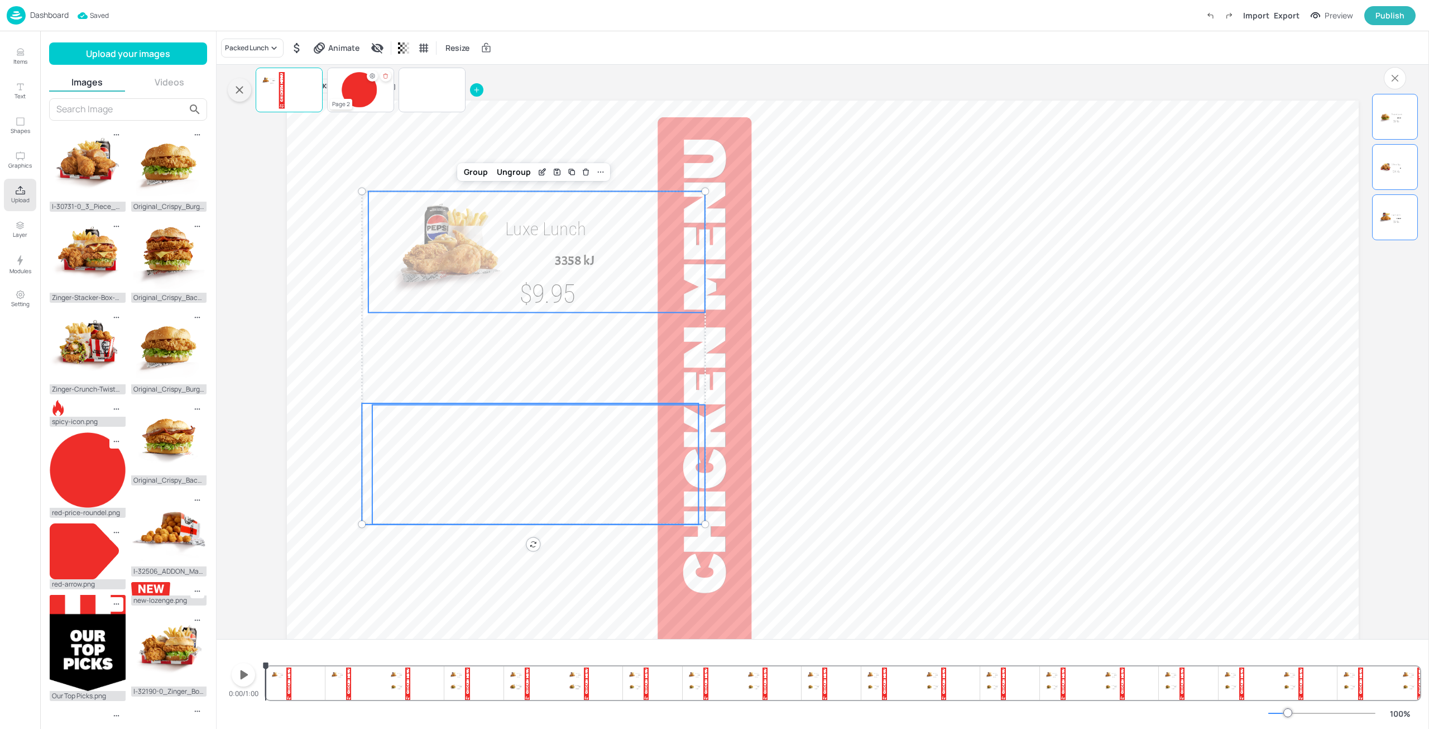
click at [344, 90] on div at bounding box center [359, 89] width 35 height 35
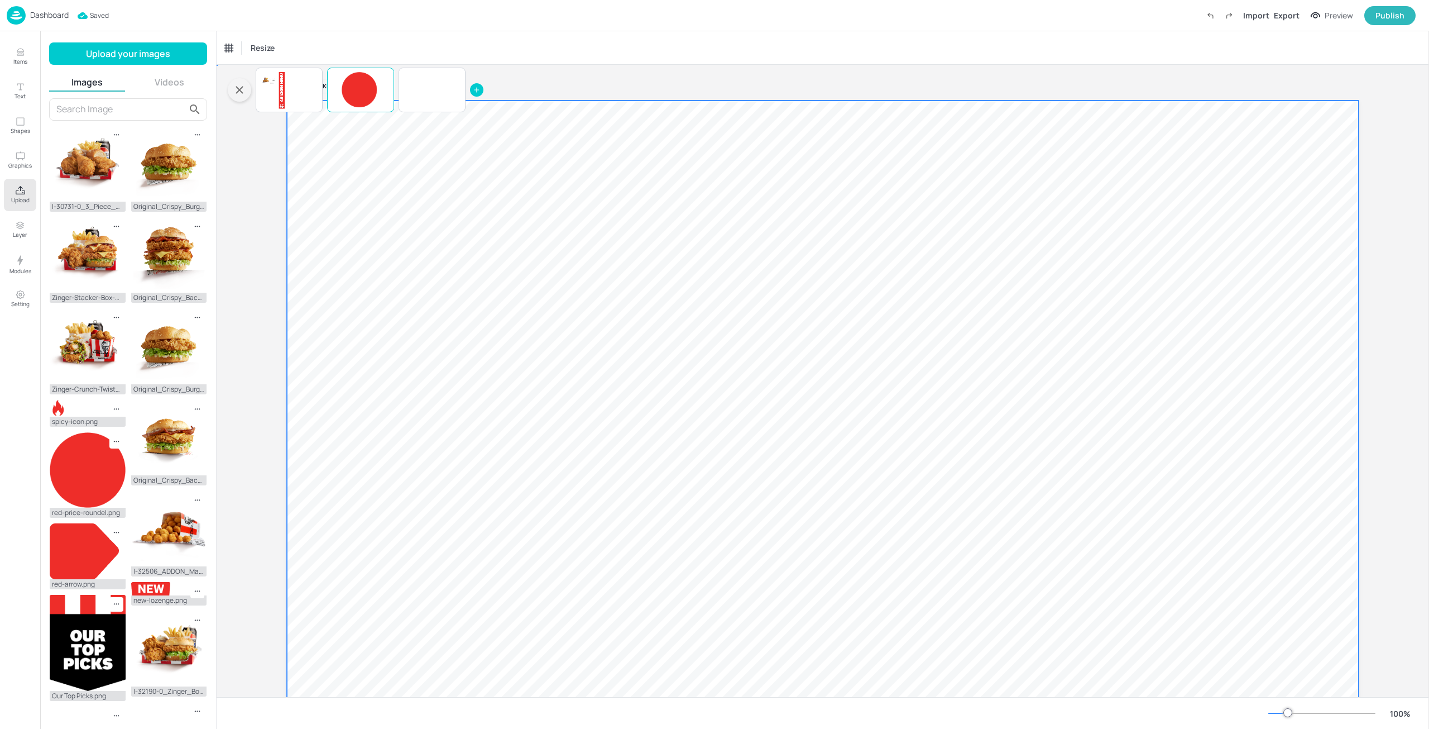
click at [689, 344] on div at bounding box center [823, 401] width 1072 height 603
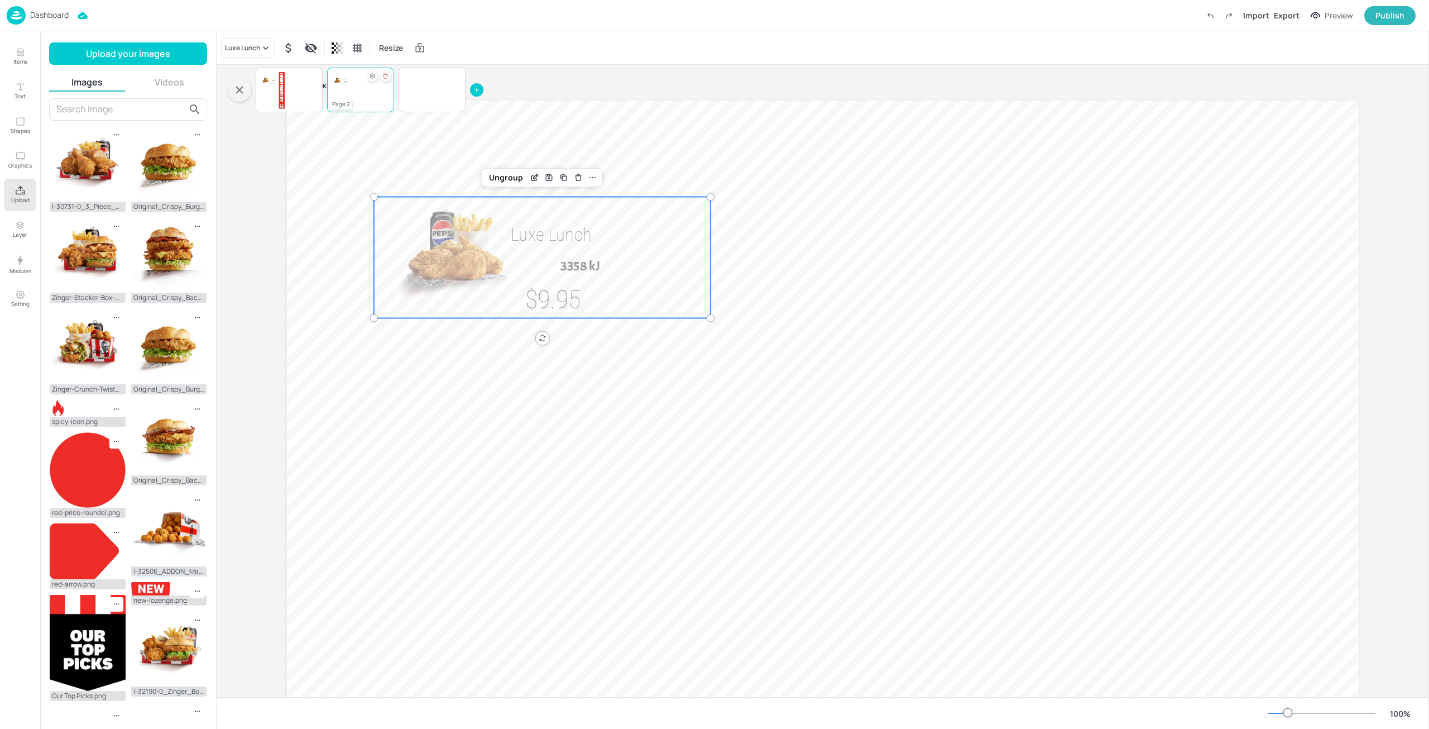
click at [367, 98] on div at bounding box center [360, 90] width 67 height 38
click at [624, 246] on p "Luxe Lunch" at bounding box center [611, 235] width 200 height 26
click at [673, 224] on p "Luxe Lunch" at bounding box center [611, 235] width 200 height 26
click at [657, 262] on div "Luxe Lunch 3358 kJ $9.95" at bounding box center [542, 257] width 337 height 121
click at [240, 85] on icon "button" at bounding box center [239, 89] width 13 height 13
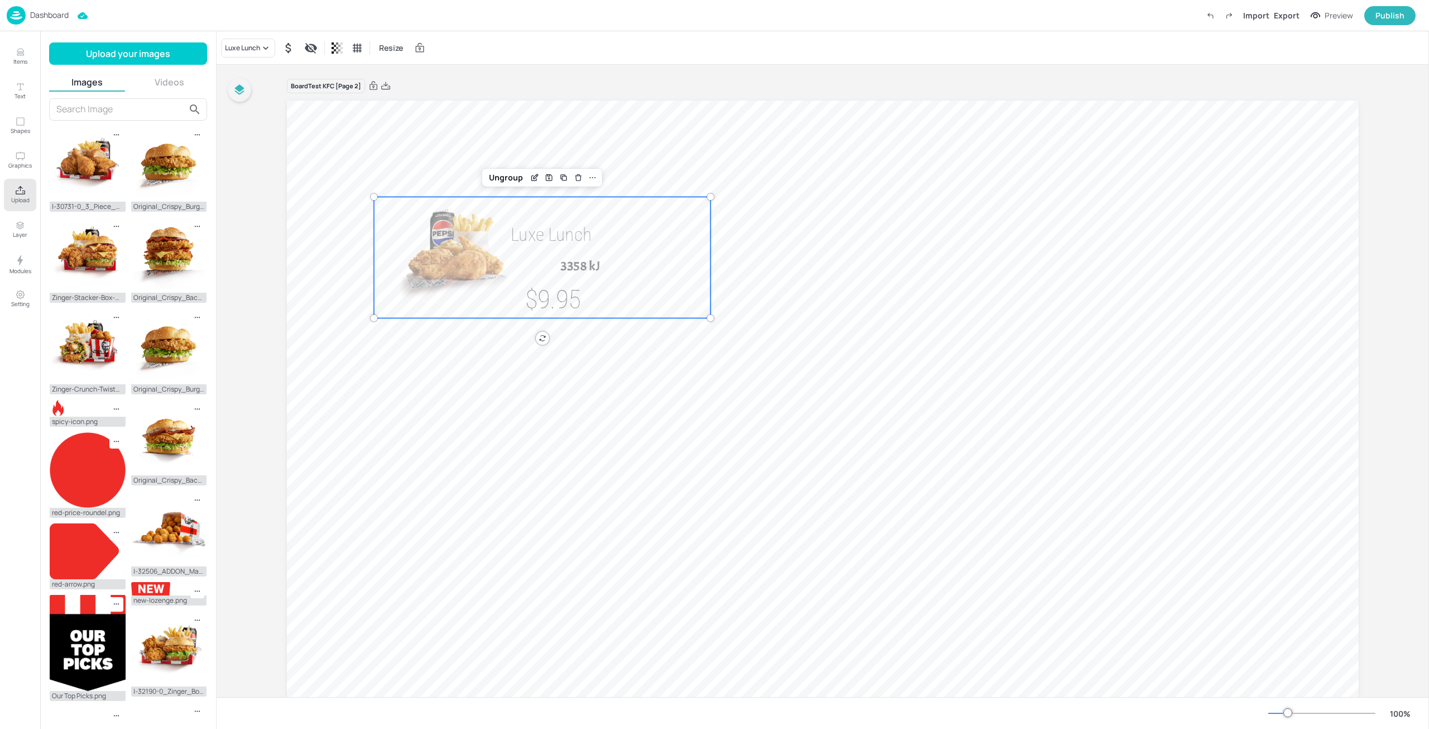
click at [244, 88] on icon "button" at bounding box center [239, 89] width 13 height 13
click at [26, 57] on button "Items" at bounding box center [20, 56] width 32 height 32
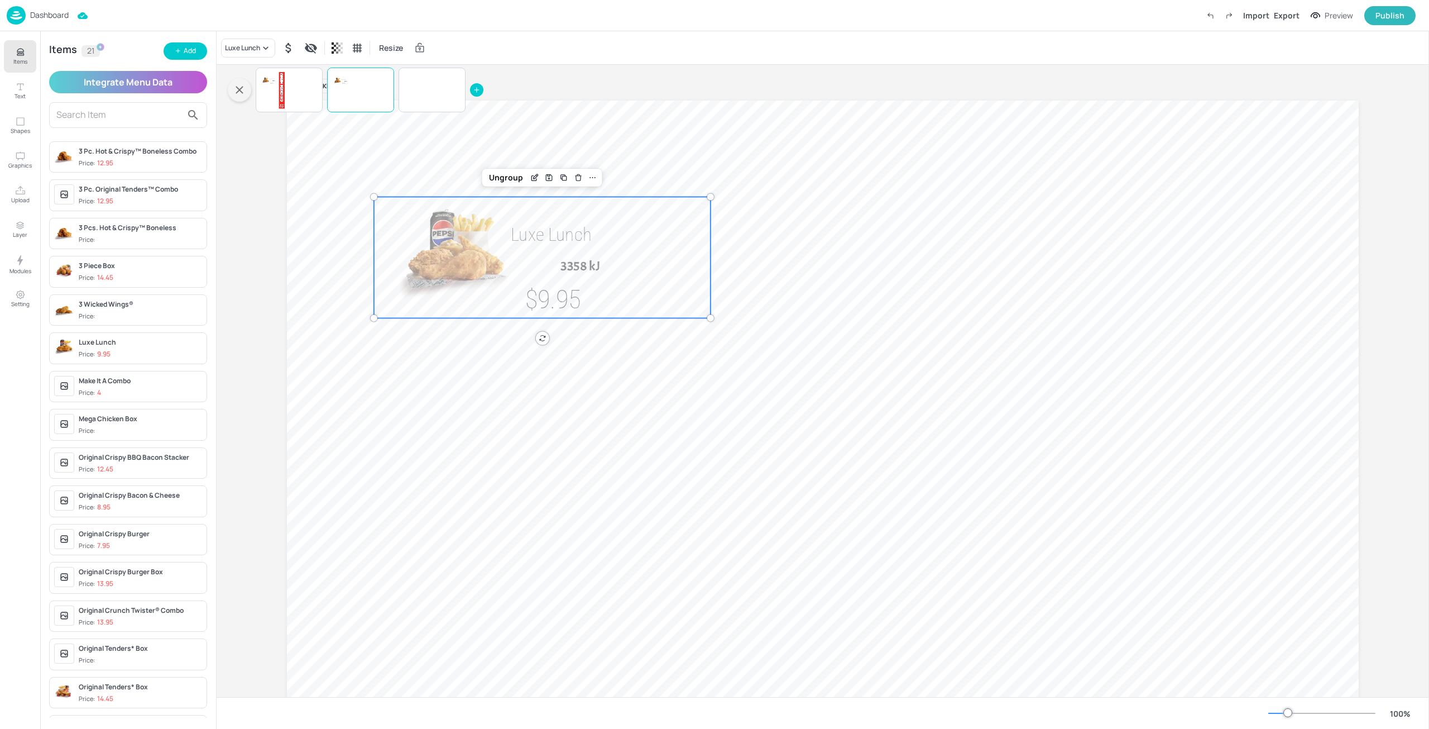
click at [462, 281] on img at bounding box center [454, 257] width 160 height 121
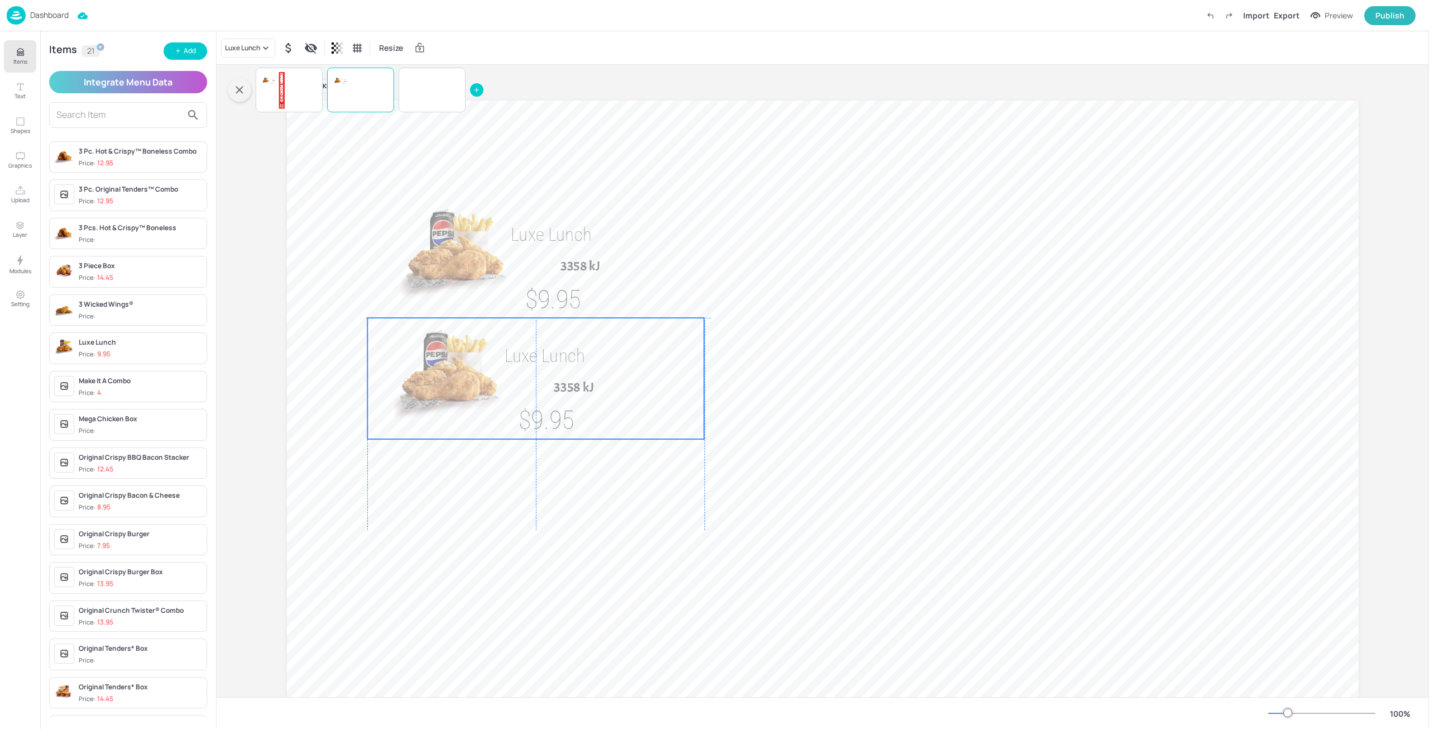
drag, startPoint x: 504, startPoint y: 338, endPoint x: 504, endPoint y: 392, distance: 54.2
click at [504, 392] on img at bounding box center [447, 378] width 160 height 121
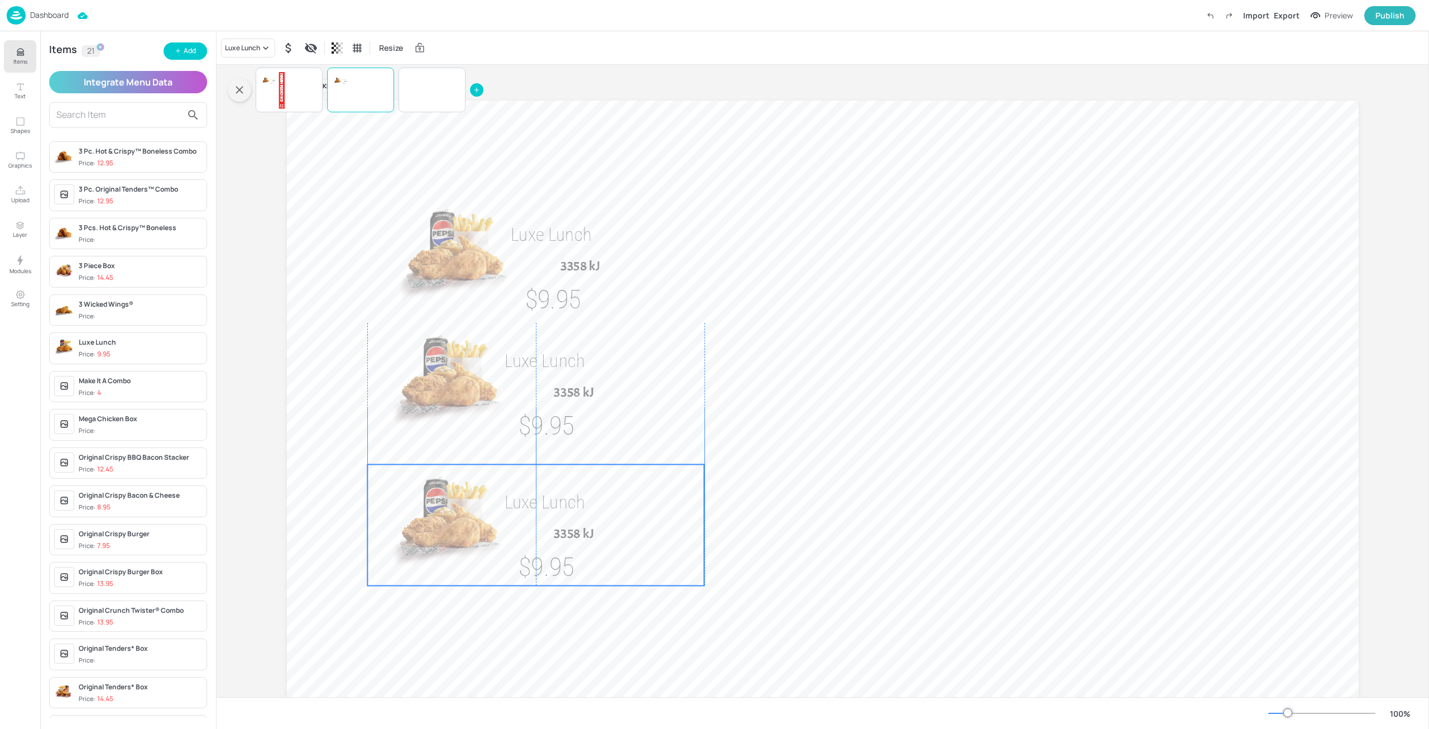
click at [521, 530] on img at bounding box center [447, 524] width 160 height 121
click at [261, 46] on icon at bounding box center [265, 47] width 11 height 11
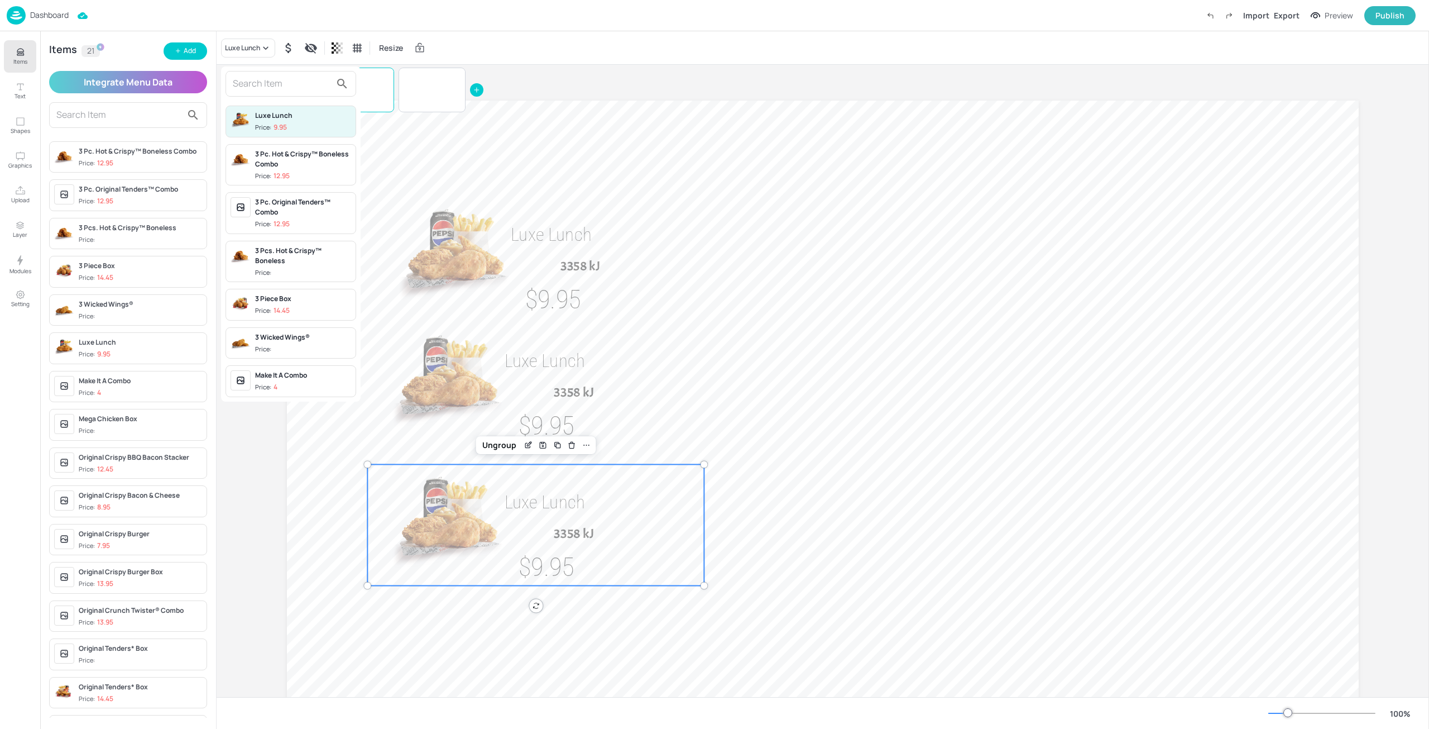
click at [294, 307] on span "Price: 14.45" at bounding box center [303, 310] width 96 height 9
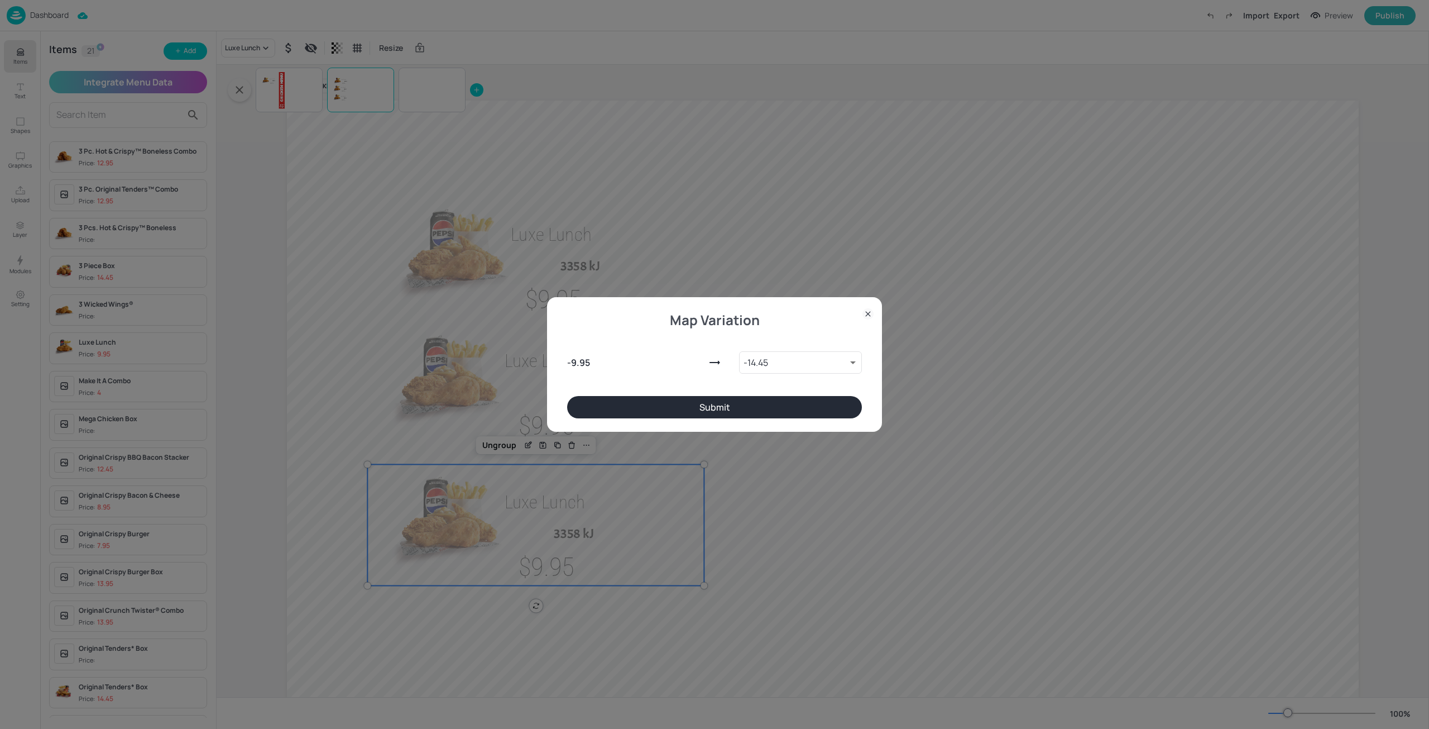
click at [744, 413] on button "Submit" at bounding box center [714, 407] width 295 height 22
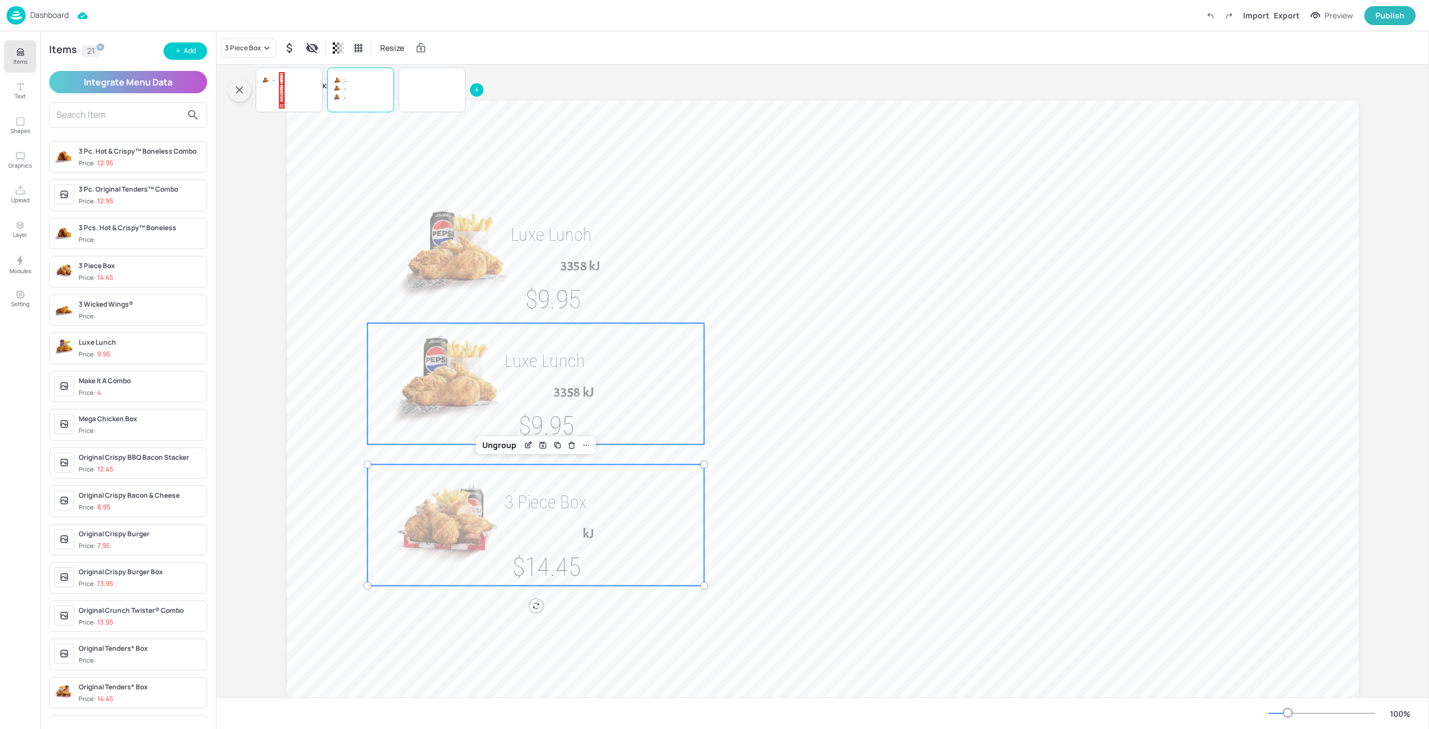
click at [561, 394] on span "3358 kJ" at bounding box center [574, 392] width 40 height 16
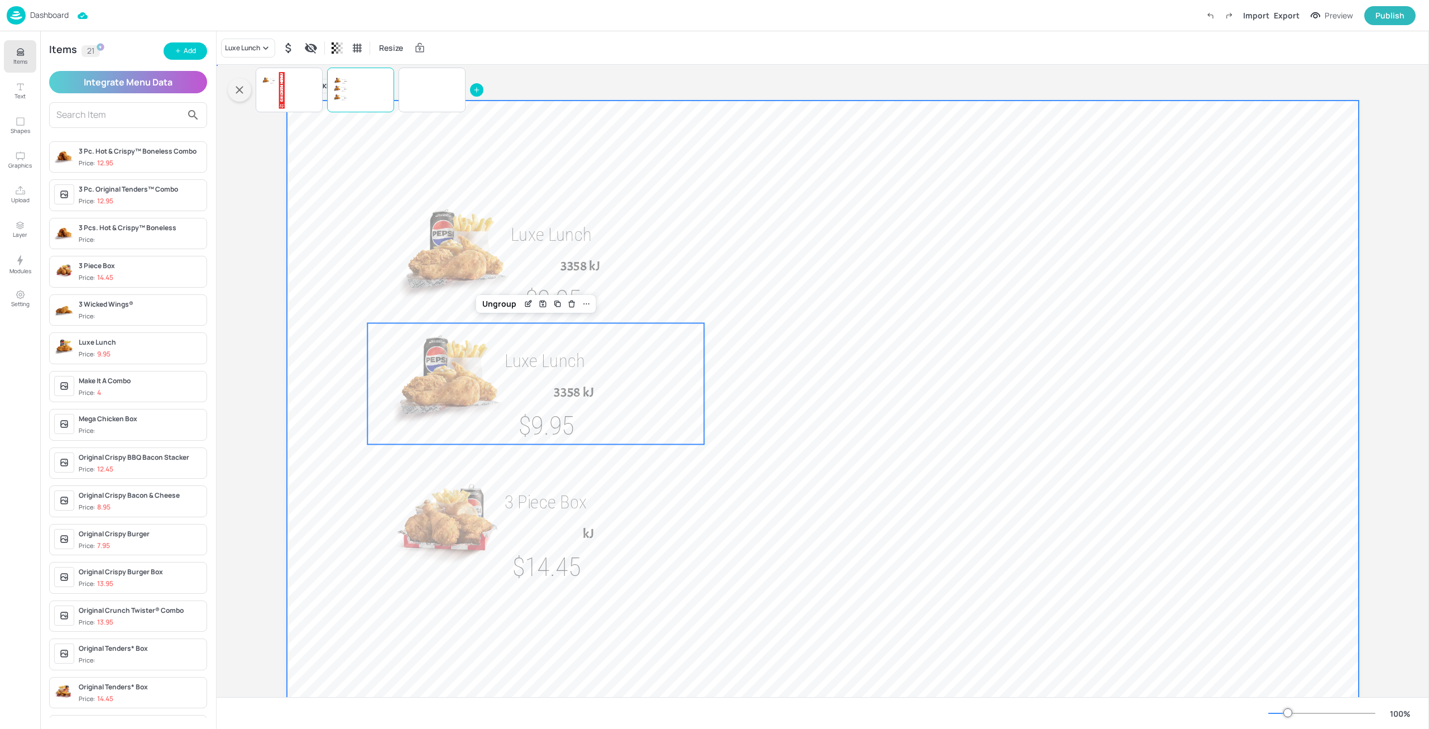
click at [874, 468] on div at bounding box center [823, 401] width 1072 height 603
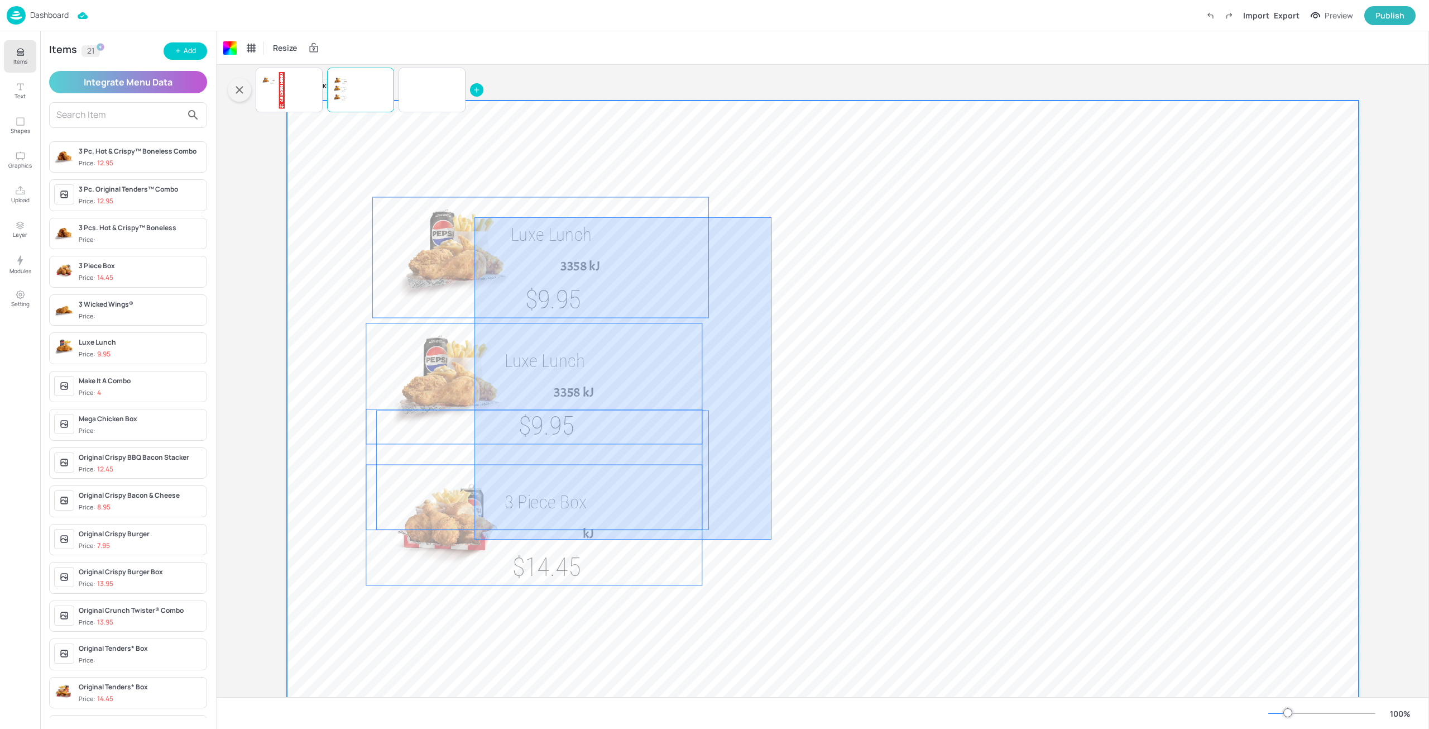
drag, startPoint x: 666, startPoint y: 434, endPoint x: 467, endPoint y: 213, distance: 296.9
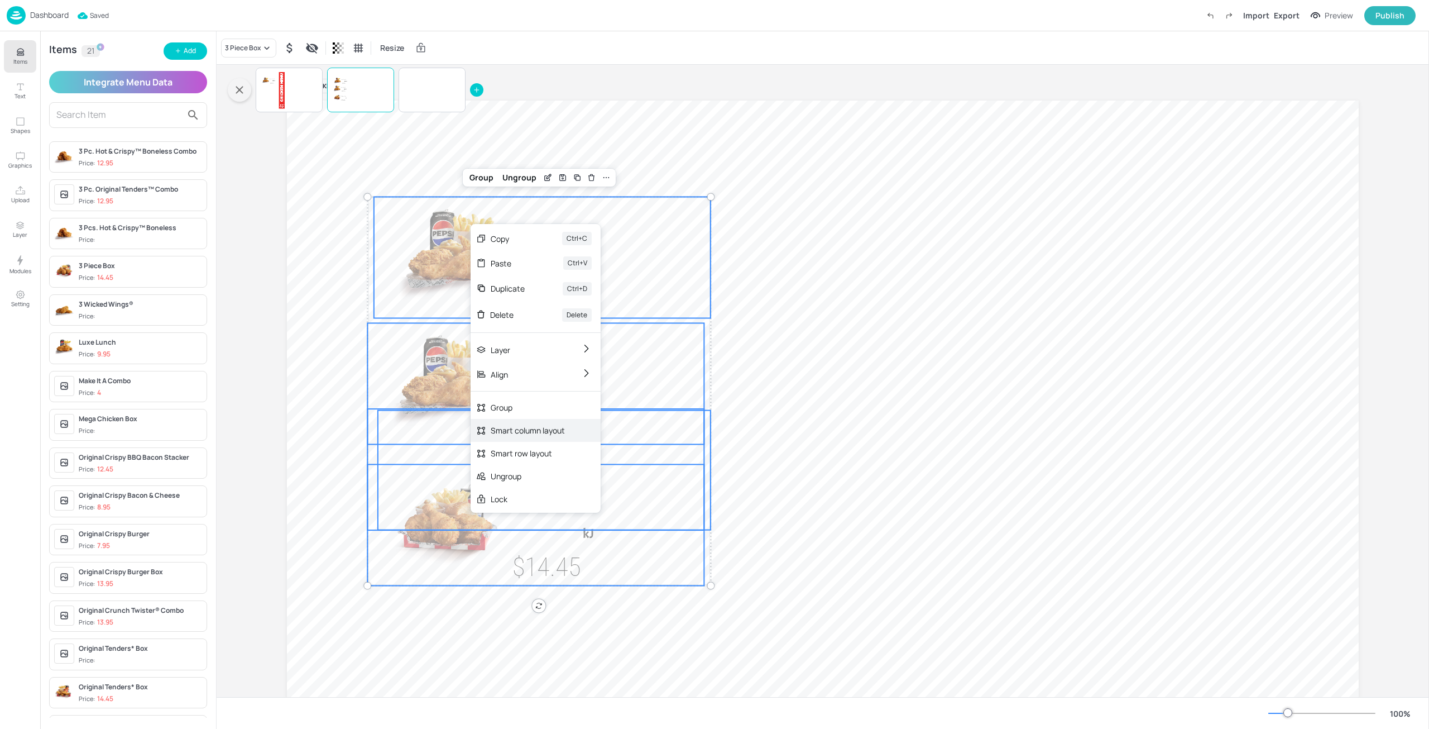
click at [554, 433] on div "Smart column layout" at bounding box center [528, 430] width 74 height 12
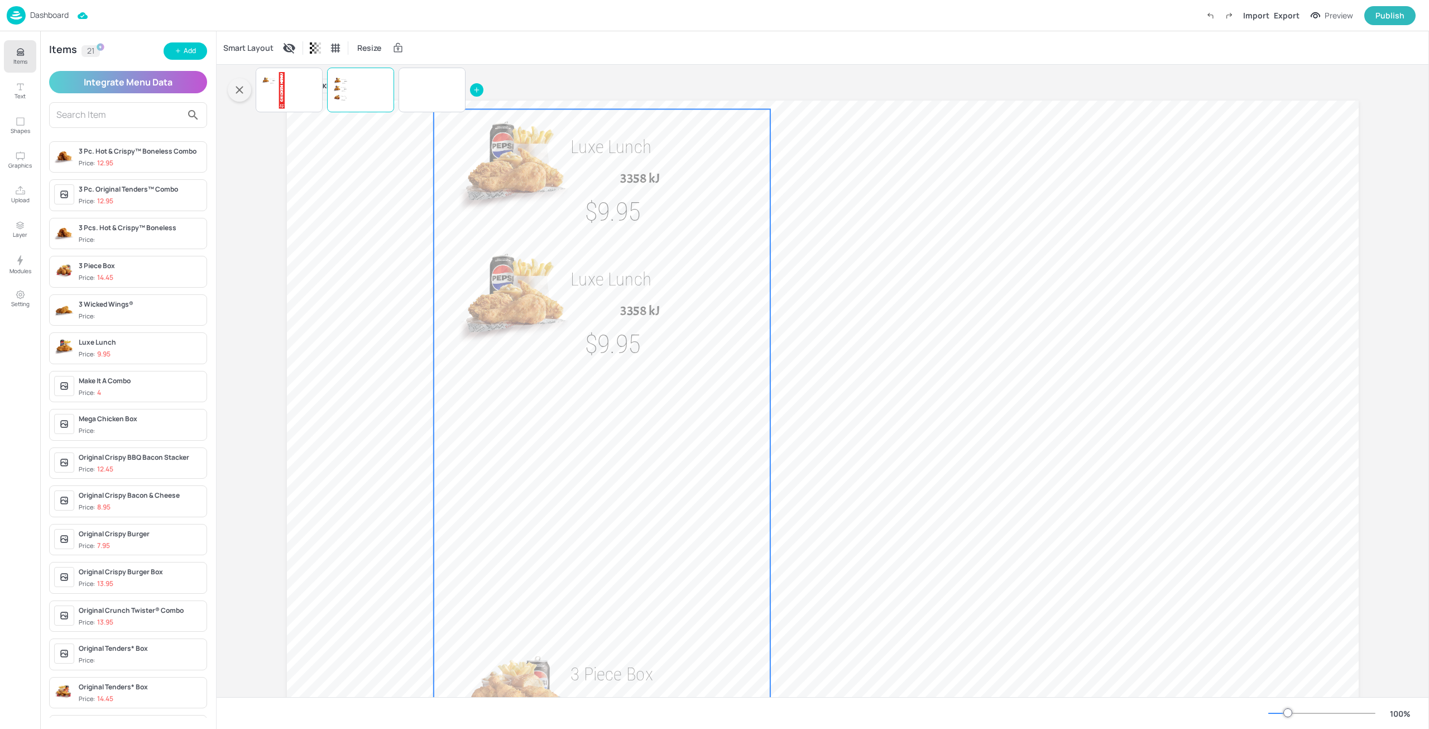
drag, startPoint x: 673, startPoint y: 363, endPoint x: 679, endPoint y: 275, distance: 87.9
click at [704, 292] on p "Luxe Lunch" at bounding box center [671, 279] width 200 height 26
click at [266, 50] on div "Smart Layout" at bounding box center [248, 48] width 55 height 18
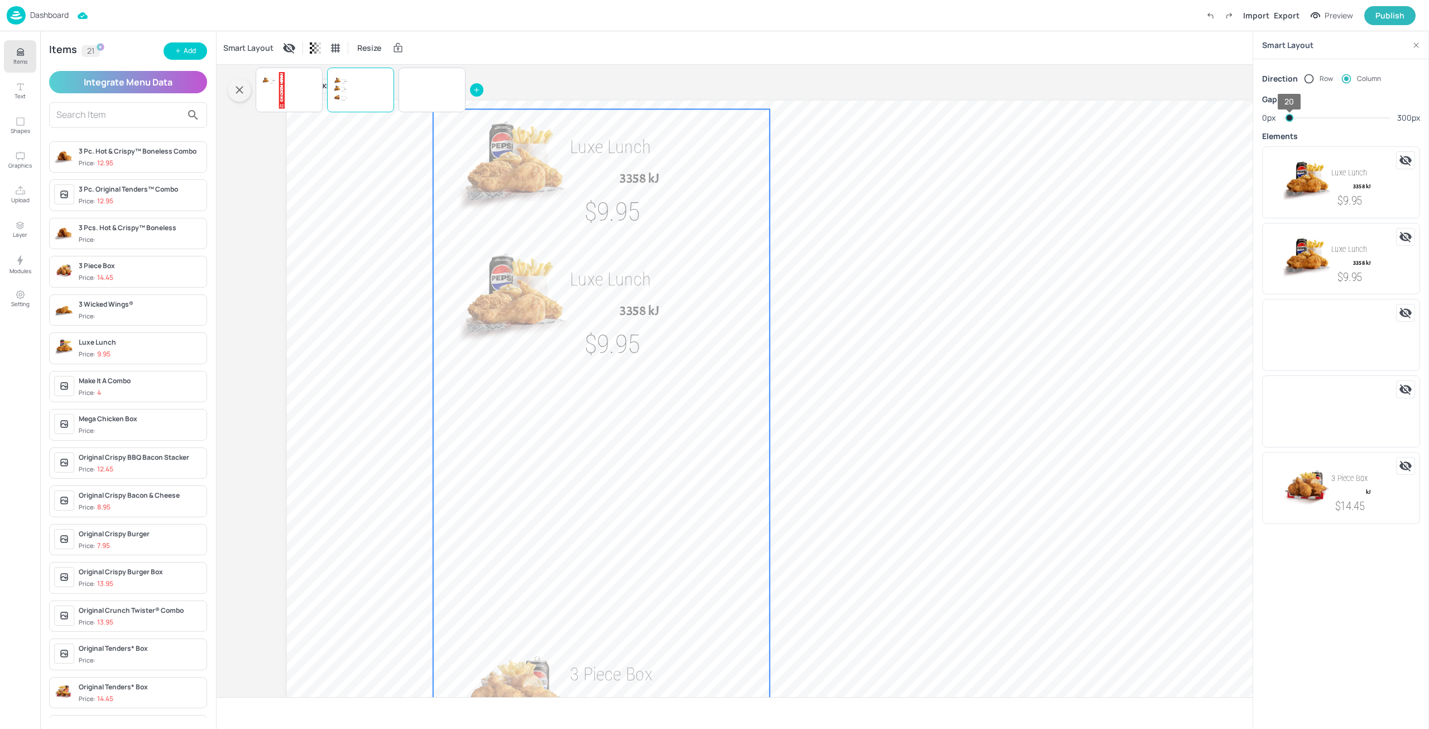
type input "12"
drag, startPoint x: 1301, startPoint y: 119, endPoint x: 1287, endPoint y: 124, distance: 14.7
click at [1287, 122] on span "20" at bounding box center [1290, 118] width 8 height 8
drag, startPoint x: 1315, startPoint y: 80, endPoint x: 1330, endPoint y: 126, distance: 48.0
click at [1330, 126] on div "Direction Row Column Gap 0px 12 300px Elements Luxe Lunch 3358 kJ $9.95 Luxe Lu…" at bounding box center [1341, 295] width 176 height 473
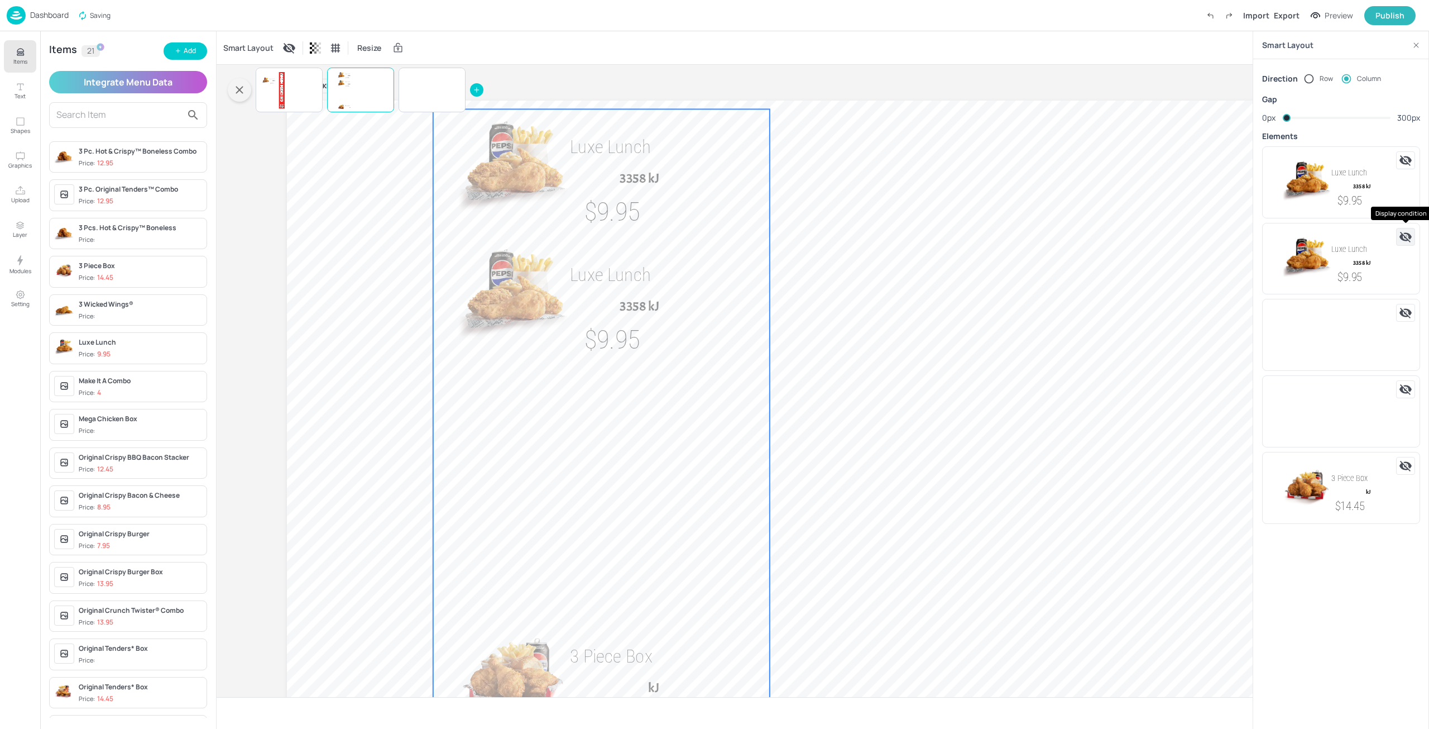
click at [1407, 237] on icon "Display condition" at bounding box center [1405, 236] width 13 height 13
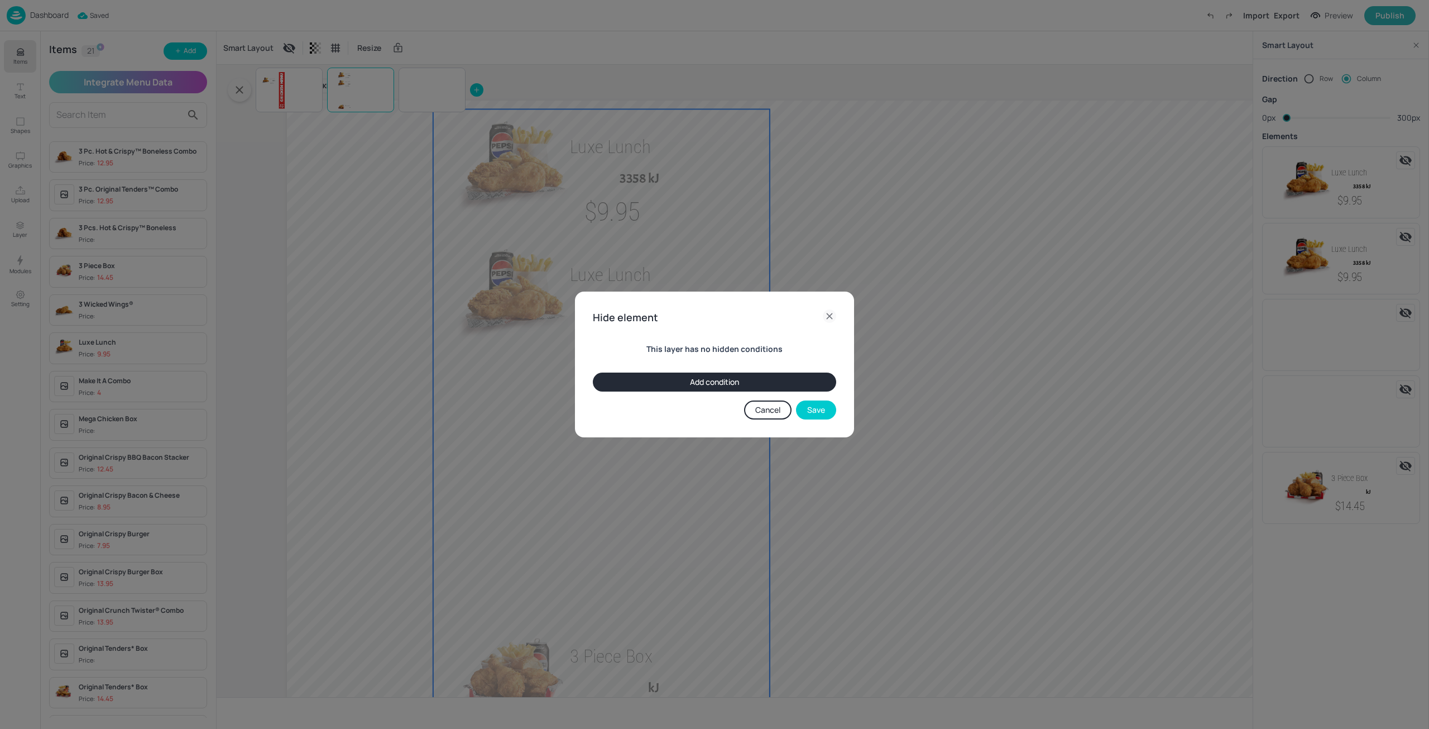
click at [727, 385] on button "Add condition" at bounding box center [714, 381] width 243 height 19
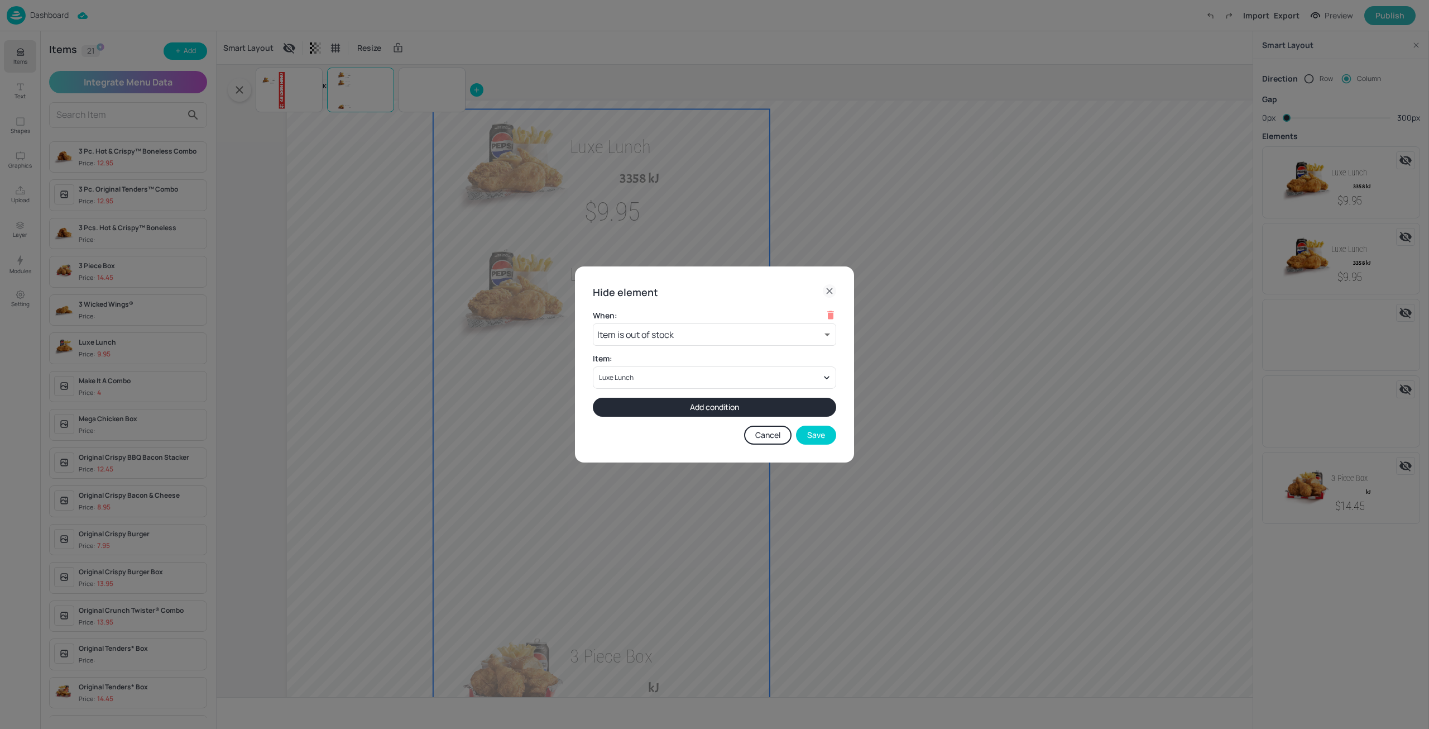
click at [828, 290] on icon at bounding box center [829, 290] width 5 height 5
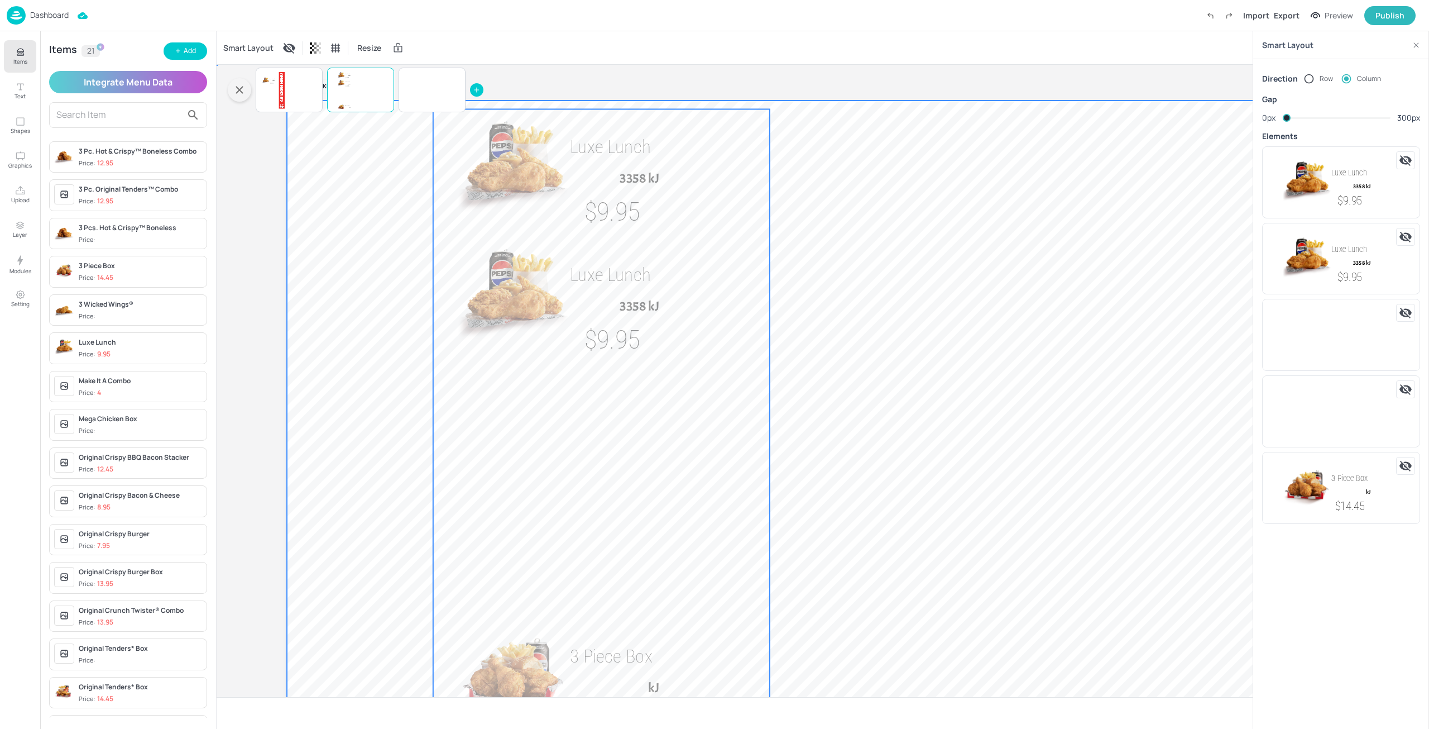
click at [968, 371] on div at bounding box center [823, 401] width 1072 height 603
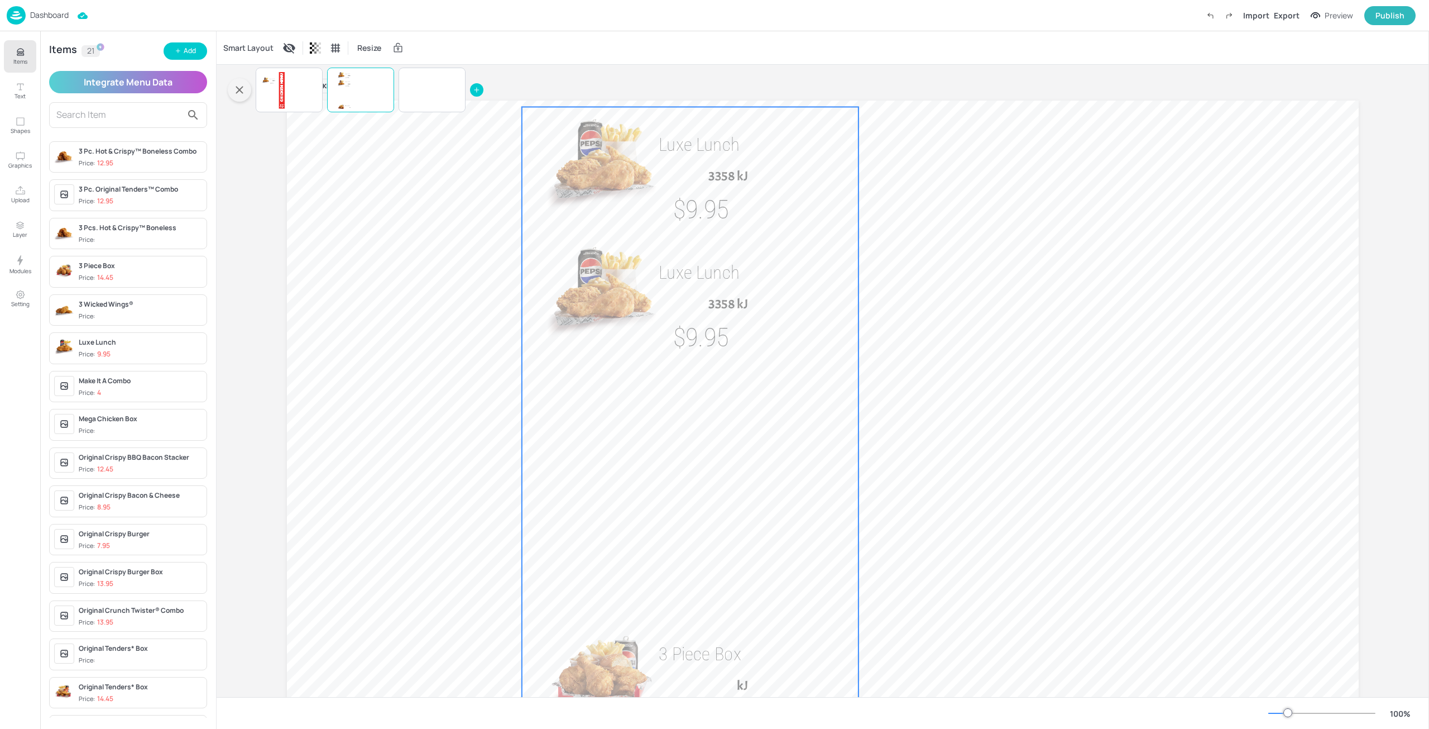
click at [708, 229] on div "Luxe Lunch 3358 kJ $9.95 Luxe Lunch 3358 kJ $9.95 3 Piece Box kJ $14.45 Packed …" at bounding box center [690, 422] width 337 height 630
click at [664, 234] on img at bounding box center [609, 293] width 160 height 121
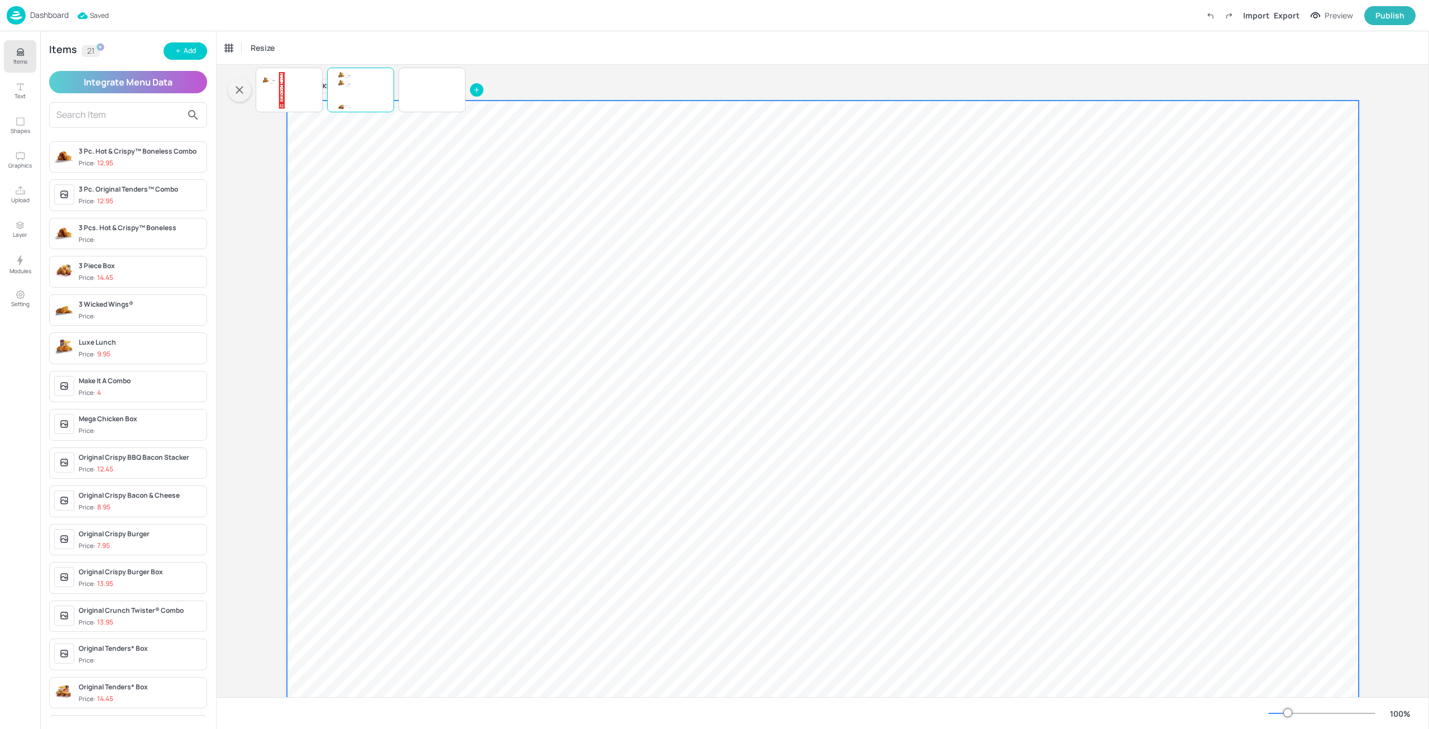
click at [408, 227] on div at bounding box center [823, 401] width 1072 height 603
click at [113, 348] on div "Luxe Lunch Price: 9.95" at bounding box center [140, 348] width 123 height 22
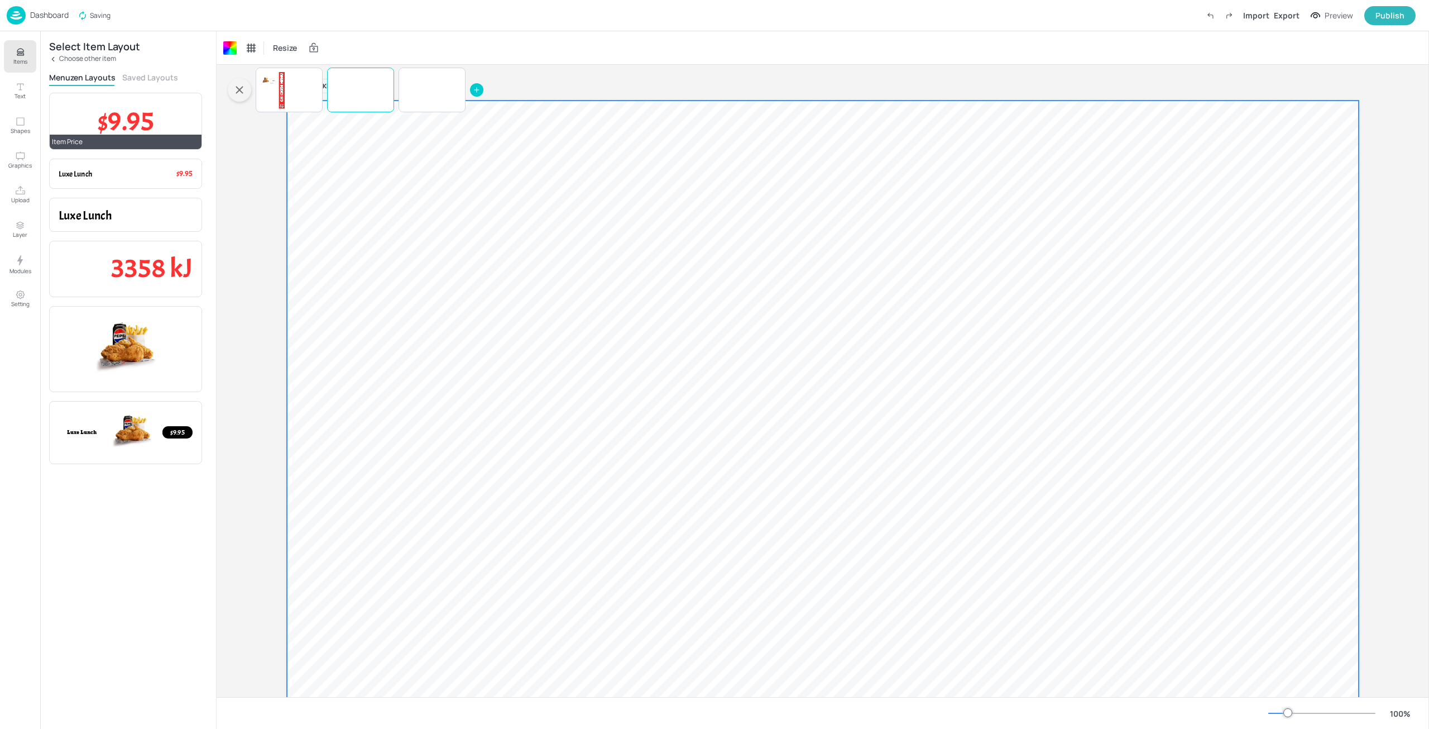
click at [134, 123] on span "$9.95" at bounding box center [126, 121] width 56 height 34
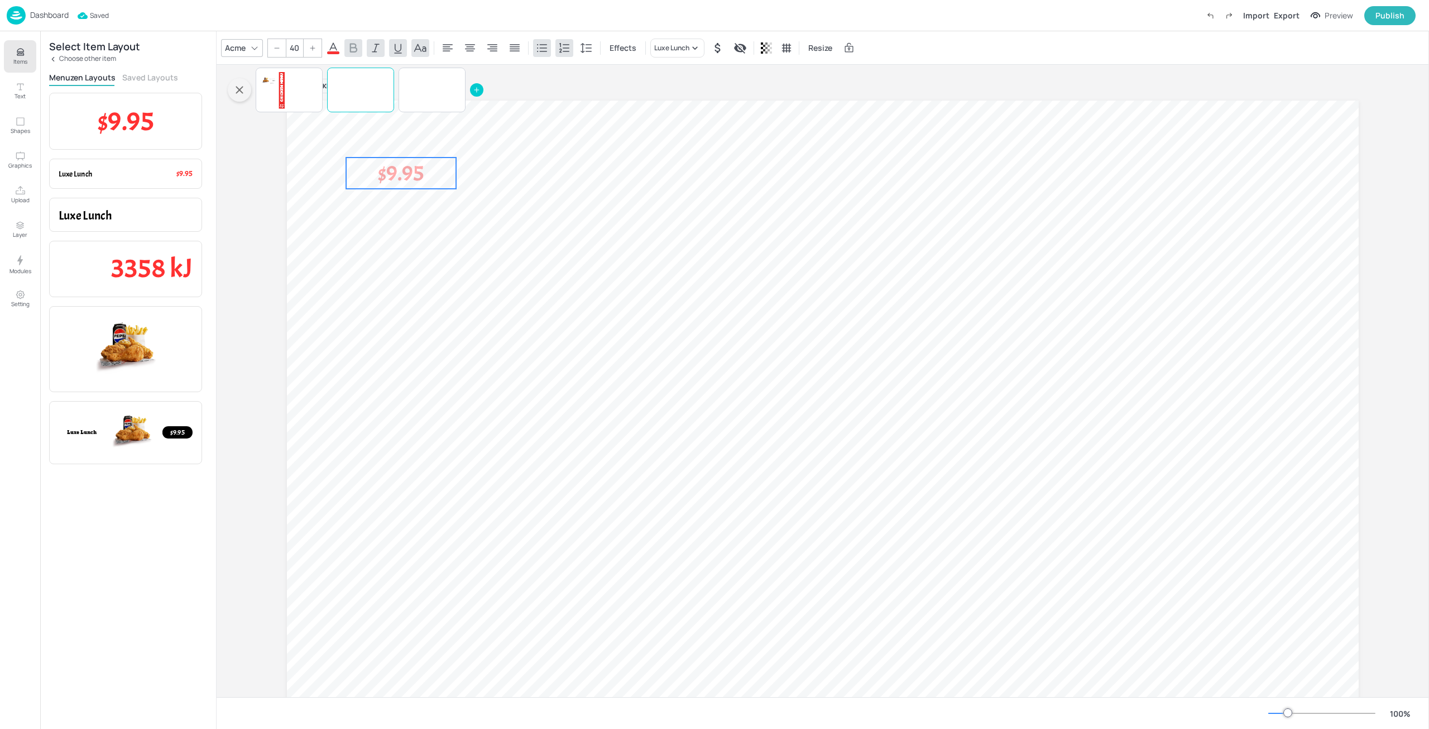
drag, startPoint x: 380, startPoint y: 141, endPoint x: 569, endPoint y: 246, distance: 215.9
click at [424, 187] on span "$9.95" at bounding box center [401, 173] width 46 height 28
click at [549, 295] on span "$9.95" at bounding box center [551, 289] width 46 height 28
drag, startPoint x: 558, startPoint y: 334, endPoint x: 552, endPoint y: 345, distance: 12.3
click at [552, 345] on span "$9.95" at bounding box center [551, 340] width 46 height 28
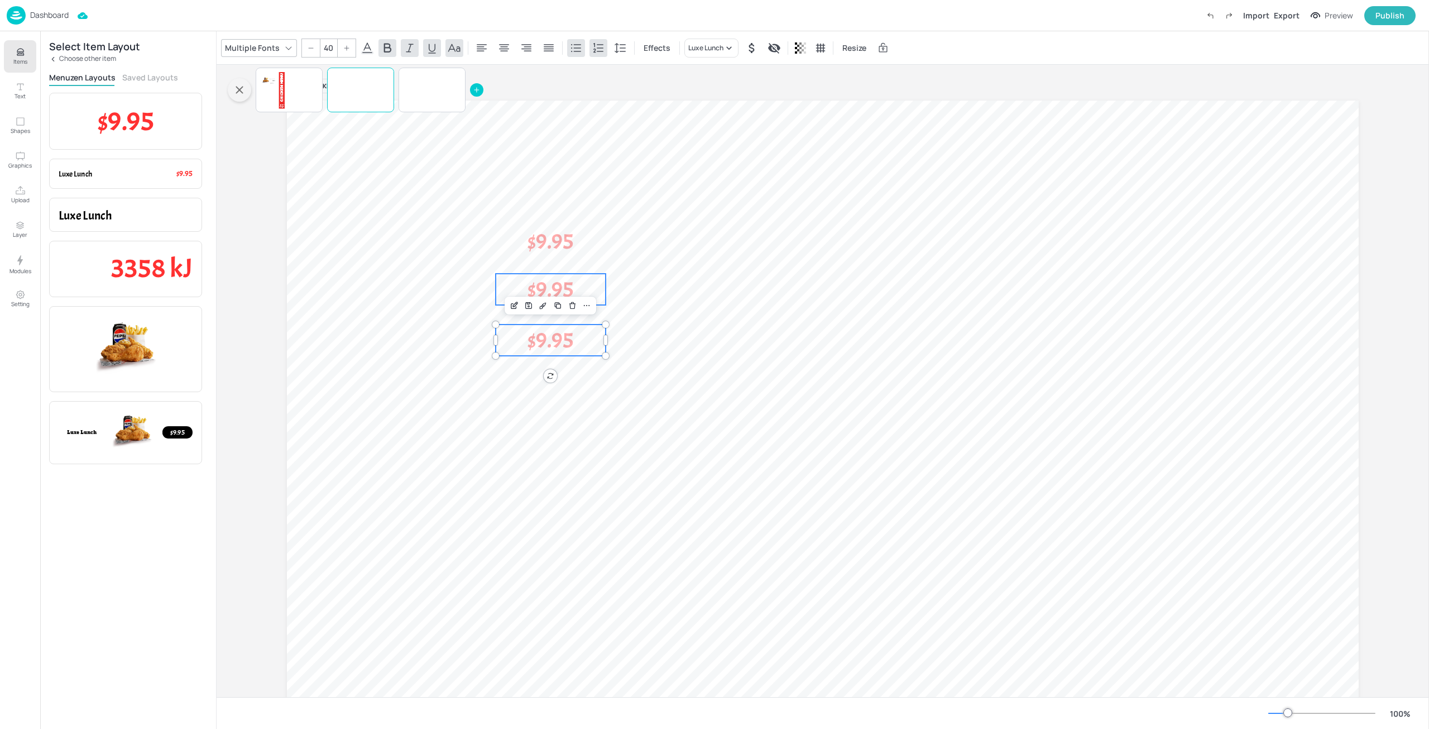
click at [554, 291] on span "$9.95" at bounding box center [551, 289] width 46 height 28
click at [668, 48] on div "Luxe Lunch" at bounding box center [671, 48] width 35 height 10
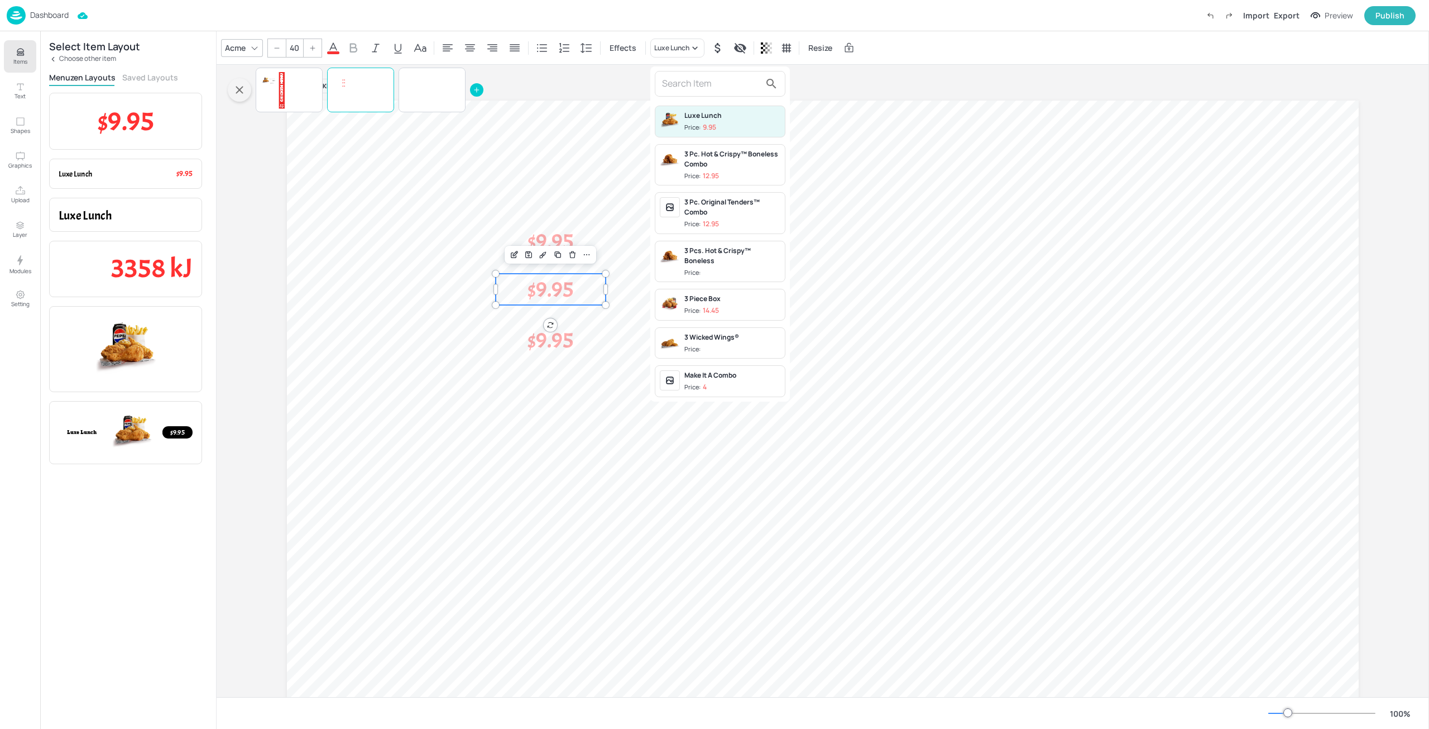
click at [717, 303] on div "3 Piece Box" at bounding box center [732, 299] width 96 height 10
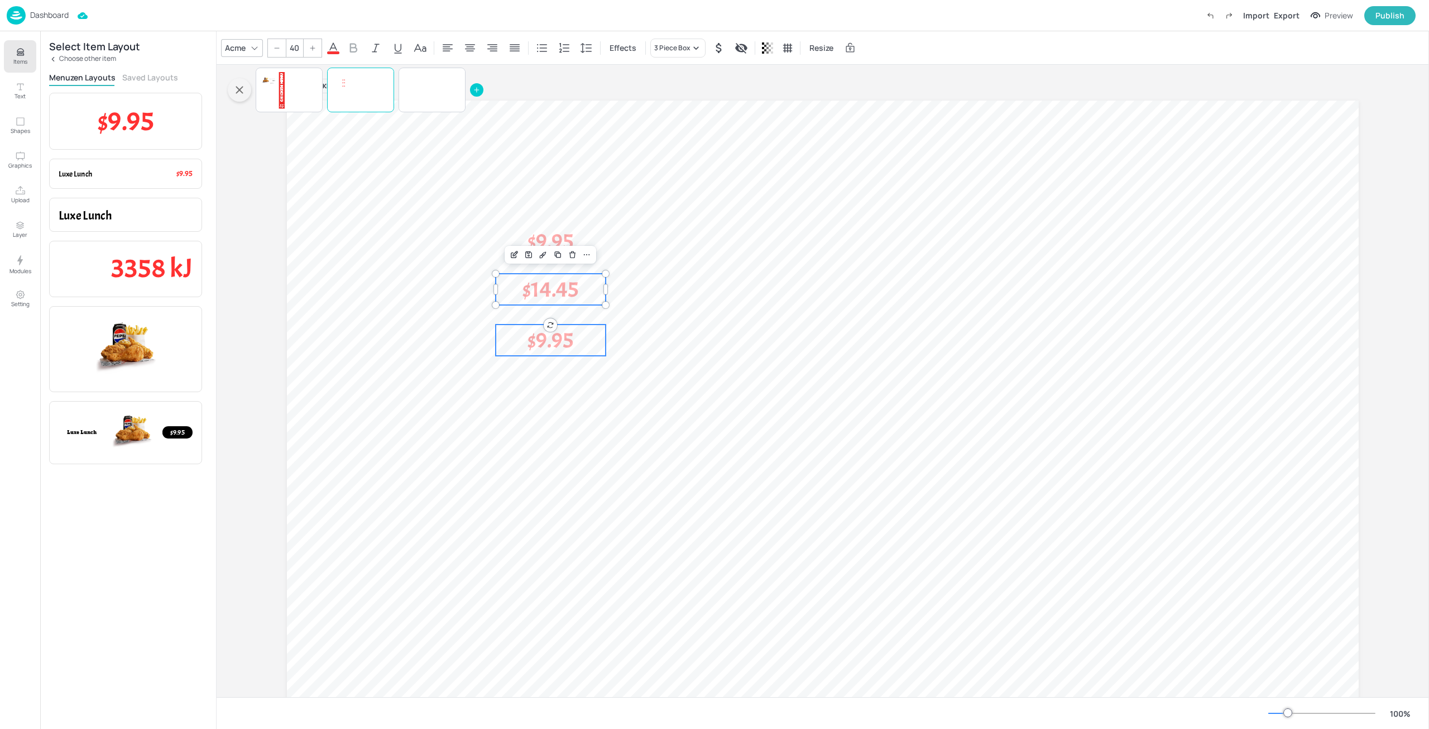
type input "40"
click at [557, 341] on span "$9.95" at bounding box center [551, 340] width 46 height 28
click at [674, 51] on div "Luxe Lunch" at bounding box center [671, 48] width 35 height 10
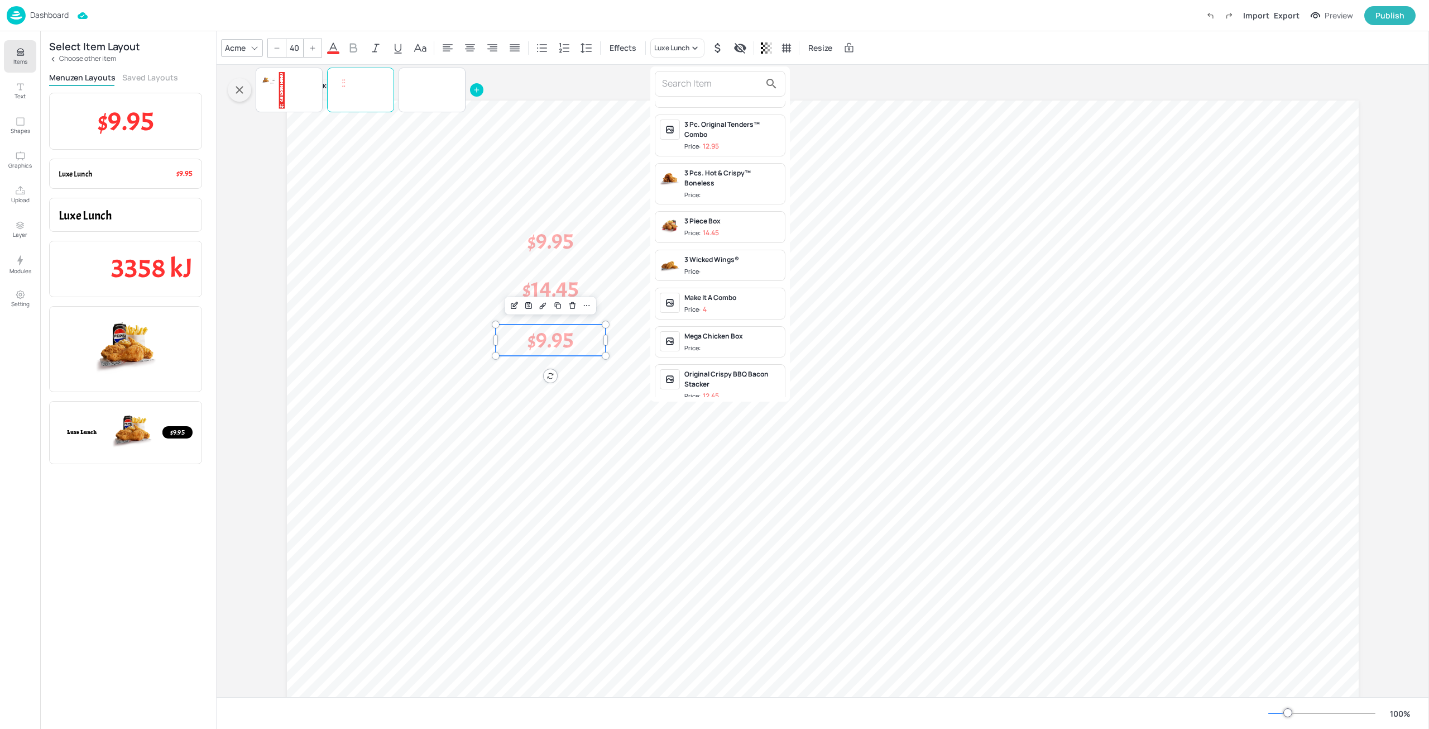
scroll to position [167, 0]
click at [724, 347] on div "Original Crispy Bacon & Cheese" at bounding box center [732, 338] width 96 height 20
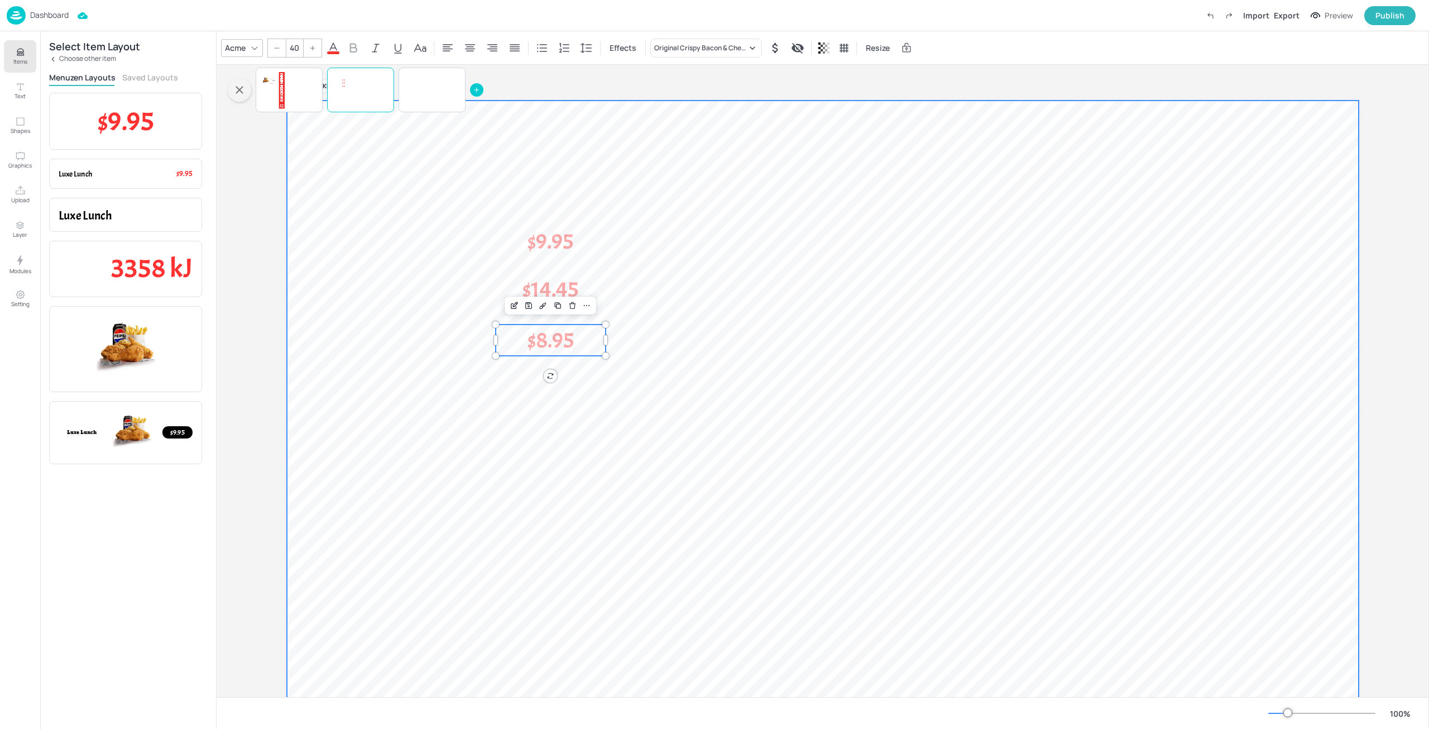
click at [636, 351] on div at bounding box center [823, 401] width 1072 height 603
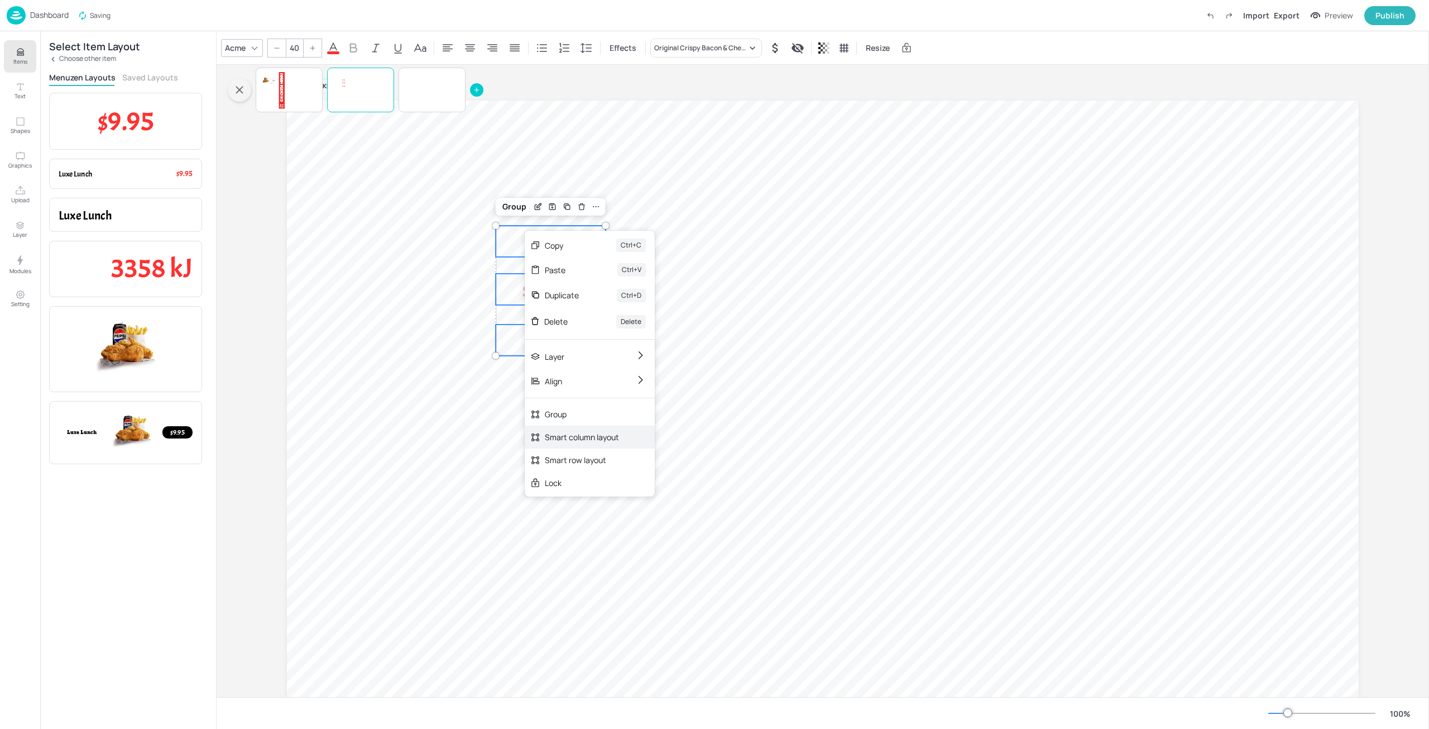
click at [619, 445] on div "Smart column layout" at bounding box center [590, 436] width 130 height 23
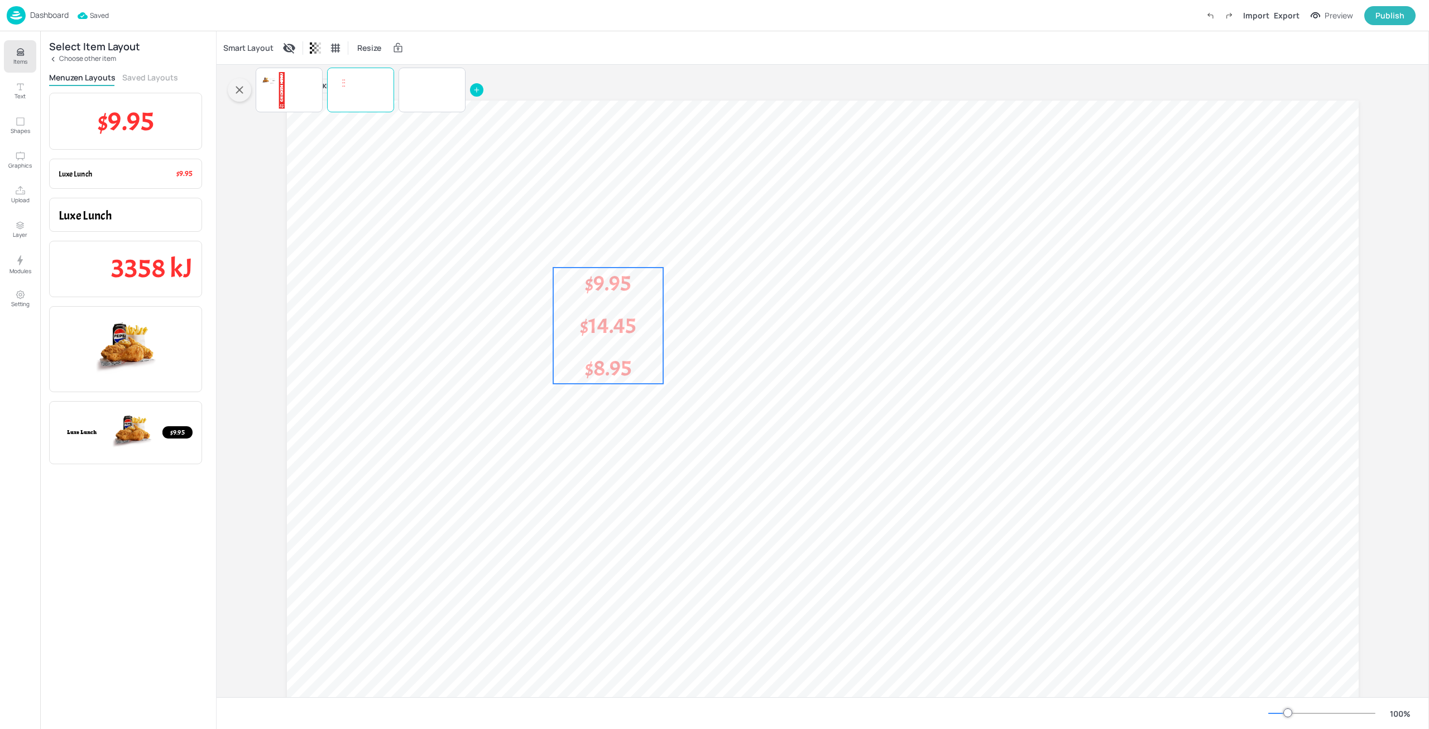
drag, startPoint x: 616, startPoint y: 338, endPoint x: 634, endPoint y: 344, distance: 19.6
click at [634, 344] on div "$9.95 $14.45 $8.95" at bounding box center [608, 325] width 110 height 116
click at [54, 23] on div "Dashboard" at bounding box center [38, 15] width 62 height 18
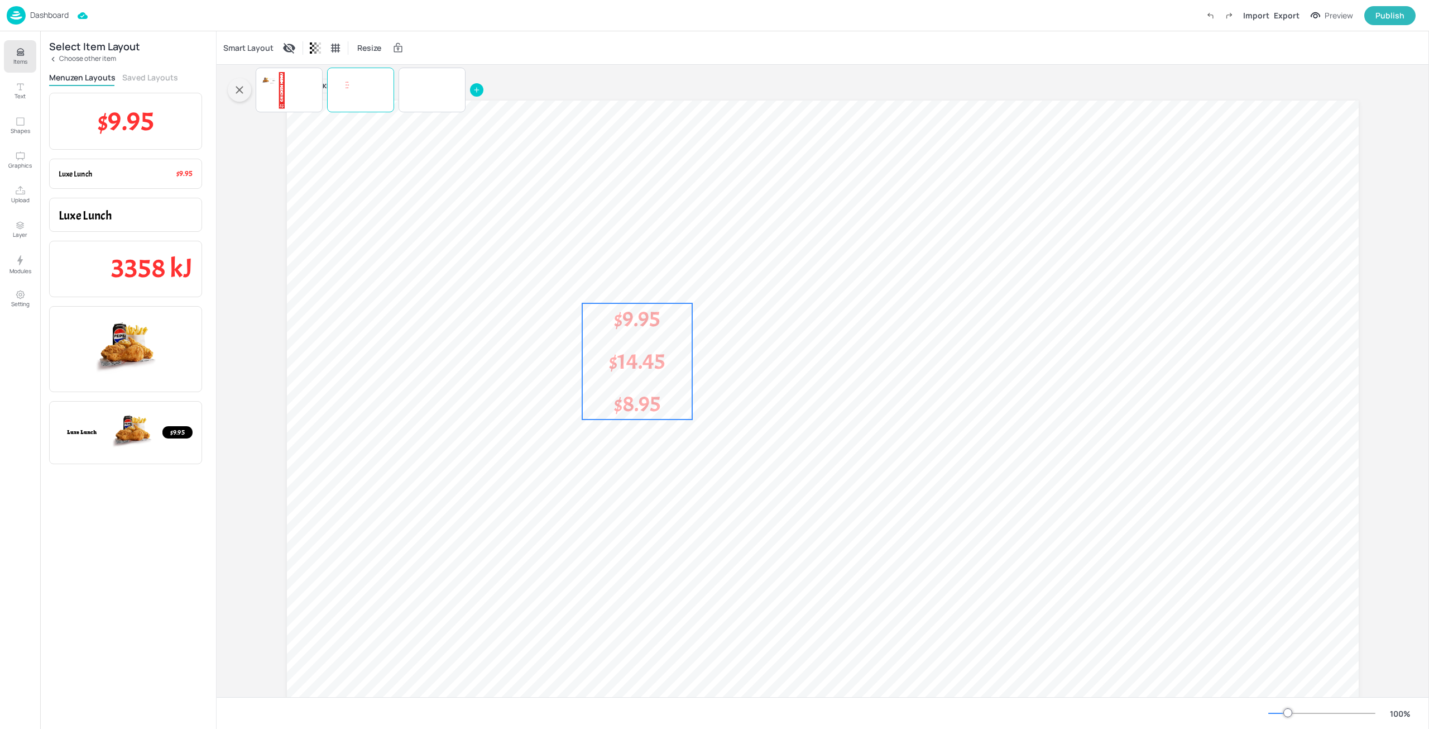
drag, startPoint x: 603, startPoint y: 312, endPoint x: 633, endPoint y: 342, distance: 42.2
click at [633, 347] on span "$14.45" at bounding box center [637, 361] width 56 height 28
click at [63, 11] on p "Dashboard" at bounding box center [49, 15] width 39 height 8
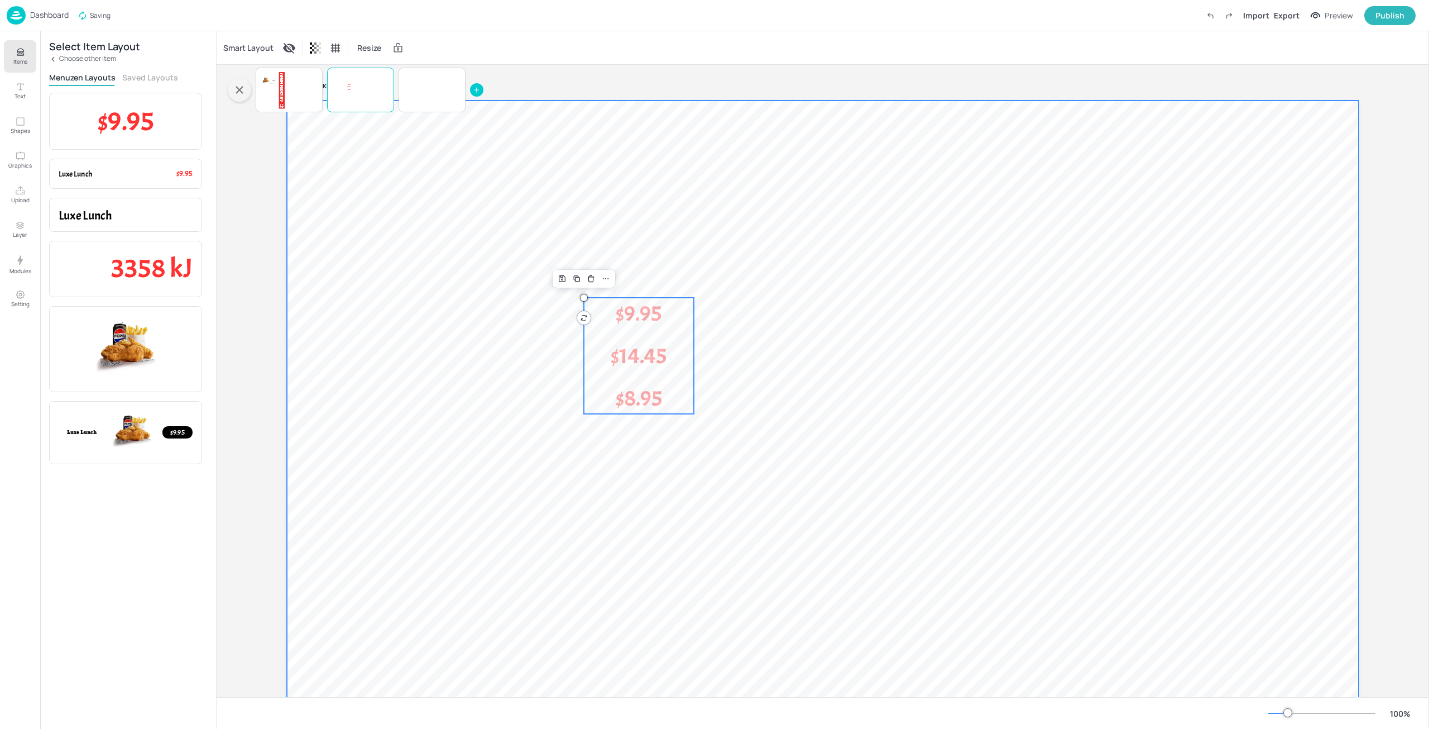
click at [750, 282] on div at bounding box center [823, 401] width 1072 height 603
click at [657, 356] on span "$14.45" at bounding box center [639, 356] width 56 height 28
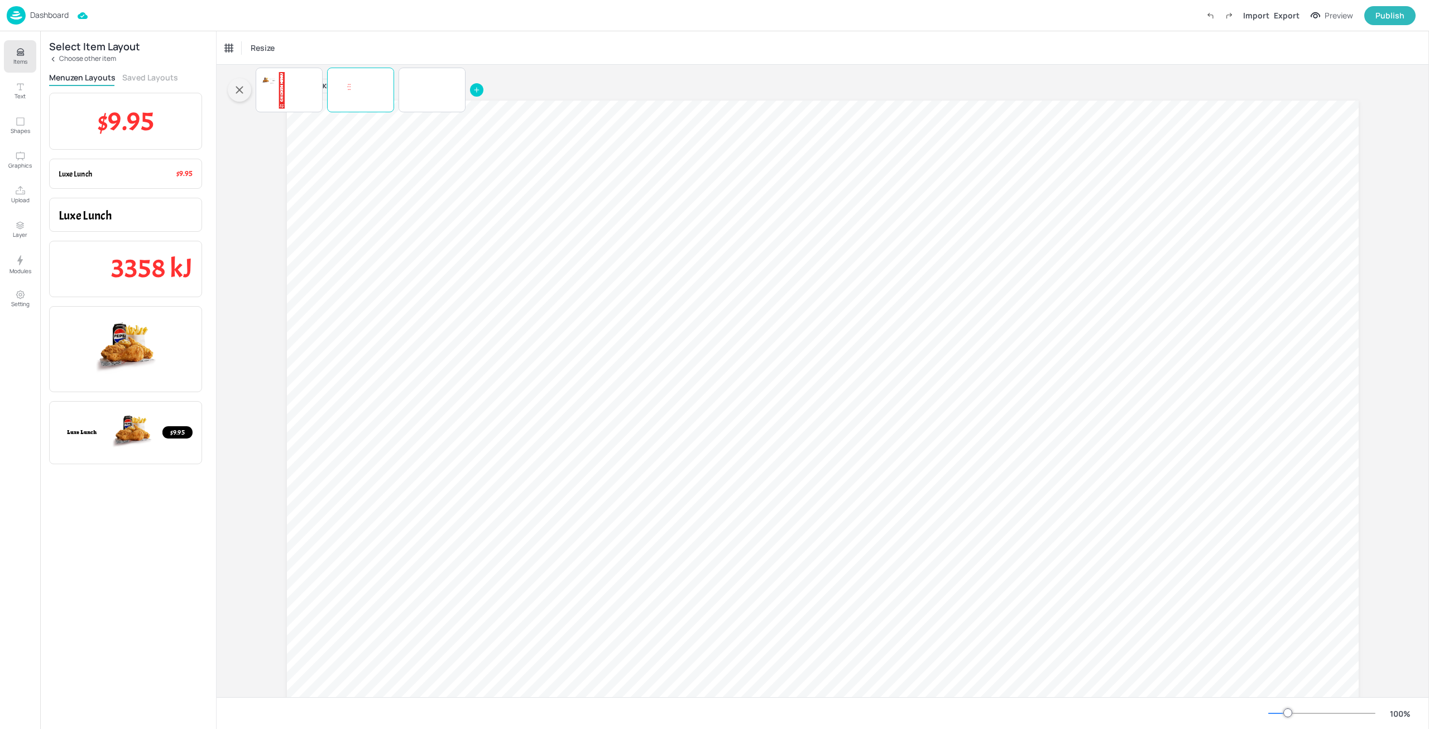
click at [58, 13] on p "Dashboard" at bounding box center [49, 15] width 39 height 8
click at [51, 12] on p "Dashboard" at bounding box center [49, 15] width 39 height 8
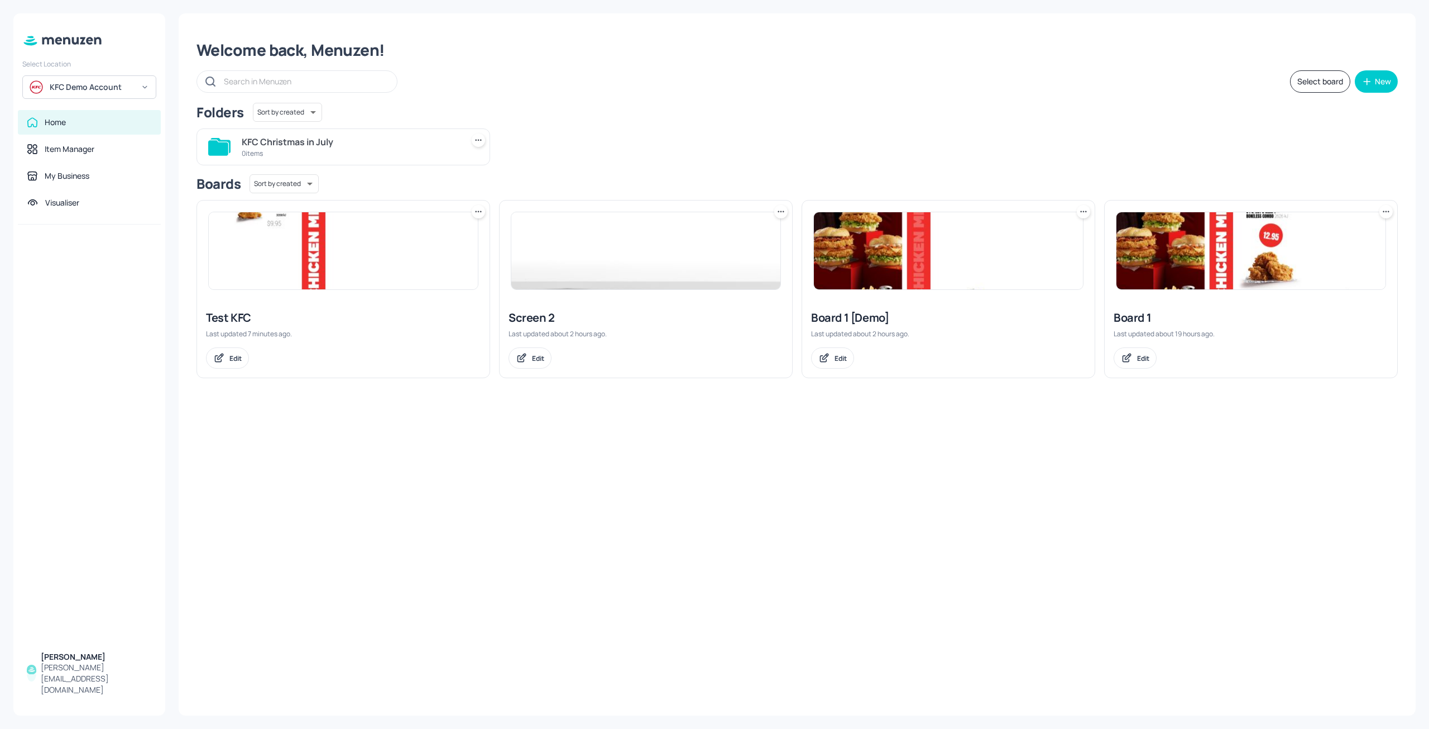
click at [113, 88] on div "KFC Demo Account" at bounding box center [92, 87] width 84 height 11
click at [102, 135] on div "Subway AU/[GEOGRAPHIC_DATA]" at bounding box center [89, 140] width 123 height 20
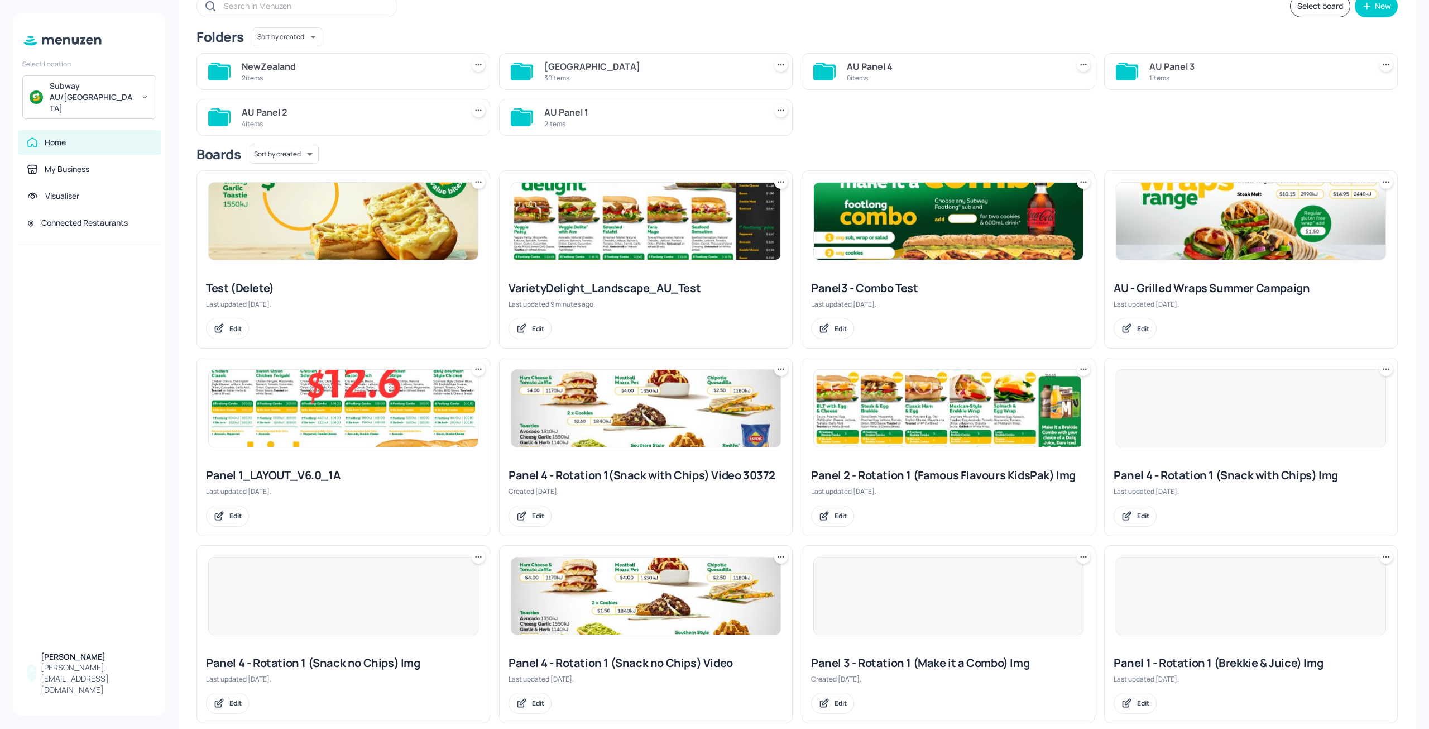
scroll to position [56, 0]
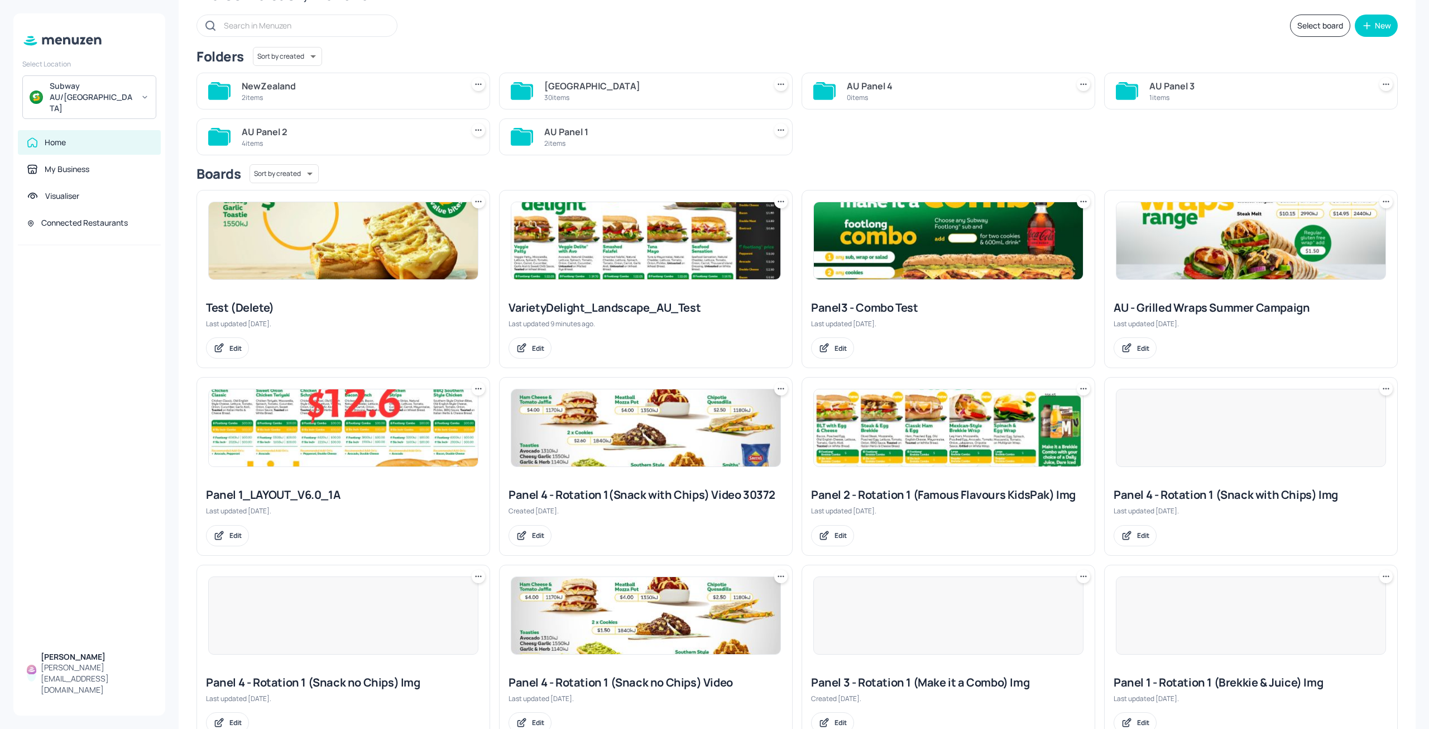
click at [693, 254] on img at bounding box center [645, 240] width 269 height 77
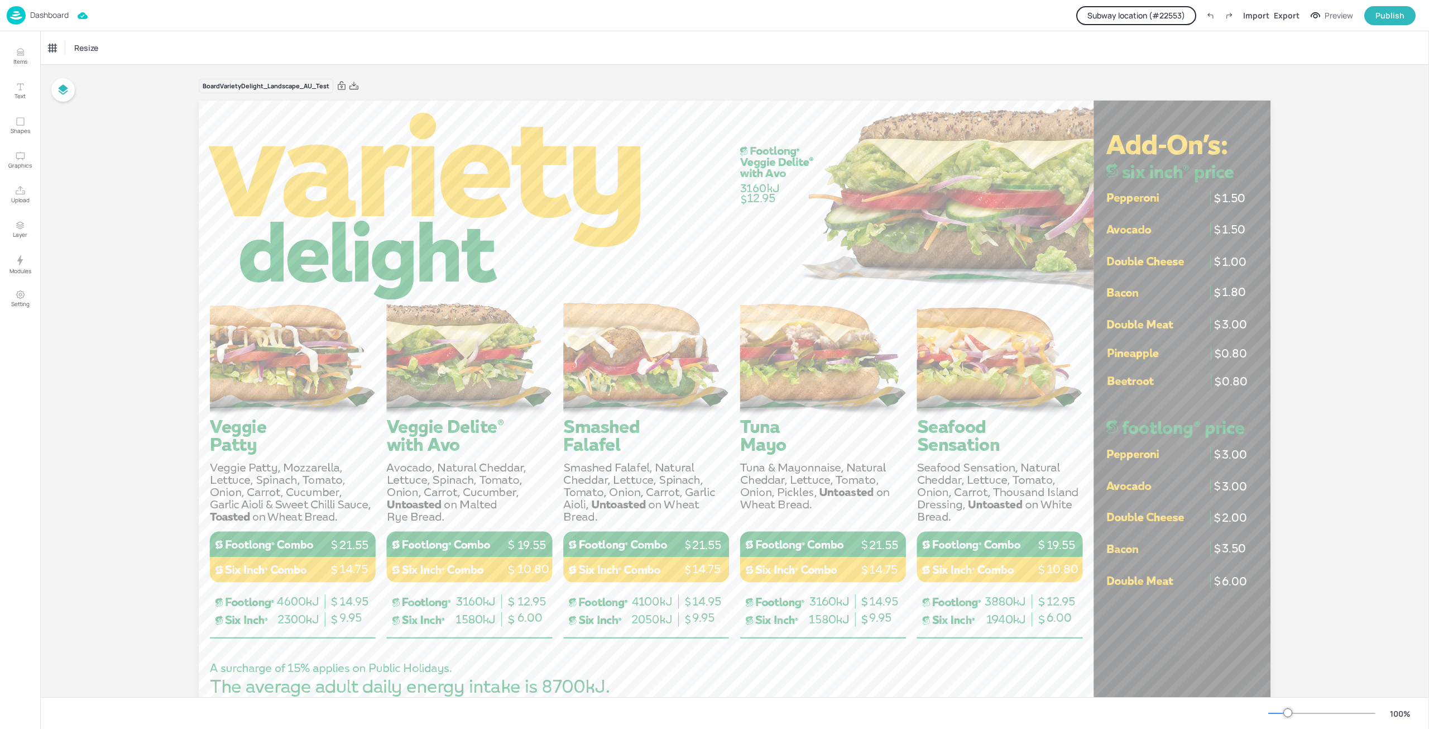
click at [1160, 20] on button "Subway location (# 22553 )" at bounding box center [1136, 15] width 120 height 19
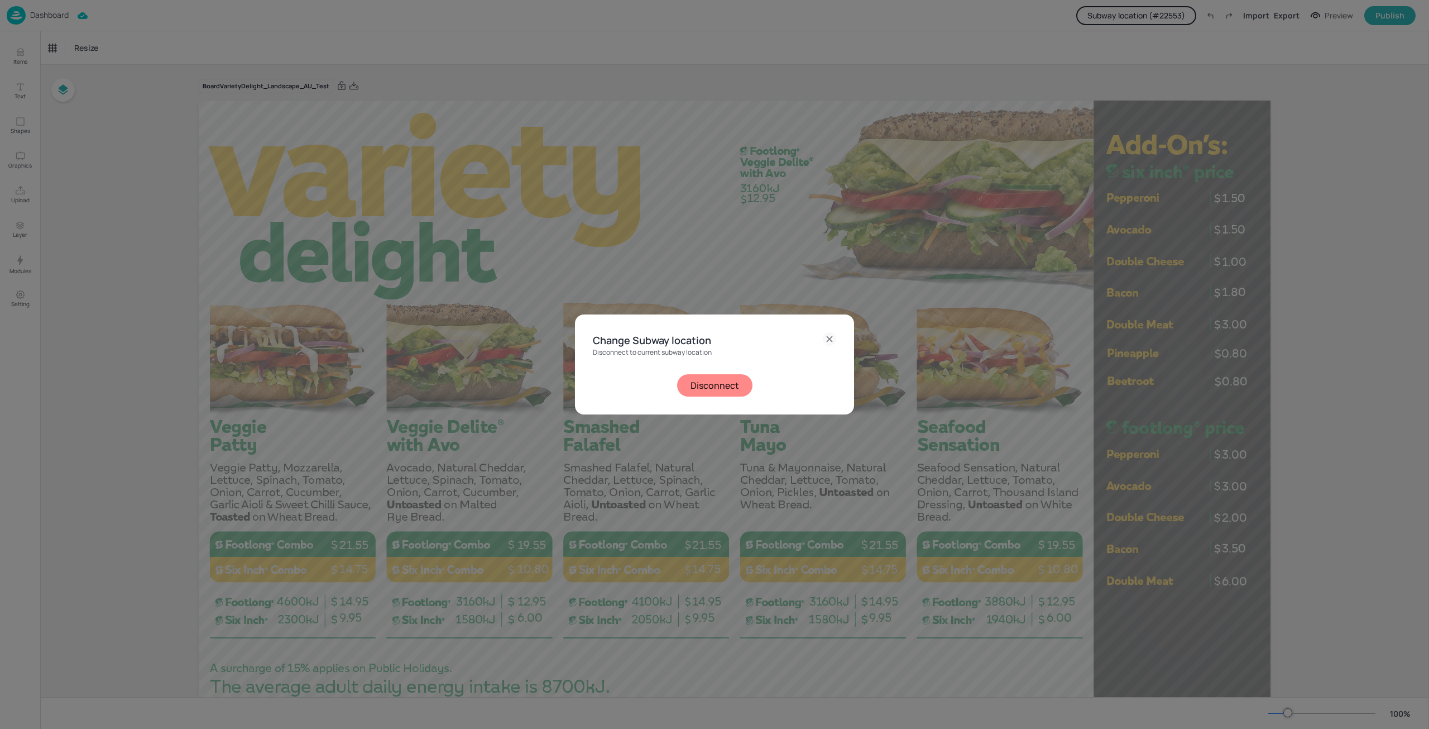
click at [706, 389] on button "Disconnect" at bounding box center [714, 385] width 75 height 22
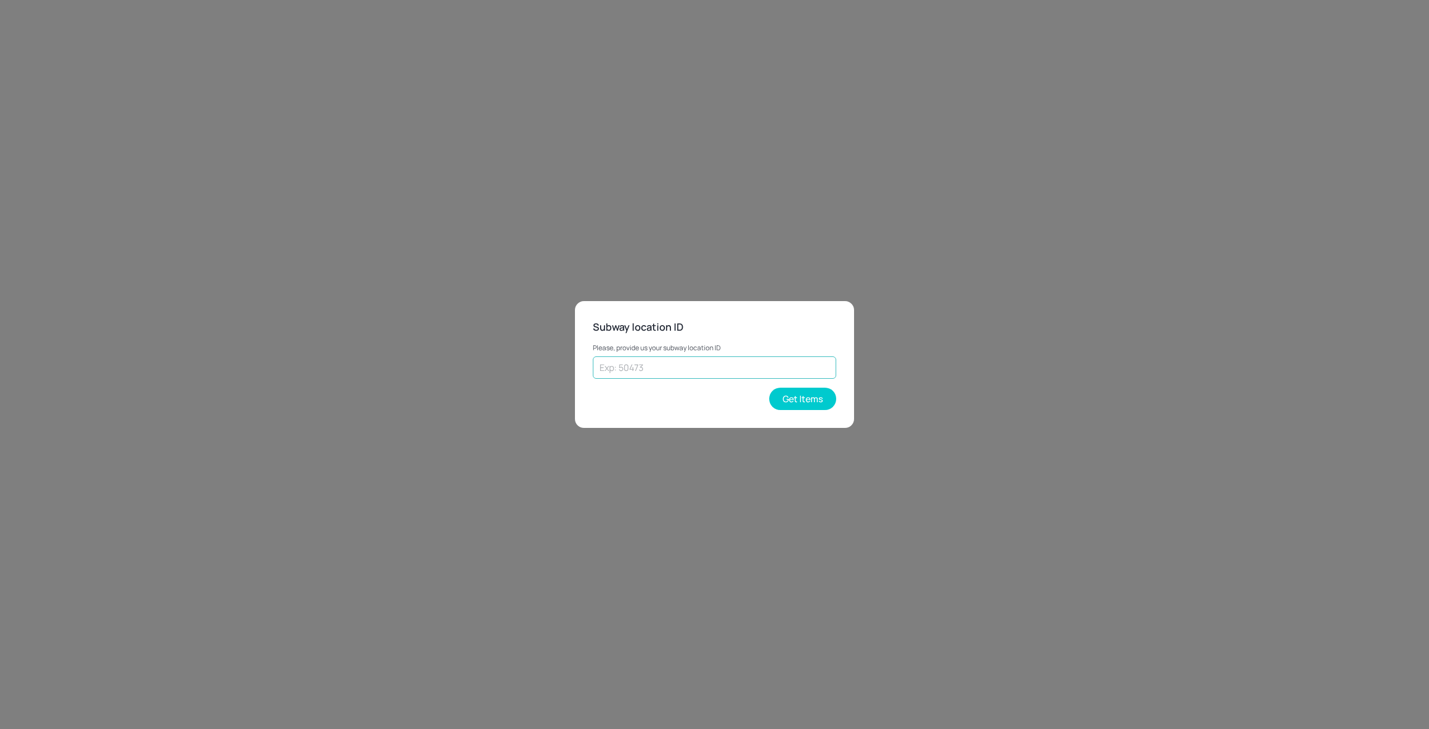
click at [768, 368] on input "text" at bounding box center [714, 367] width 243 height 22
type input "15136"
click at [810, 399] on button "Get Items" at bounding box center [802, 398] width 67 height 22
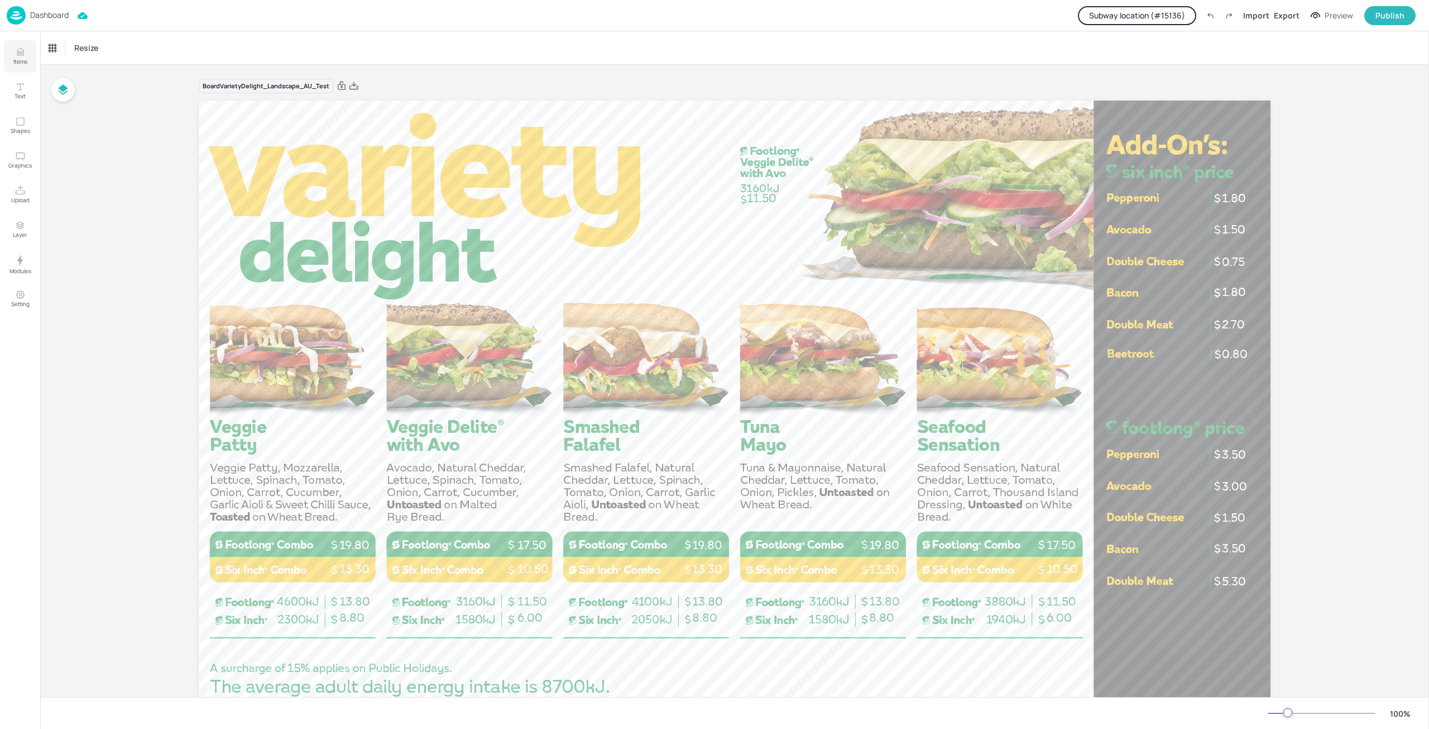
click at [16, 54] on icon "Items" at bounding box center [20, 52] width 11 height 11
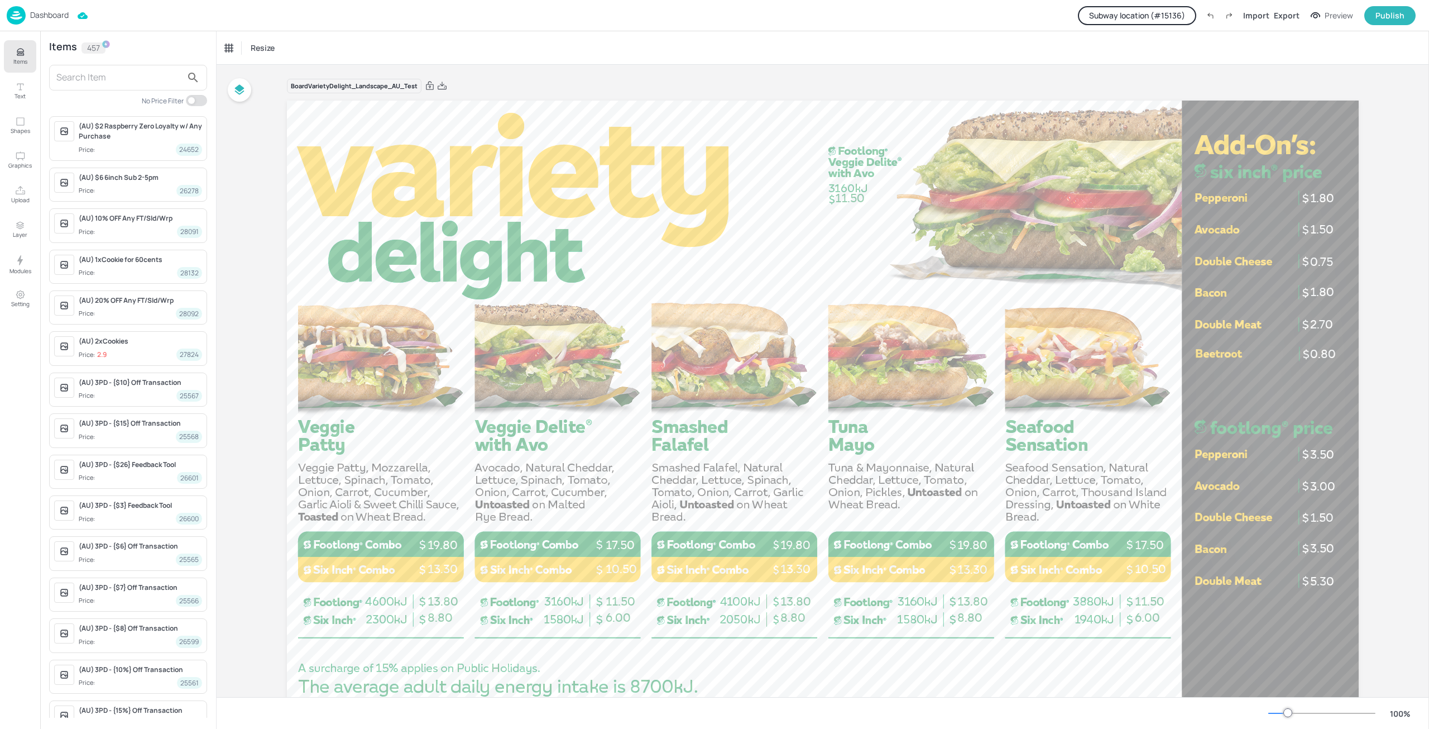
click at [196, 98] on input "checkbox" at bounding box center [191, 100] width 33 height 11
checkbox input "true"
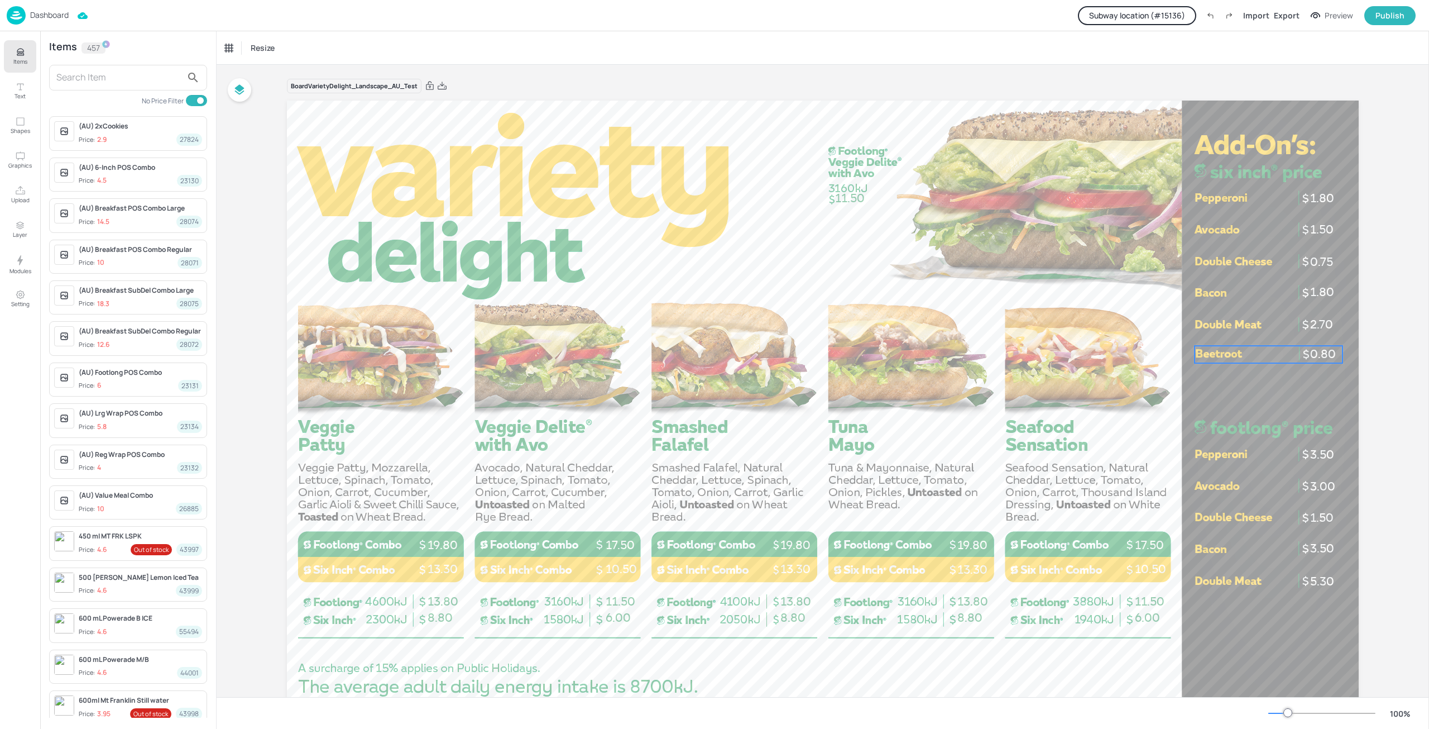
click at [1287, 359] on div at bounding box center [824, 375] width 1072 height 603
click at [245, 52] on div "Smart Layout" at bounding box center [248, 48] width 55 height 18
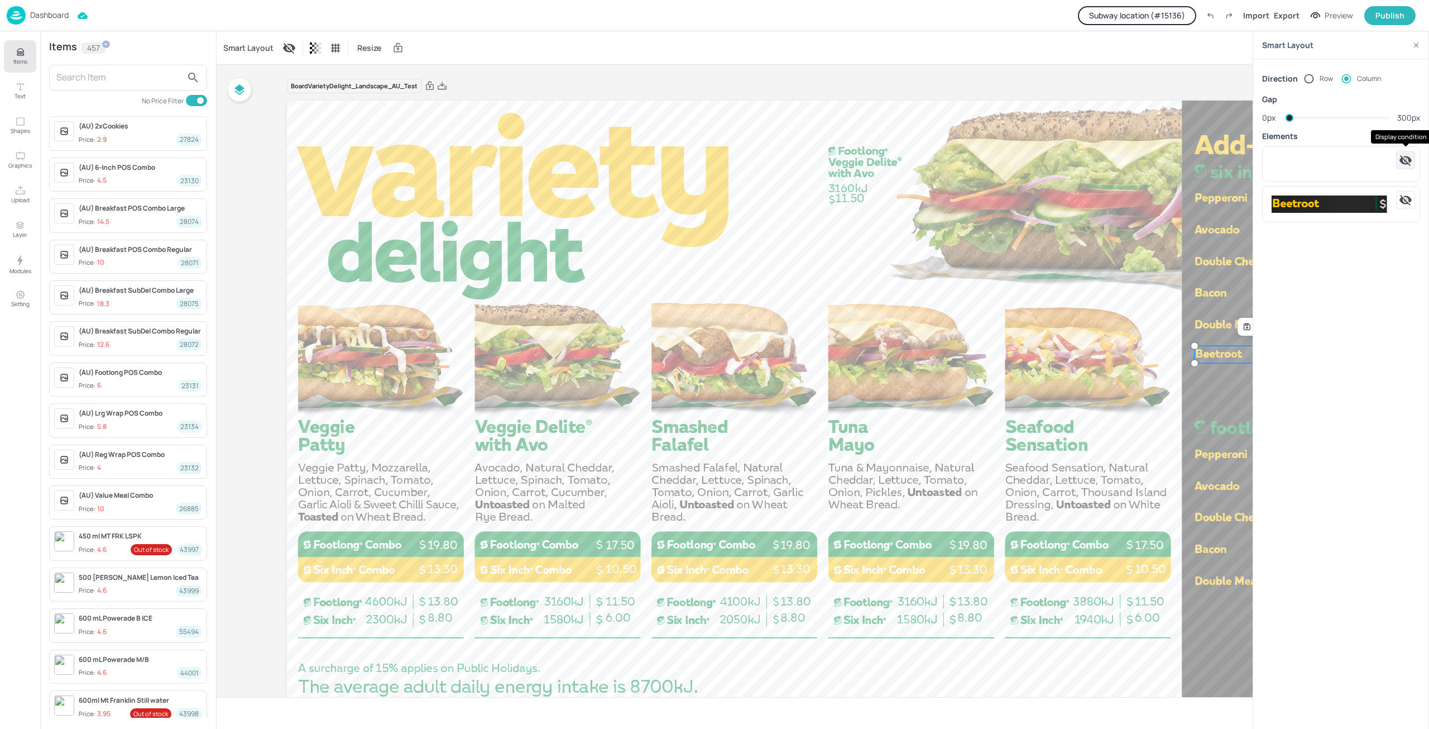
click at [1404, 160] on icon "Display condition" at bounding box center [1405, 160] width 13 height 13
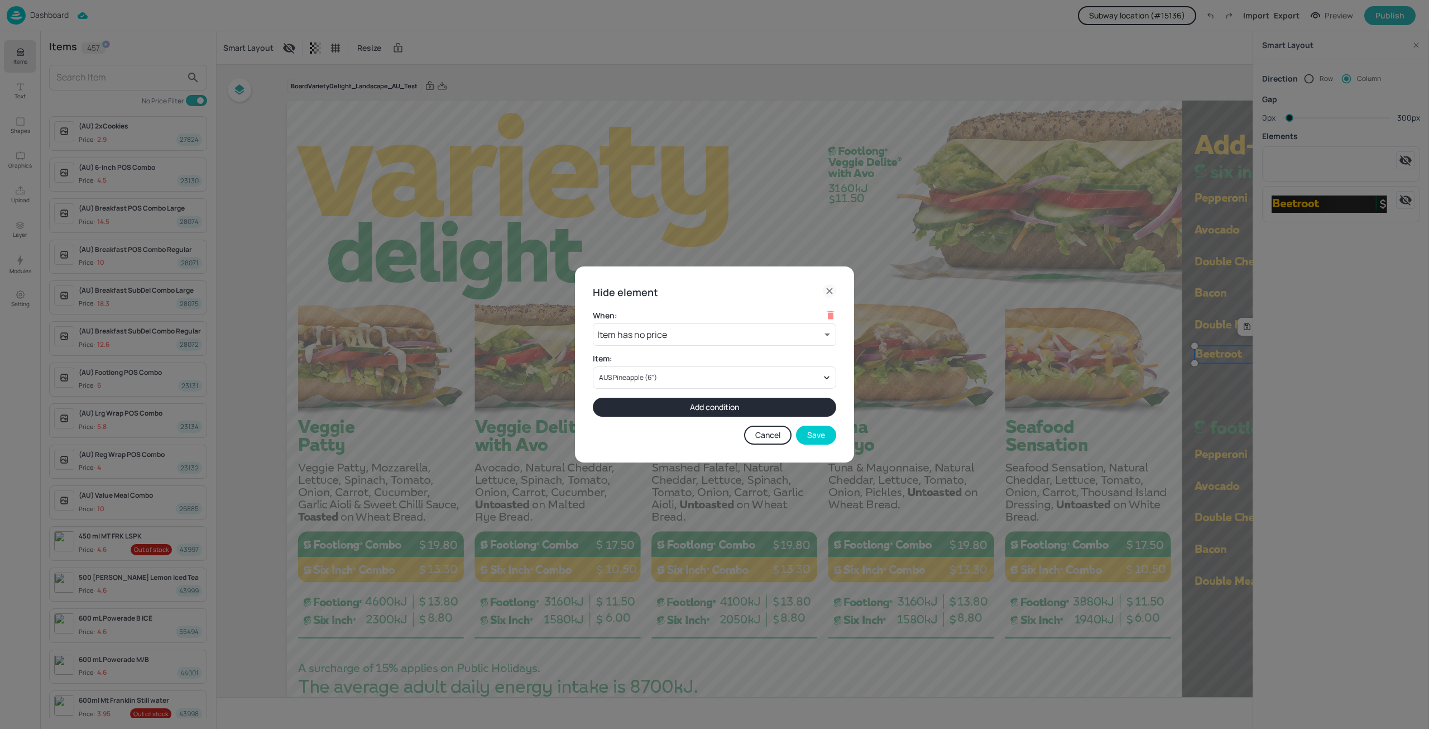
click at [829, 290] on icon at bounding box center [829, 290] width 5 height 5
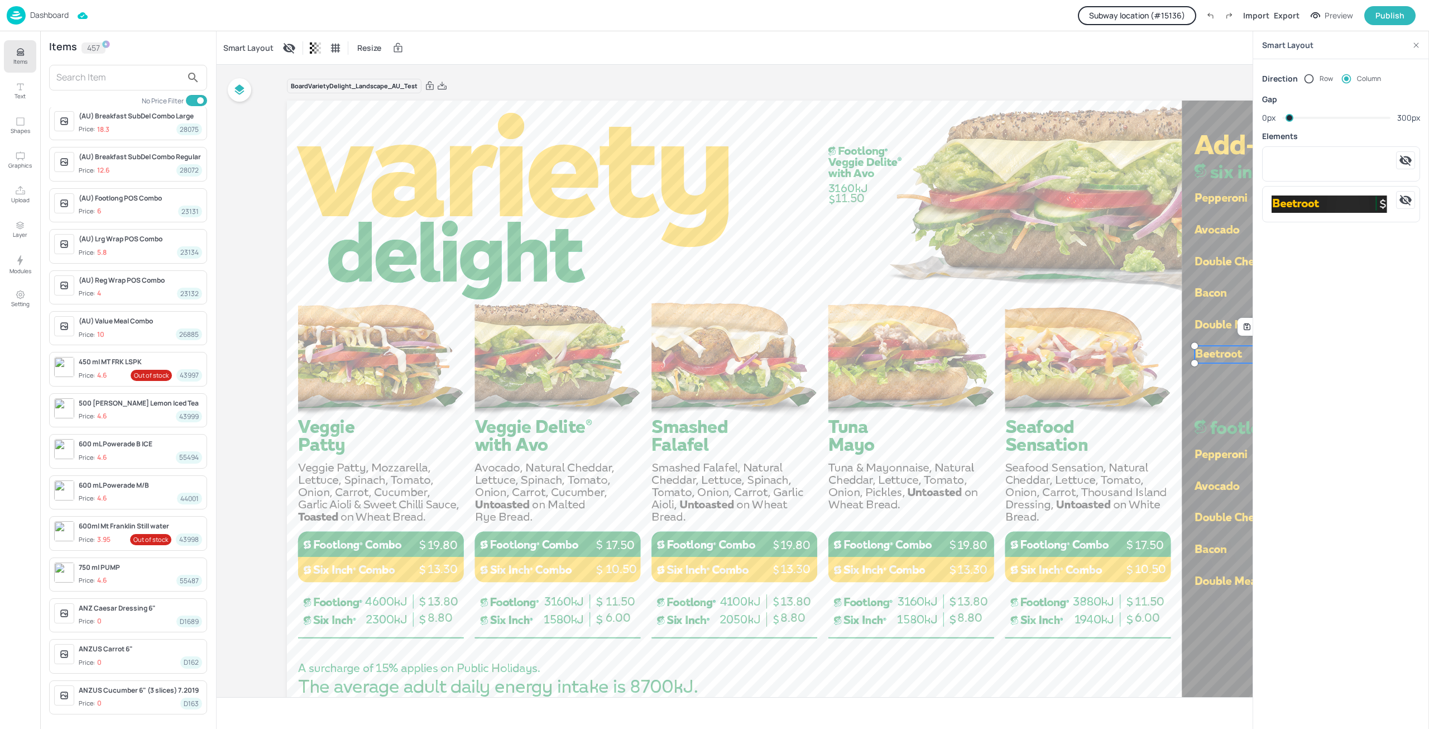
scroll to position [149, 0]
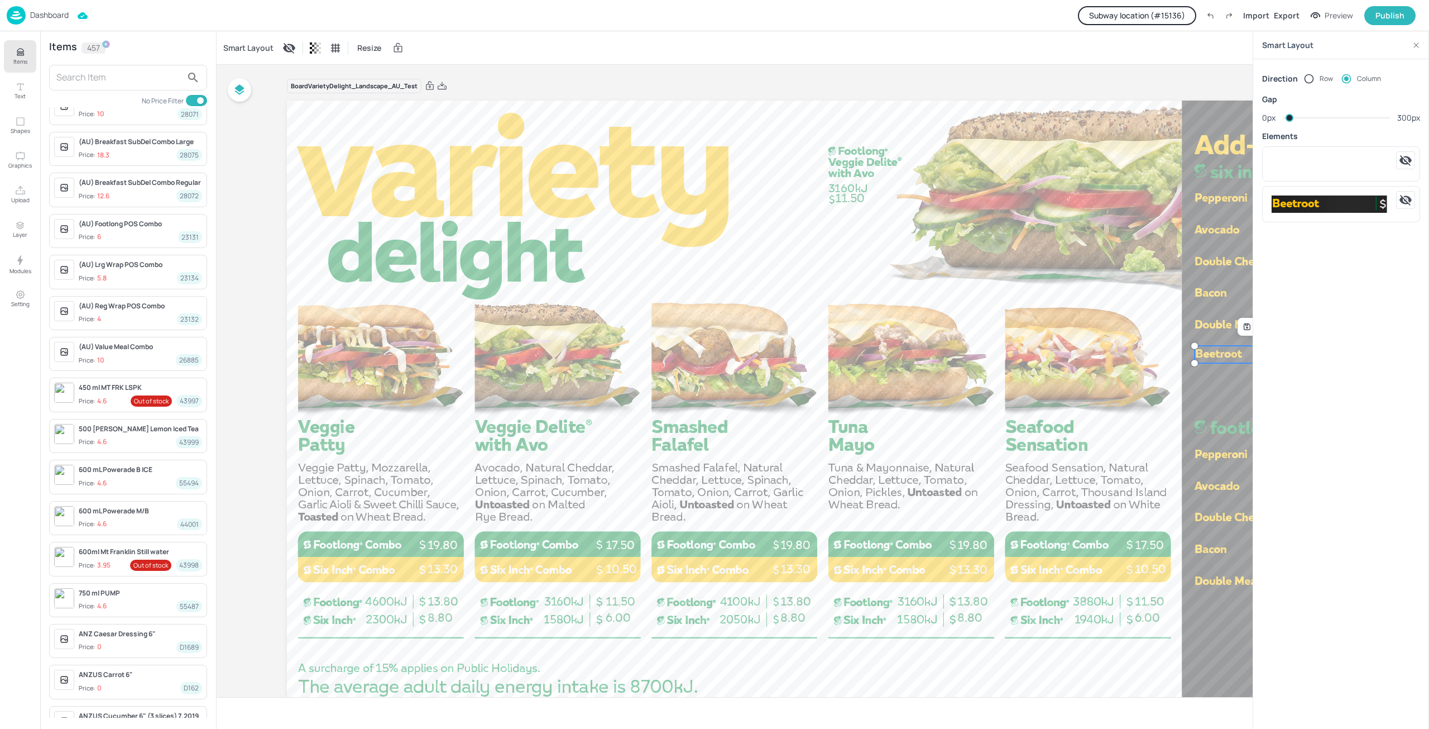
click at [1414, 42] on icon at bounding box center [1416, 45] width 8 height 8
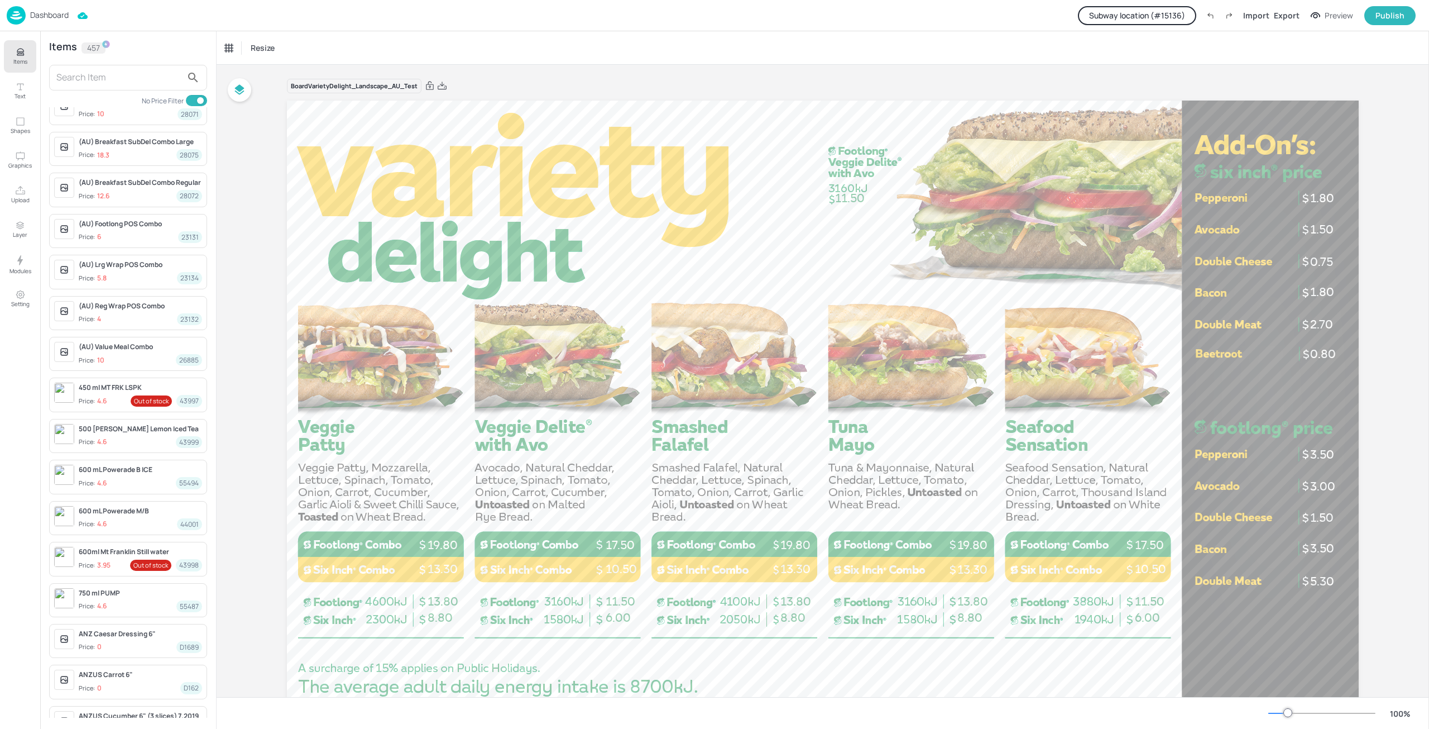
scroll to position [0, 0]
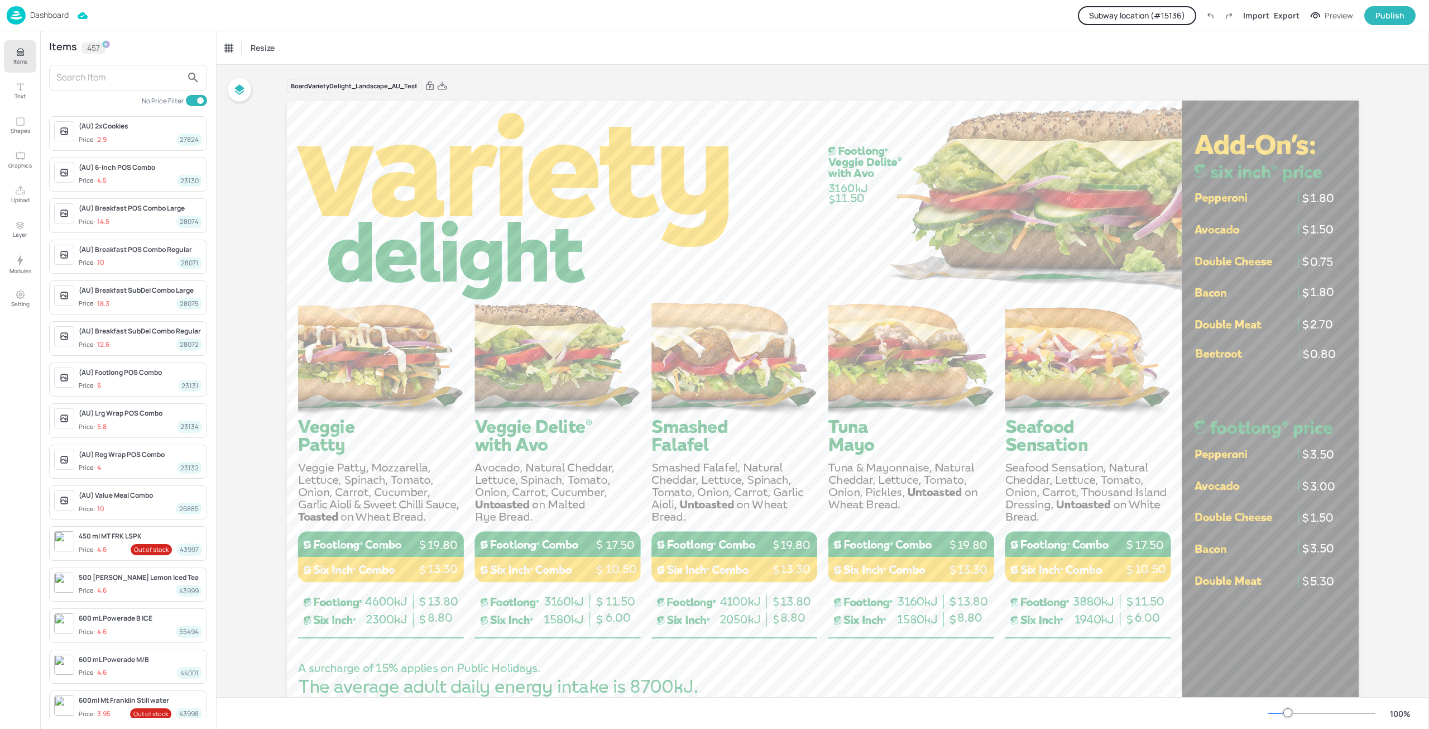
click at [1179, 17] on button "Subway location (# 15136 )" at bounding box center [1137, 15] width 118 height 19
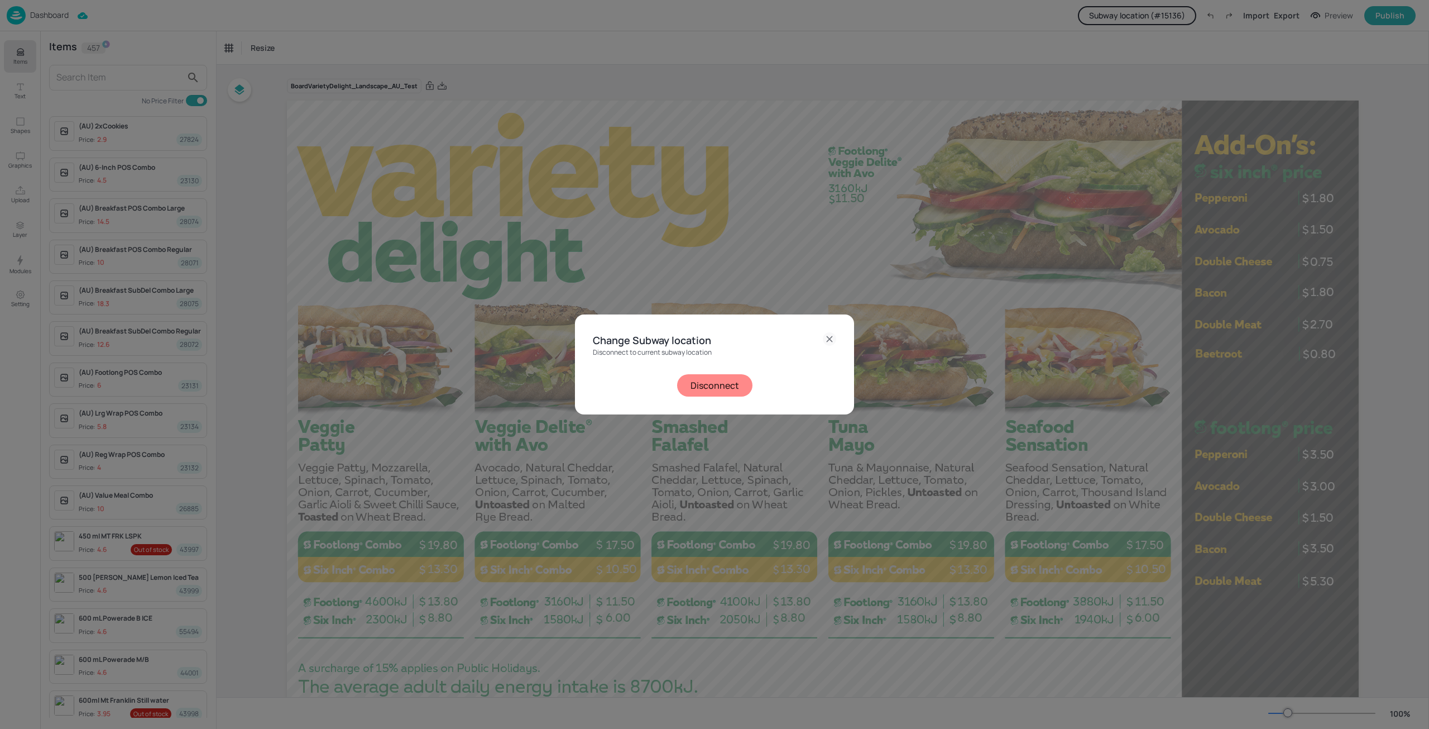
click at [830, 339] on icon at bounding box center [829, 338] width 5 height 5
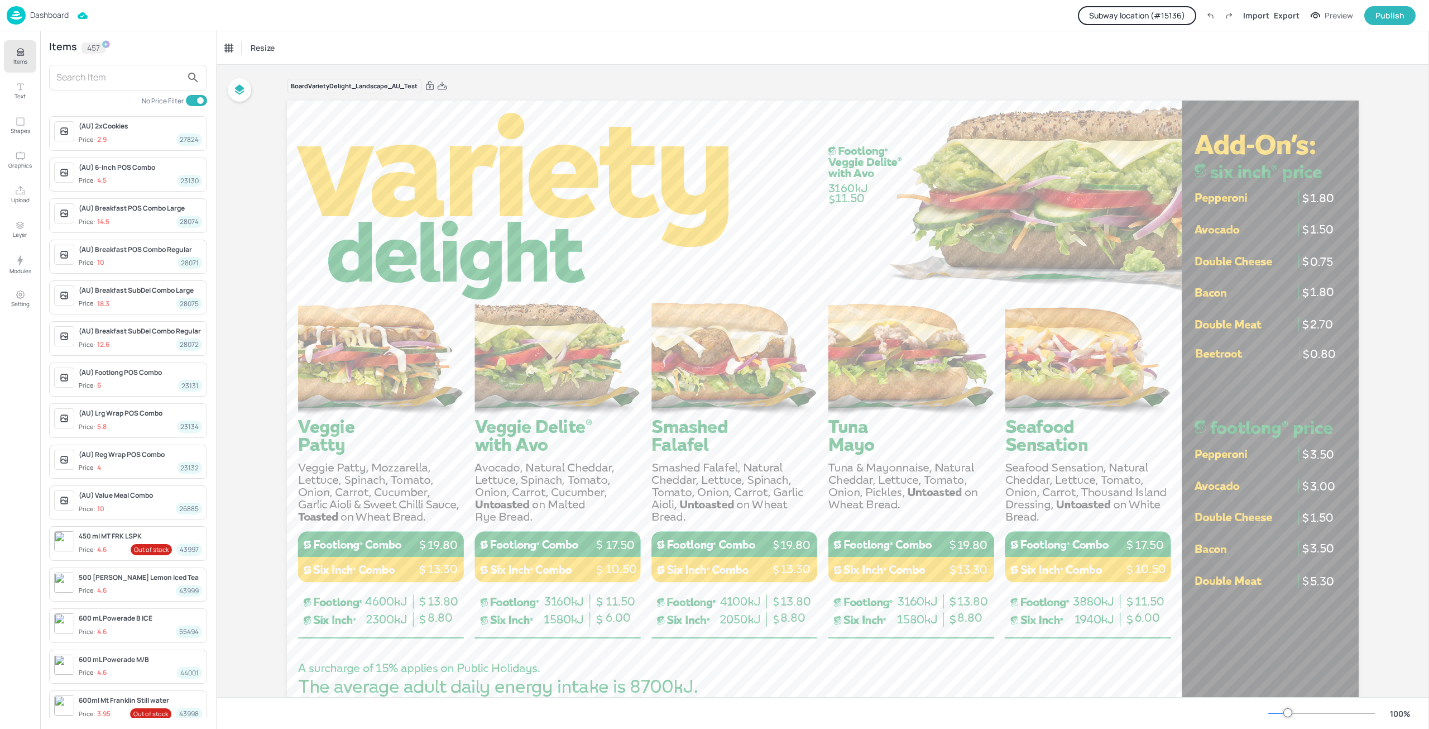
click at [1176, 18] on button "Subway location (# 15136 )" at bounding box center [1137, 15] width 118 height 19
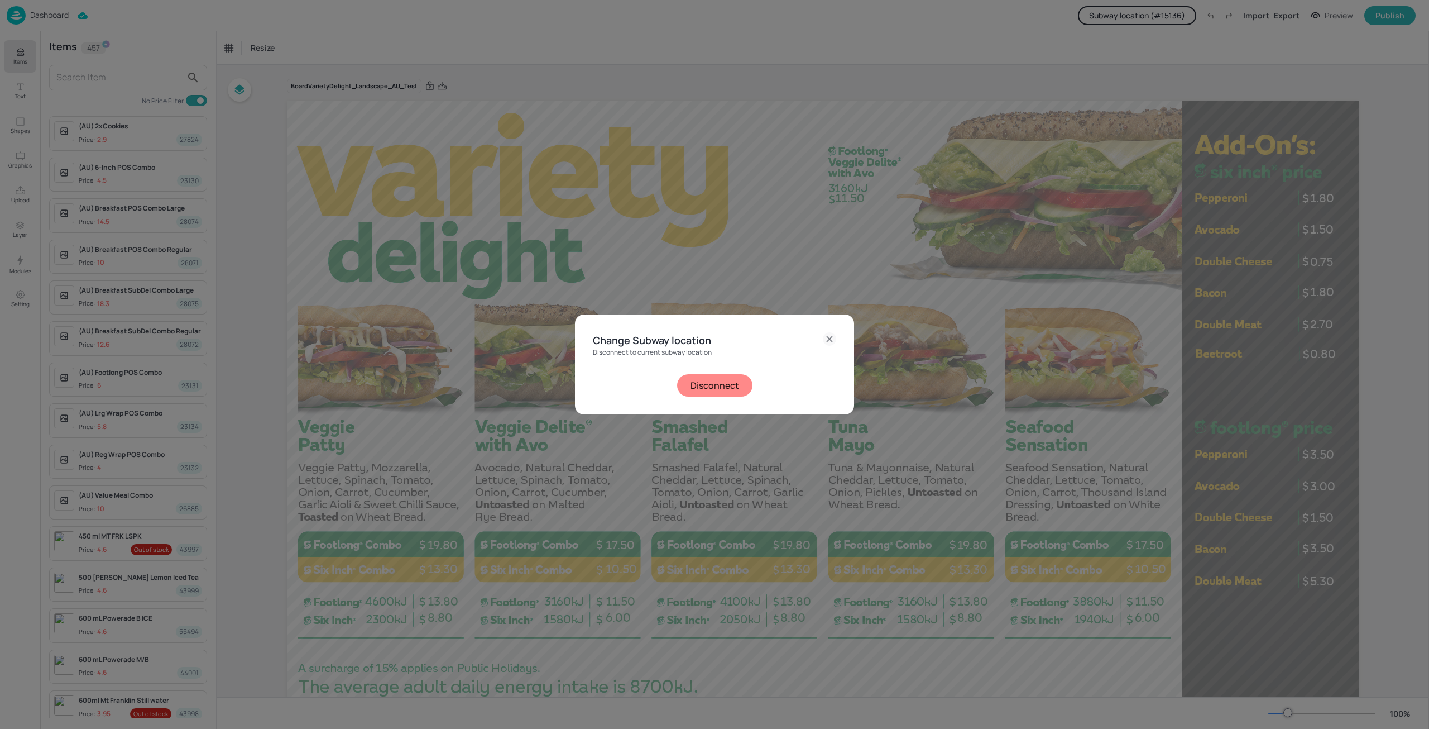
click at [825, 339] on icon at bounding box center [829, 338] width 13 height 13
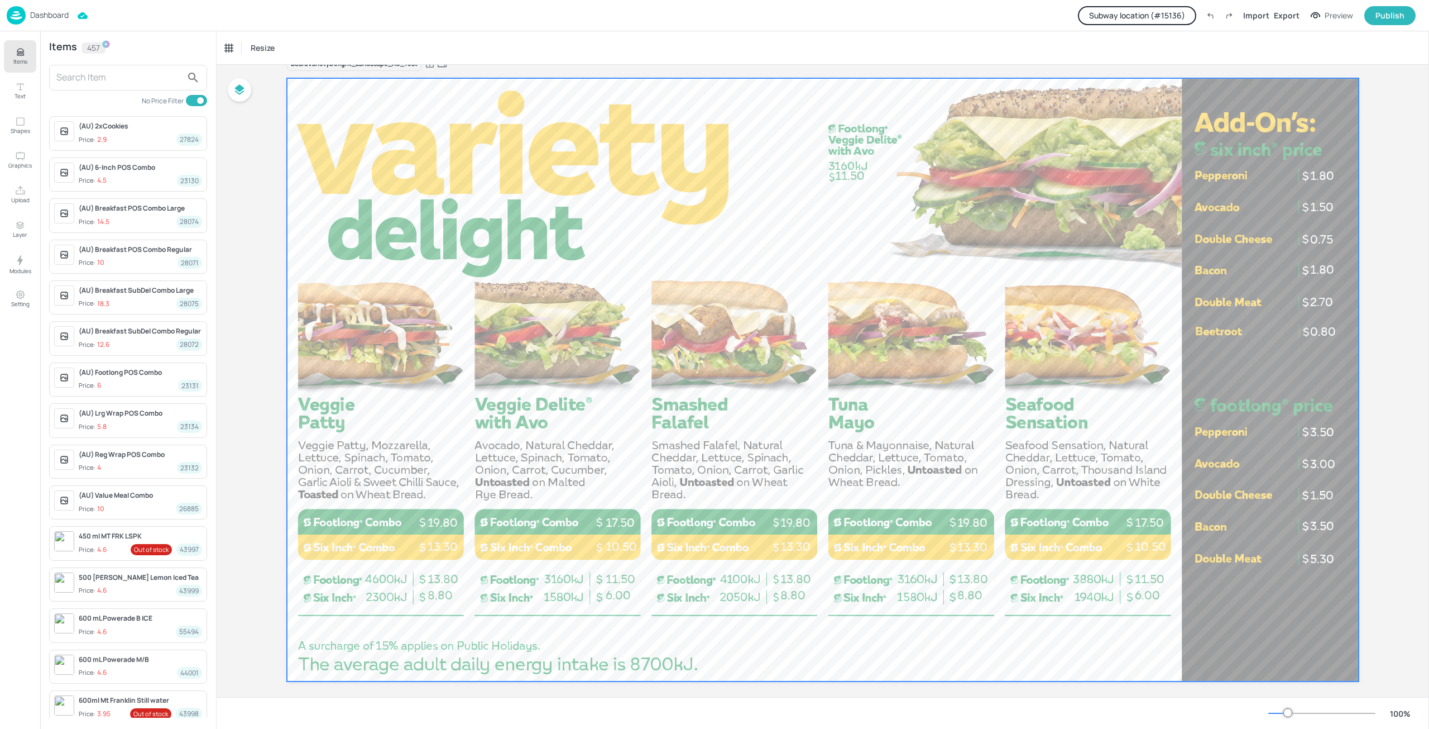
scroll to position [35, 0]
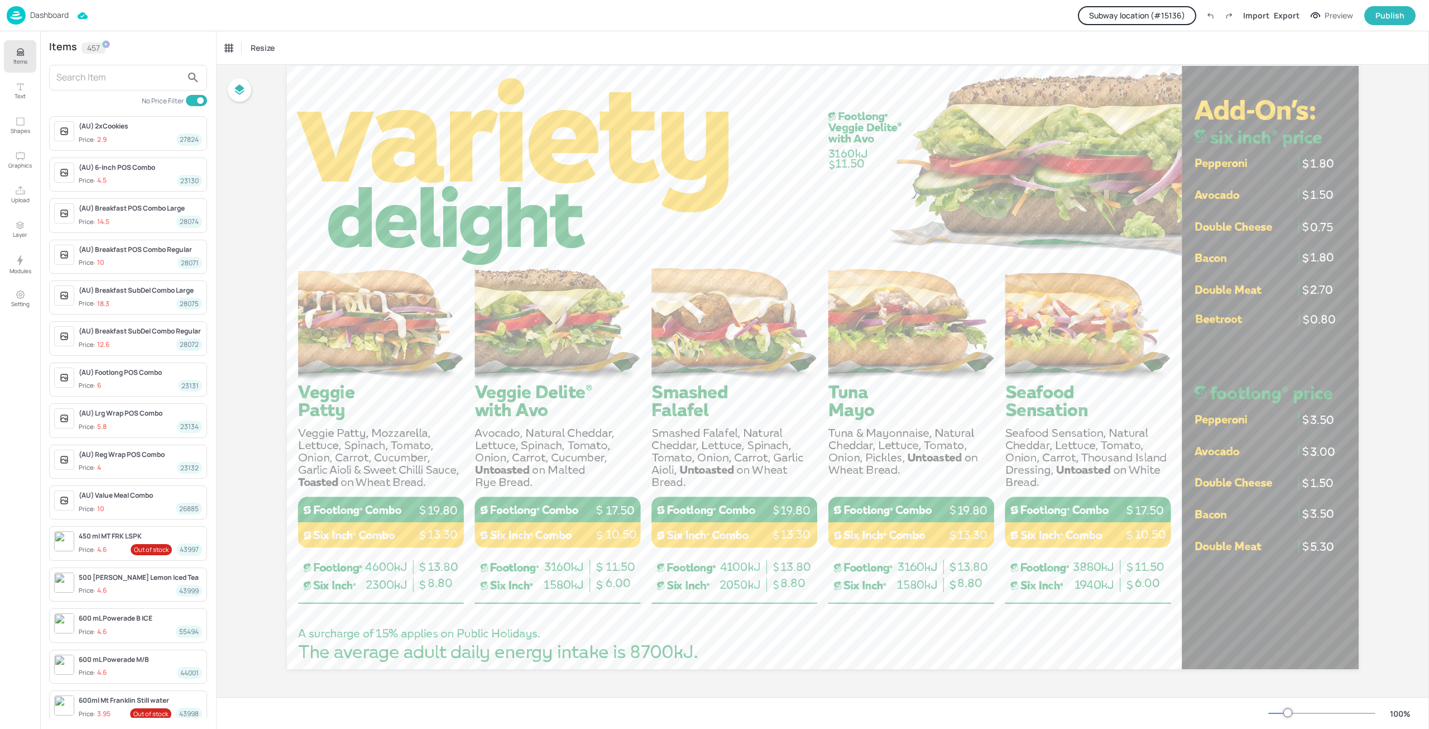
click at [1176, 21] on button "Subway location (# 15136 )" at bounding box center [1137, 15] width 118 height 19
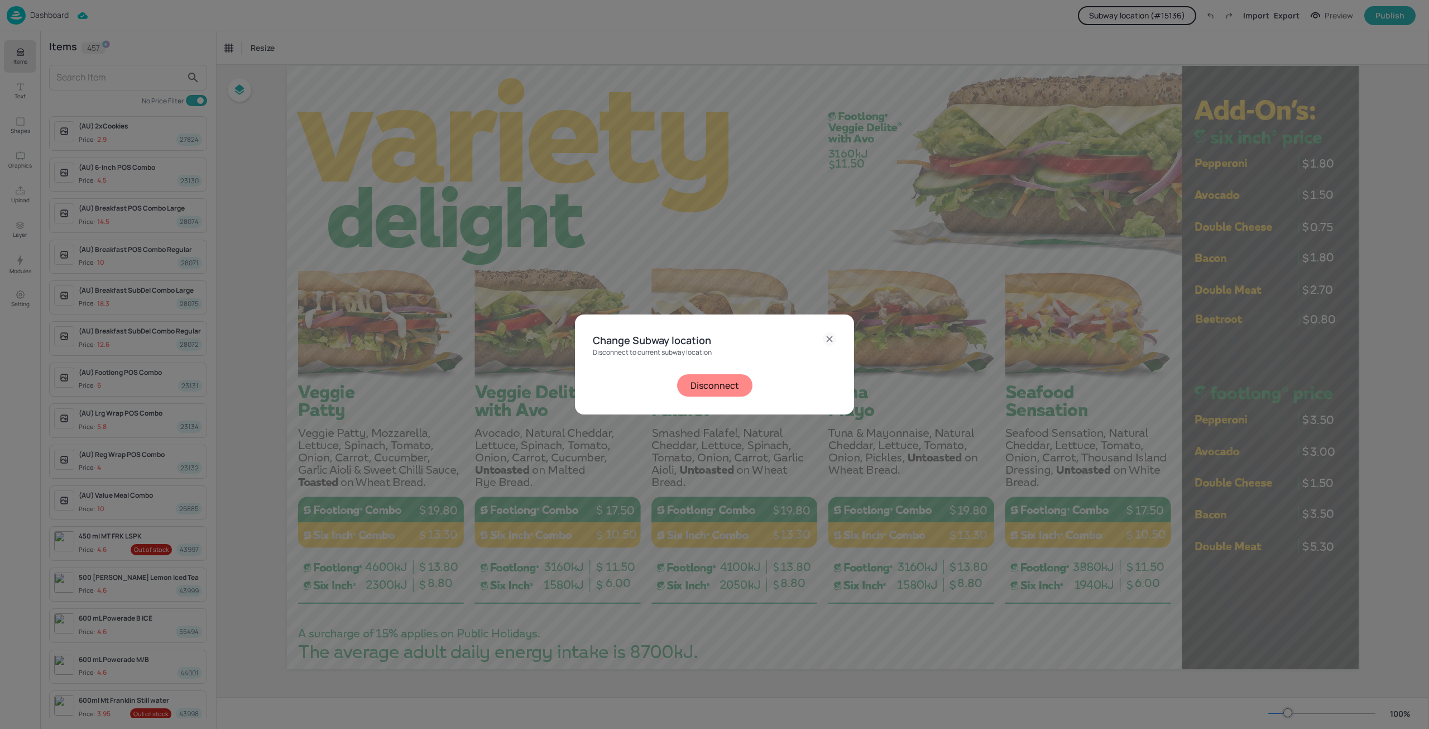
click at [707, 388] on button "Disconnect" at bounding box center [714, 385] width 75 height 22
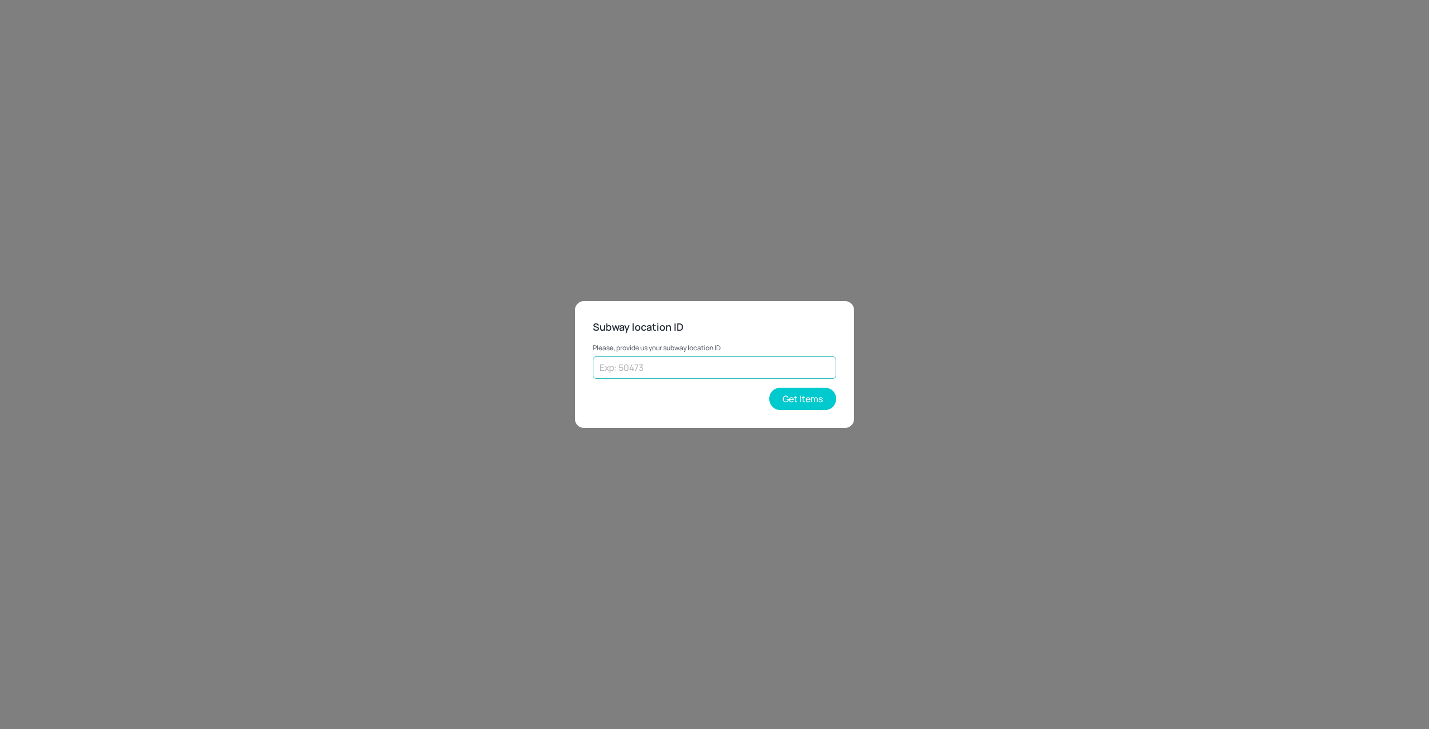
click at [745, 362] on input "text" at bounding box center [714, 367] width 243 height 22
click at [735, 366] on input "text" at bounding box center [714, 367] width 243 height 22
type input "50473"
click at [817, 396] on button "Get Items" at bounding box center [802, 398] width 67 height 22
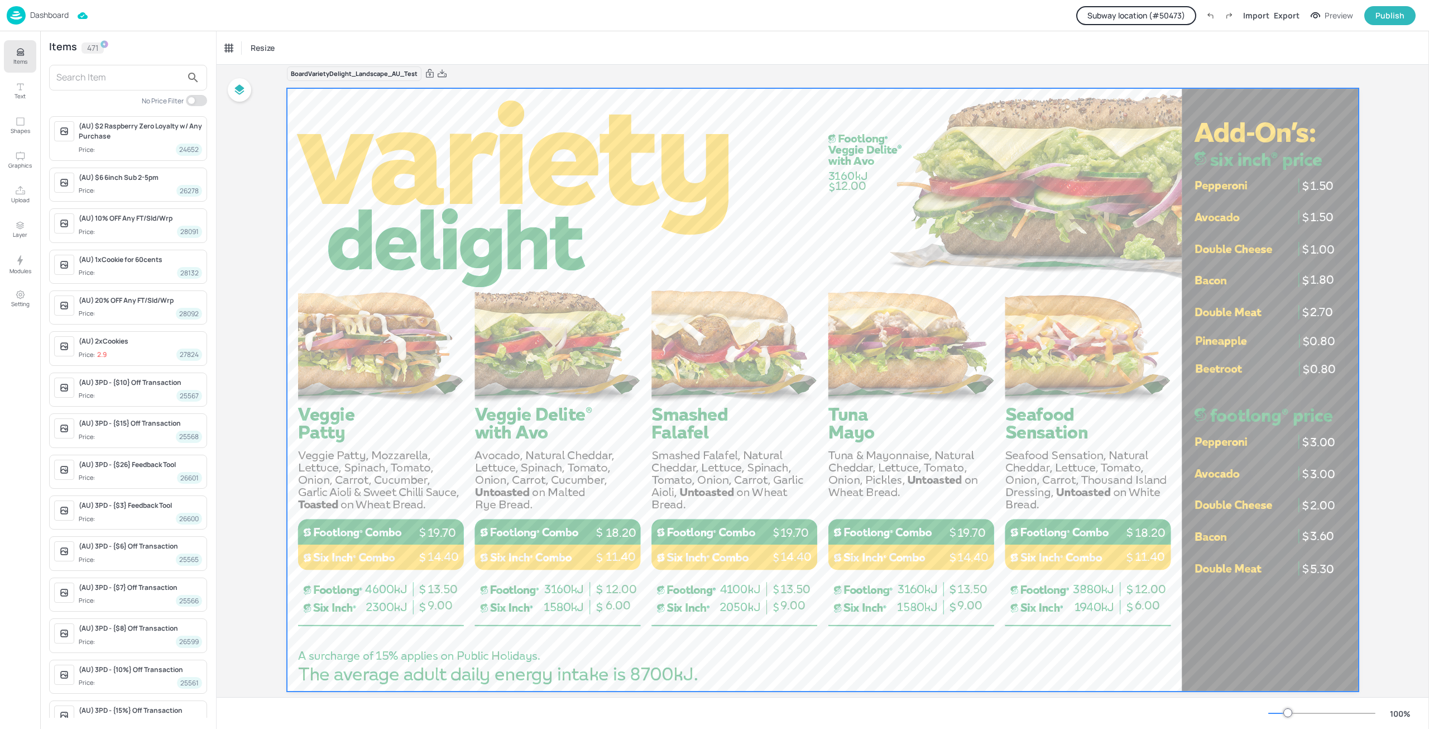
scroll to position [0, 0]
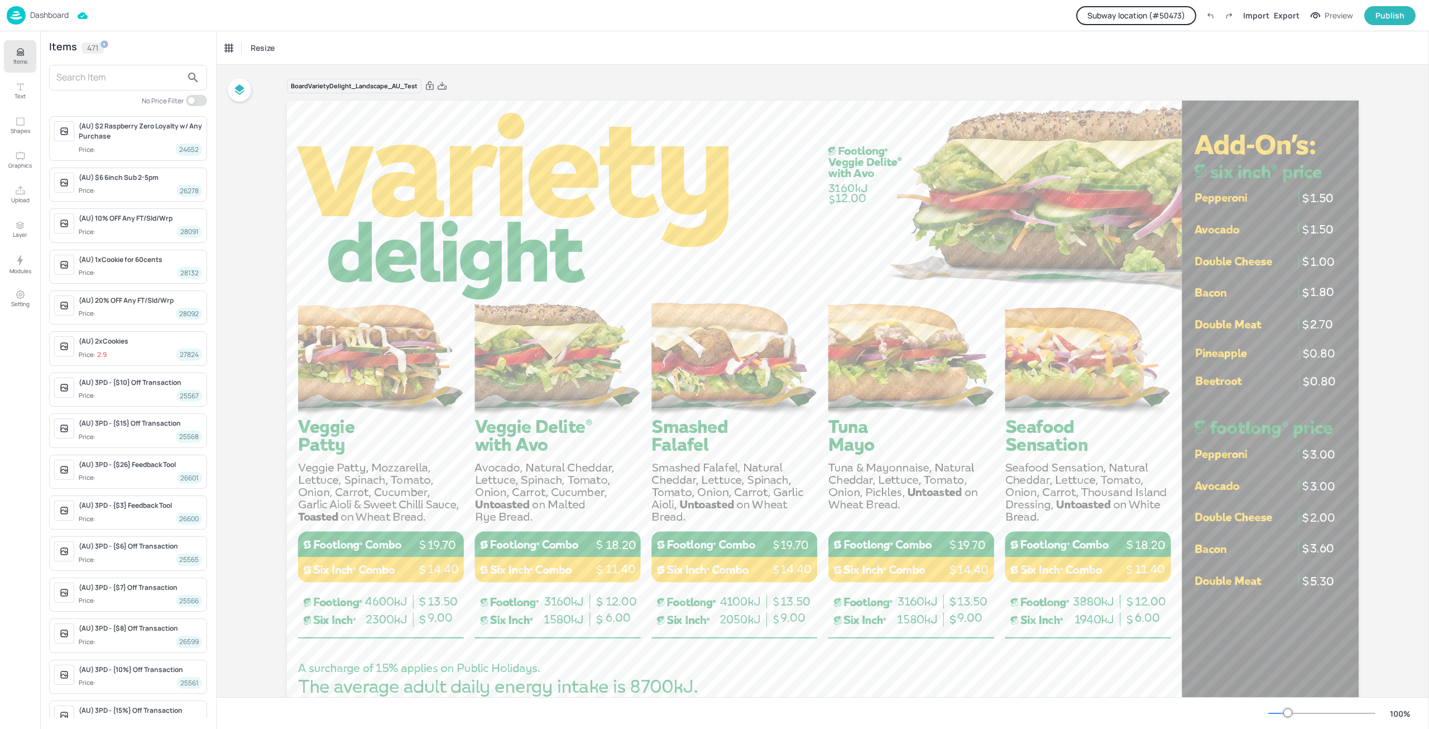
click at [56, 20] on div "Dashboard" at bounding box center [38, 15] width 62 height 18
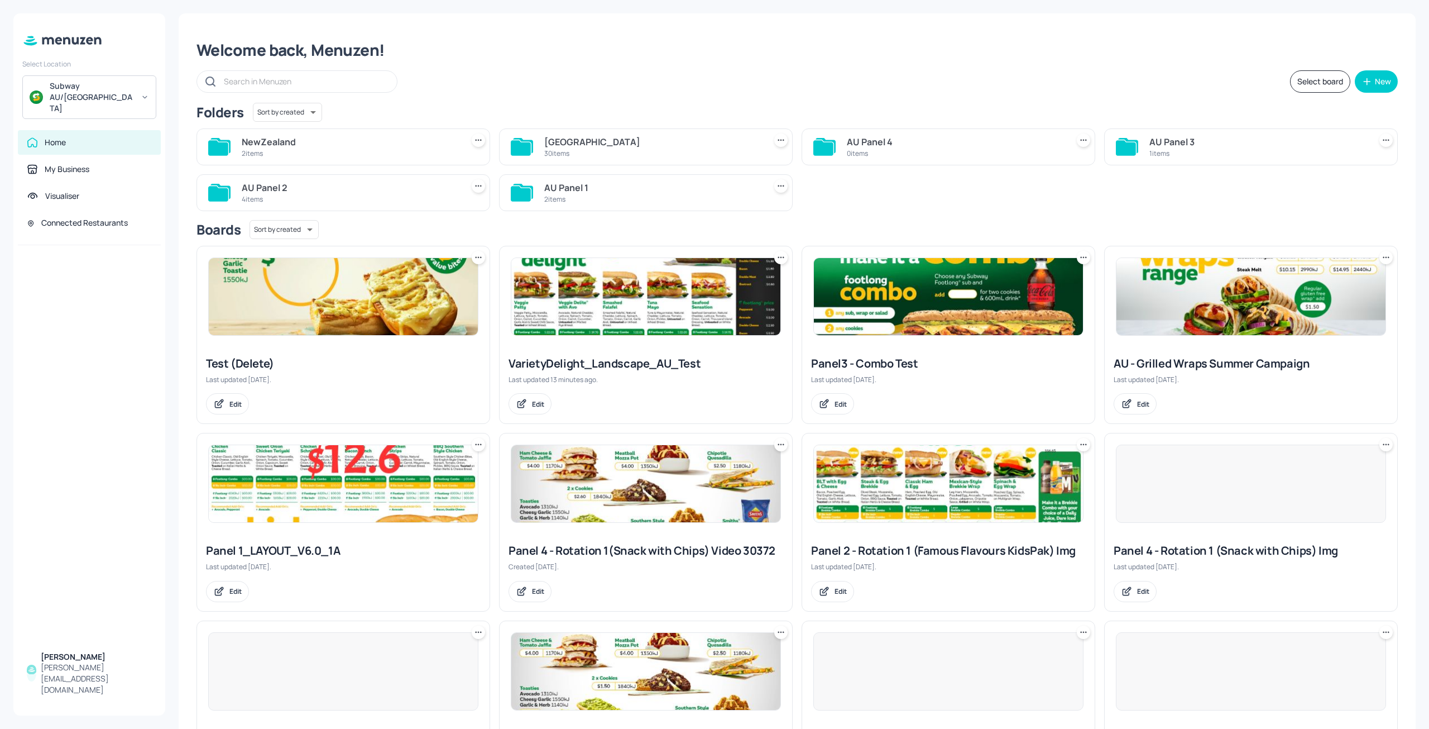
click at [79, 84] on div "Subway AU/[GEOGRAPHIC_DATA]" at bounding box center [92, 96] width 84 height 33
click at [103, 116] on div "KFC Demo Account" at bounding box center [80, 114] width 59 height 7
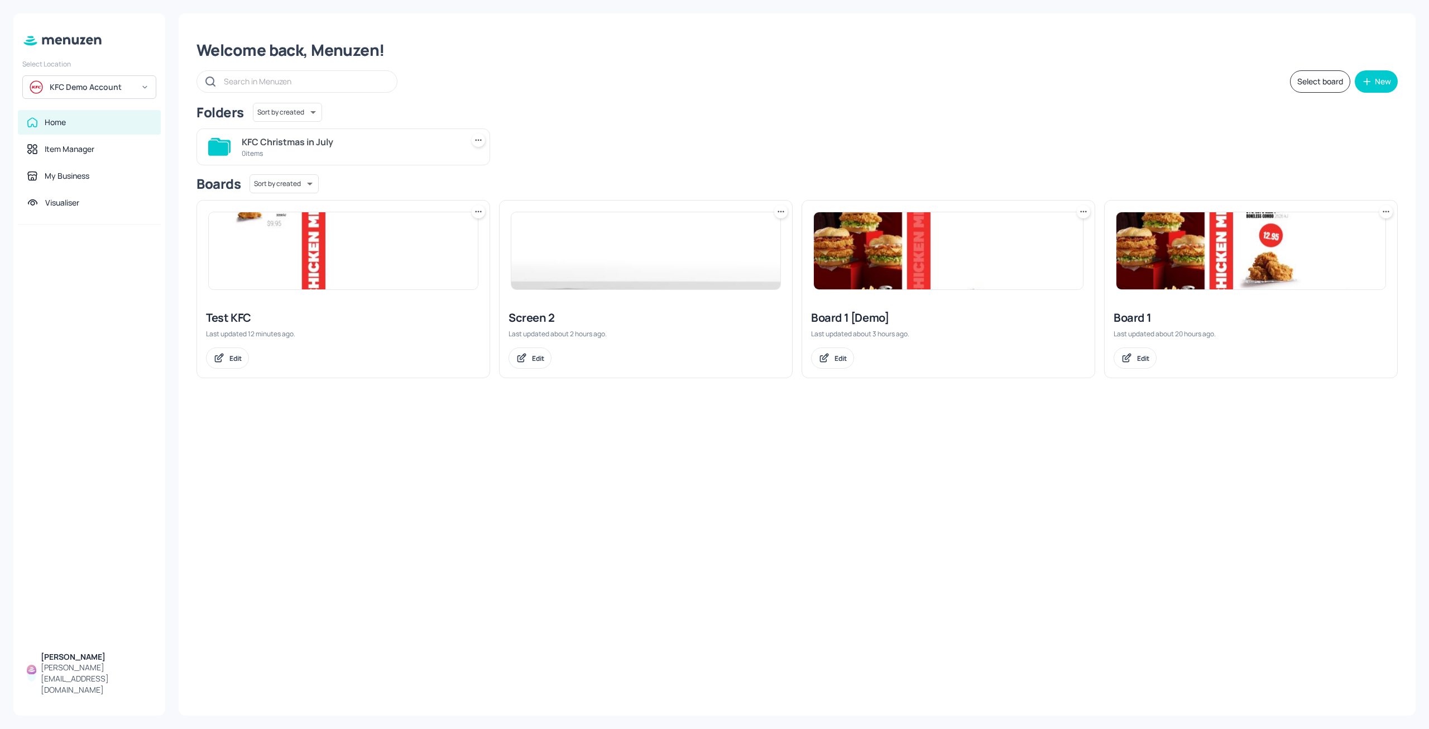
click at [99, 79] on div "KFC Demo Account" at bounding box center [89, 86] width 134 height 23
click at [941, 278] on div at bounding box center [714, 364] width 1429 height 729
click at [874, 241] on img at bounding box center [948, 250] width 269 height 77
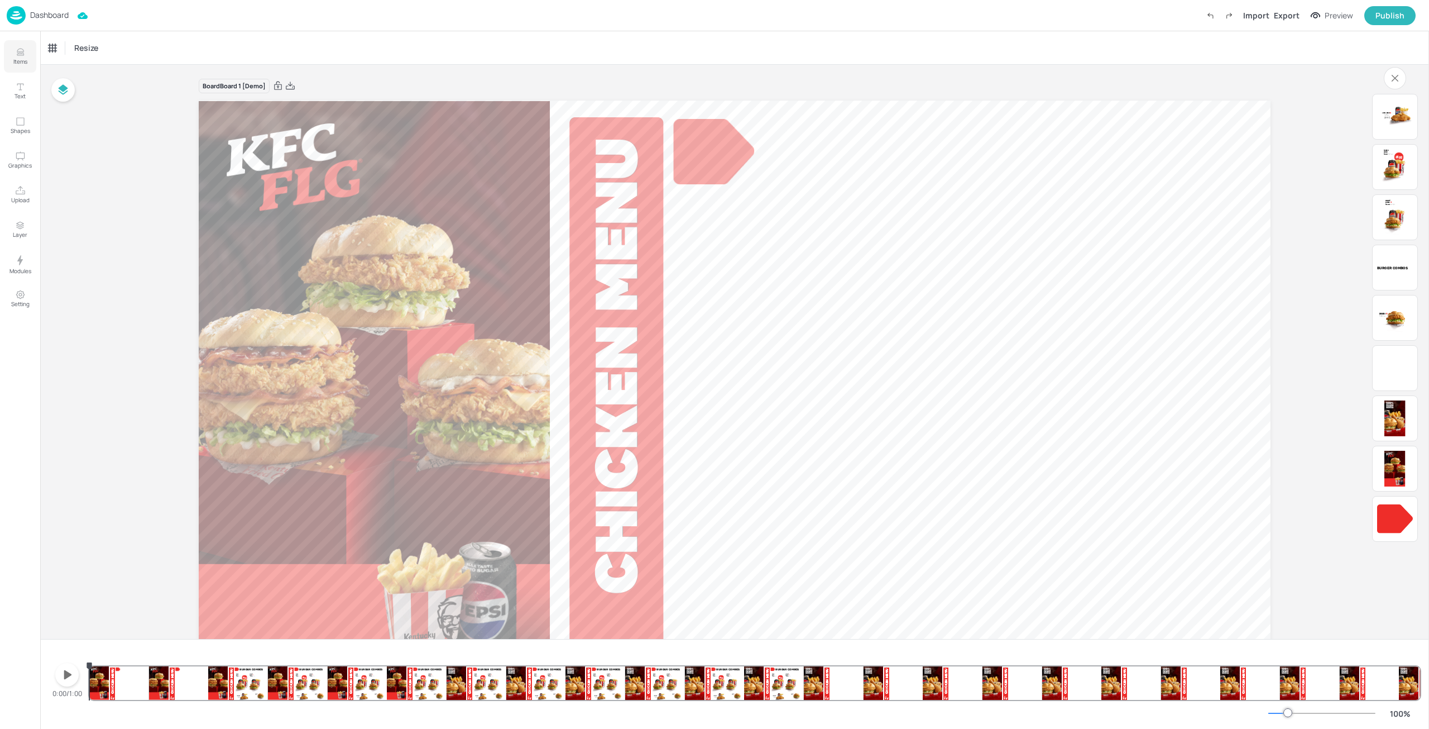
click at [9, 55] on button "Items" at bounding box center [20, 56] width 32 height 32
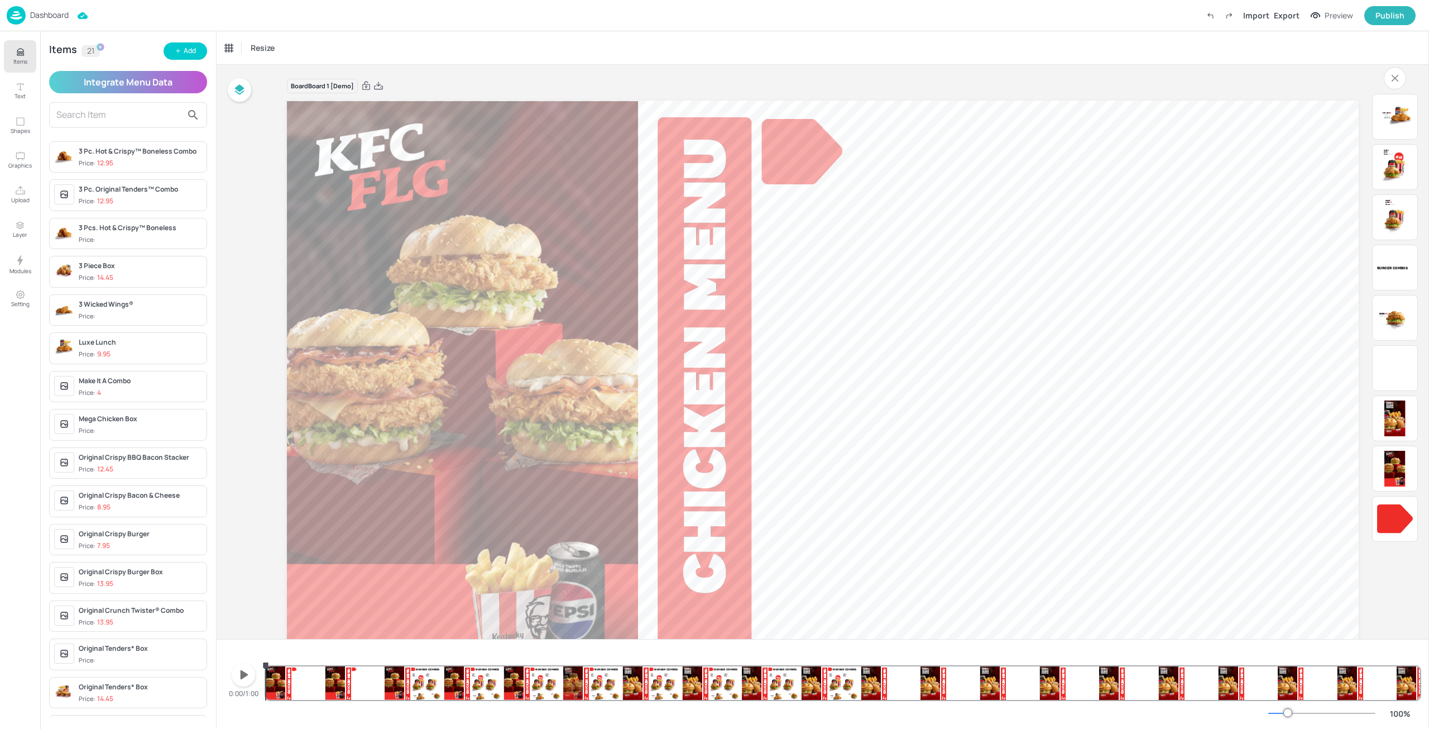
click at [142, 161] on span "Price: 12.95" at bounding box center [140, 163] width 123 height 9
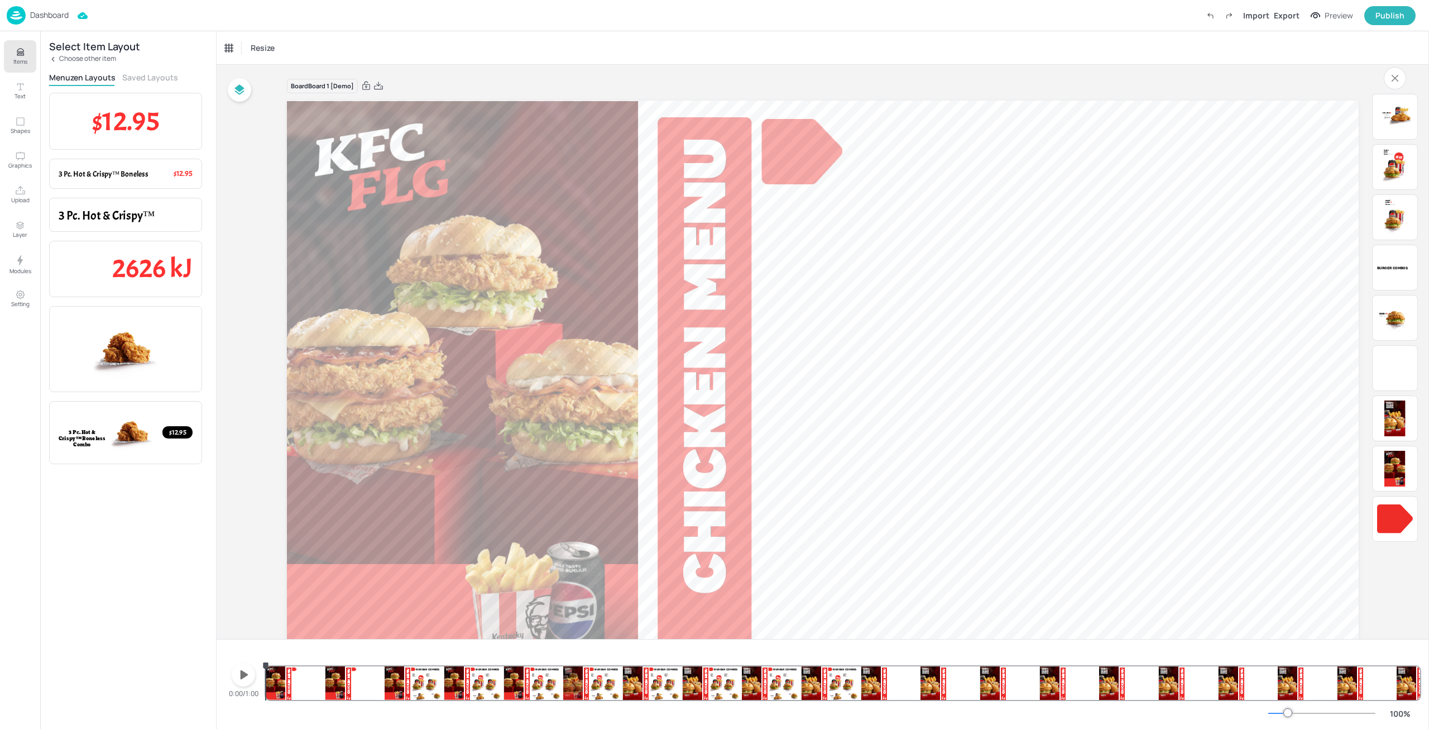
click at [61, 60] on p "Choose other item" at bounding box center [87, 59] width 57 height 8
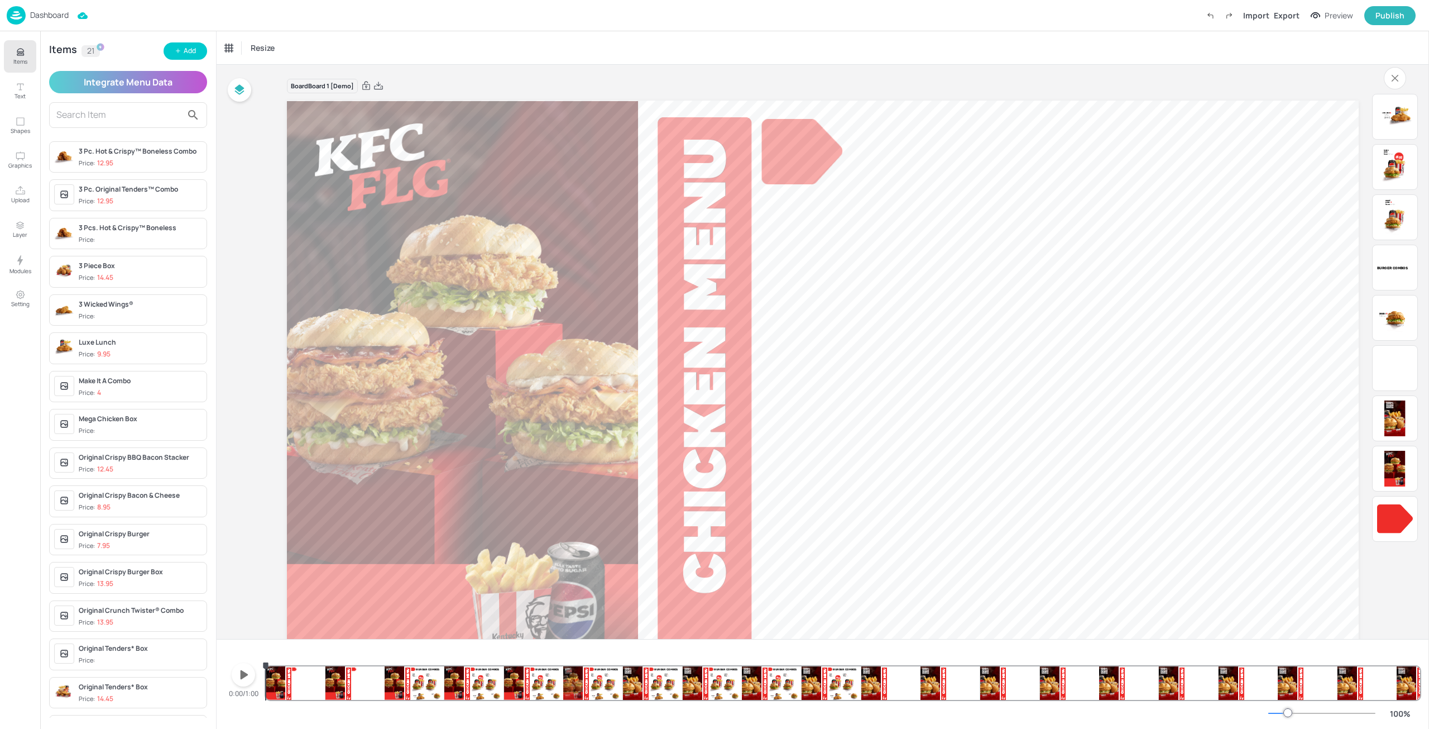
click at [123, 159] on span "Price: 12.95" at bounding box center [140, 163] width 123 height 9
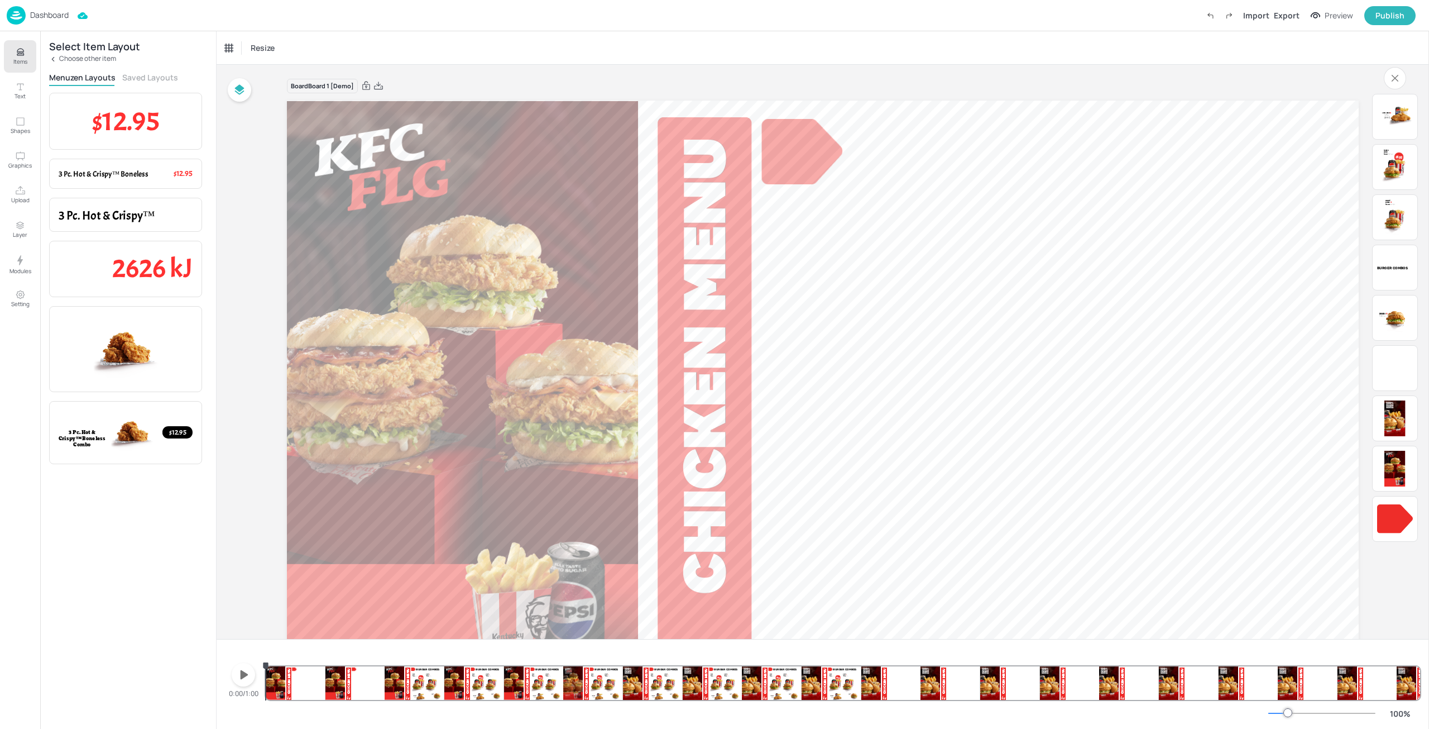
click at [68, 59] on p "Choose other item" at bounding box center [87, 59] width 57 height 8
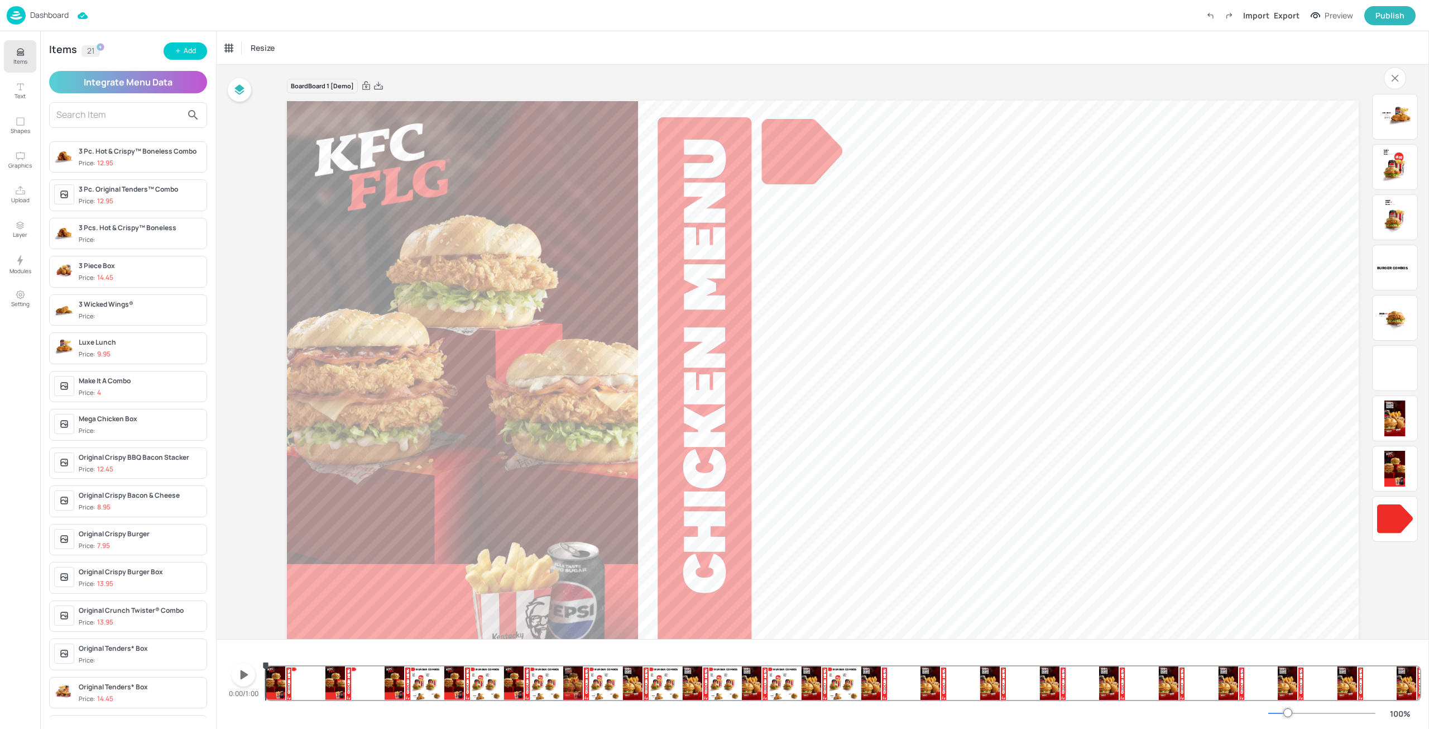
click at [245, 672] on icon "button" at bounding box center [243, 674] width 18 height 18
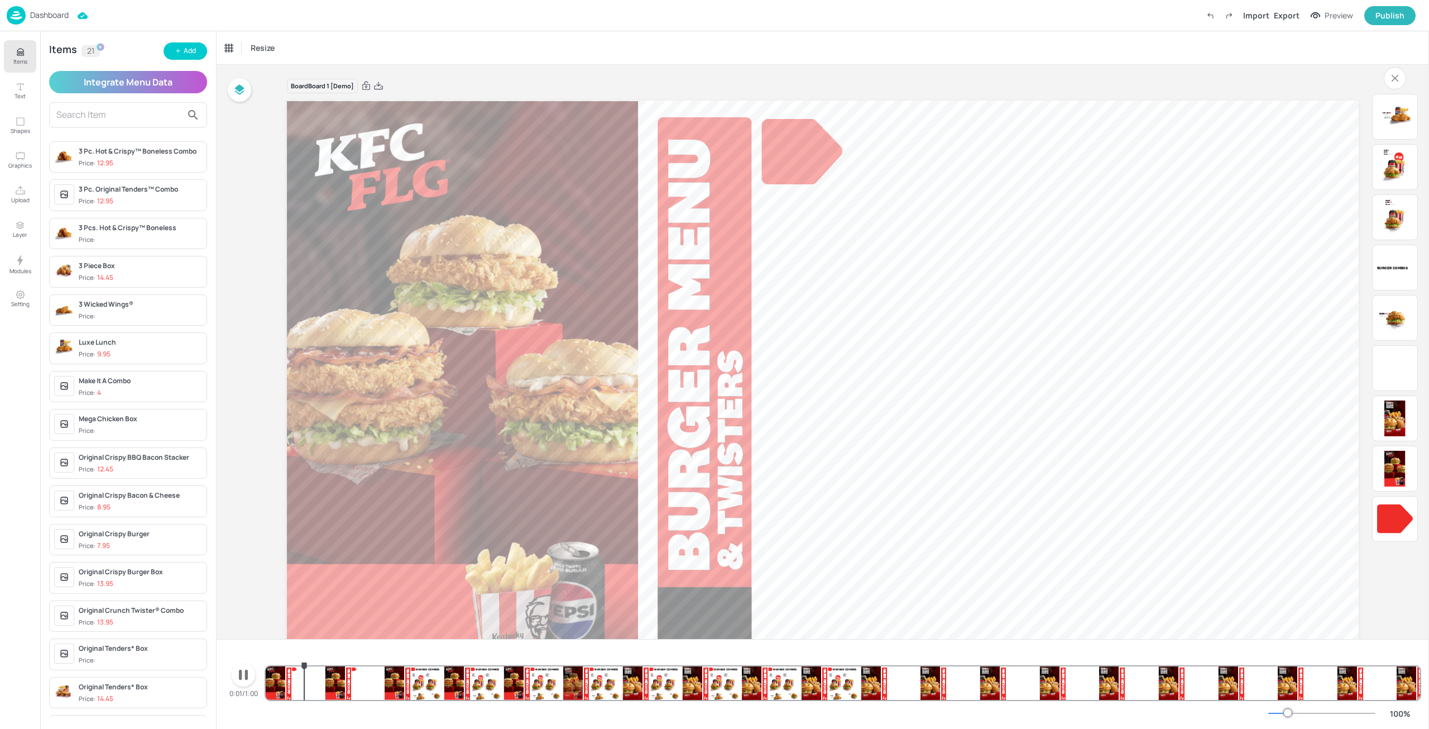
click at [243, 672] on icon "button" at bounding box center [243, 674] width 18 height 18
click at [58, 15] on p "Dashboard" at bounding box center [49, 15] width 39 height 8
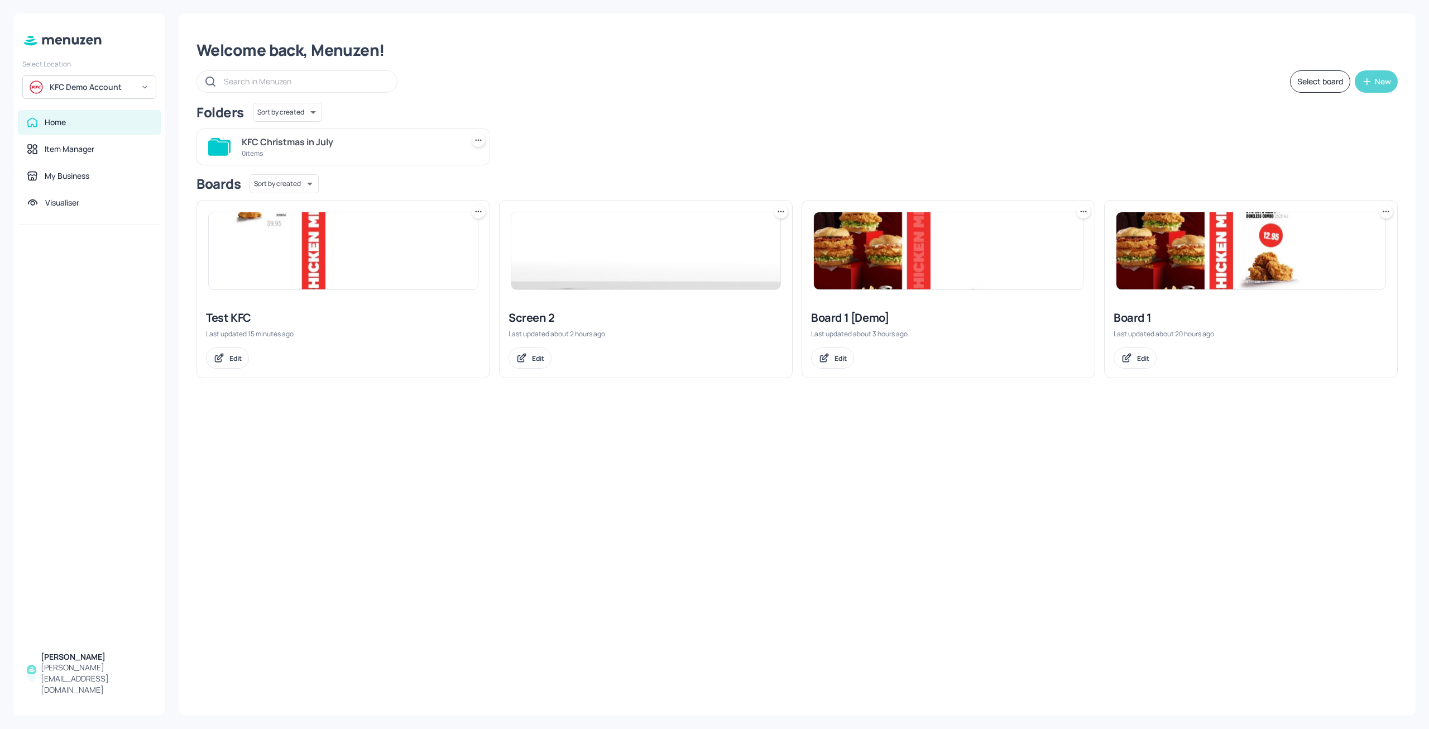
click at [1373, 82] on button "New" at bounding box center [1376, 81] width 43 height 22
click at [516, 119] on div at bounding box center [714, 364] width 1429 height 729
click at [775, 448] on div "Welcome back, Menuzen! Select board New Folders Sort by created id ​ KFC Christ…" at bounding box center [797, 364] width 1237 height 702
click at [826, 153] on div "KFC Christmas in July 0 items" at bounding box center [793, 142] width 1210 height 46
click at [621, 461] on div "Welcome back, Menuzen! Select board New Folders Sort by created id ​ KFC Christ…" at bounding box center [797, 364] width 1237 height 702
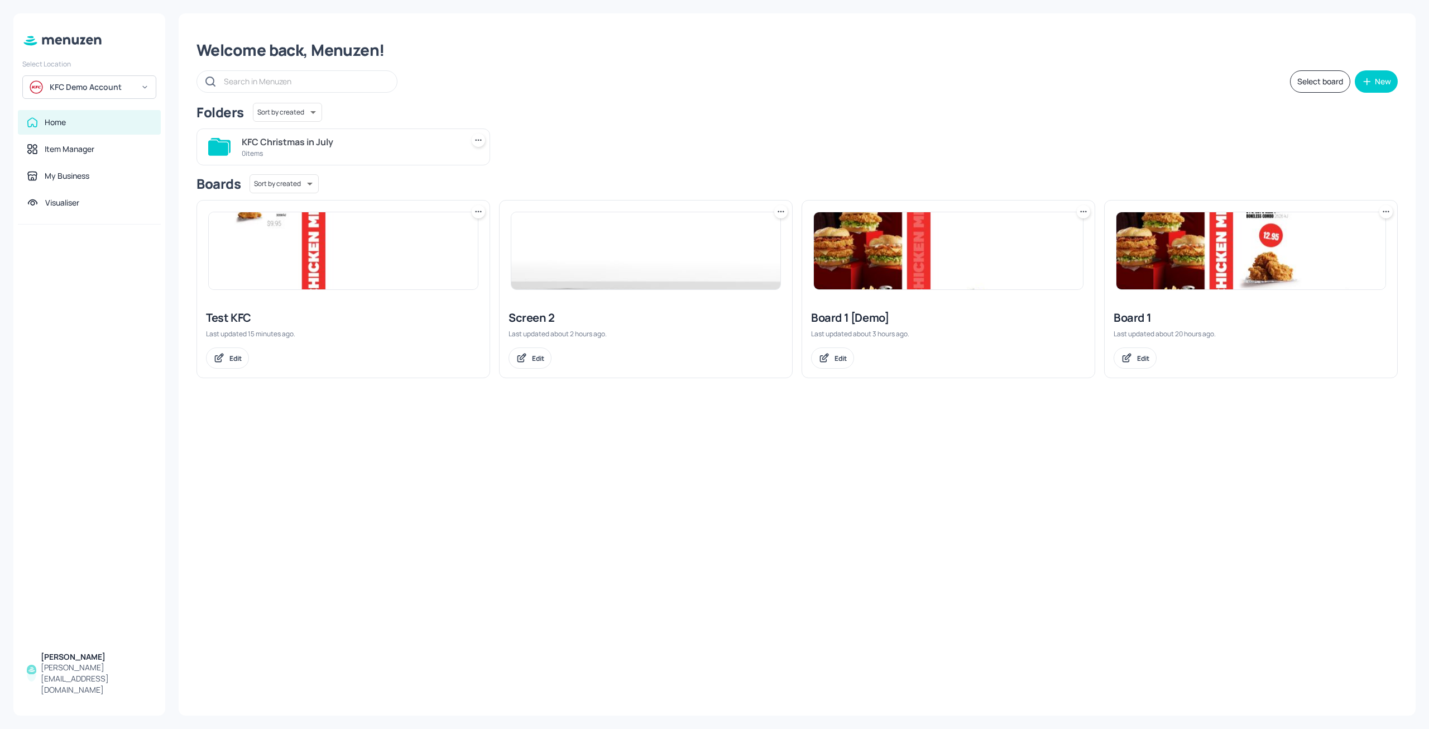
click at [774, 409] on div "Welcome back, Menuzen! Select board New Folders Sort by created id ​ KFC Christ…" at bounding box center [797, 364] width 1237 height 702
click at [612, 109] on div "Folders Sort by created id ​" at bounding box center [797, 112] width 1201 height 19
click at [1227, 571] on div "Welcome back, Menuzen! Select board New Folders Sort by created id ​ KFC Christ…" at bounding box center [797, 364] width 1237 height 702
click at [540, 516] on div "Welcome back, Menuzen! Select board New Folders Sort by created id ​ KFC Christ…" at bounding box center [797, 364] width 1237 height 702
click at [503, 423] on div "Welcome back, Menuzen! Select board New Folders Sort by created id ​ KFC Christ…" at bounding box center [797, 364] width 1237 height 702
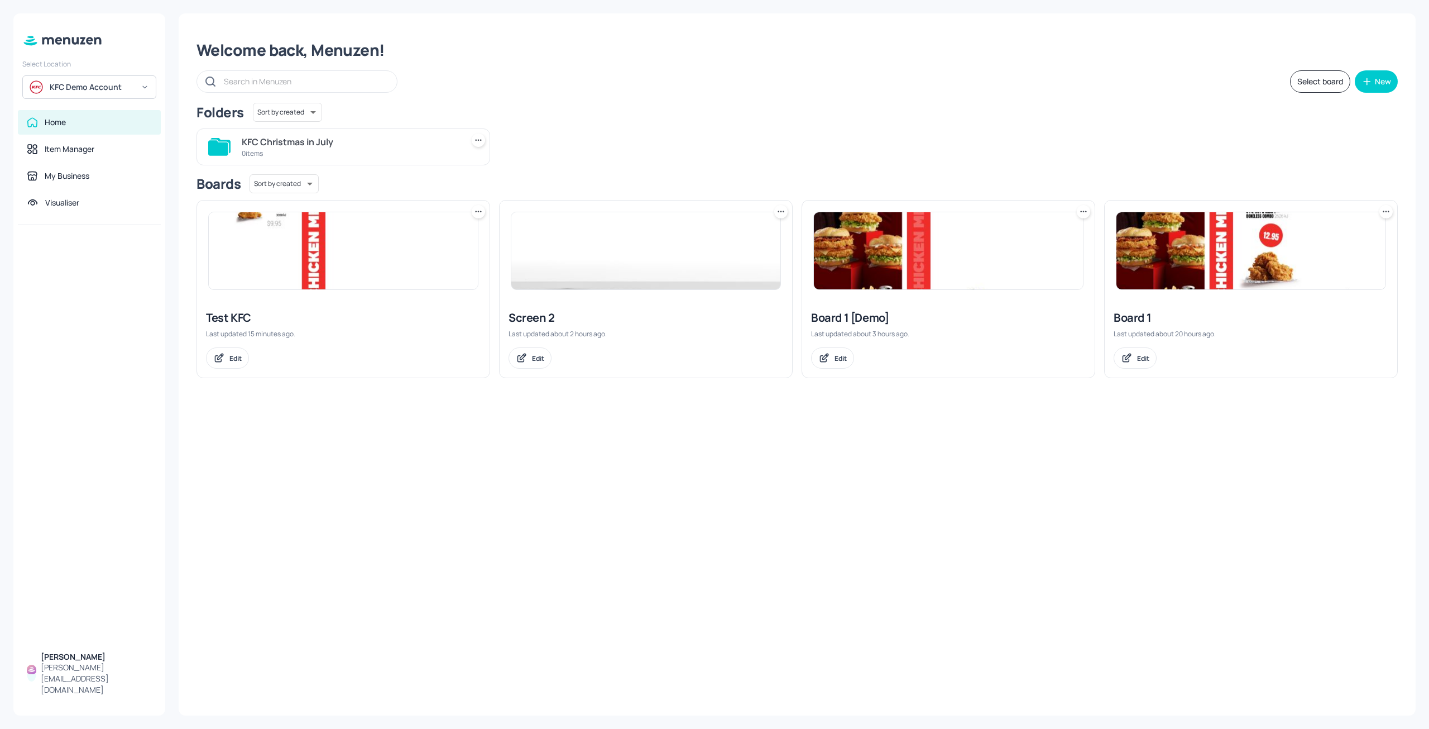
click at [491, 400] on div "Welcome back, Menuzen! Select board New Folders Sort by created id ​ KFC Christ…" at bounding box center [797, 364] width 1237 height 702
click at [677, 491] on div "Welcome back, Menuzen! Select board New Folders Sort by created id ​ KFC Christ…" at bounding box center [797, 364] width 1237 height 702
click at [94, 210] on div "Visualiser" at bounding box center [89, 202] width 143 height 25
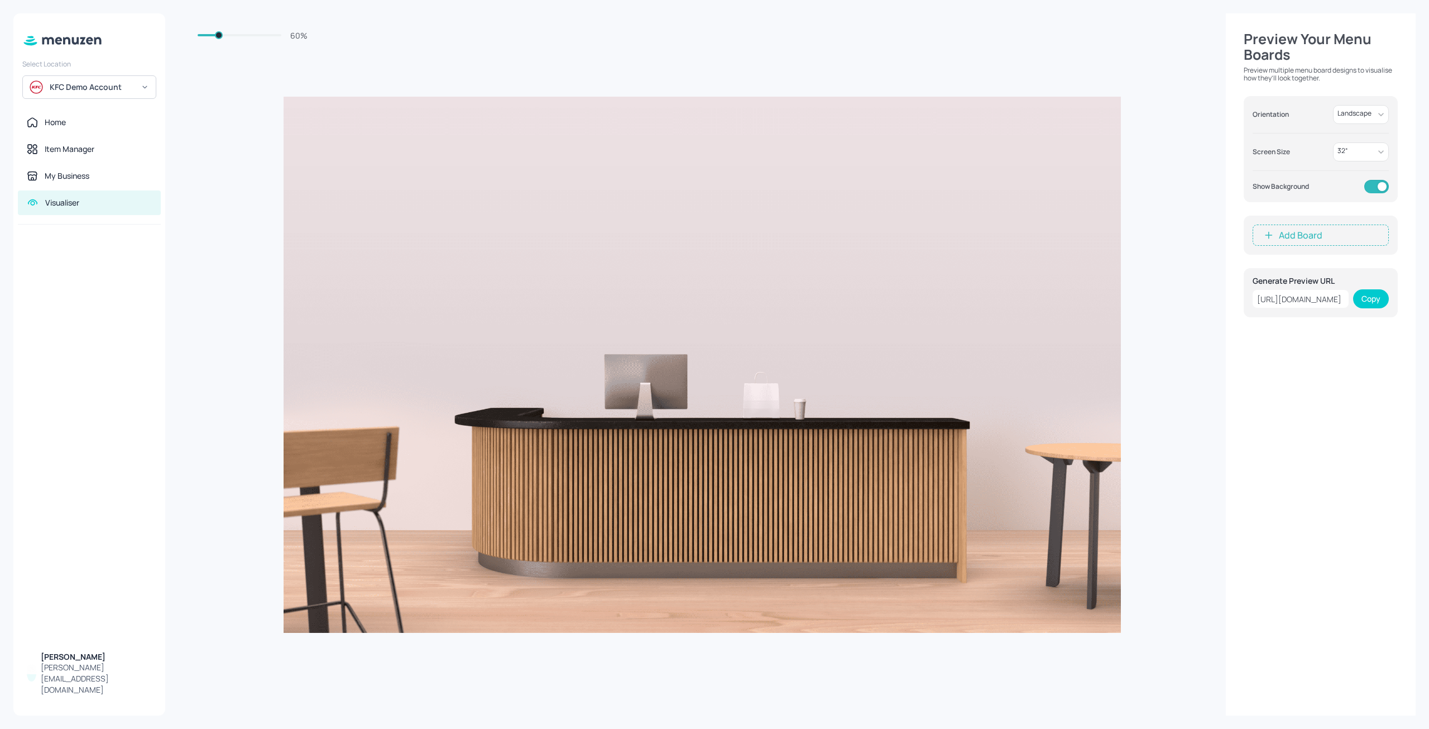
click at [73, 104] on div "Select Location KFC Demo Account Home Item Manager My Business Visualiser [PERS…" at bounding box center [89, 364] width 152 height 702
click at [68, 113] on div "Home" at bounding box center [89, 122] width 143 height 25
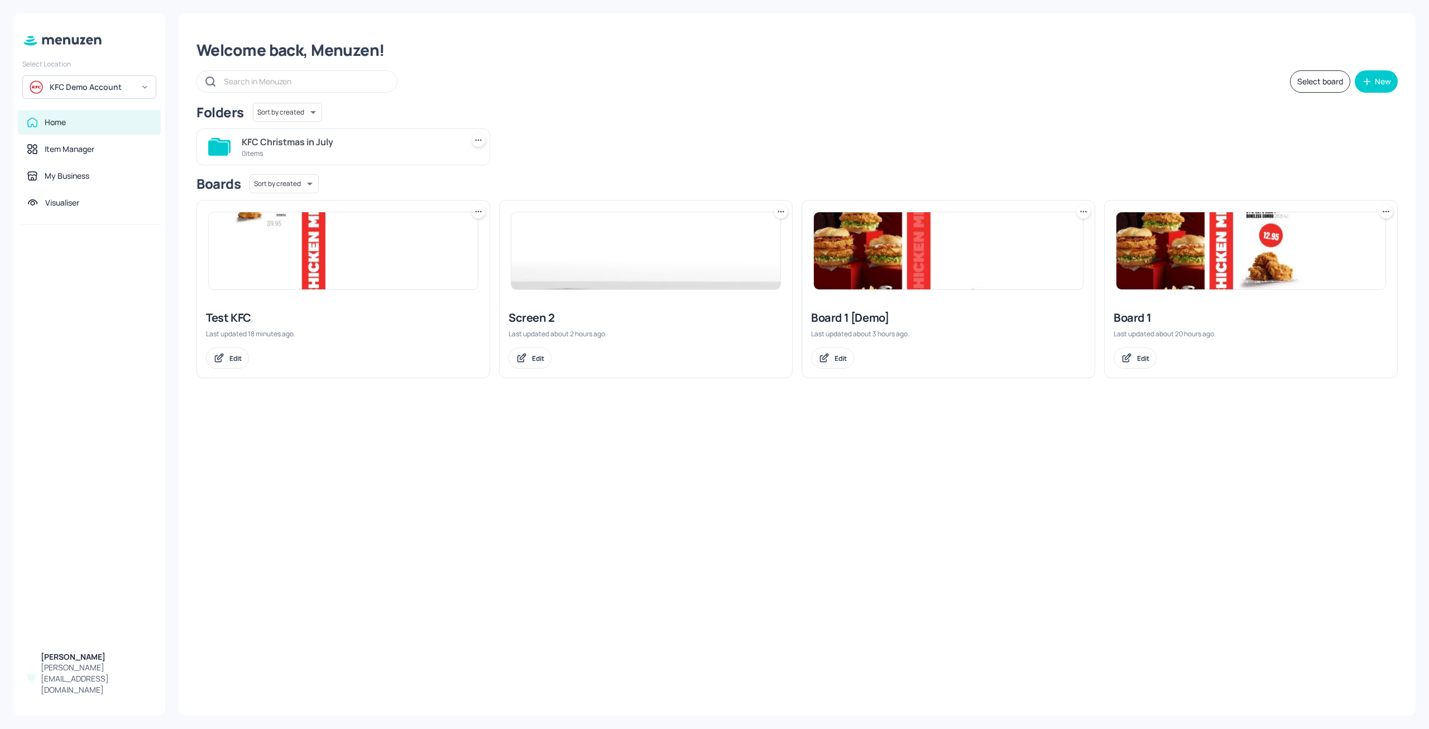
click at [377, 236] on img at bounding box center [343, 250] width 269 height 77
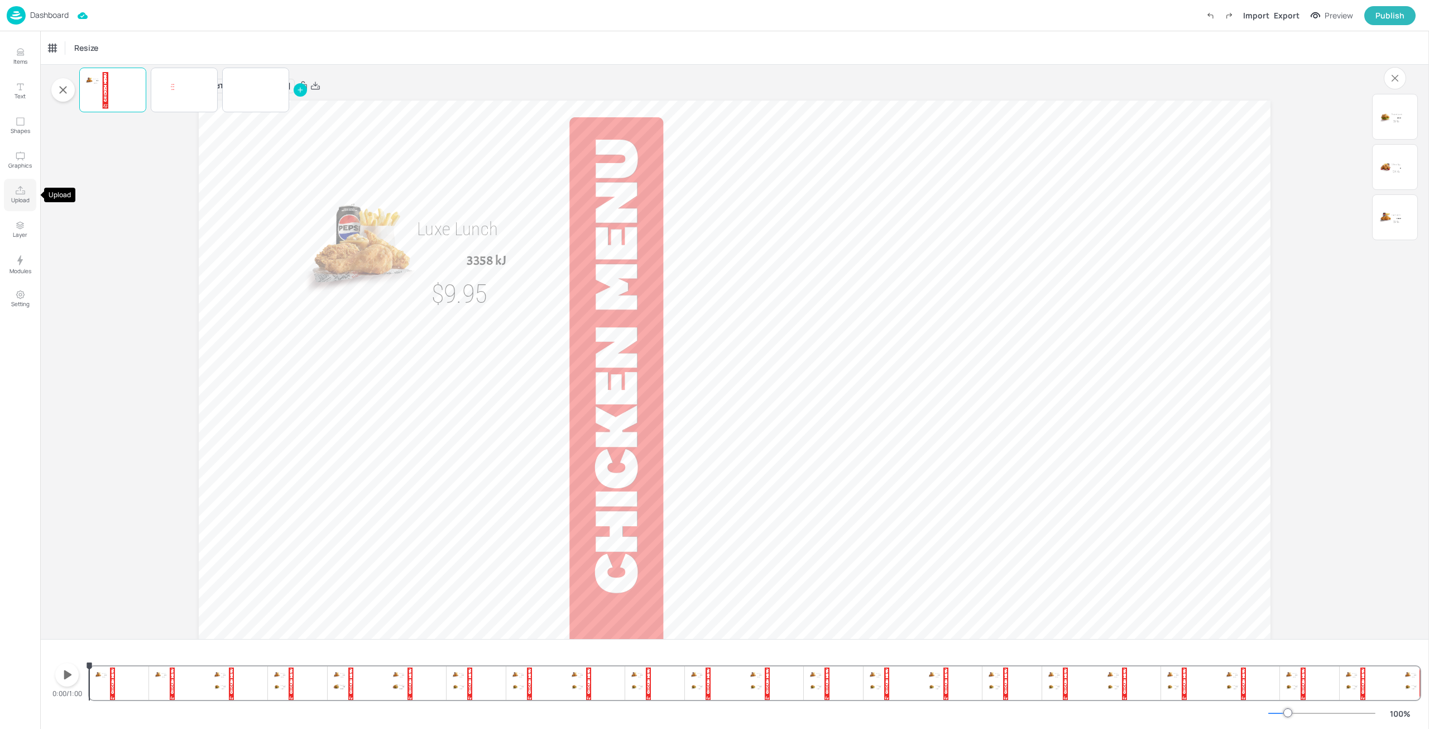
click at [24, 191] on icon "Upload" at bounding box center [20, 190] width 9 height 8
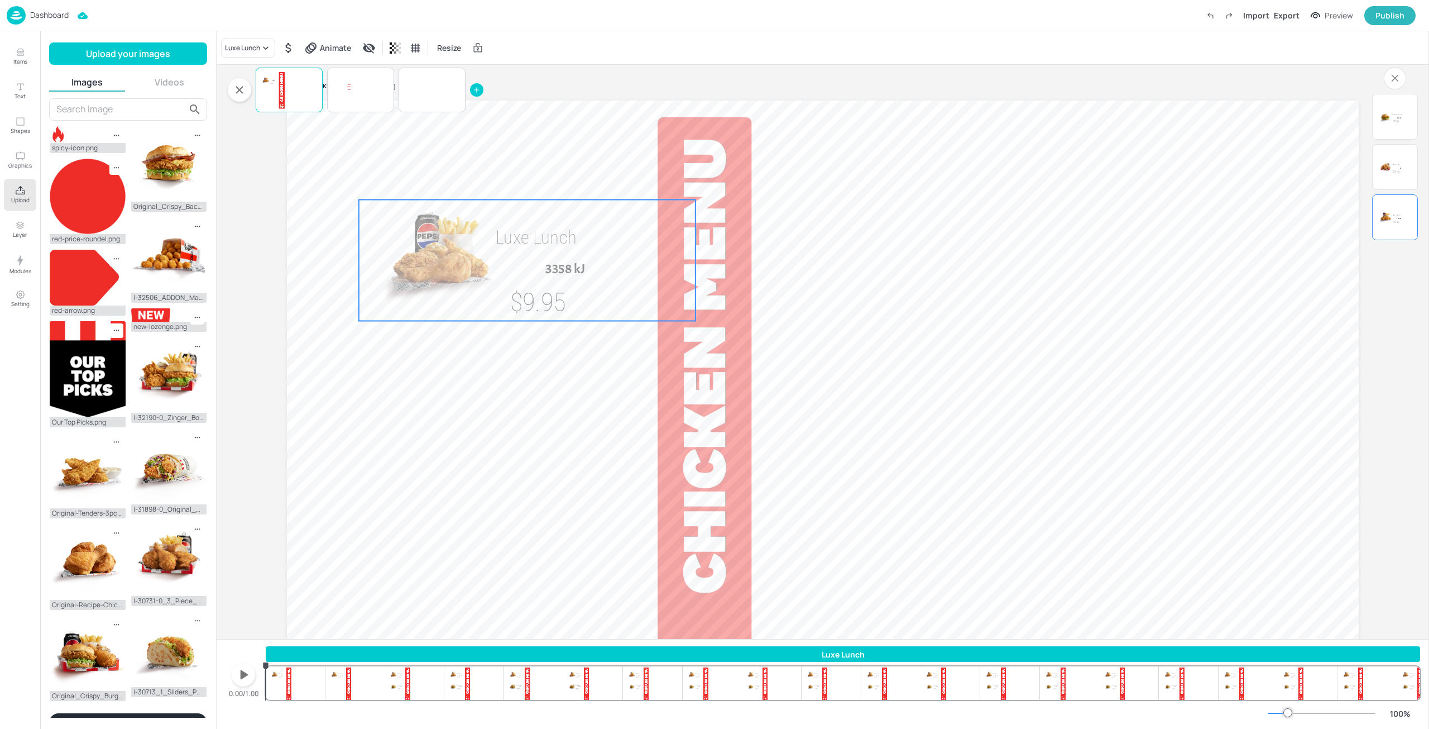
drag, startPoint x: 511, startPoint y: 258, endPoint x: 501, endPoint y: 267, distance: 12.7
click at [501, 267] on img at bounding box center [439, 259] width 160 height 121
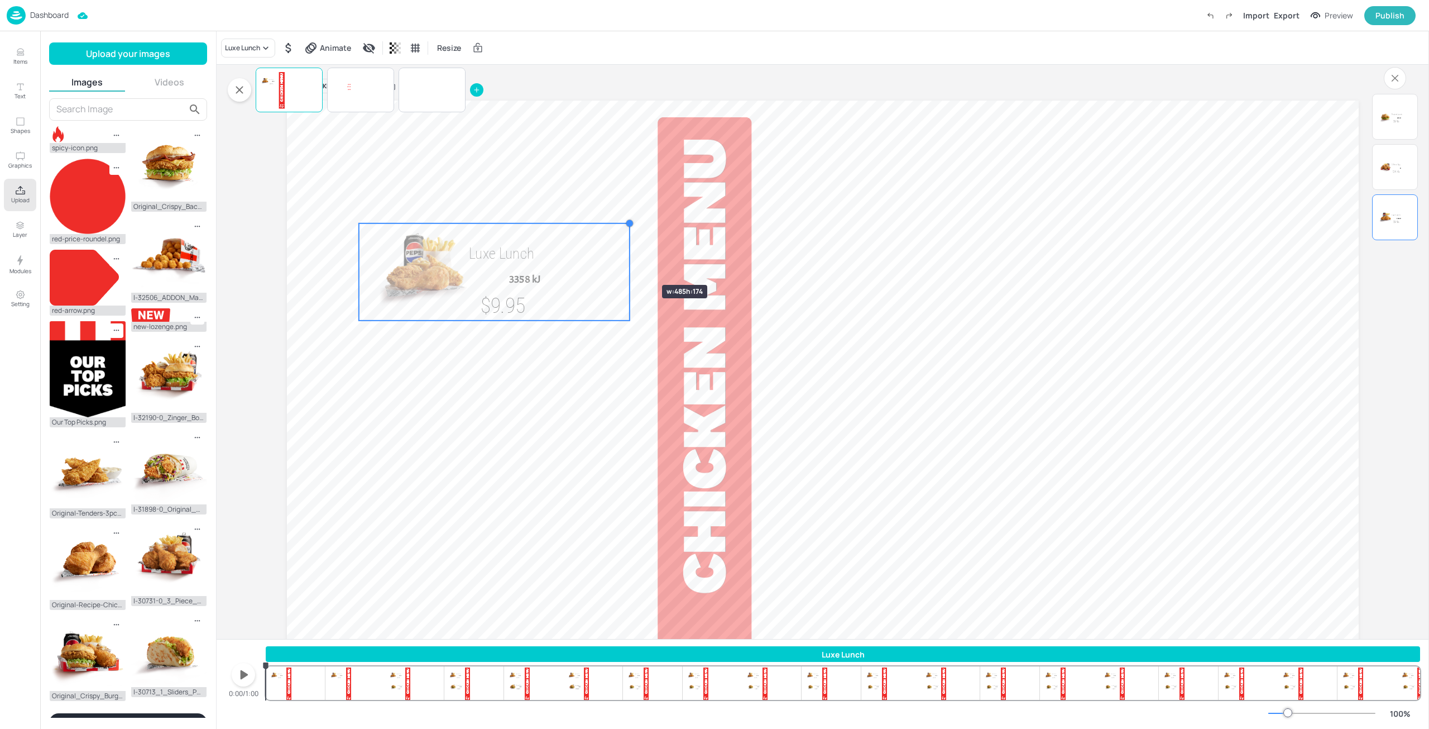
drag, startPoint x: 695, startPoint y: 201, endPoint x: 629, endPoint y: 265, distance: 91.6
click at [629, 265] on div "Luxe Lunch 3358 kJ $9.95 3 Piece Box kJ $14.45 Packed Lunch 3375 kJ $9.95" at bounding box center [823, 401] width 1072 height 603
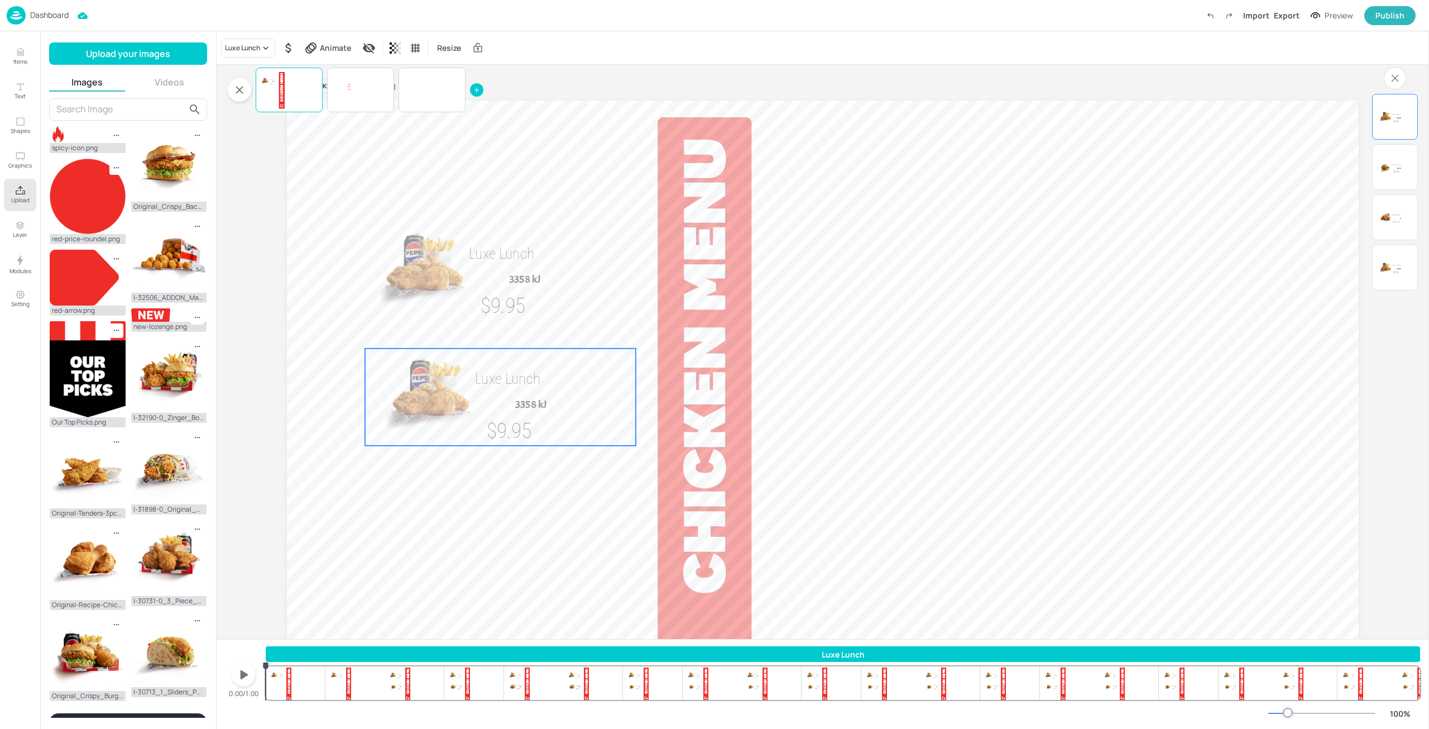
drag, startPoint x: 537, startPoint y: 304, endPoint x: 537, endPoint y: 423, distance: 119.5
click at [537, 423] on p "$9.95" at bounding box center [508, 431] width 103 height 30
click at [1392, 18] on div "Publish" at bounding box center [1390, 15] width 29 height 12
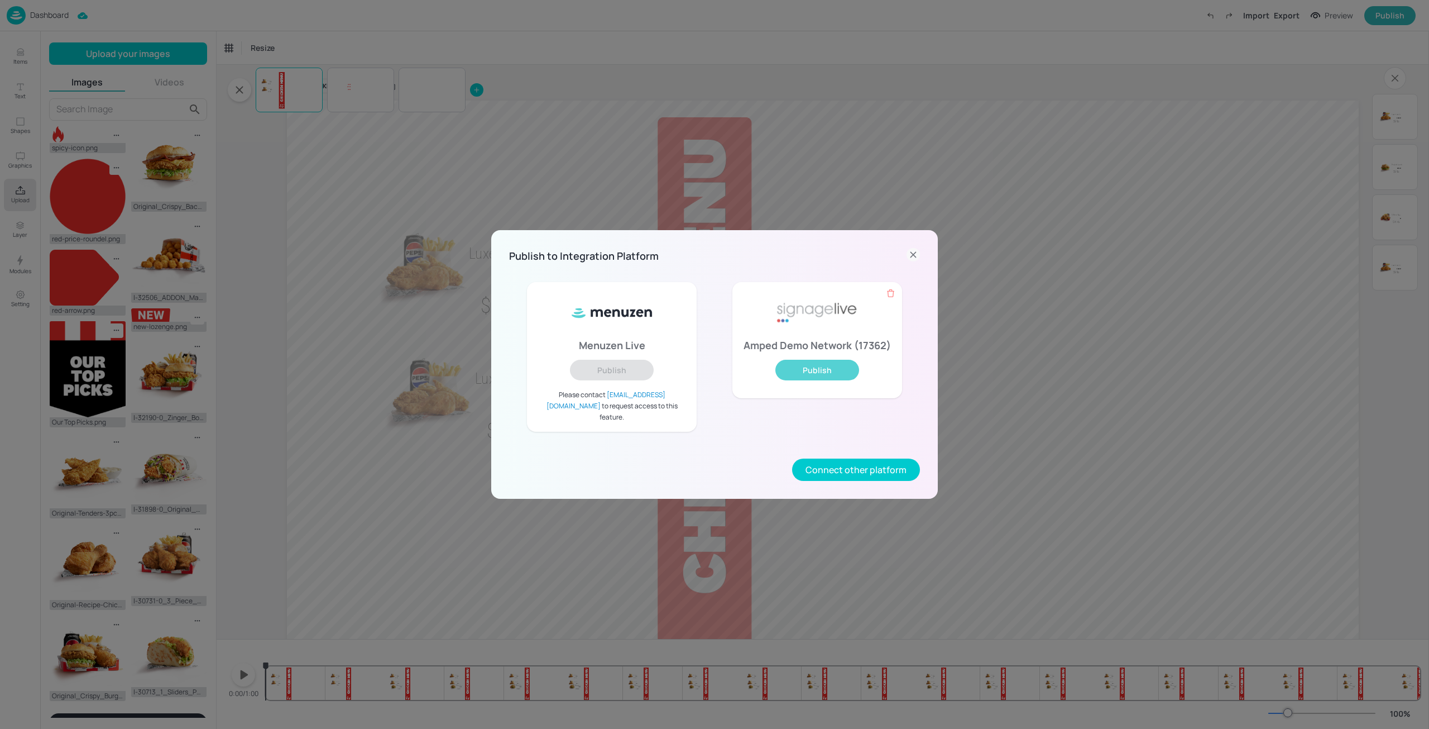
click at [834, 371] on button "Publish" at bounding box center [817, 370] width 84 height 21
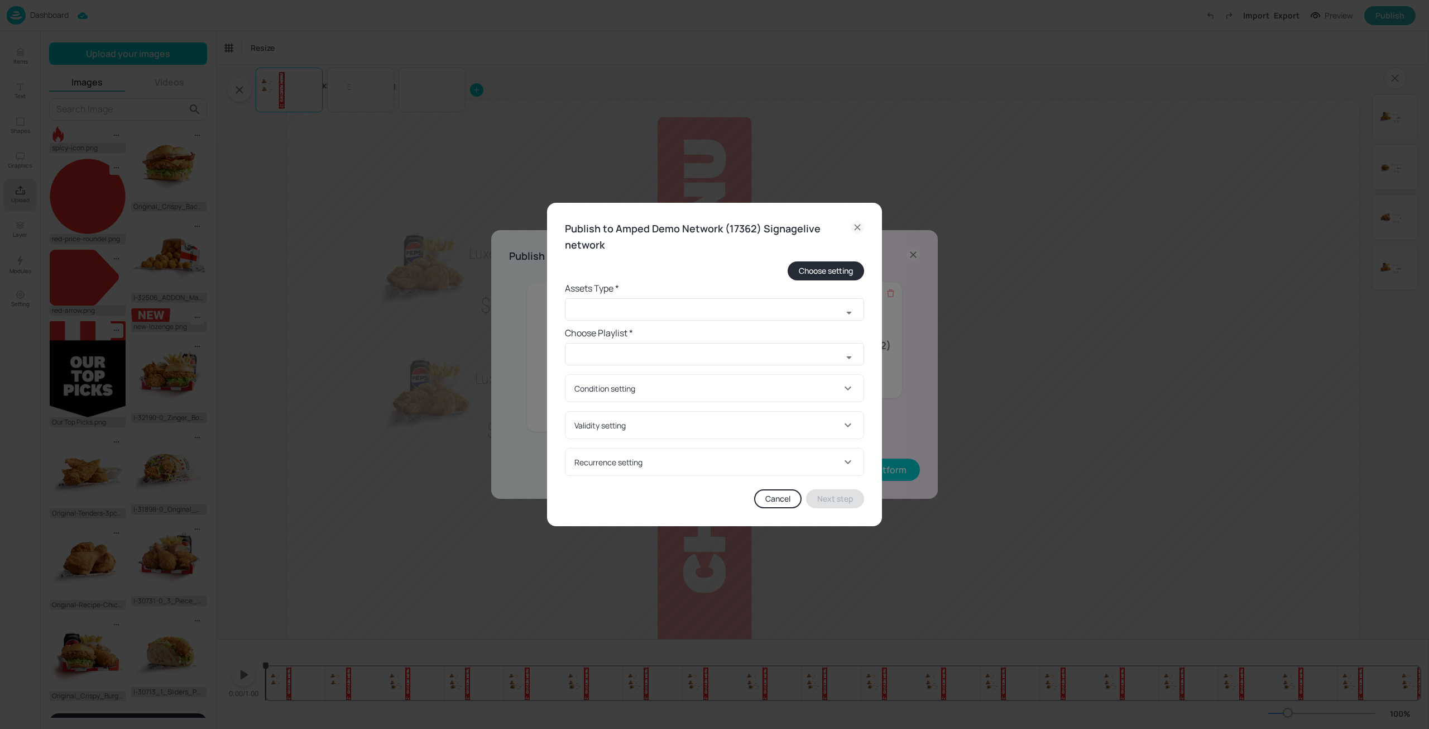
click at [854, 230] on icon at bounding box center [857, 227] width 13 height 13
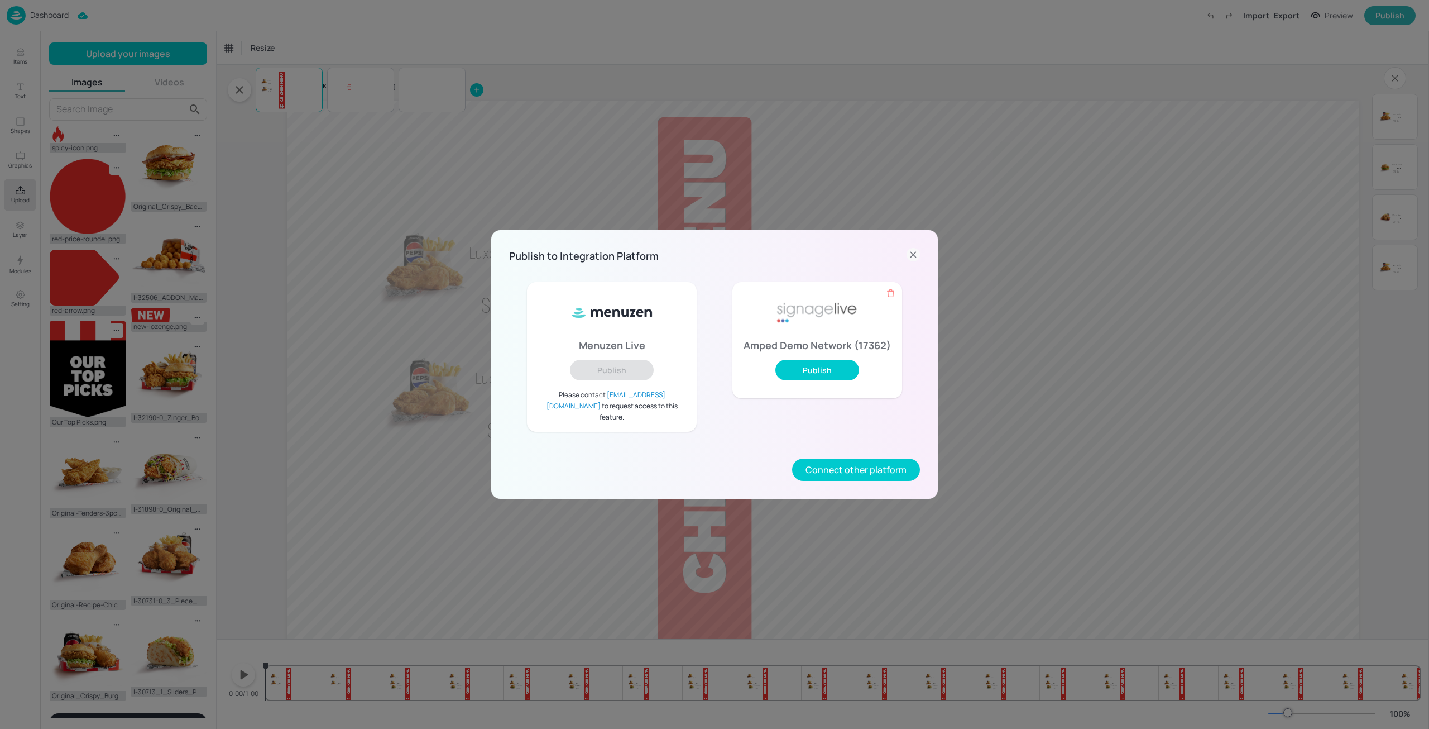
click at [916, 260] on icon at bounding box center [913, 254] width 13 height 13
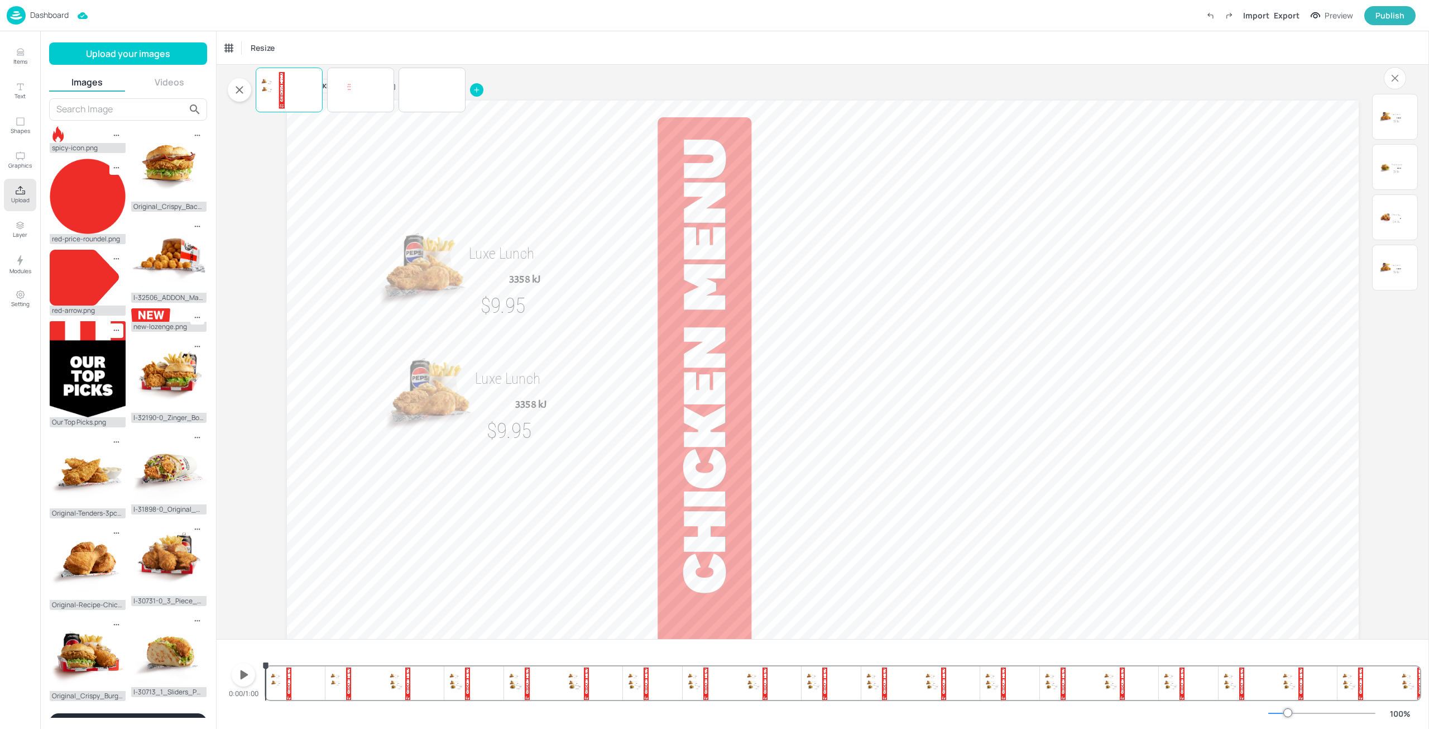
click at [65, 16] on p "Dashboard" at bounding box center [49, 15] width 39 height 8
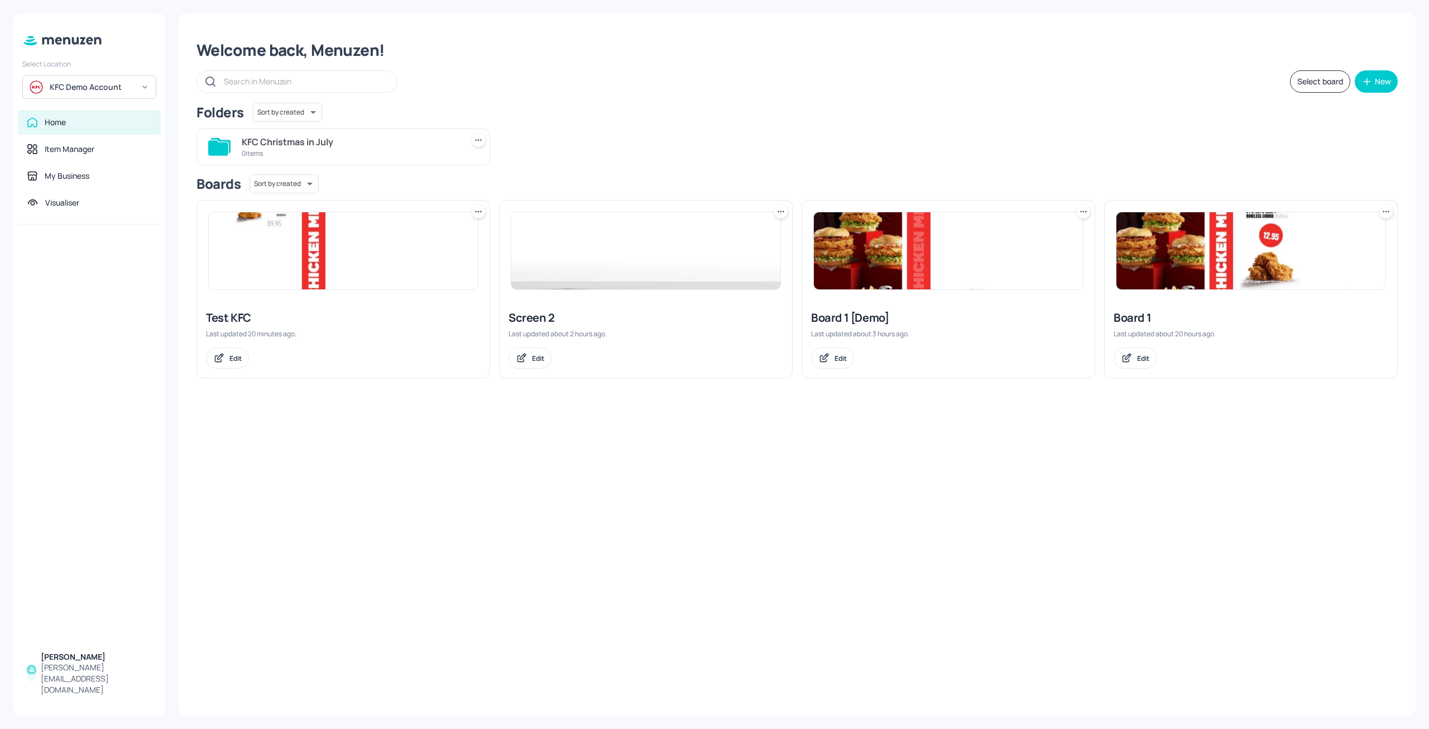
click at [1146, 238] on img at bounding box center [1251, 250] width 269 height 77
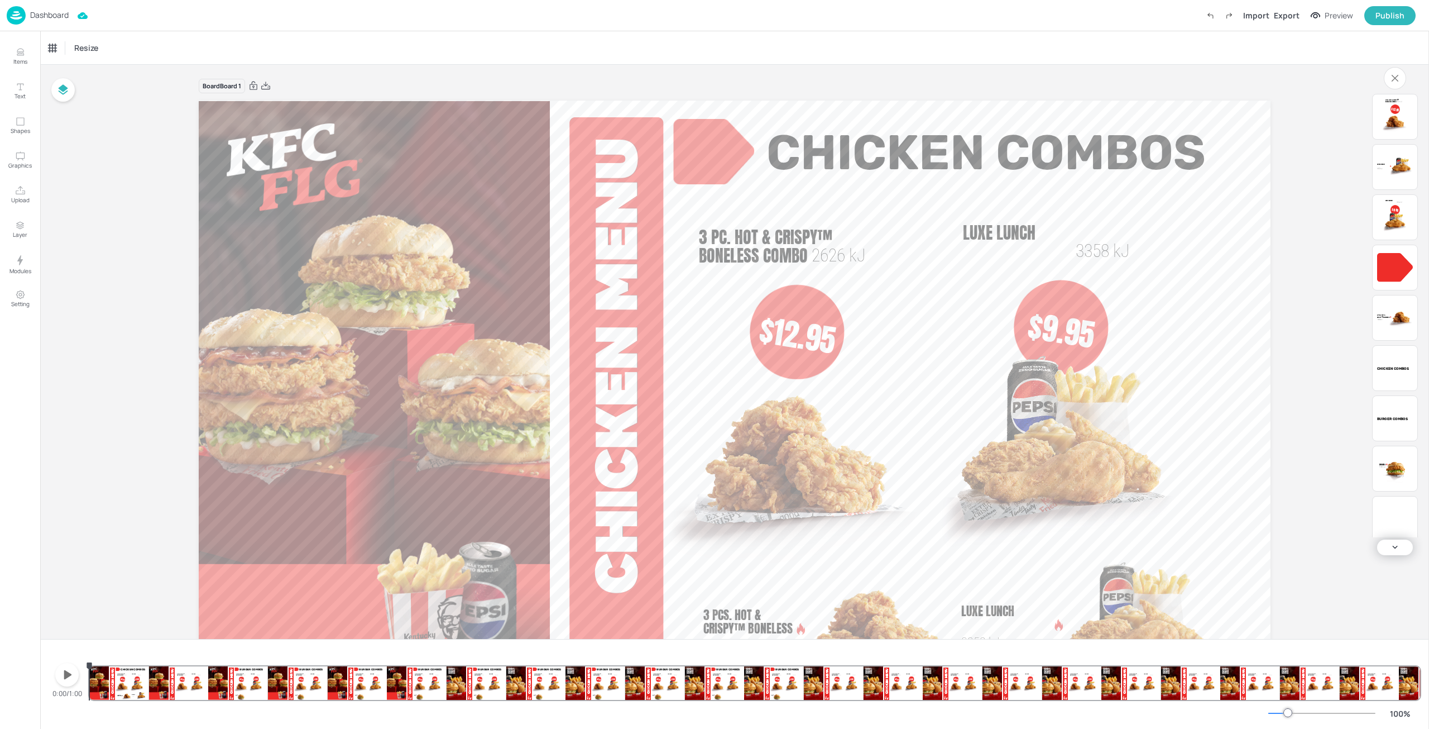
click at [42, 15] on p "Dashboard" at bounding box center [49, 15] width 39 height 8
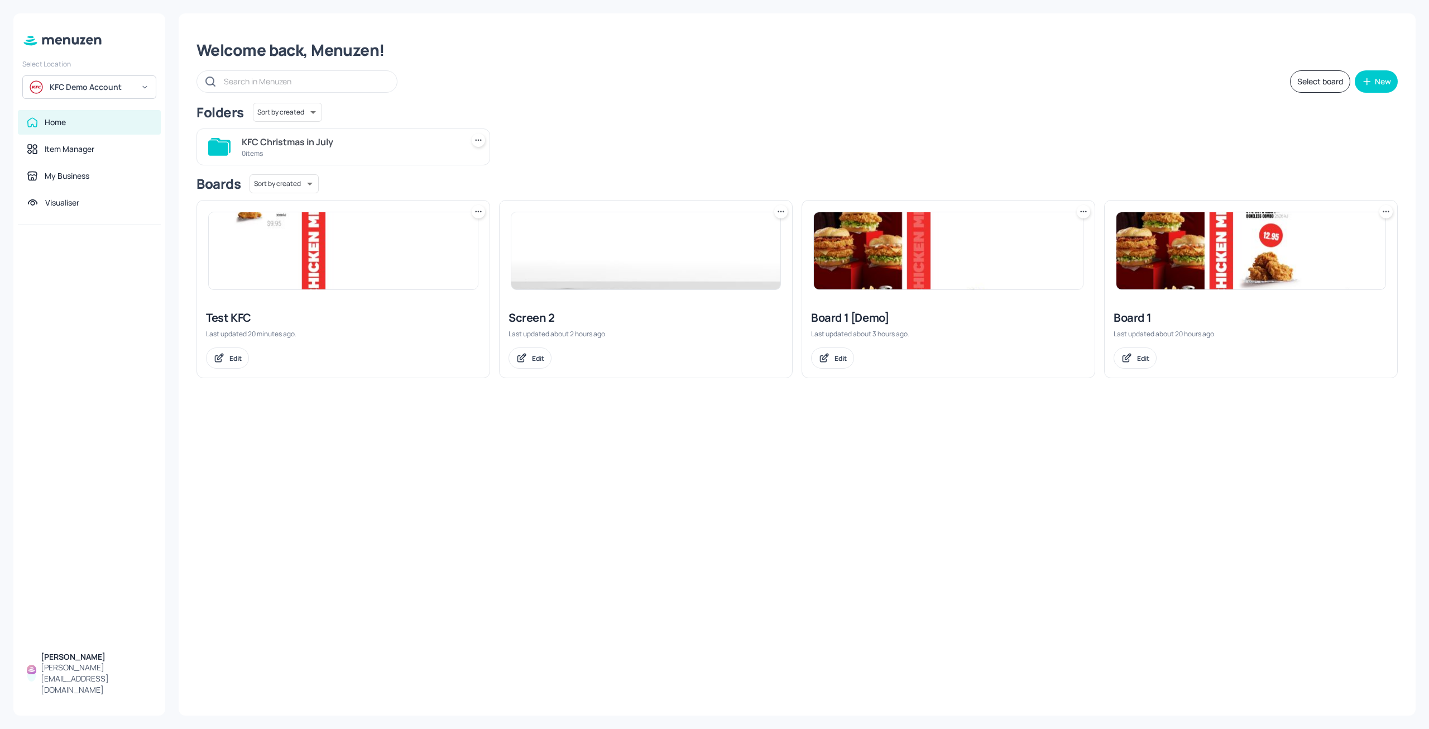
click at [682, 461] on div "Welcome back, Menuzen! Select board New Folders Sort by created id ​ KFC Christ…" at bounding box center [797, 364] width 1237 height 702
click at [730, 490] on div "Welcome back, Menuzen! Select board New Folders Sort by created id ​ KFC Christ…" at bounding box center [797, 364] width 1237 height 702
click at [724, 492] on div "Welcome back, Menuzen! Select board New Folders Sort by created id ​ KFC Christ…" at bounding box center [797, 364] width 1237 height 702
click at [724, 493] on div "Welcome back, Menuzen! Select board New Folders Sort by created id ​ KFC Christ…" at bounding box center [797, 364] width 1237 height 702
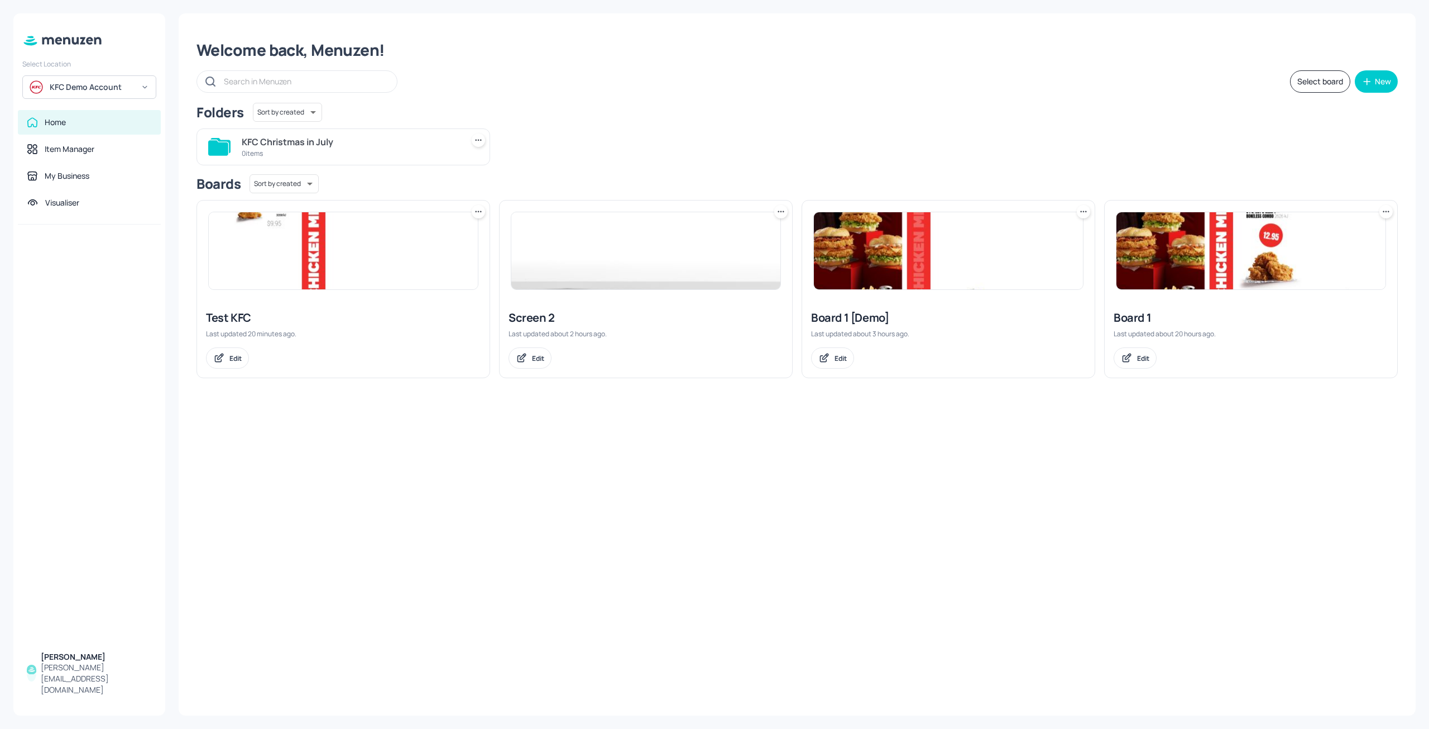
click at [720, 495] on div "Welcome back, Menuzen! Select board New Folders Sort by created id ​ KFC Christ…" at bounding box center [797, 364] width 1237 height 702
click at [719, 495] on div "Welcome back, Menuzen! Select board New Folders Sort by created id ​ KFC Christ…" at bounding box center [797, 364] width 1237 height 702
click at [797, 487] on div "Welcome back, Menuzen! Select board New Folders Sort by created id ​ KFC Christ…" at bounding box center [797, 364] width 1237 height 702
click at [993, 513] on div "Welcome back, Menuzen! Select board New Folders Sort by created id ​ KFC Christ…" at bounding box center [797, 364] width 1237 height 702
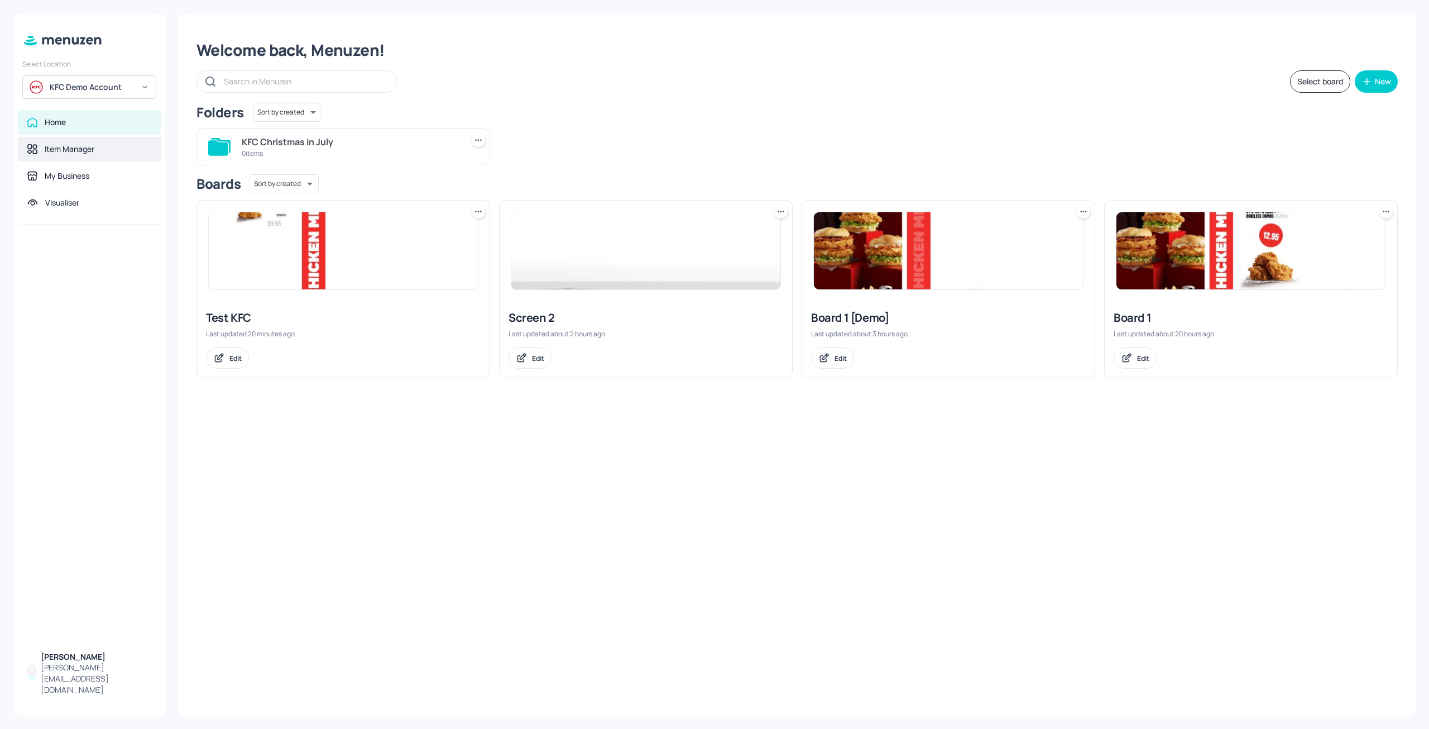
click at [81, 156] on div "Item Manager" at bounding box center [89, 149] width 143 height 25
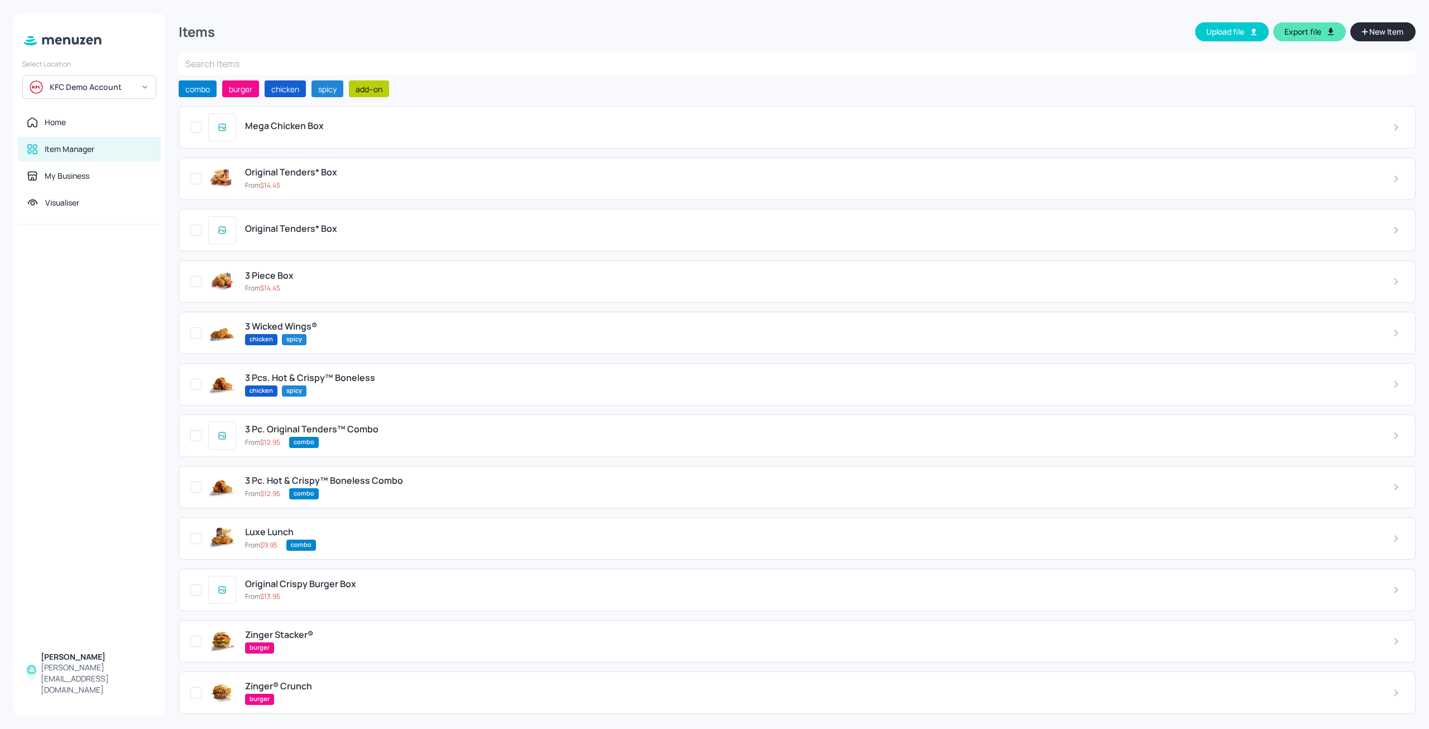
click at [68, 135] on div "Home Item Manager My Business Visualiser" at bounding box center [89, 167] width 152 height 114
click at [69, 130] on div "Home" at bounding box center [89, 122] width 143 height 25
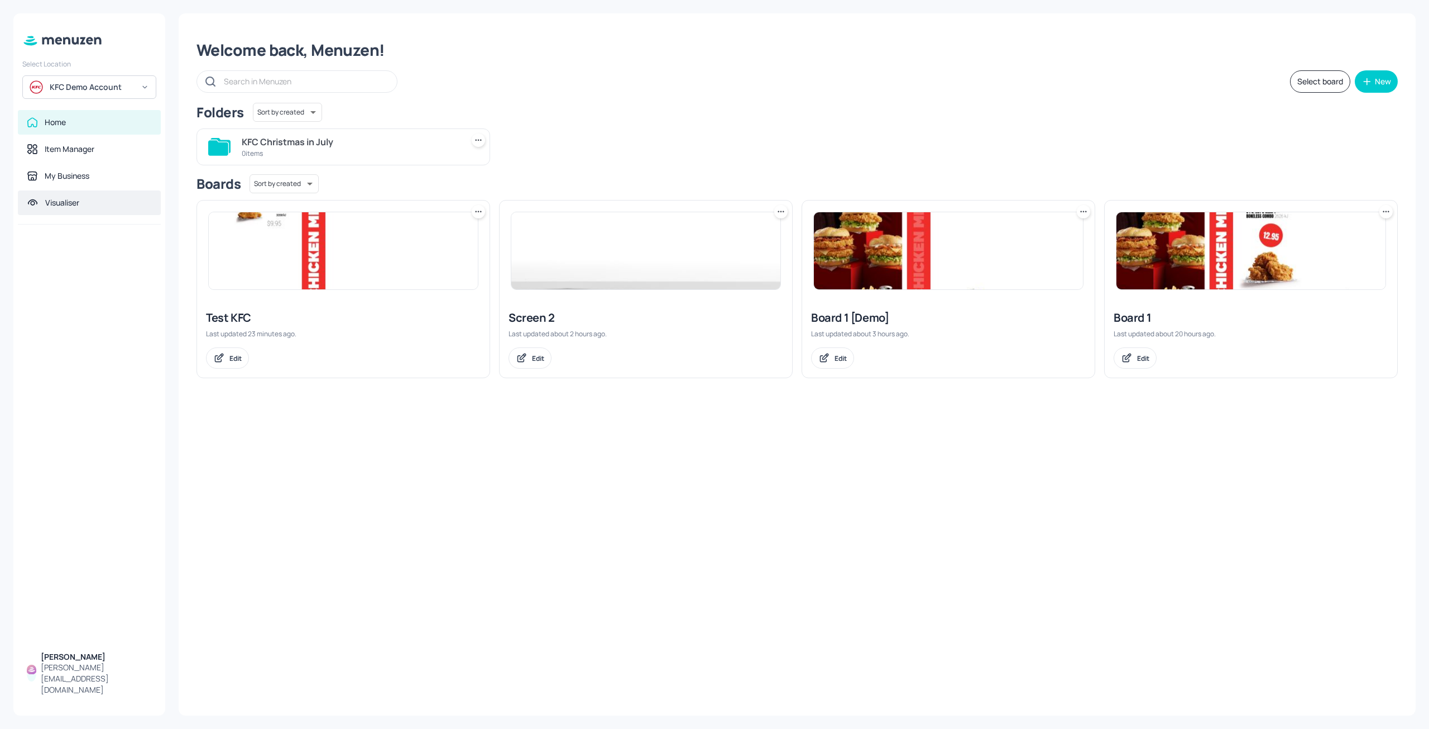
click at [82, 209] on div "Visualiser" at bounding box center [89, 202] width 143 height 25
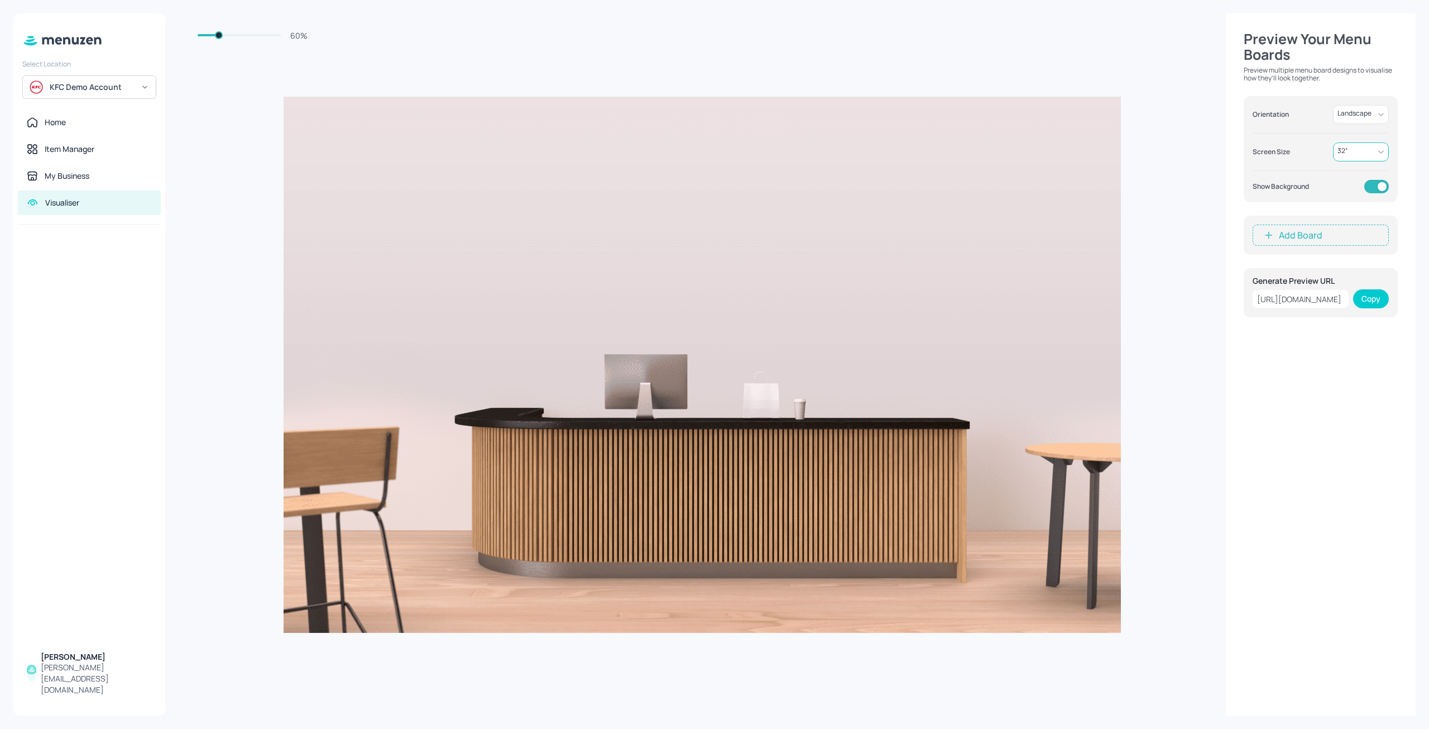
click at [1369, 151] on body "Select Location KFC Demo Account Home Item Manager My Business Visualiser [PERS…" at bounding box center [714, 364] width 1429 height 729
click at [1360, 215] on li "50 “" at bounding box center [1361, 217] width 56 height 15
type input "50"
click at [1352, 241] on button "Add Board" at bounding box center [1321, 234] width 136 height 21
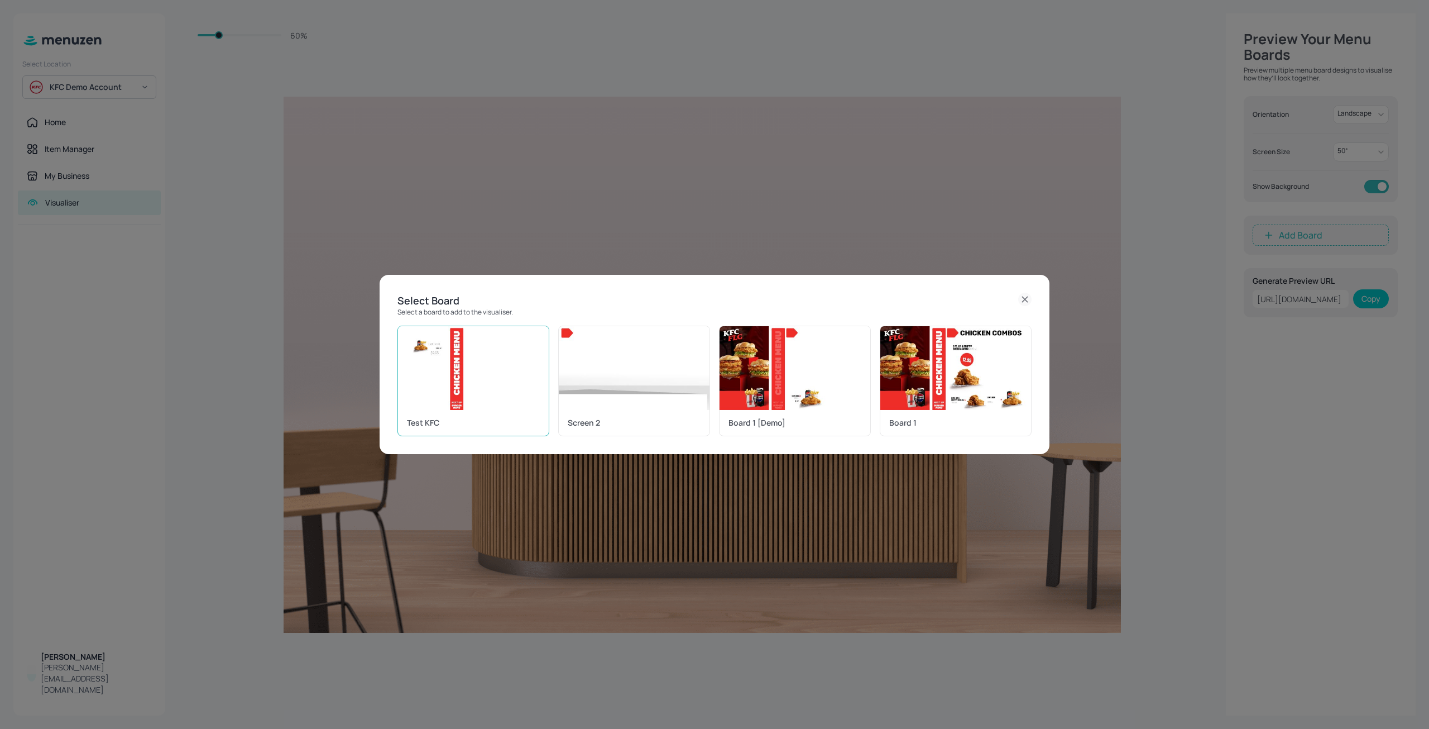
click at [441, 375] on img at bounding box center [473, 368] width 151 height 84
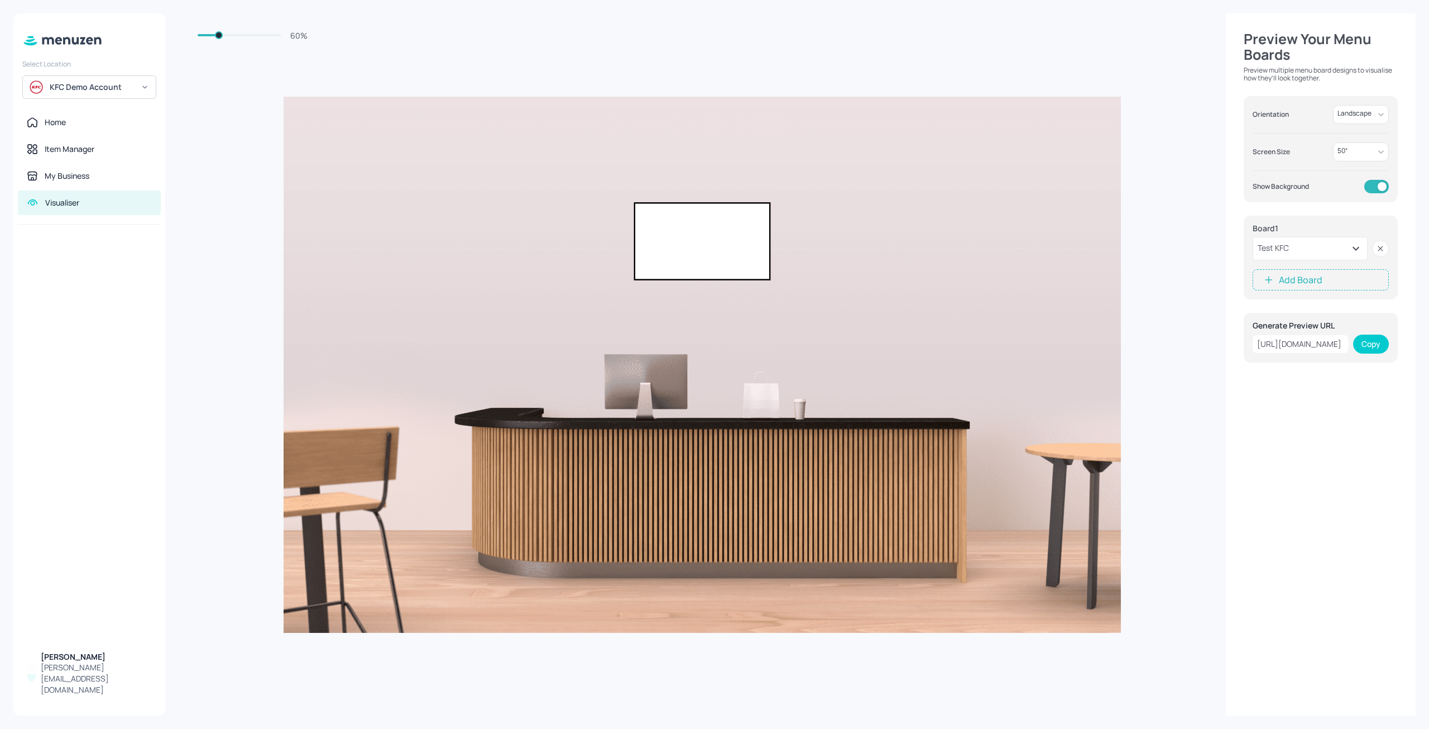
click at [1353, 252] on icon at bounding box center [1355, 248] width 13 height 13
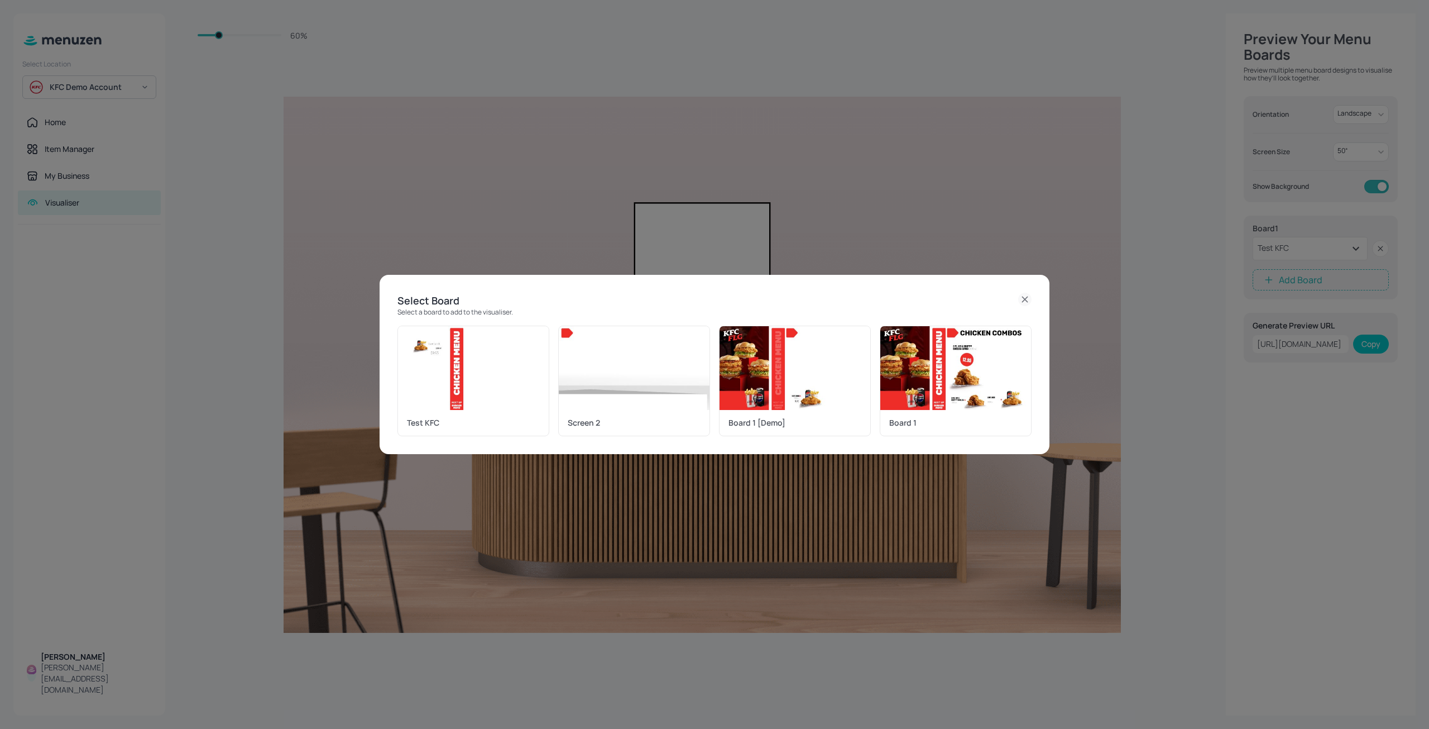
click at [1023, 296] on icon at bounding box center [1024, 299] width 13 height 13
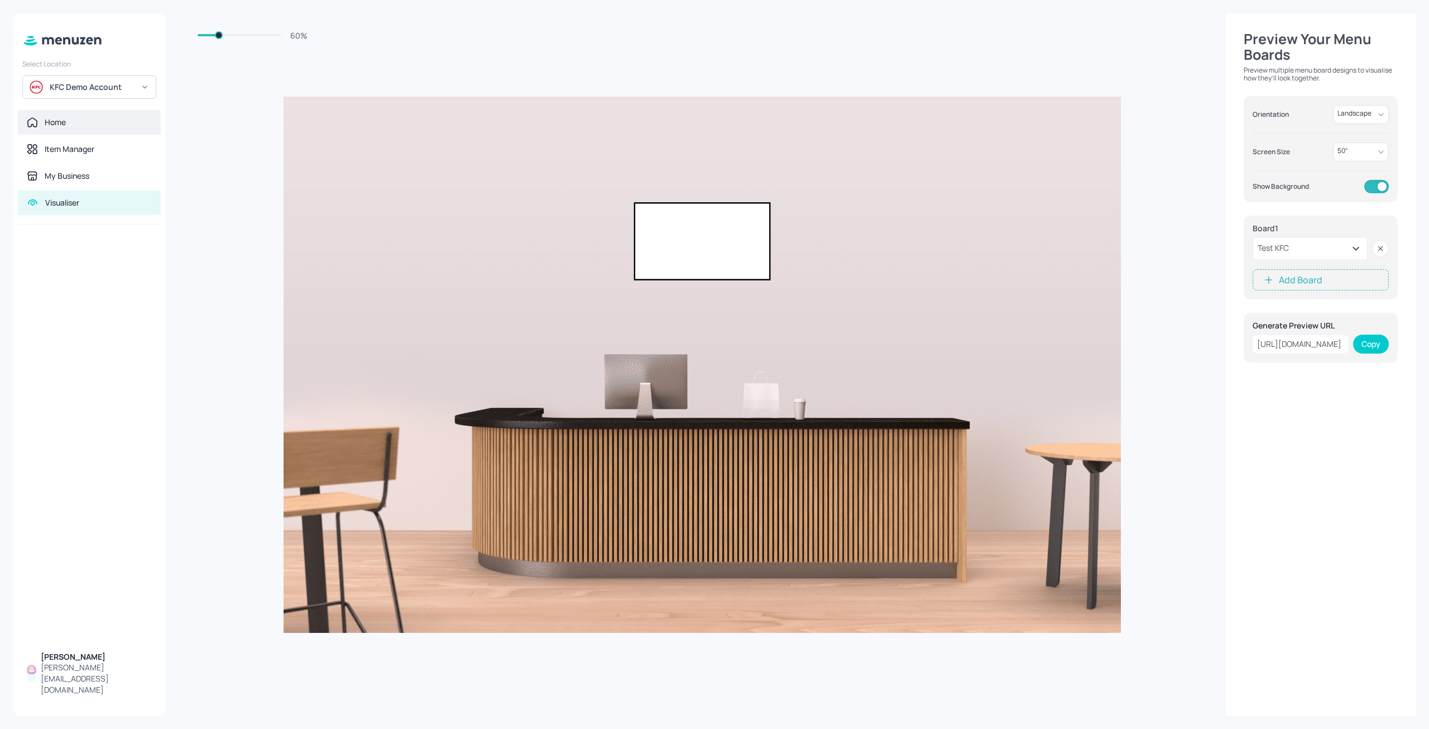
click at [68, 118] on div "Home" at bounding box center [89, 122] width 125 height 11
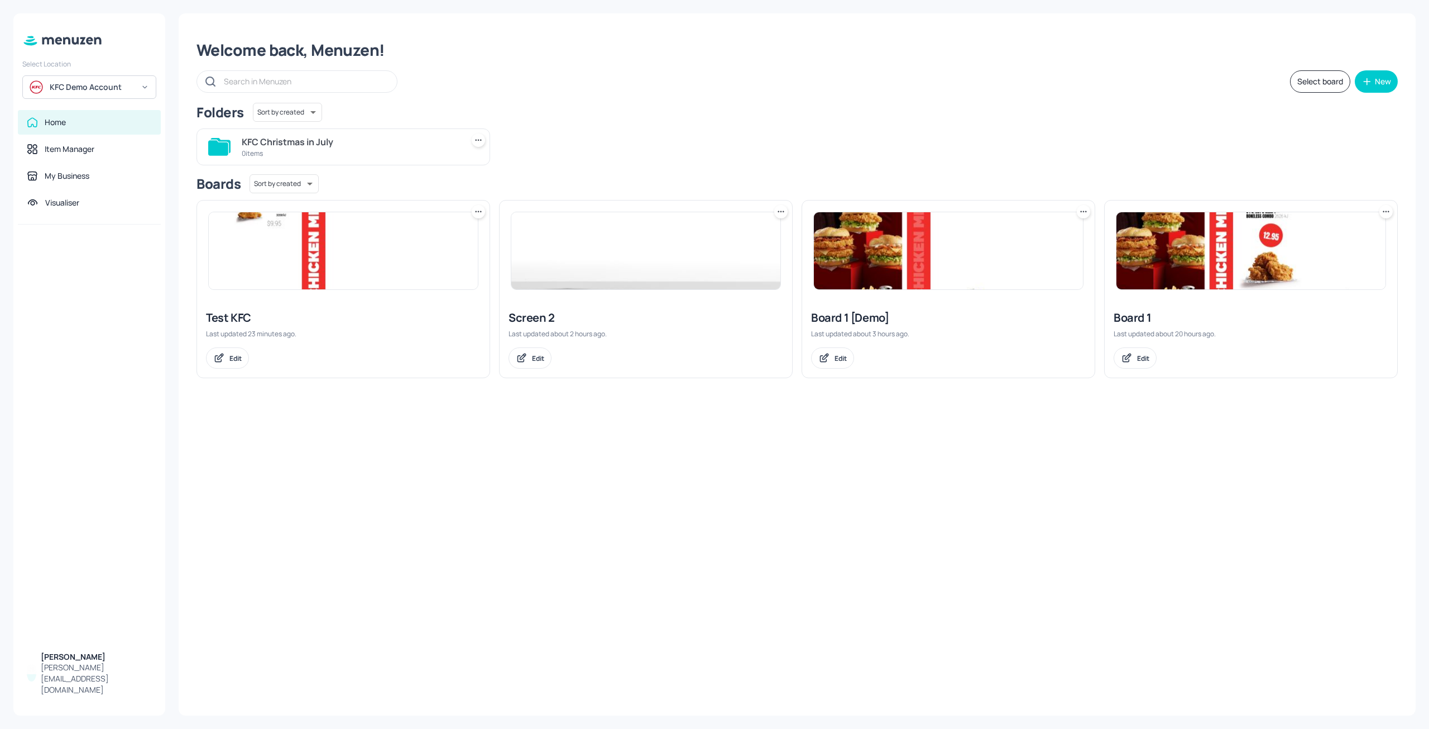
click at [833, 488] on div "Welcome back, Menuzen! Select board New Folders Sort by created id ​ KFC Christ…" at bounding box center [797, 364] width 1237 height 702
